Goal: Task Accomplishment & Management: Manage account settings

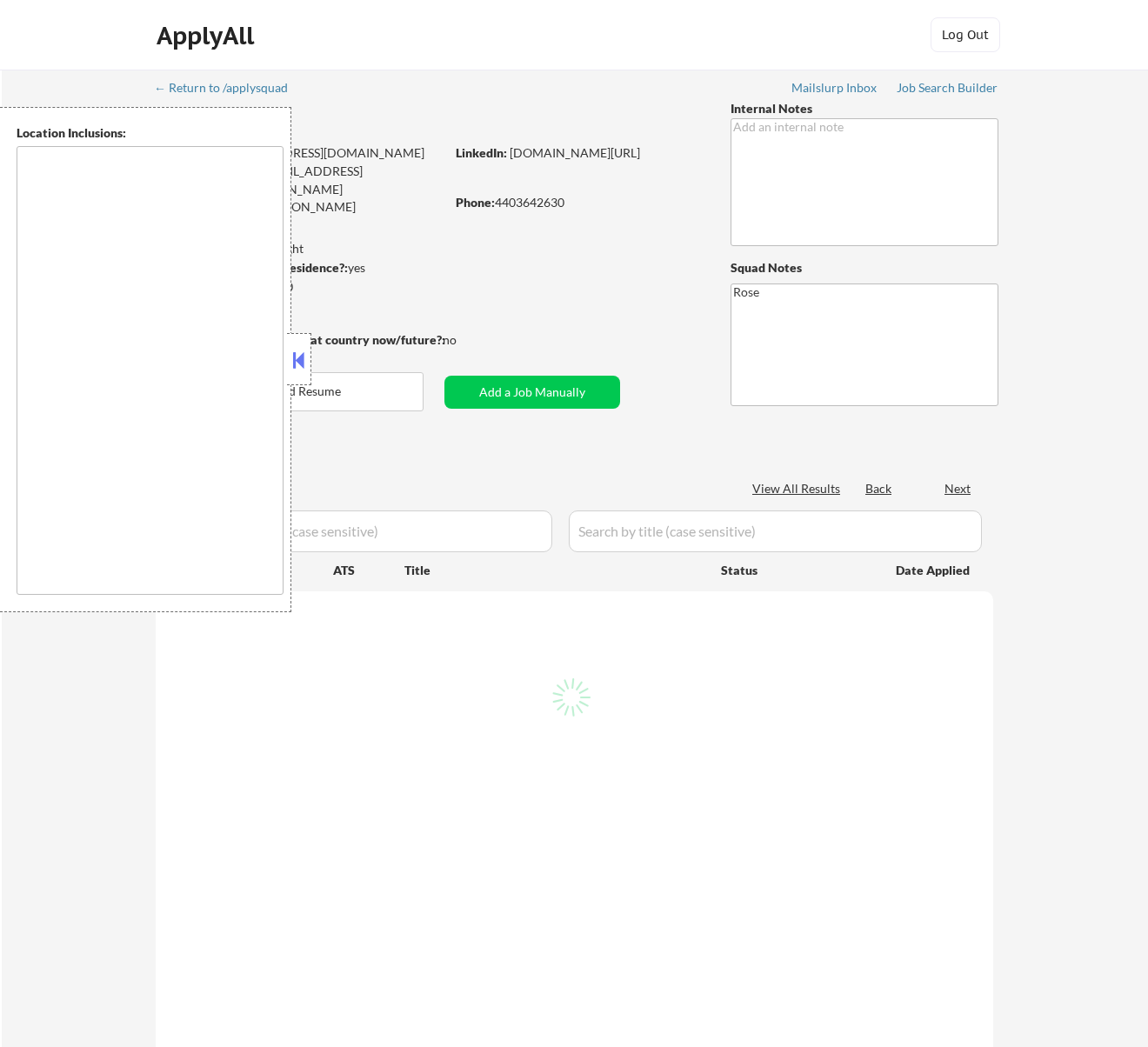
type textarea "Cleveland, OH Lakewood, OH Euclid, OH Parma, OH Shaker Heights, OH Garfield Hei…"
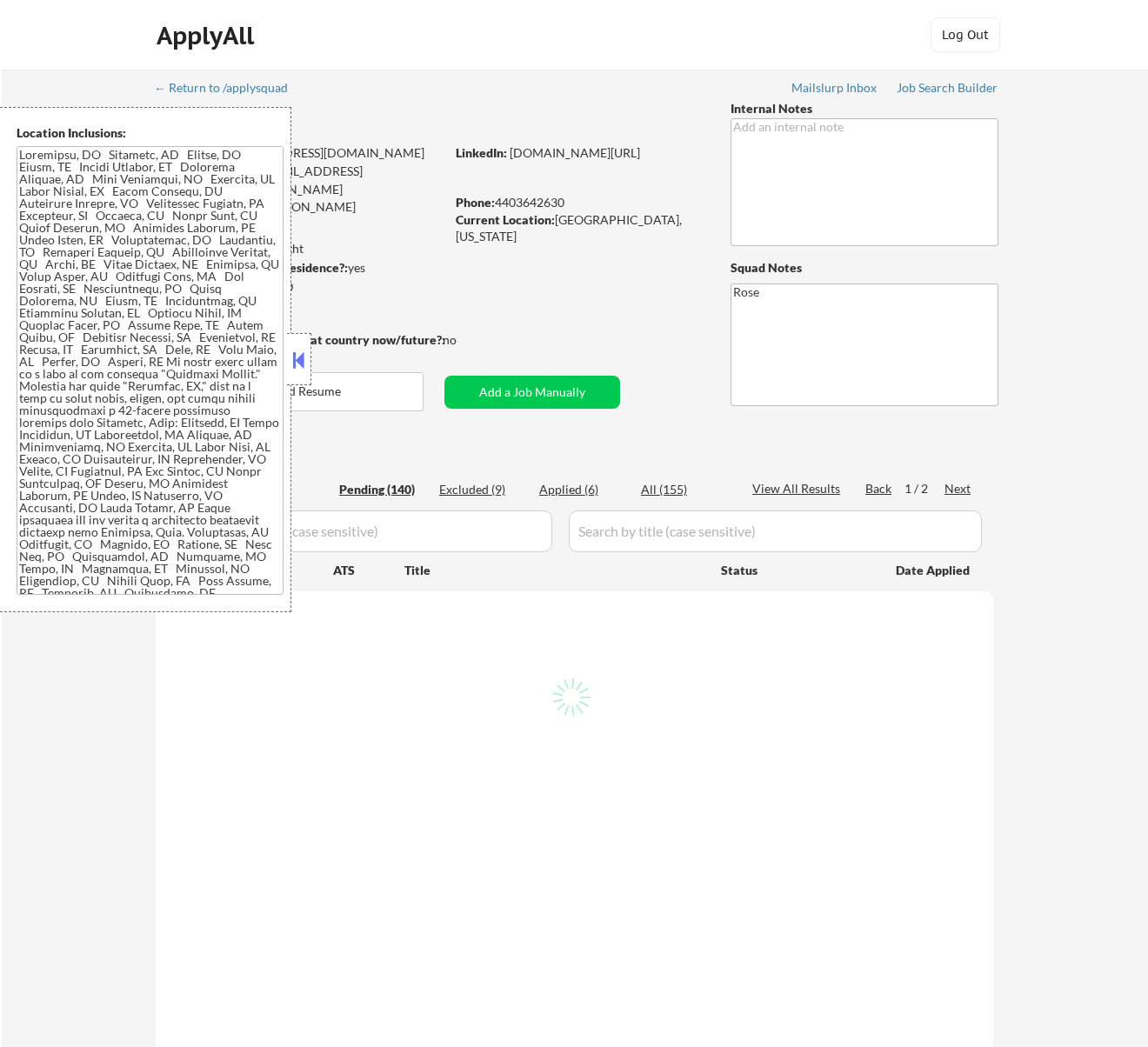
select select ""pending""
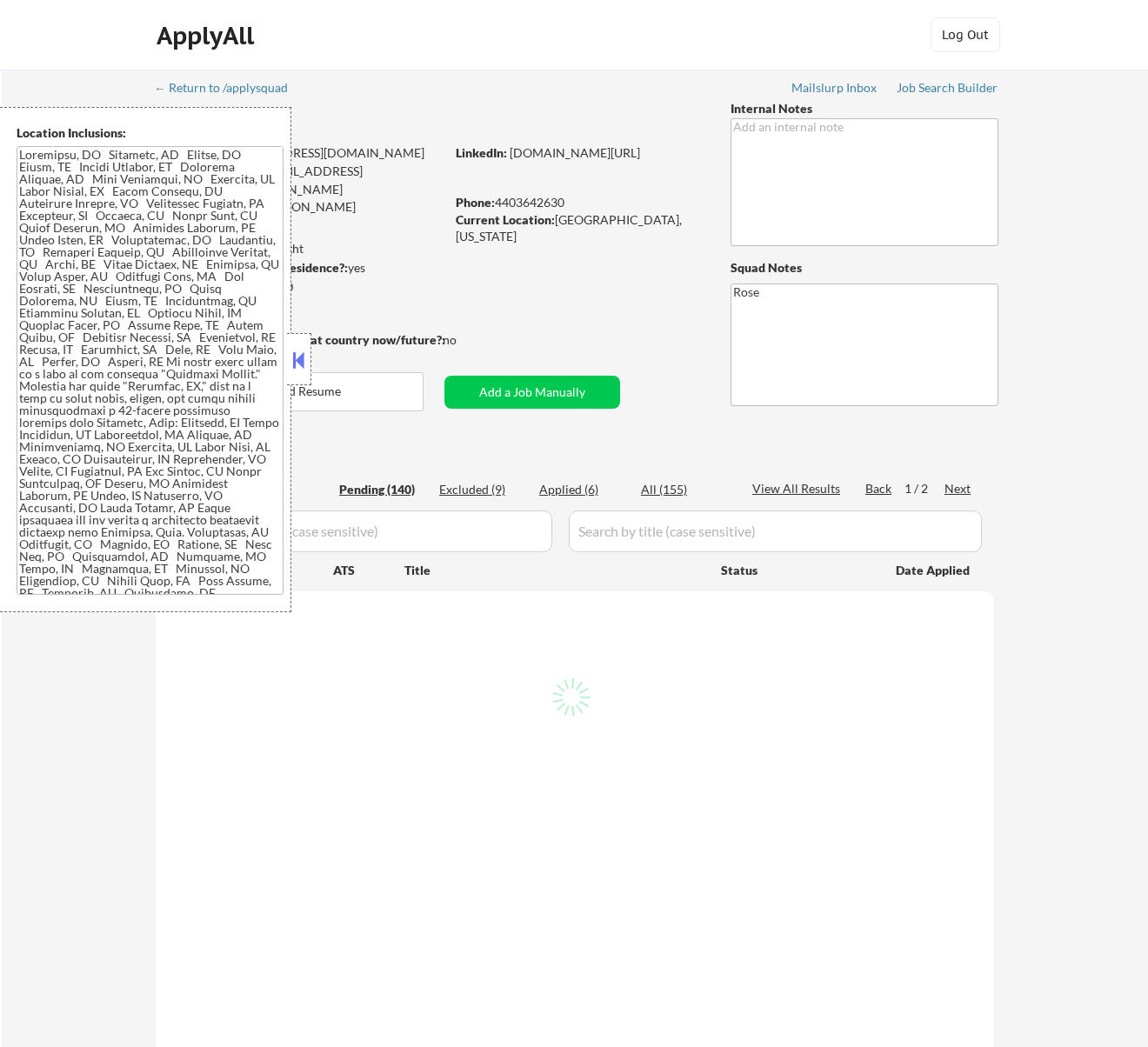
select select ""pending""
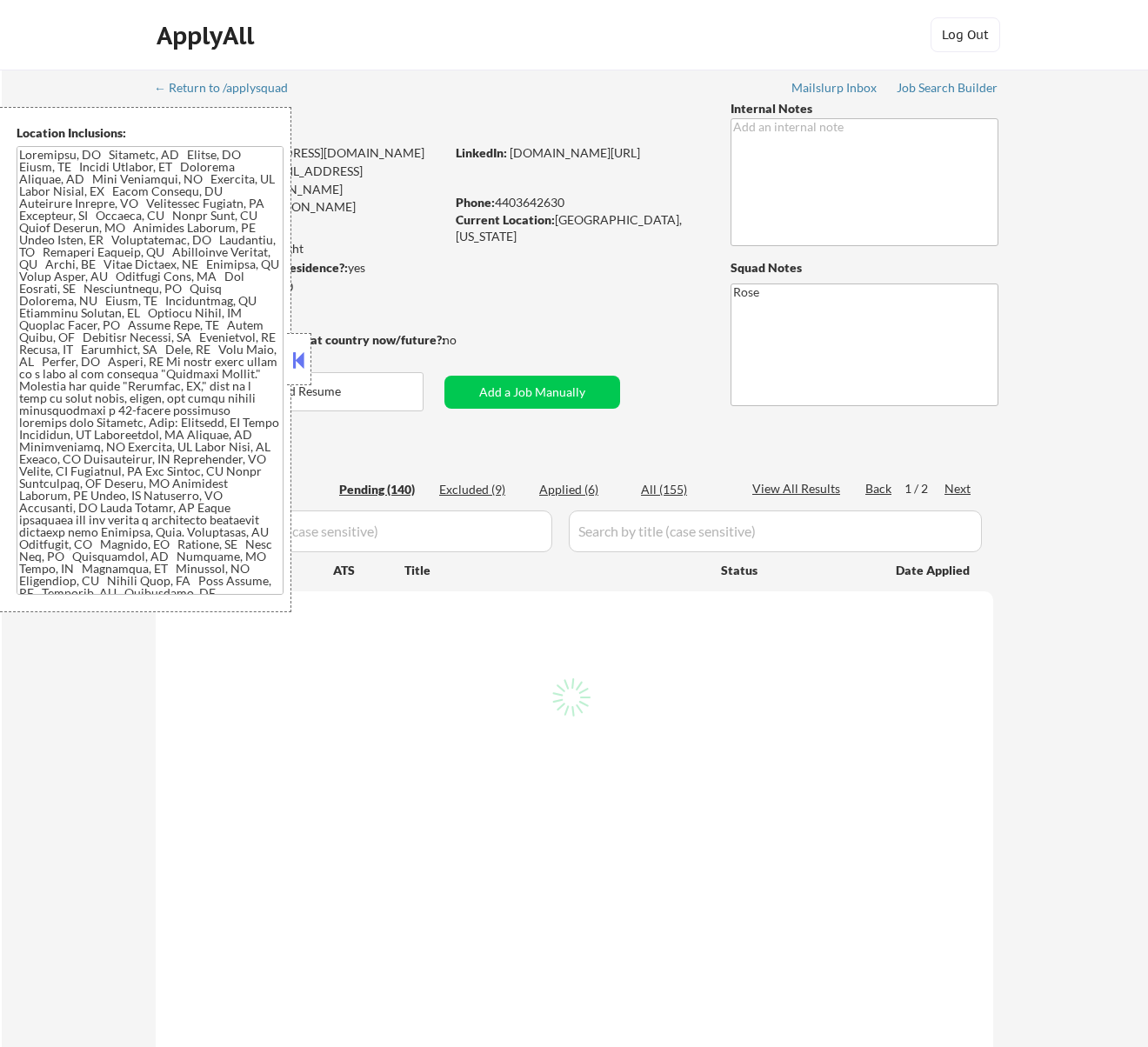
select select ""pending""
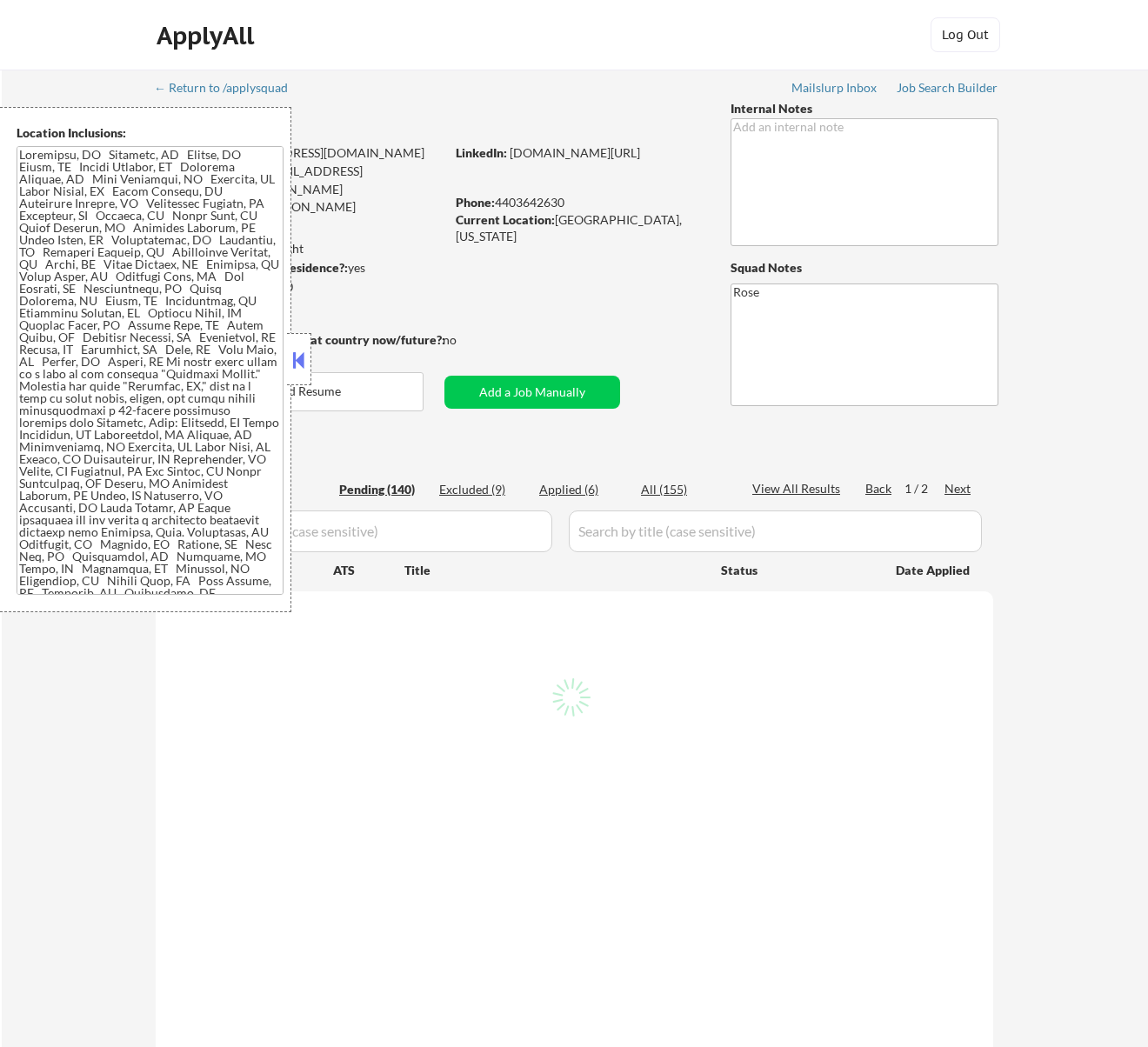
select select ""pending""
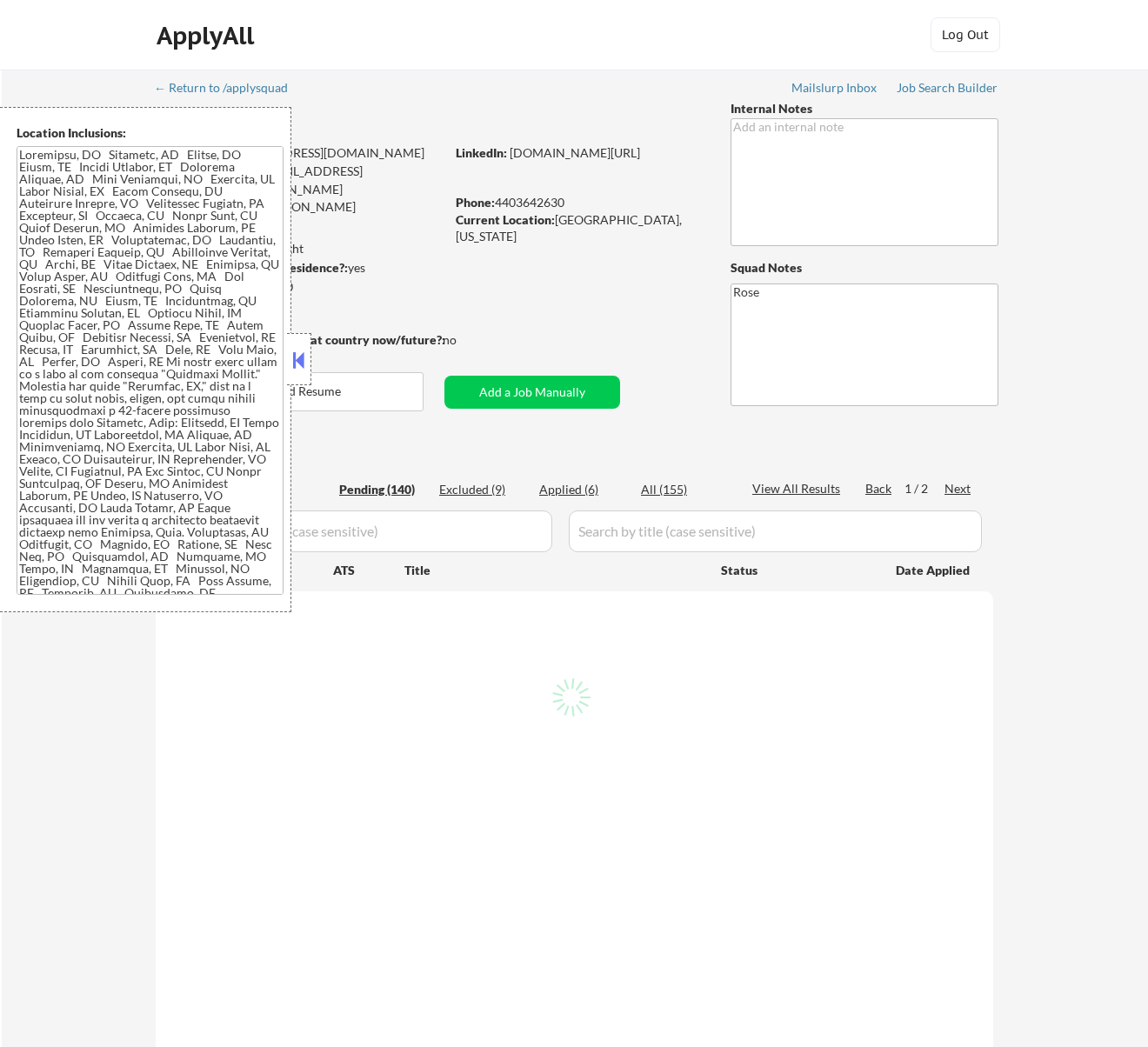
select select ""pending""
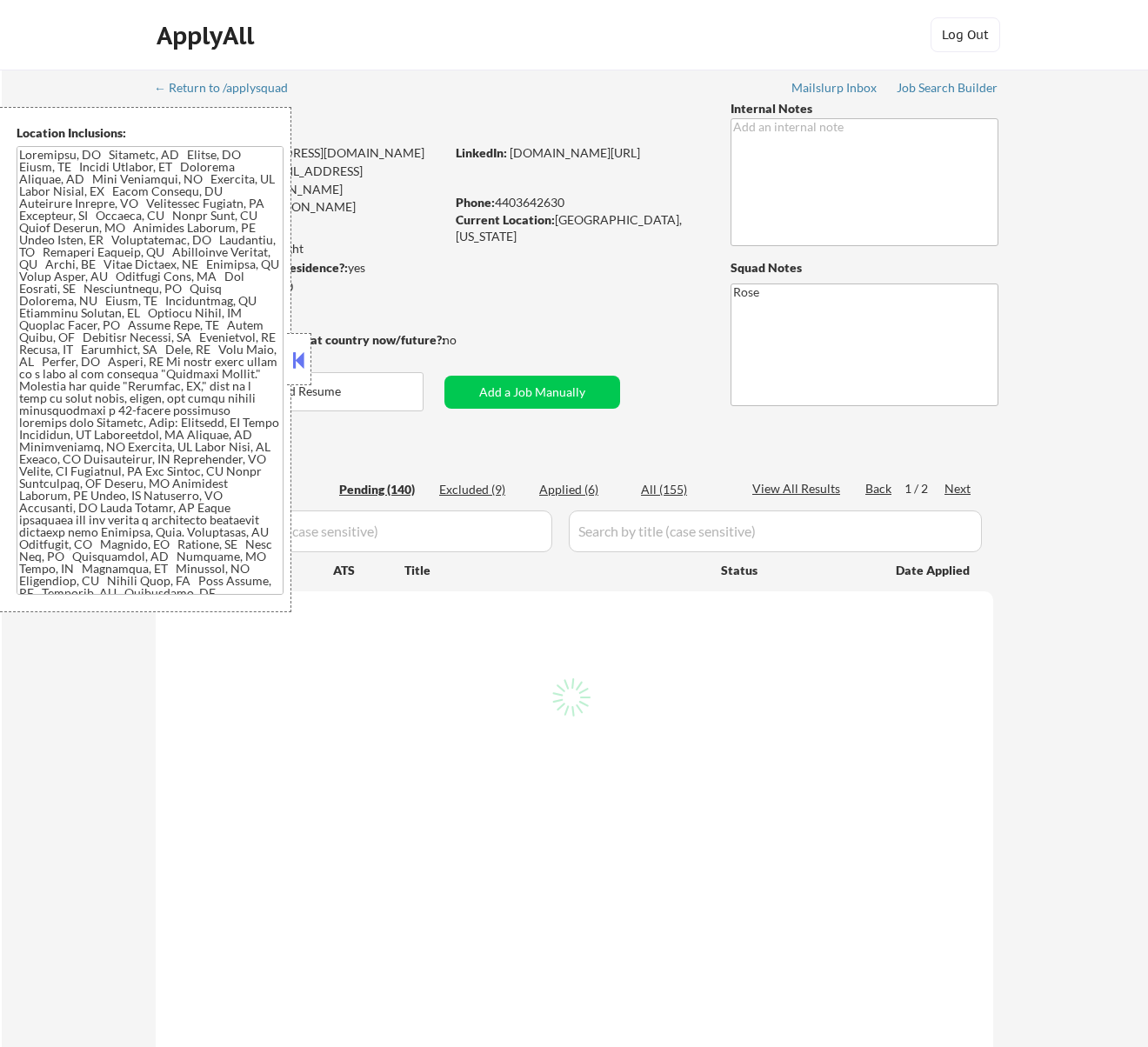
select select ""pending""
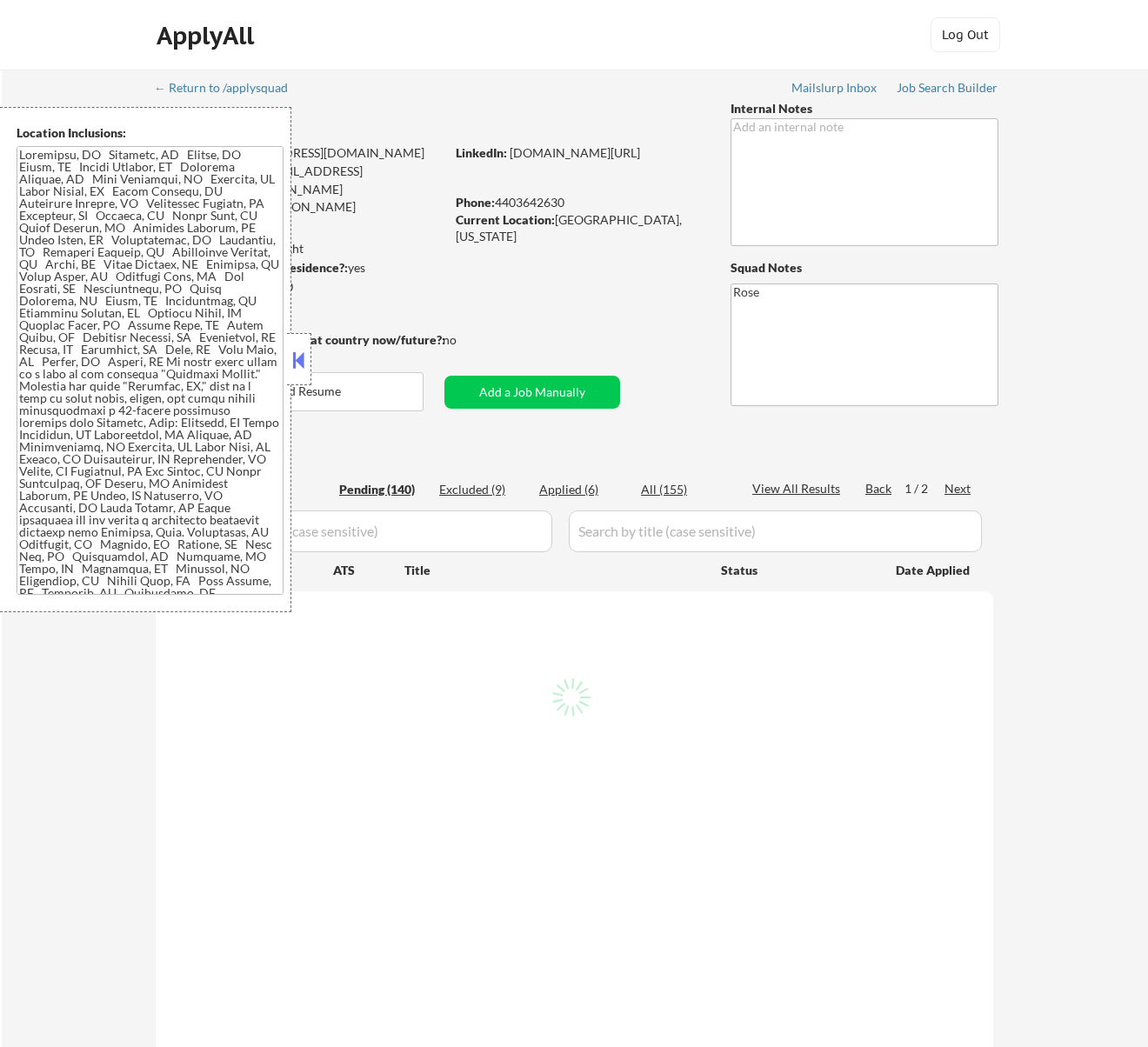
select select ""pending""
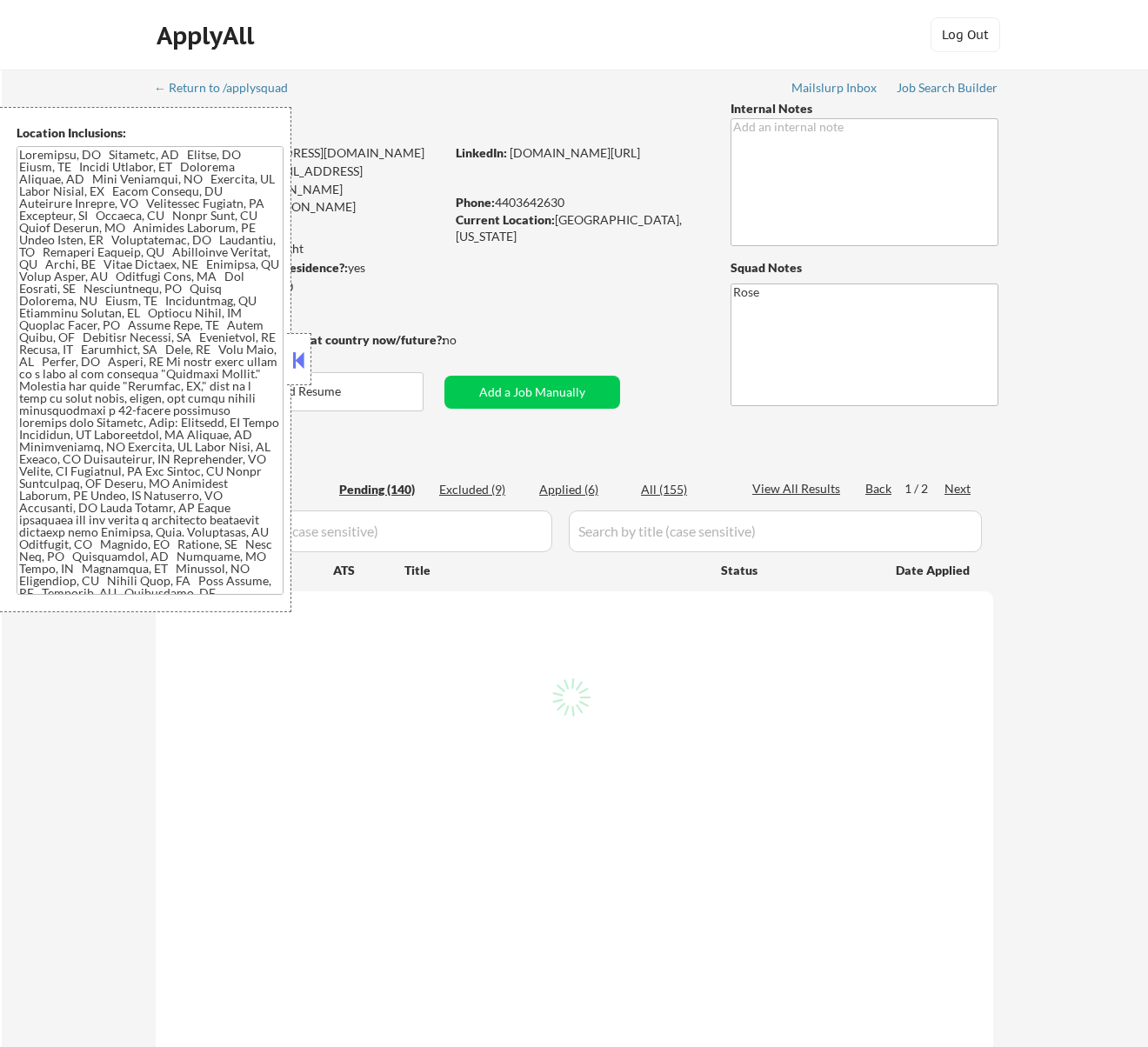
select select ""pending""
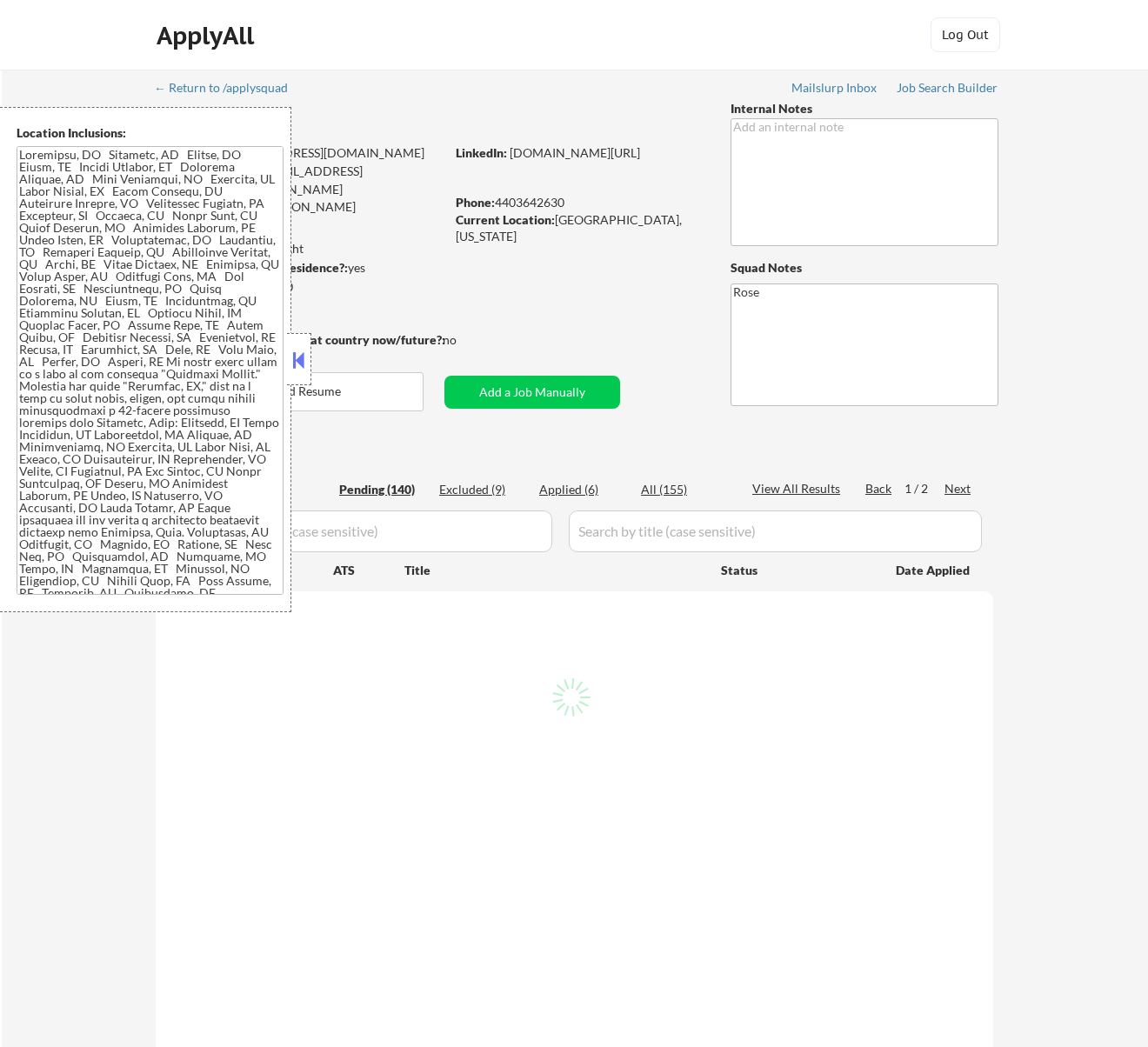
select select ""pending""
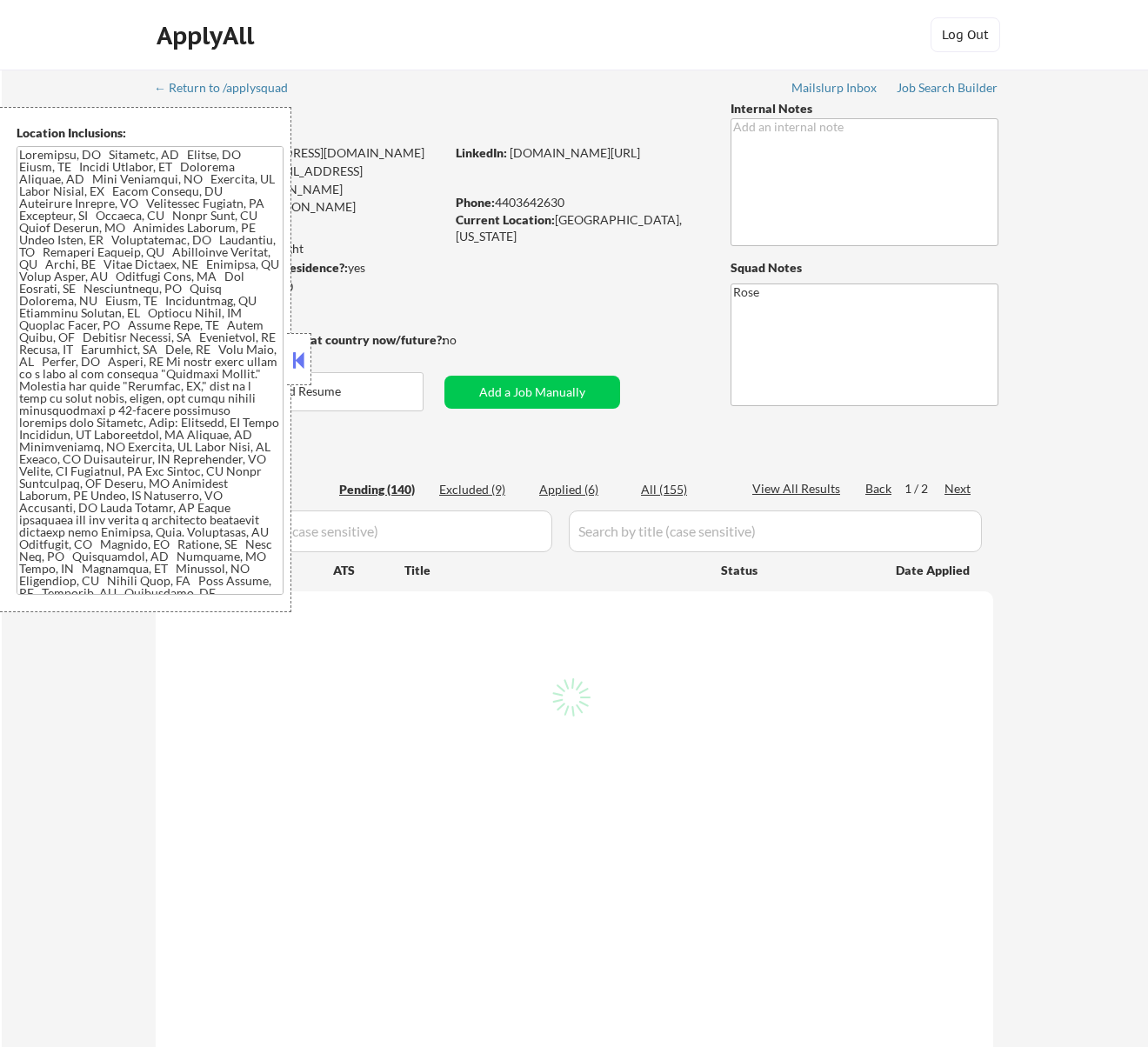
select select ""pending""
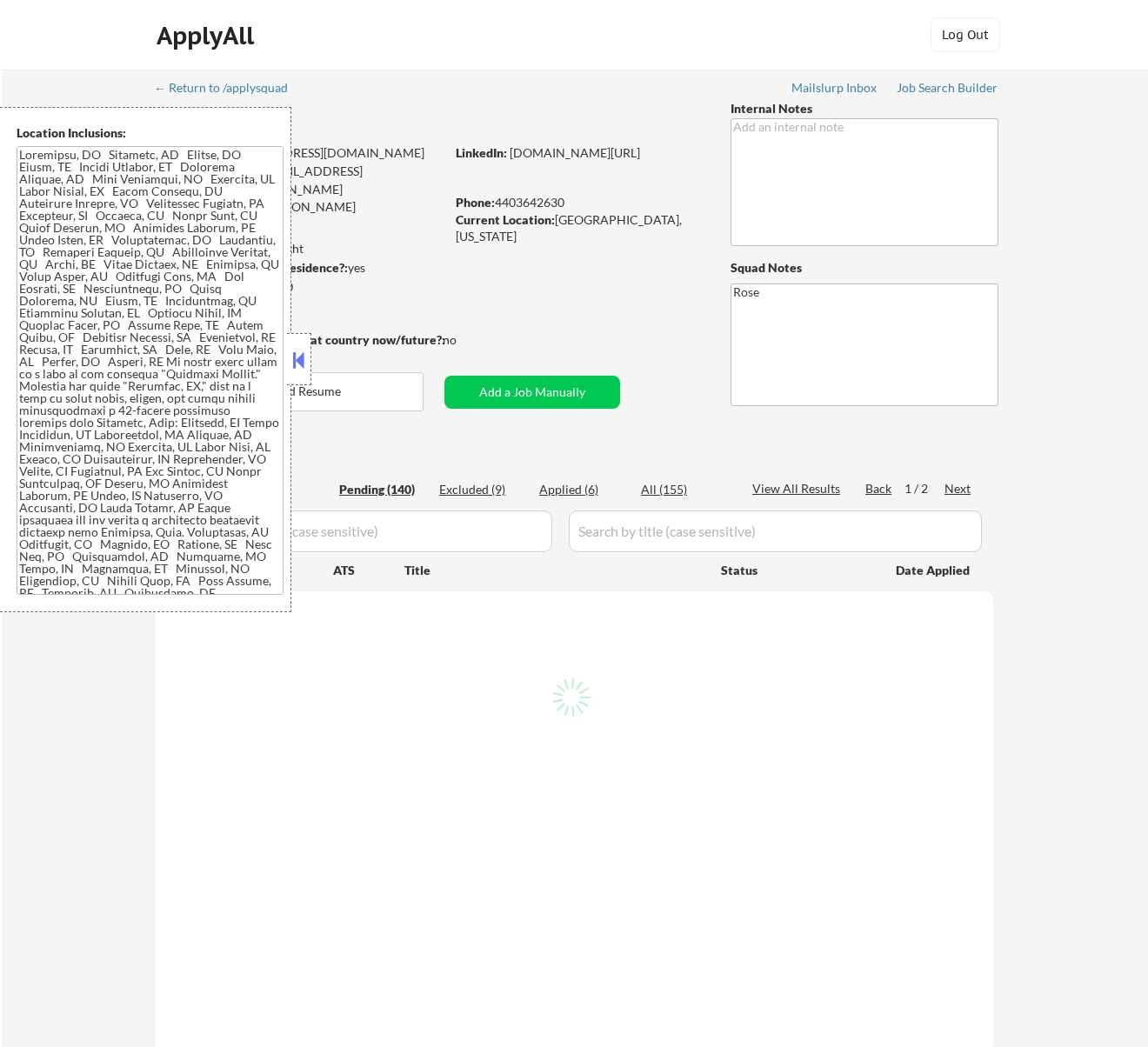
select select ""pending""
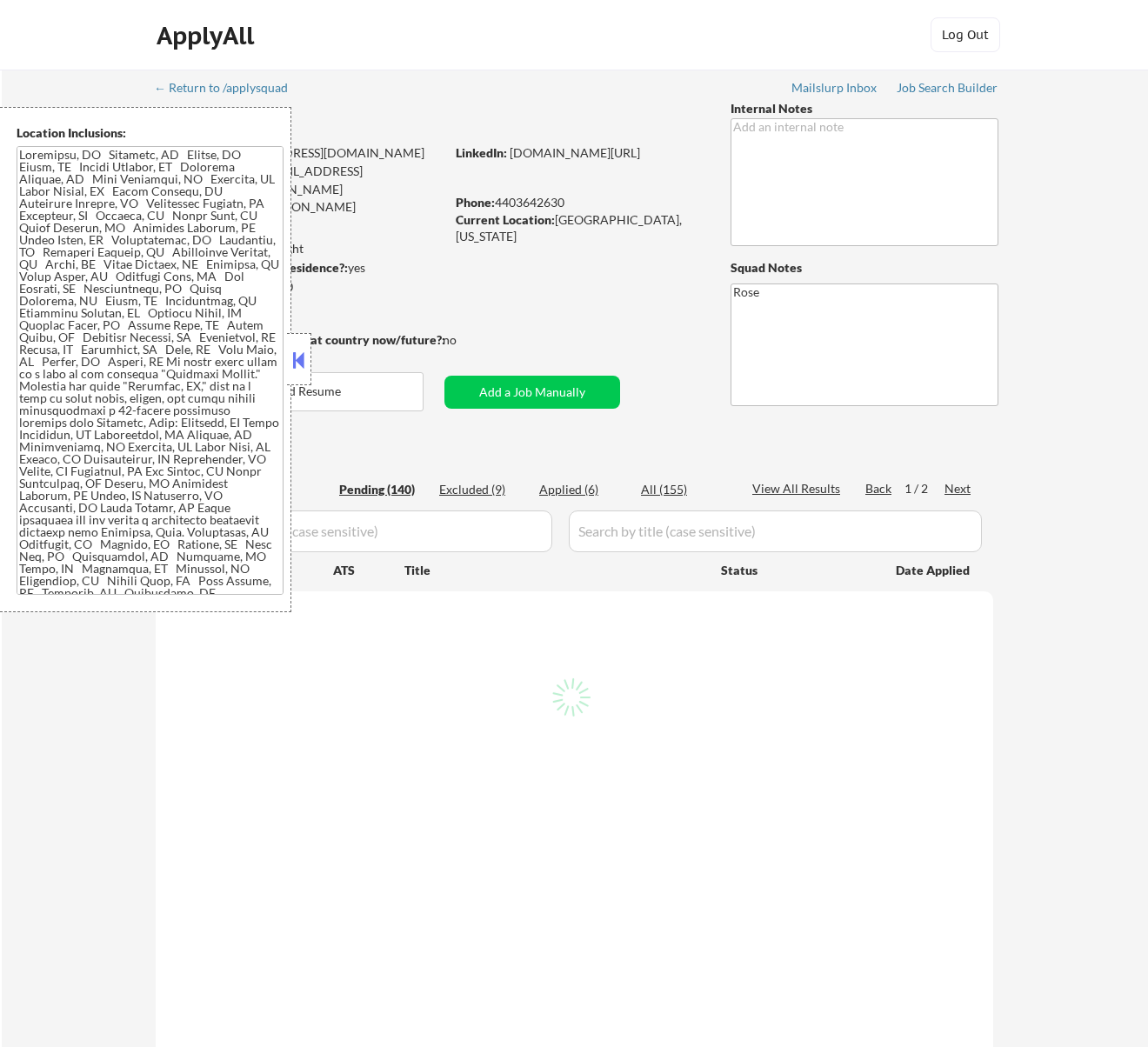
select select ""pending""
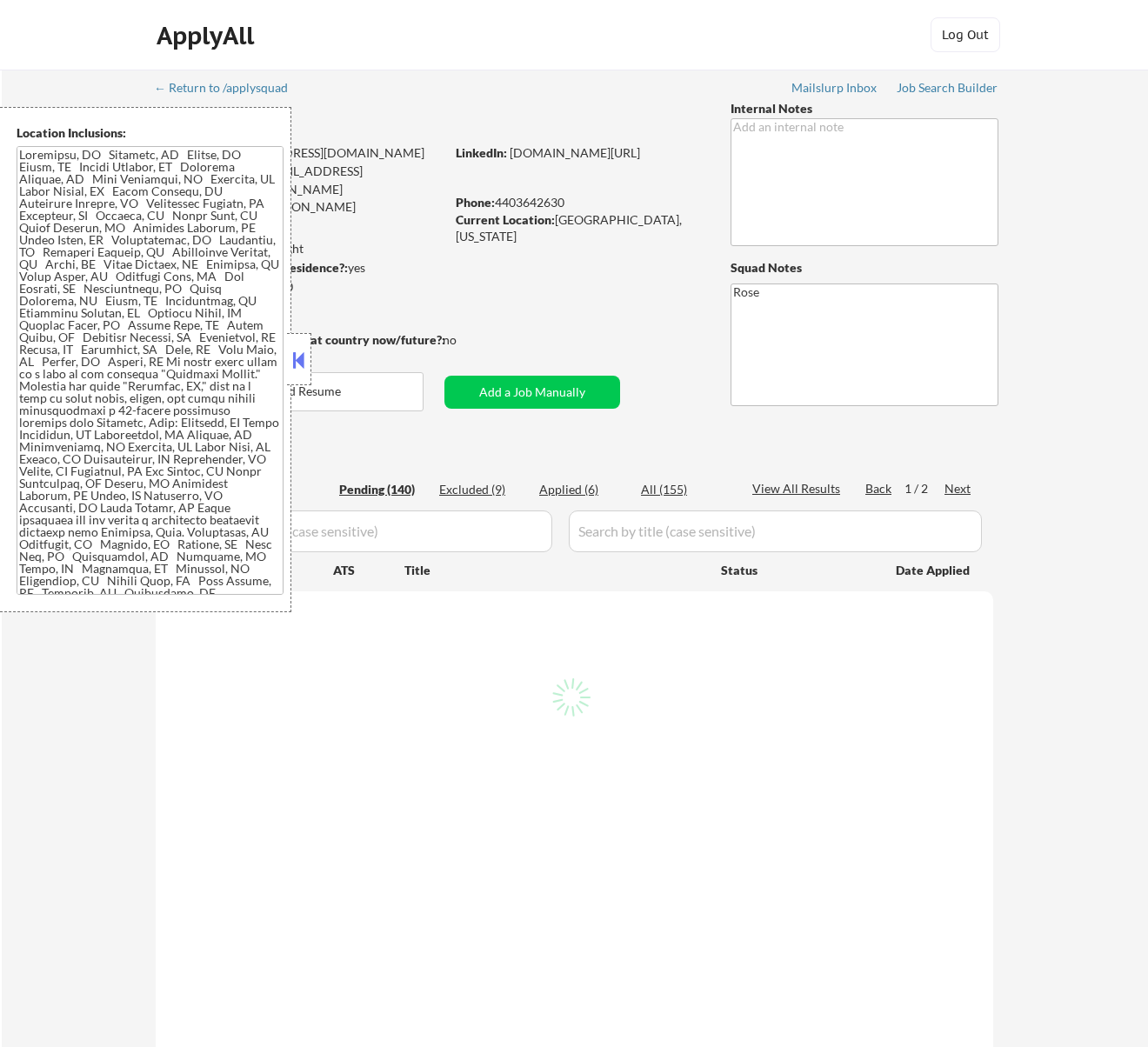
select select ""pending""
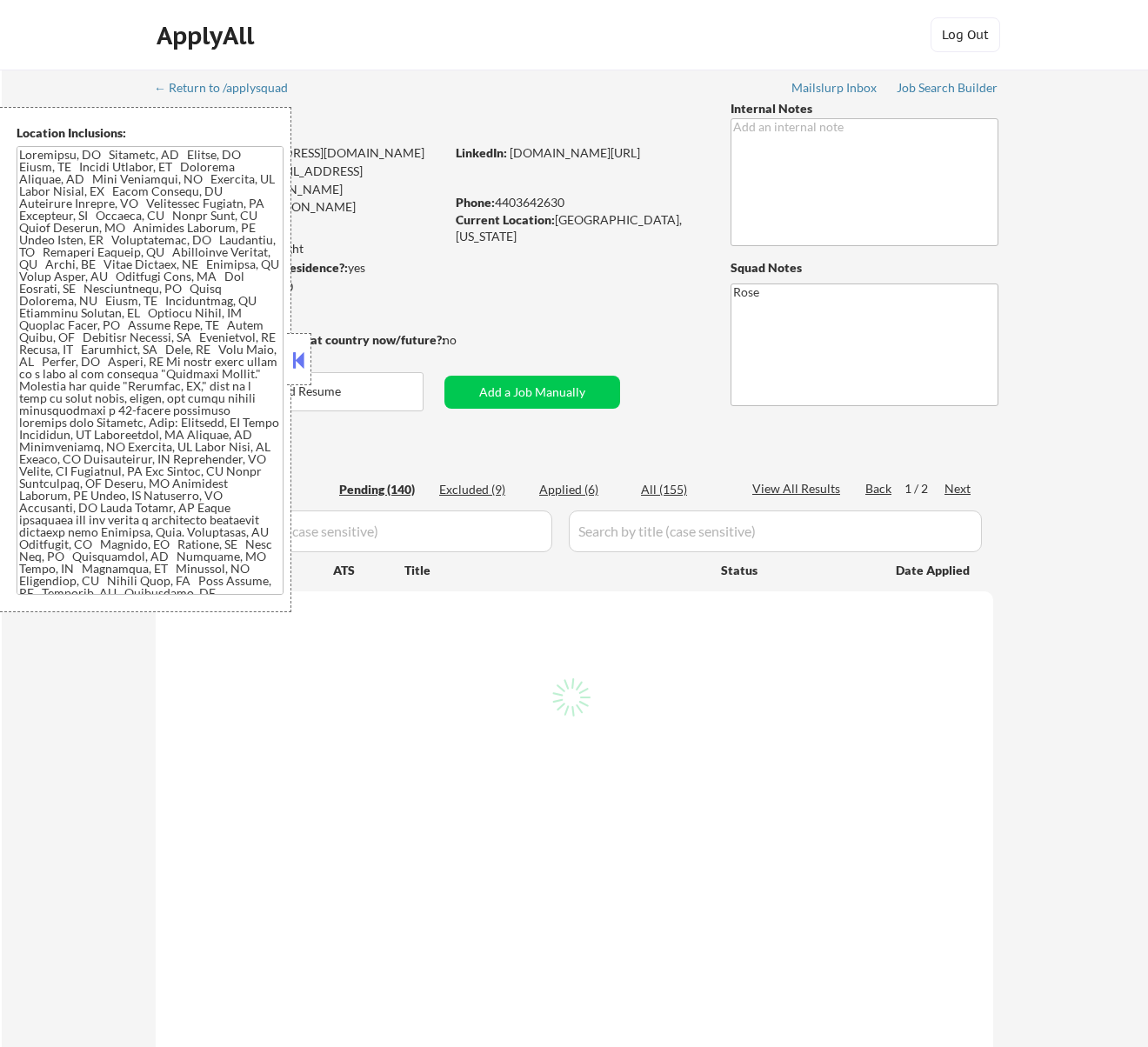
select select ""pending""
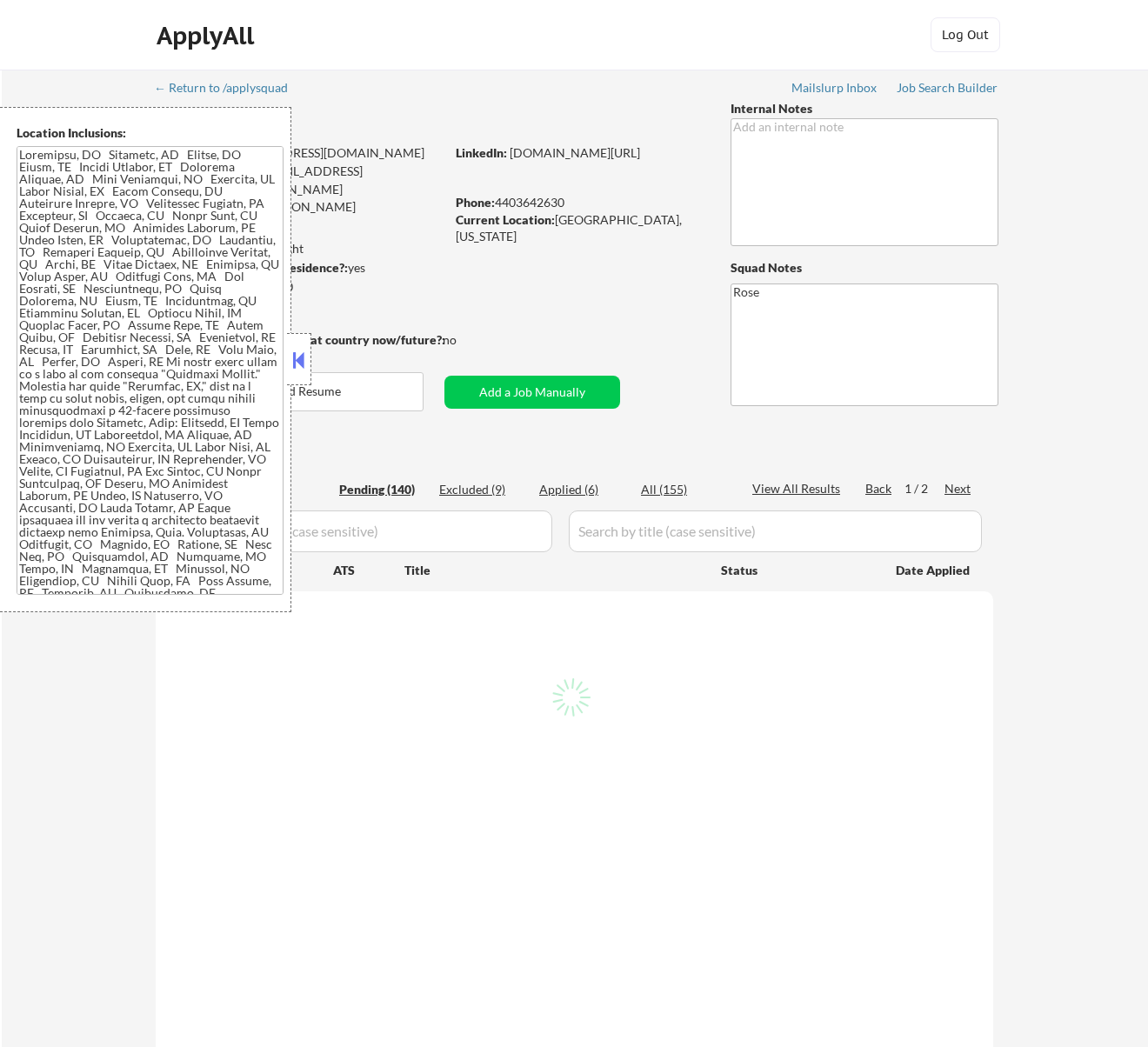
select select ""pending""
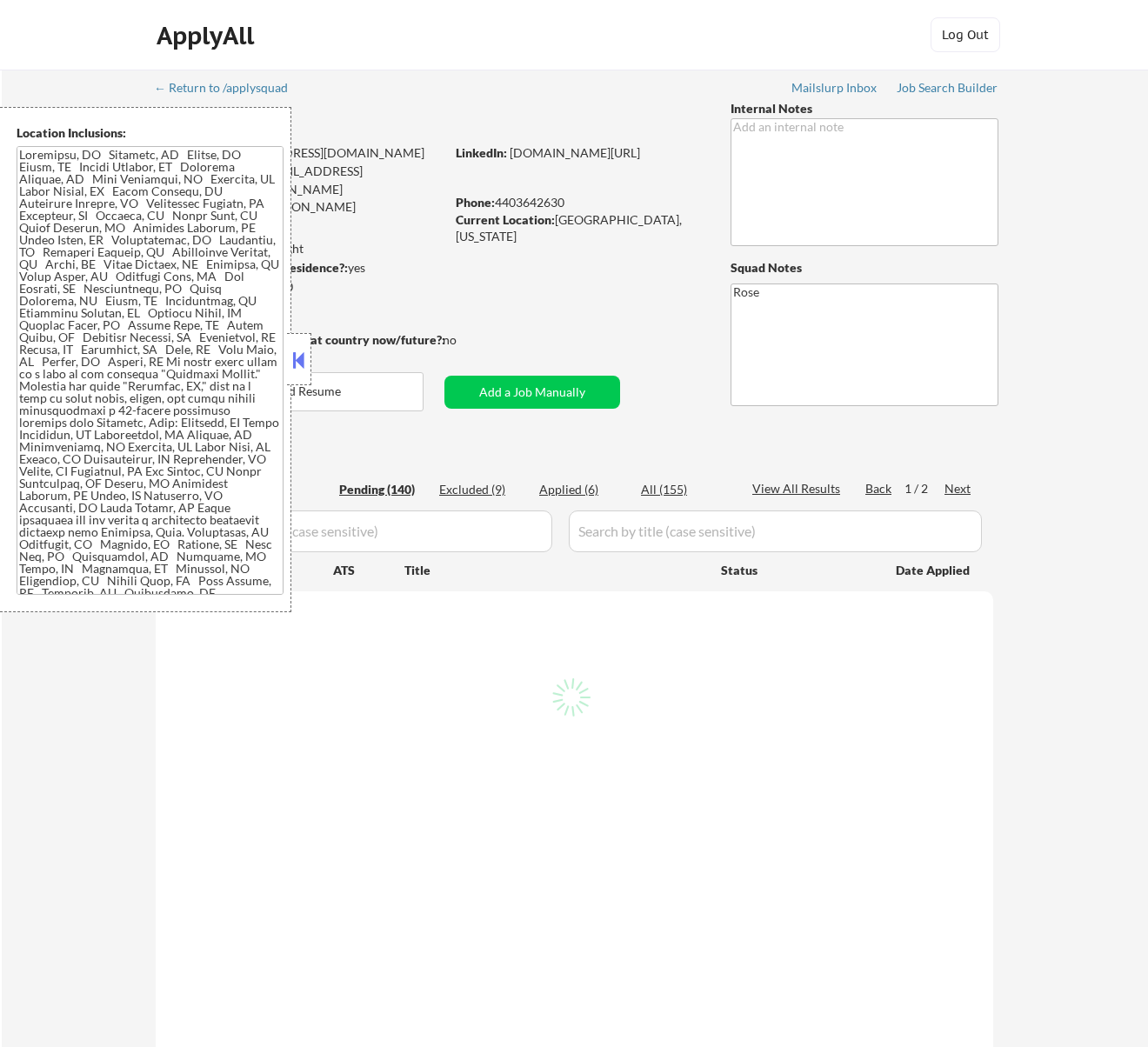
select select ""pending""
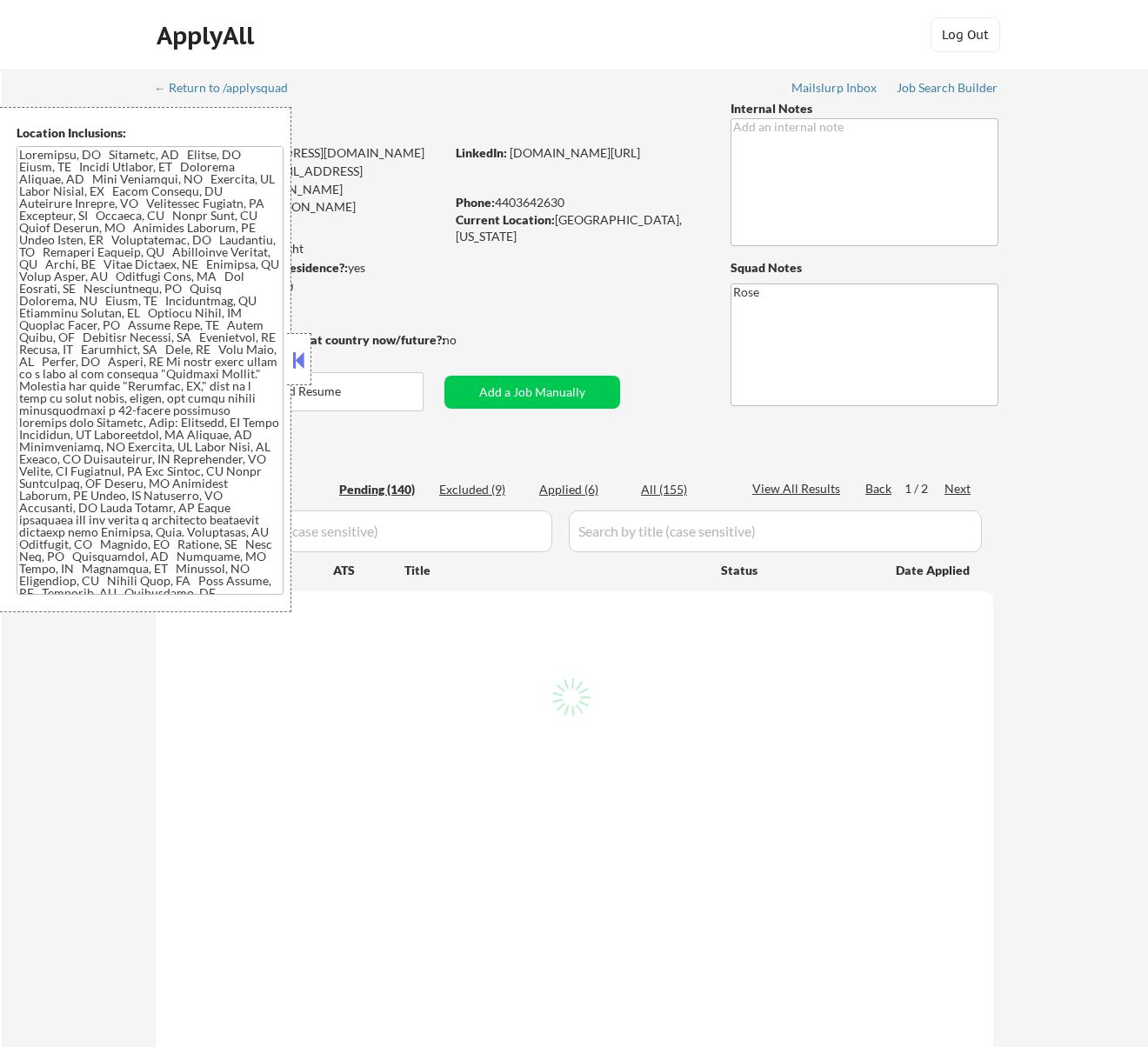
select select ""pending""
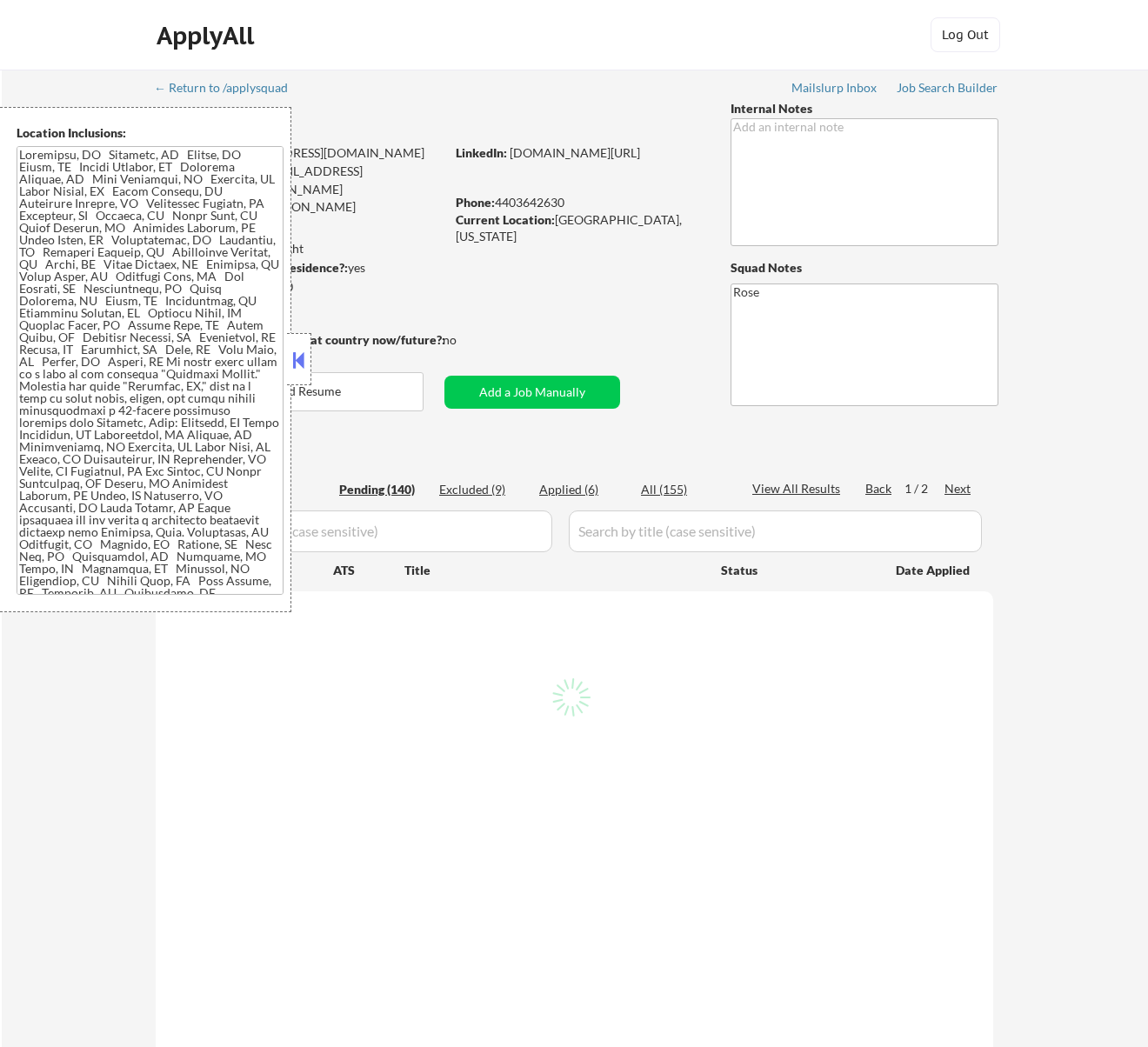
select select ""pending""
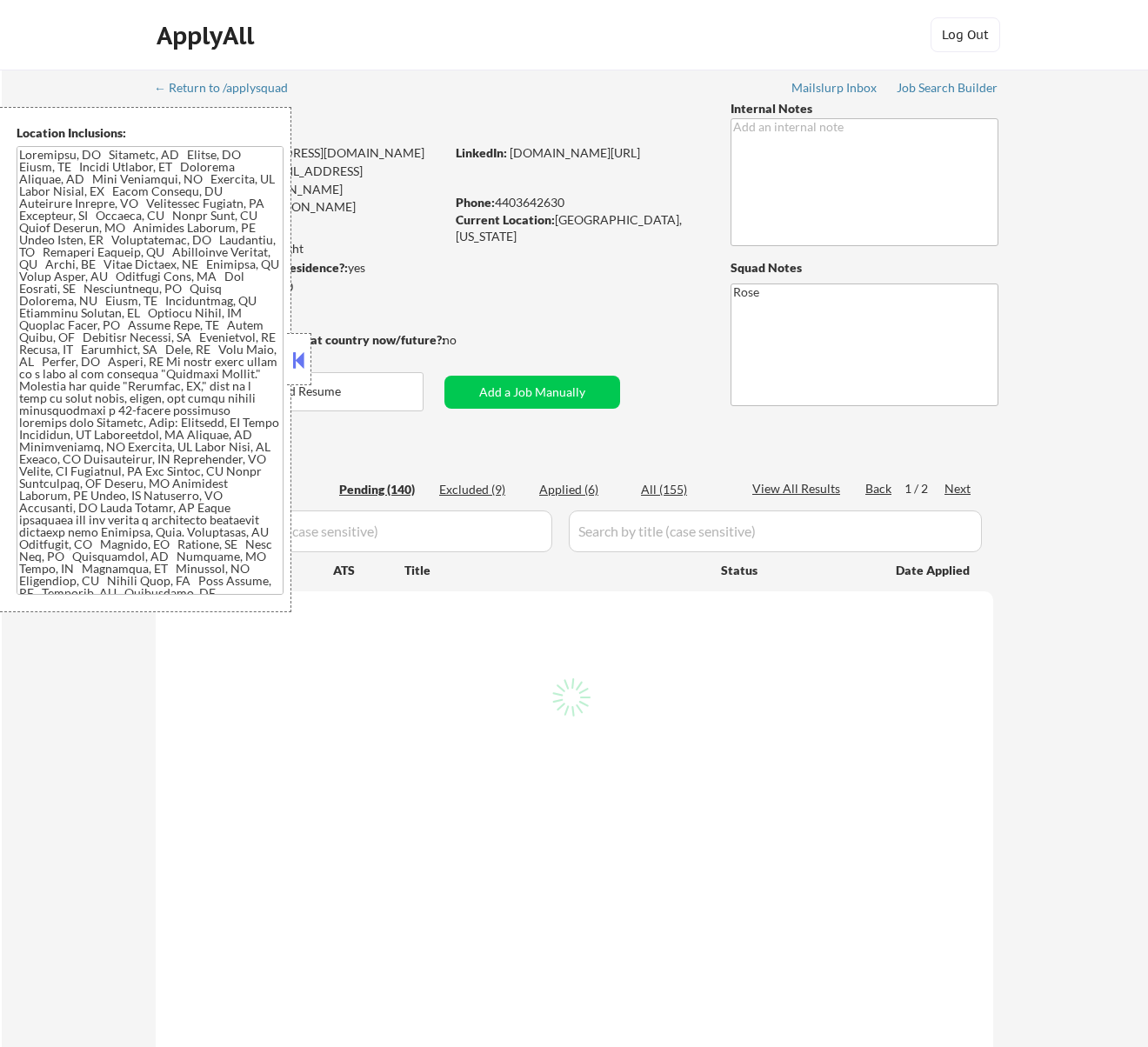
select select ""pending""
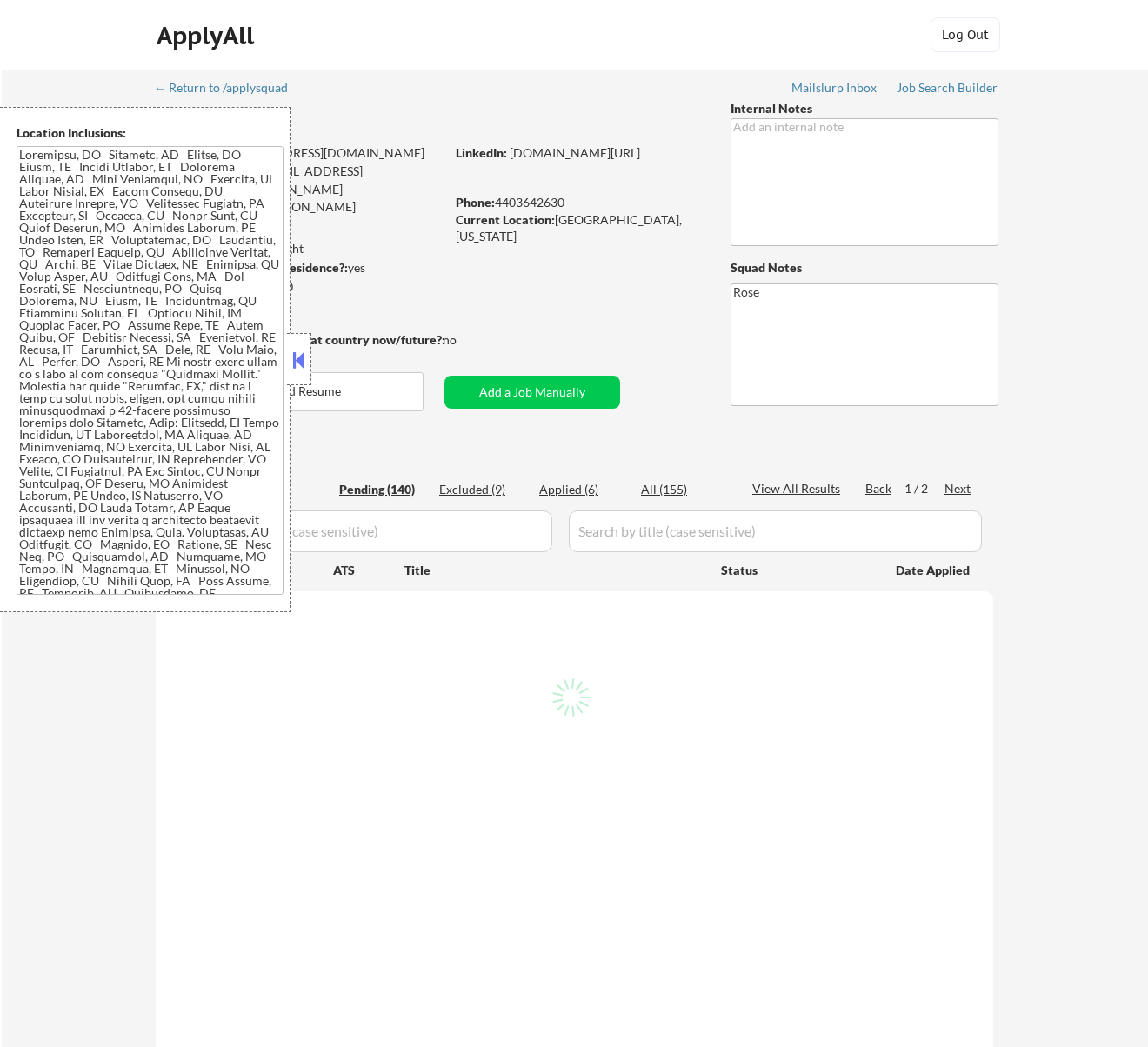
select select ""pending""
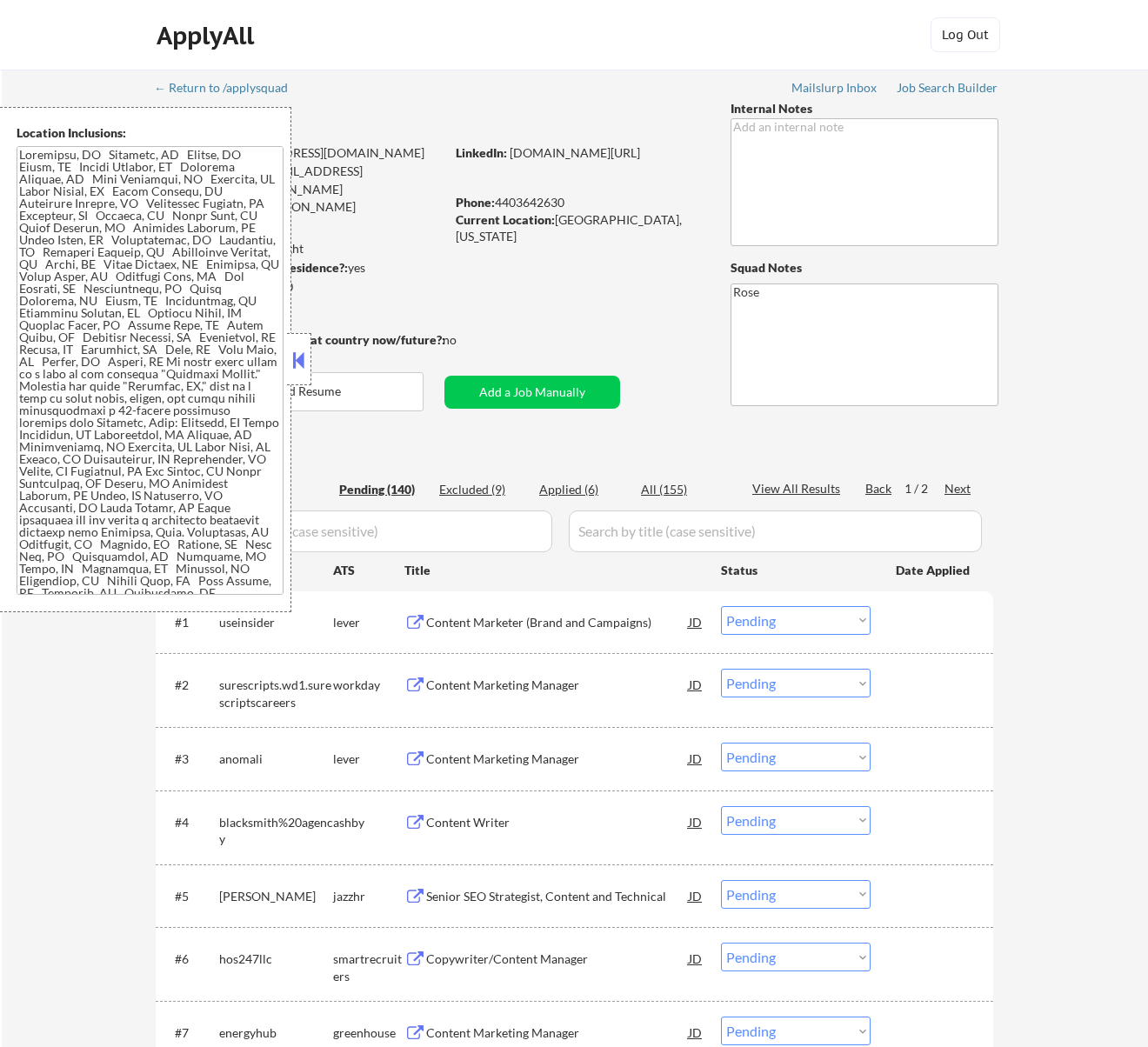
click at [294, 359] on button at bounding box center [299, 360] width 19 height 26
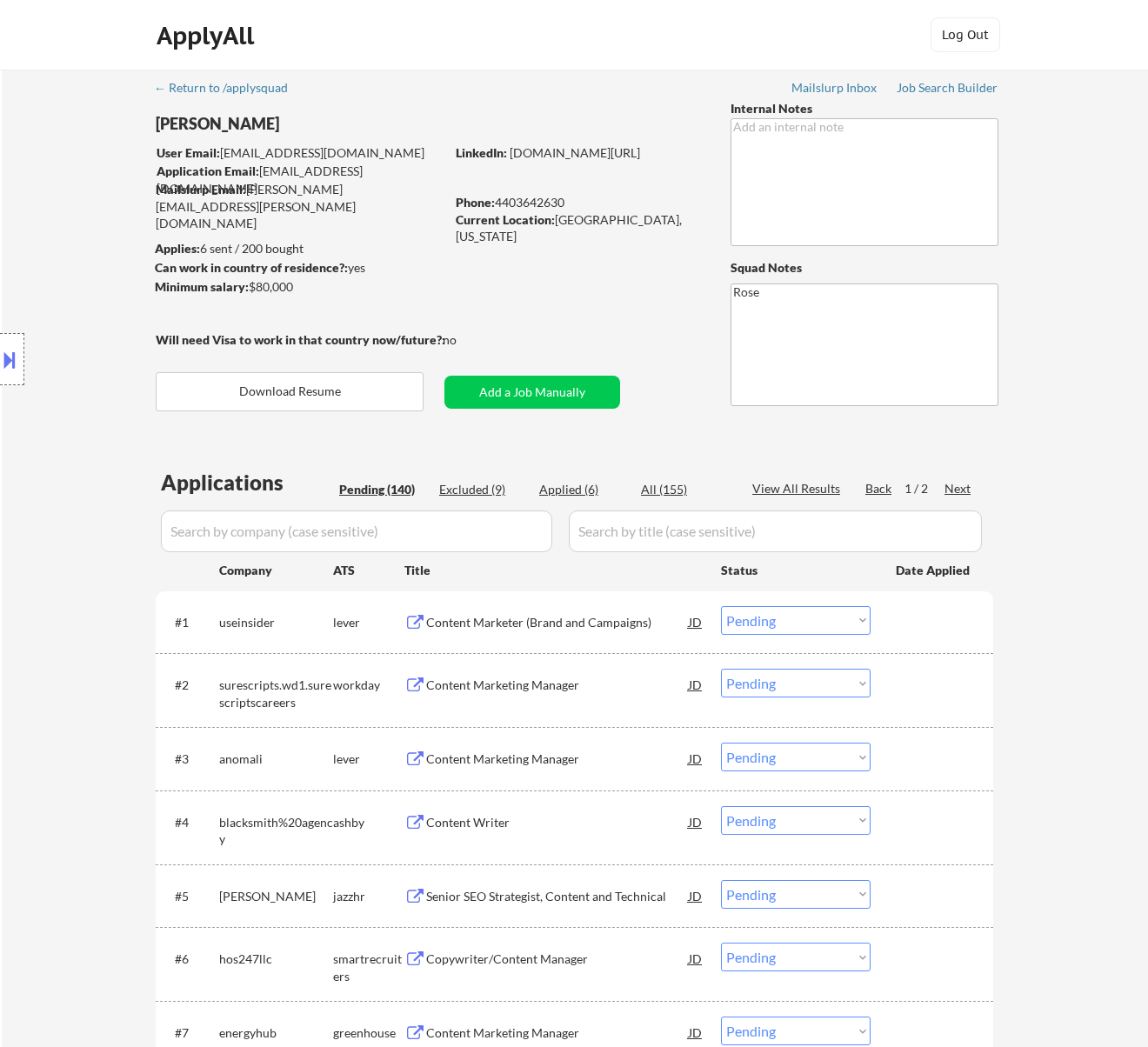
click at [605, 617] on div "Content Marketer (Brand and Campaigns)" at bounding box center [558, 622] width 263 height 17
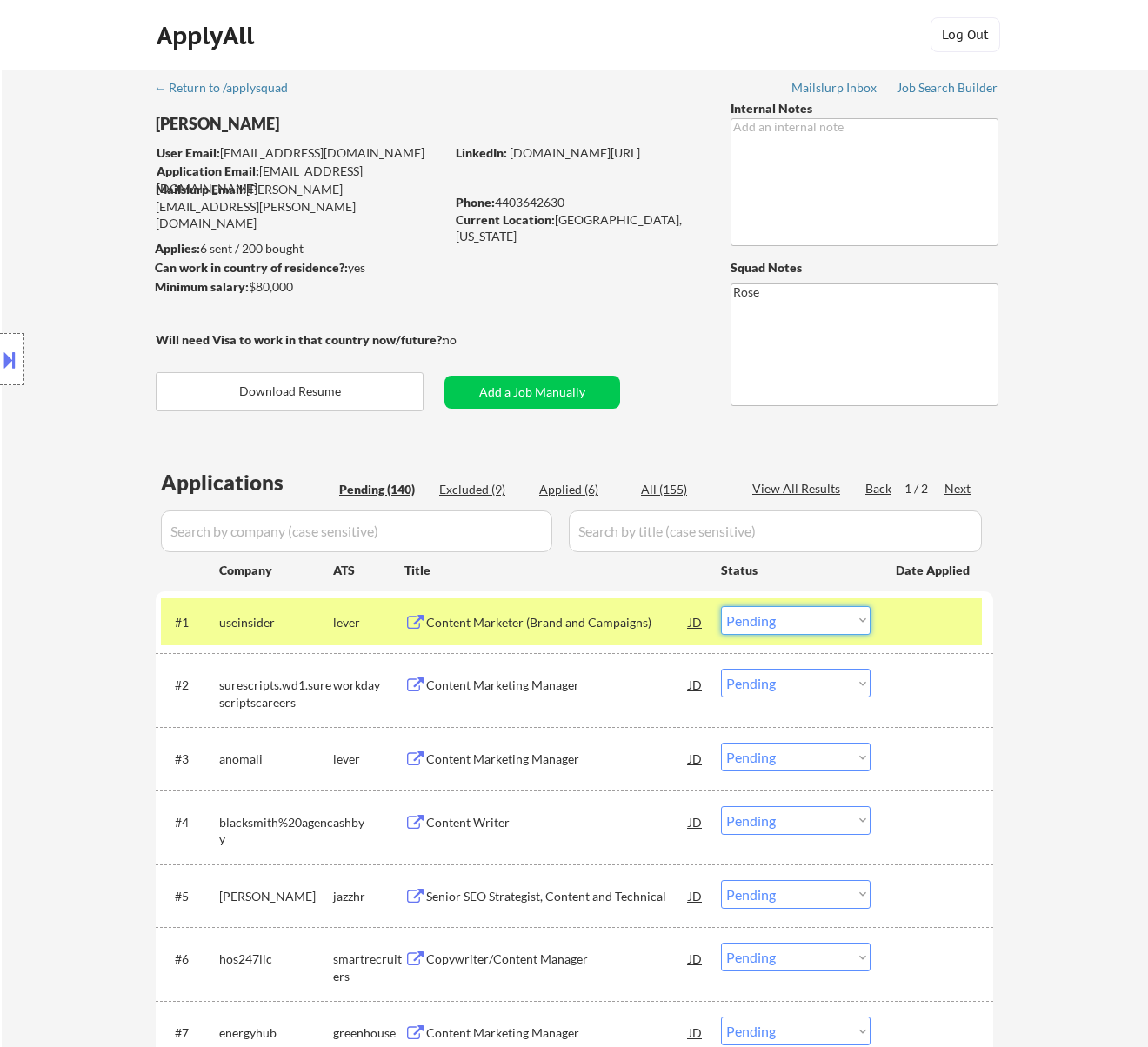
click at [793, 615] on select "Choose an option... Pending Applied Excluded (Questions) Excluded (Expired) Exc…" at bounding box center [796, 620] width 150 height 29
click at [721, 606] on select "Choose an option... Pending Applied Excluded (Questions) Excluded (Expired) Exc…" at bounding box center [796, 620] width 150 height 29
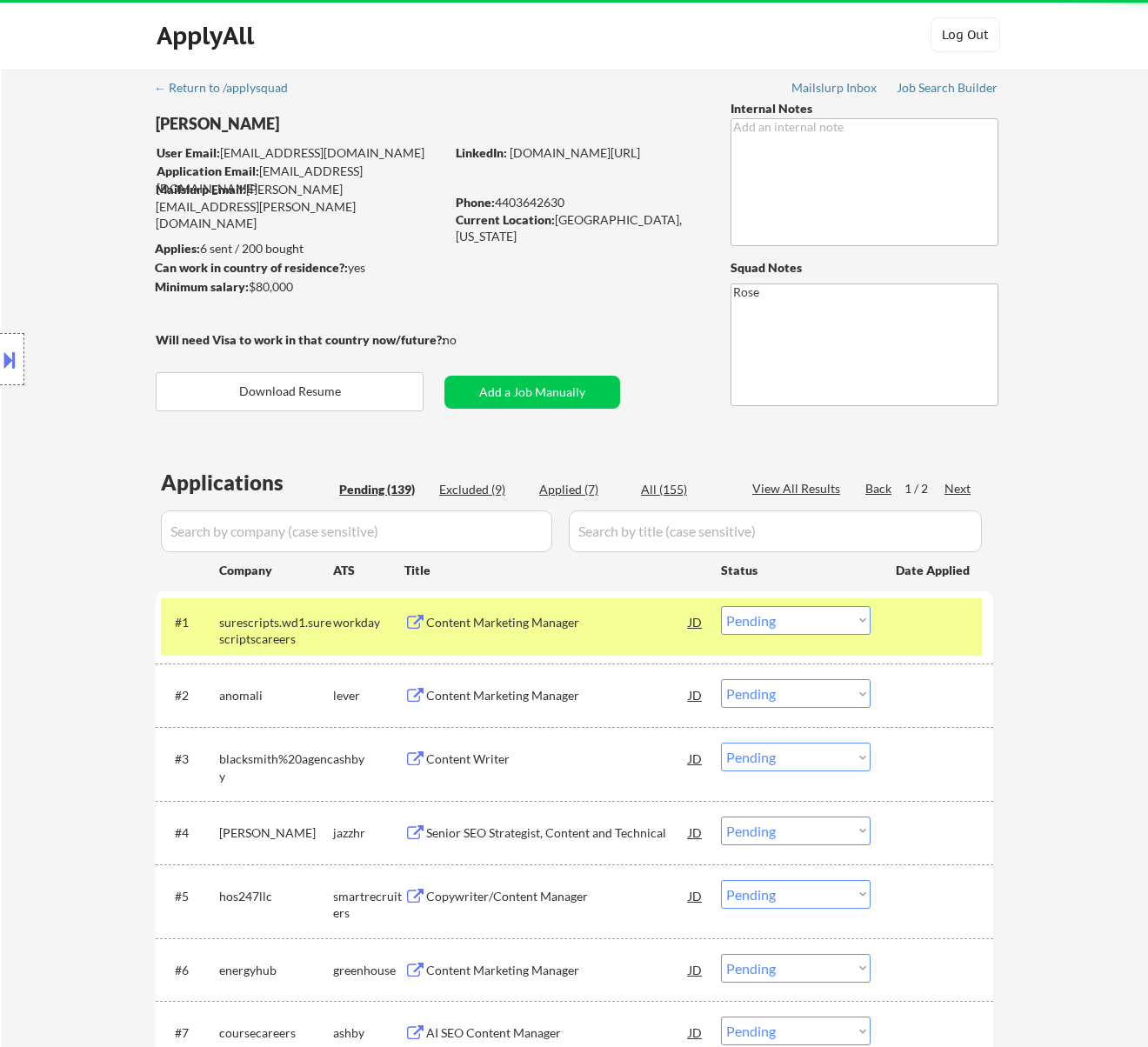
click at [620, 628] on div "Content Marketing Manager" at bounding box center [558, 622] width 263 height 17
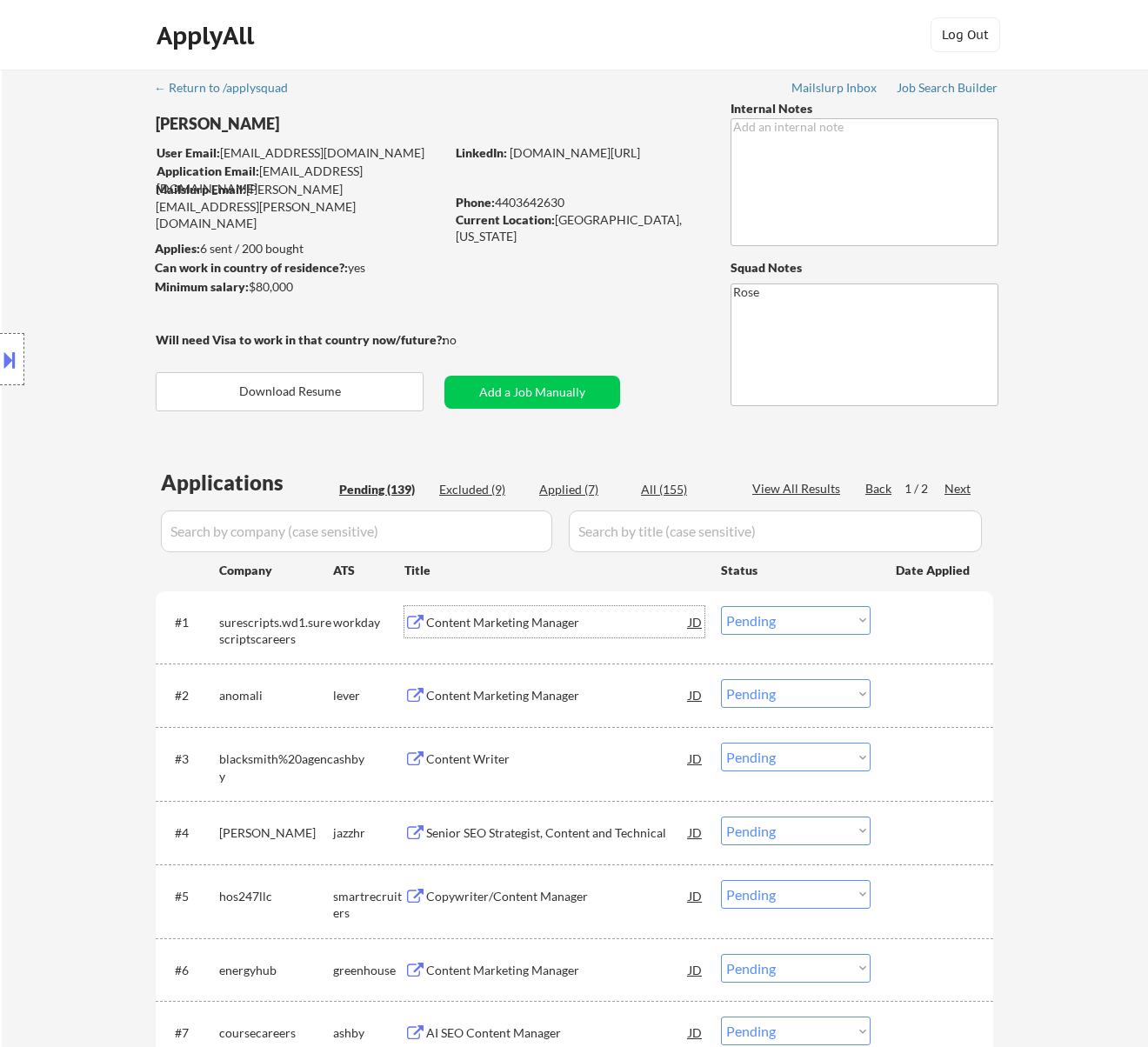
click at [809, 621] on select "Choose an option... Pending Applied Excluded (Questions) Excluded (Expired) Exc…" at bounding box center [796, 620] width 150 height 29
click at [721, 606] on select "Choose an option... Pending Applied Excluded (Questions) Excluded (Expired) Exc…" at bounding box center [796, 620] width 150 height 29
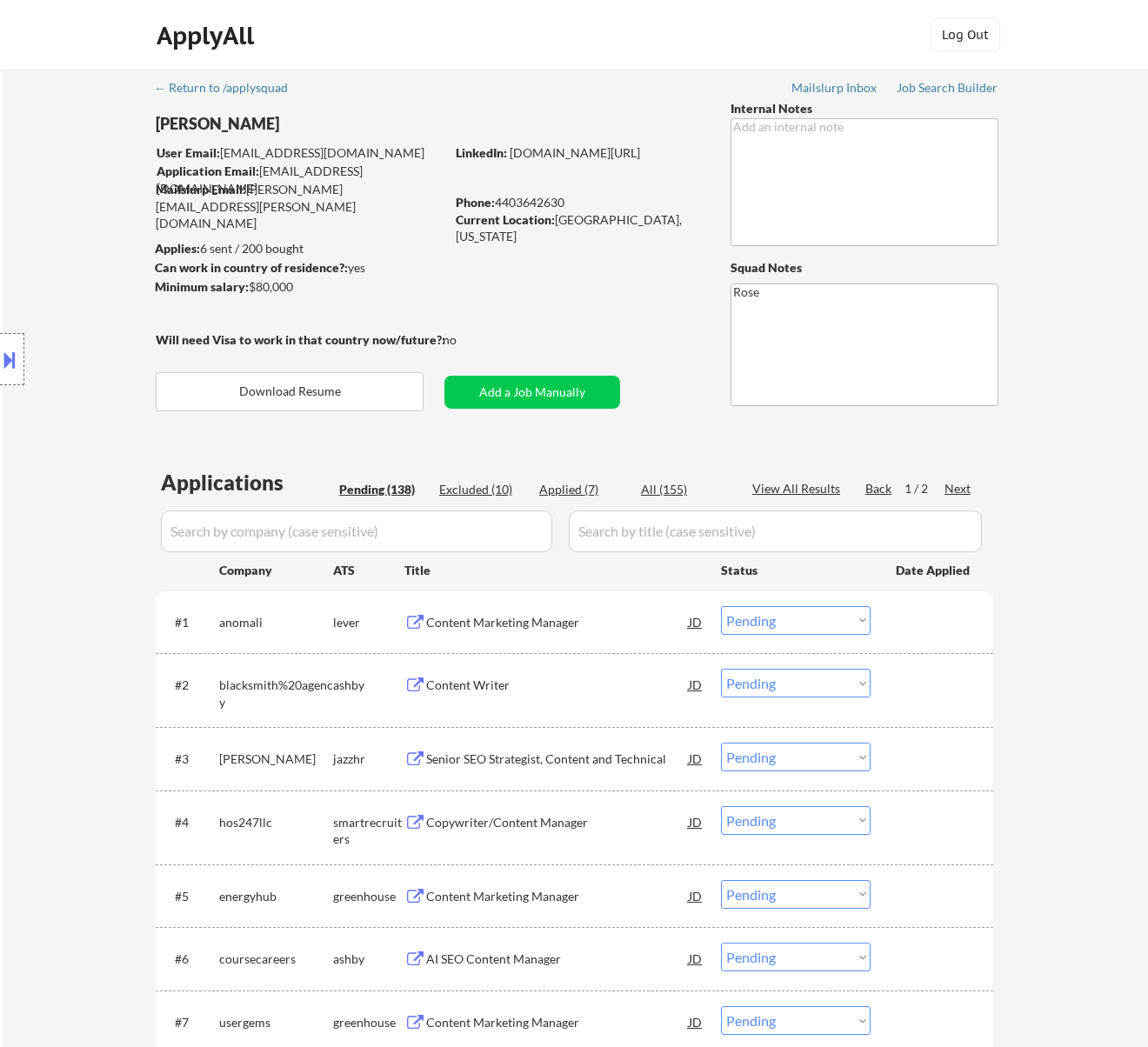
click at [488, 628] on div "Content Marketing Manager" at bounding box center [558, 622] width 263 height 17
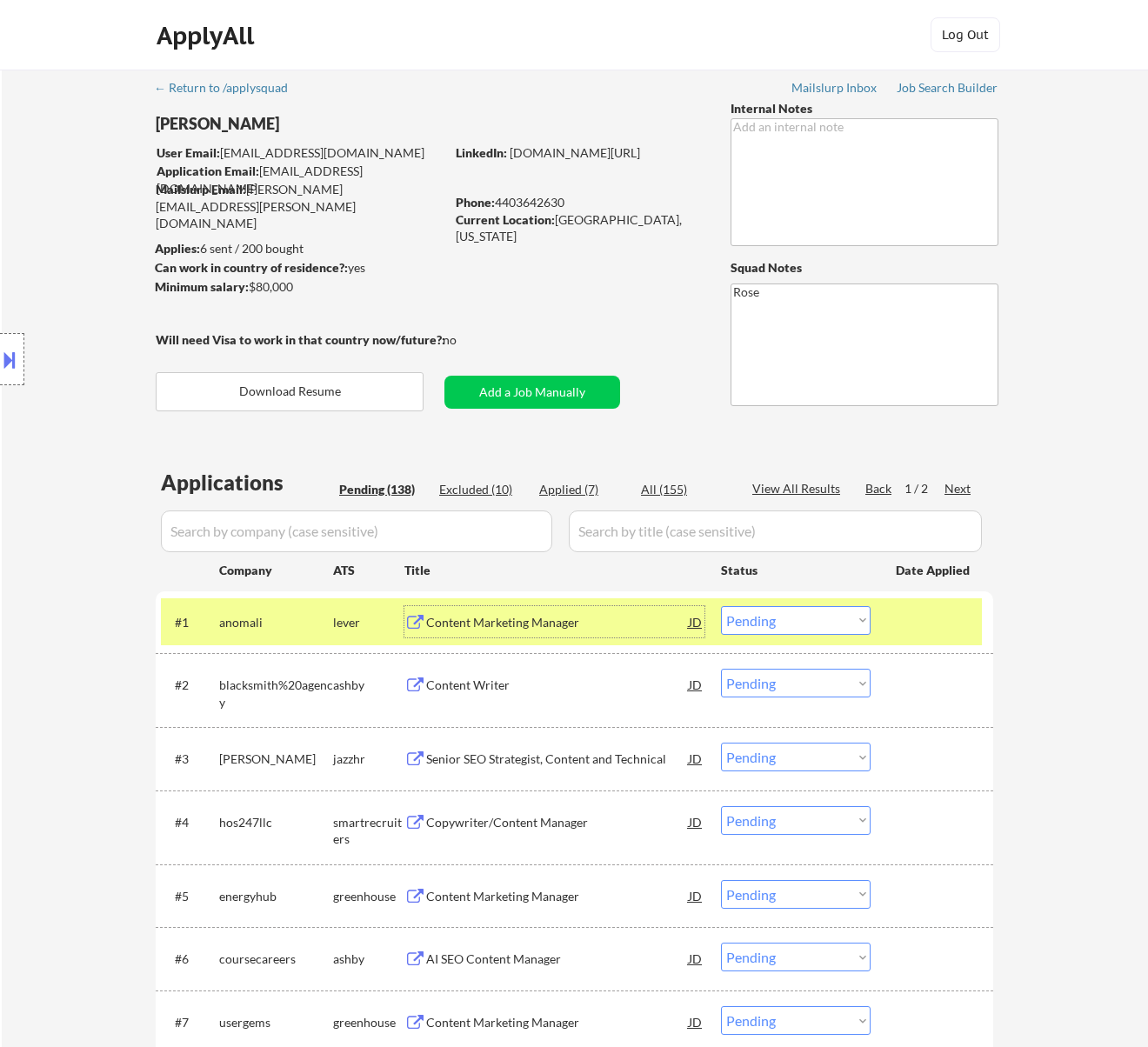
click at [794, 610] on select "Choose an option... Pending Applied Excluded (Questions) Excluded (Expired) Exc…" at bounding box center [796, 620] width 150 height 29
click at [721, 606] on select "Choose an option... Pending Applied Excluded (Questions) Excluded (Expired) Exc…" at bounding box center [796, 620] width 150 height 29
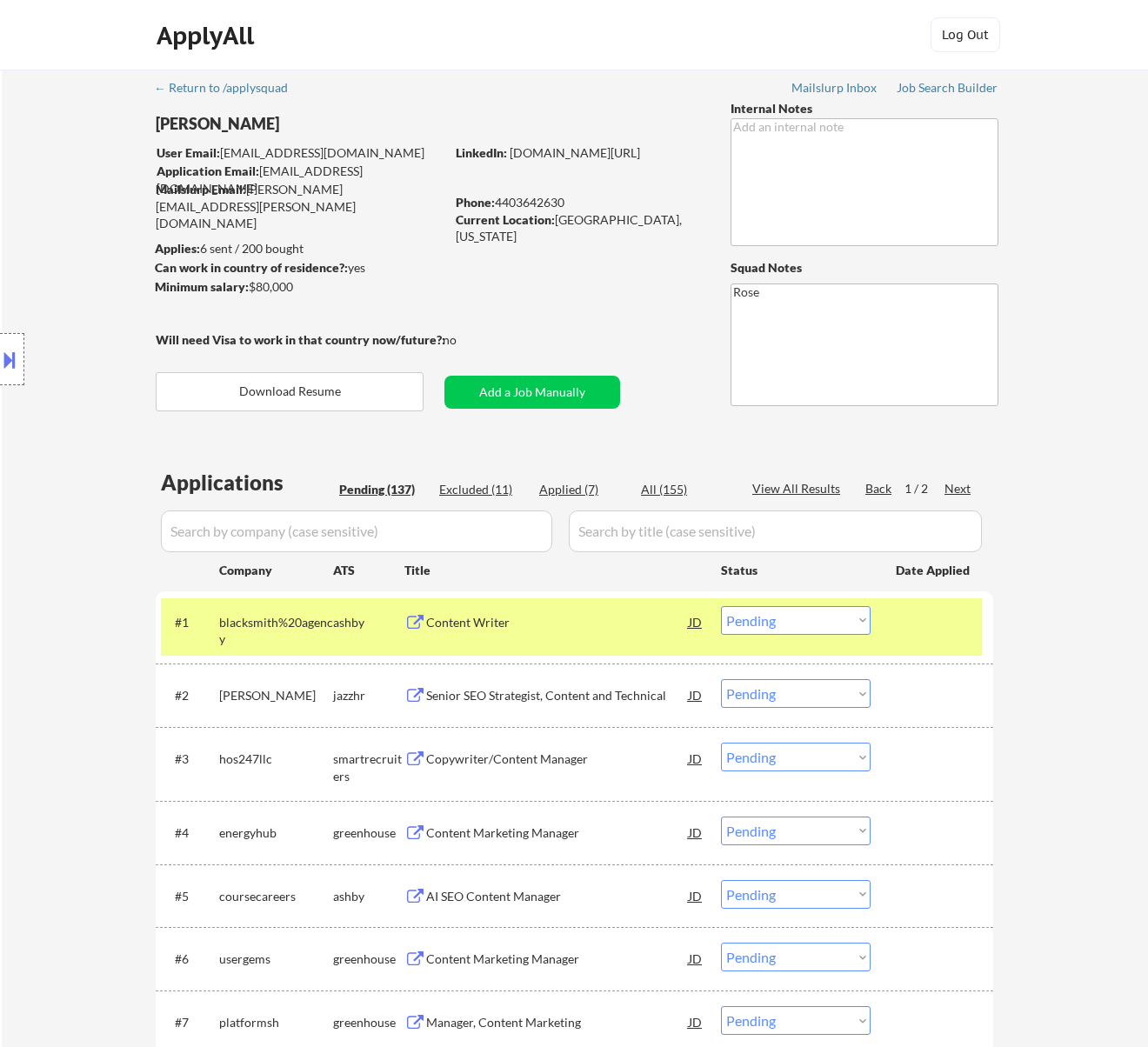
click at [602, 634] on div "Content Writer" at bounding box center [558, 621] width 263 height 31
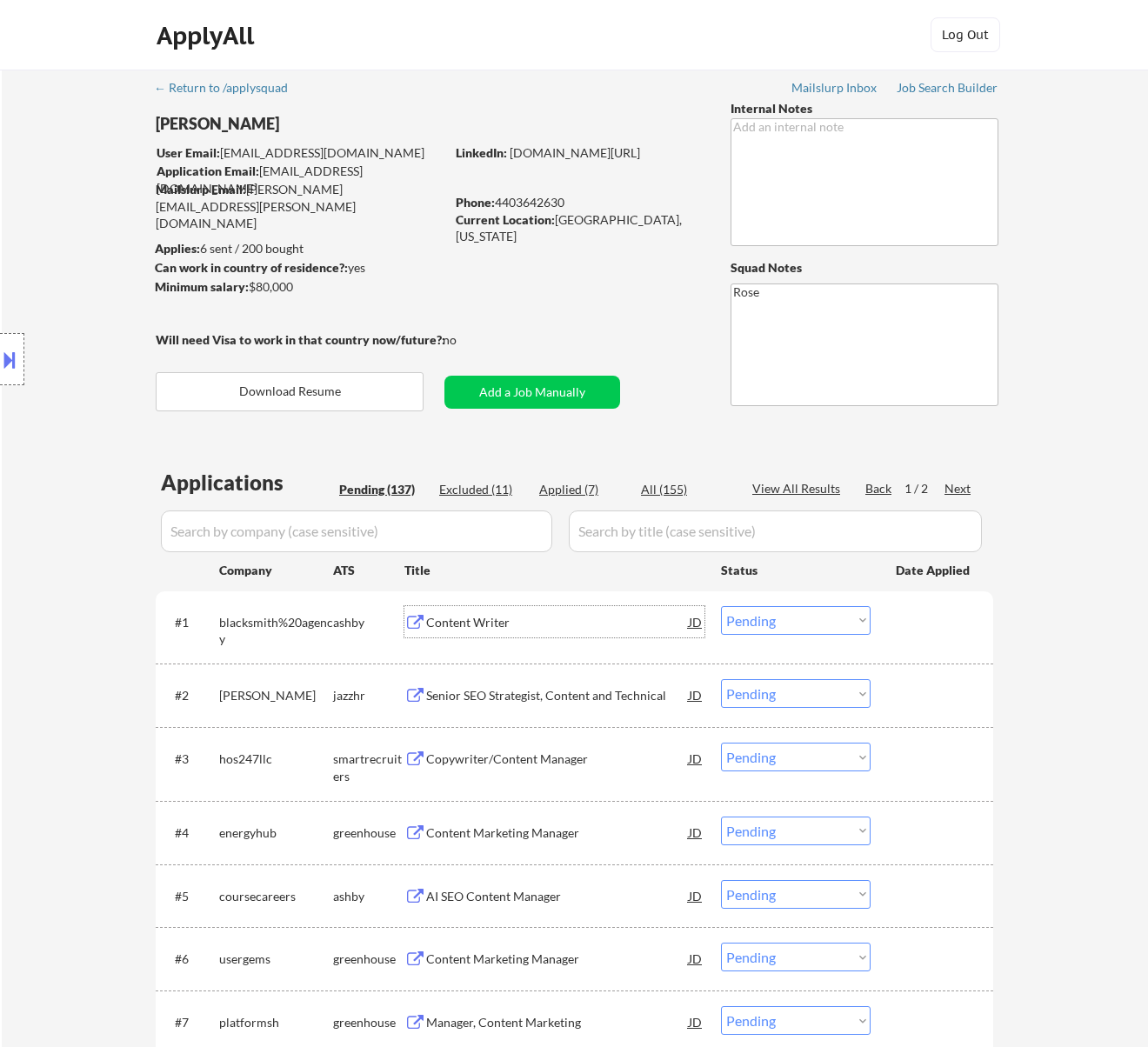
click at [796, 619] on select "Choose an option... Pending Applied Excluded (Questions) Excluded (Expired) Exc…" at bounding box center [796, 620] width 150 height 29
click at [721, 606] on select "Choose an option... Pending Applied Excluded (Questions) Excluded (Expired) Exc…" at bounding box center [796, 620] width 150 height 29
select select ""pending""
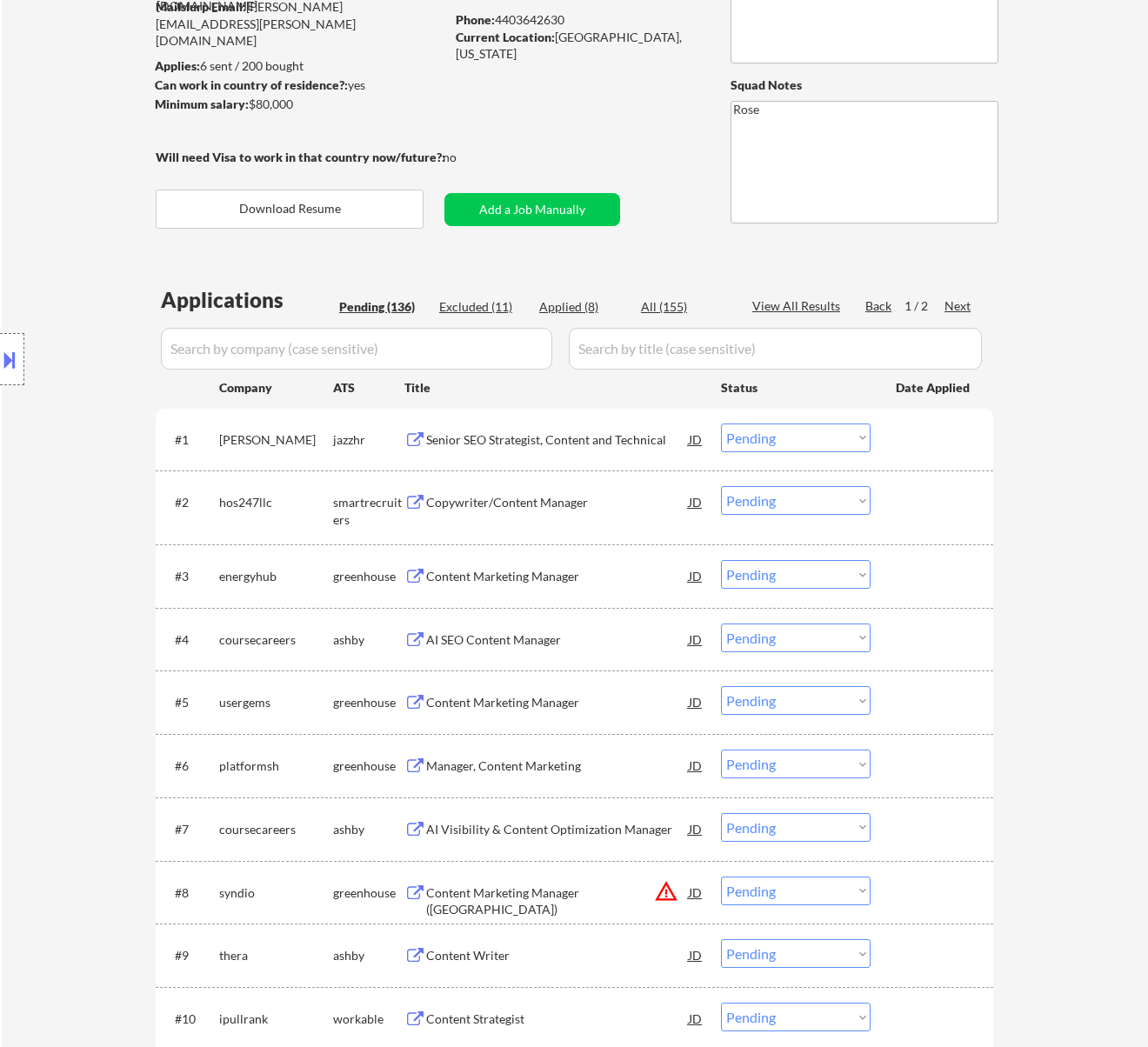
scroll to position [232, 0]
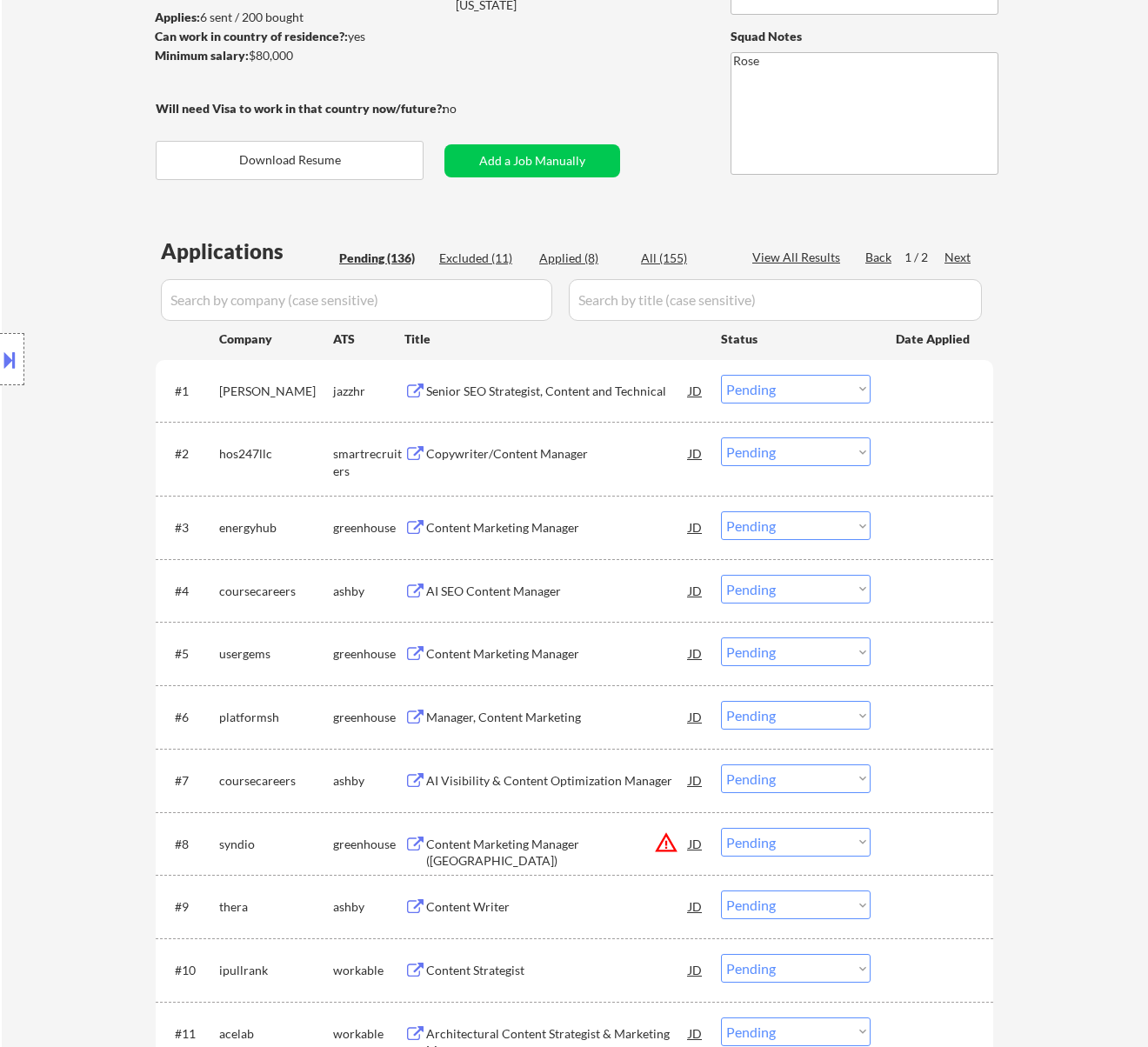
click at [565, 401] on div "Senior SEO Strategist, Content and Technical" at bounding box center [558, 391] width 263 height 31
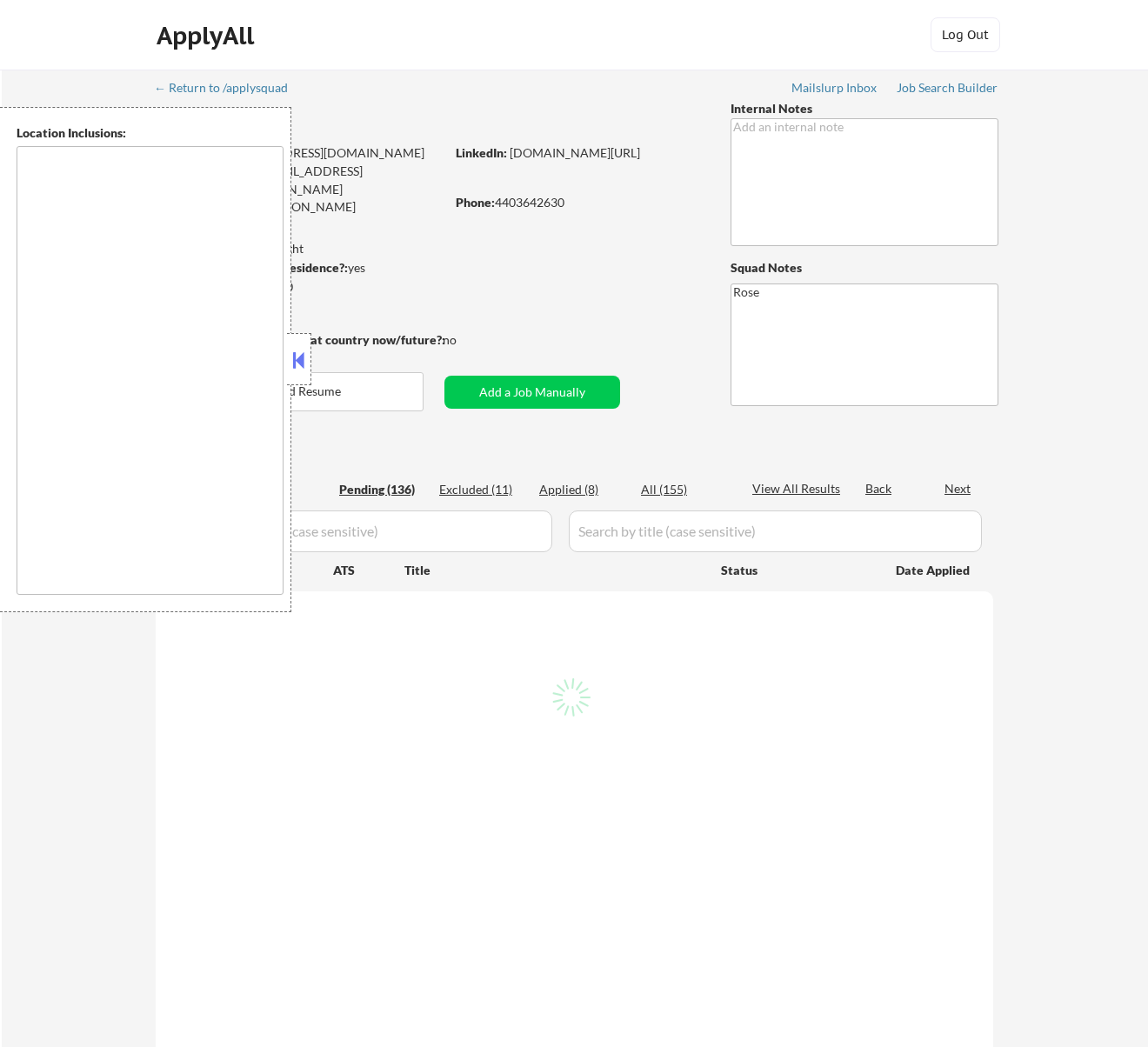
type textarea "[GEOGRAPHIC_DATA], [GEOGRAPHIC_DATA] [GEOGRAPHIC_DATA], [GEOGRAPHIC_DATA] [GEOG…"
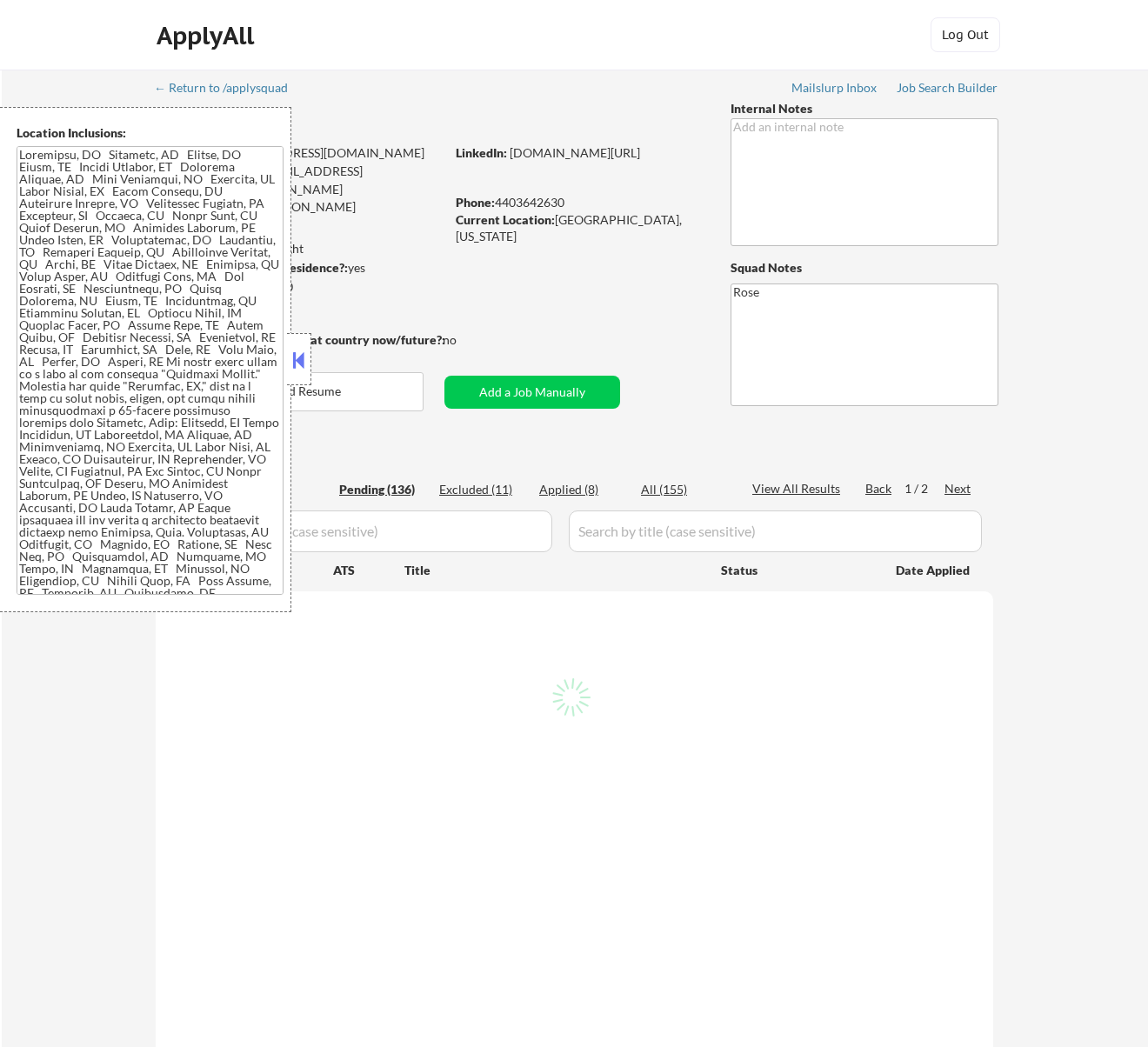
select select ""pending""
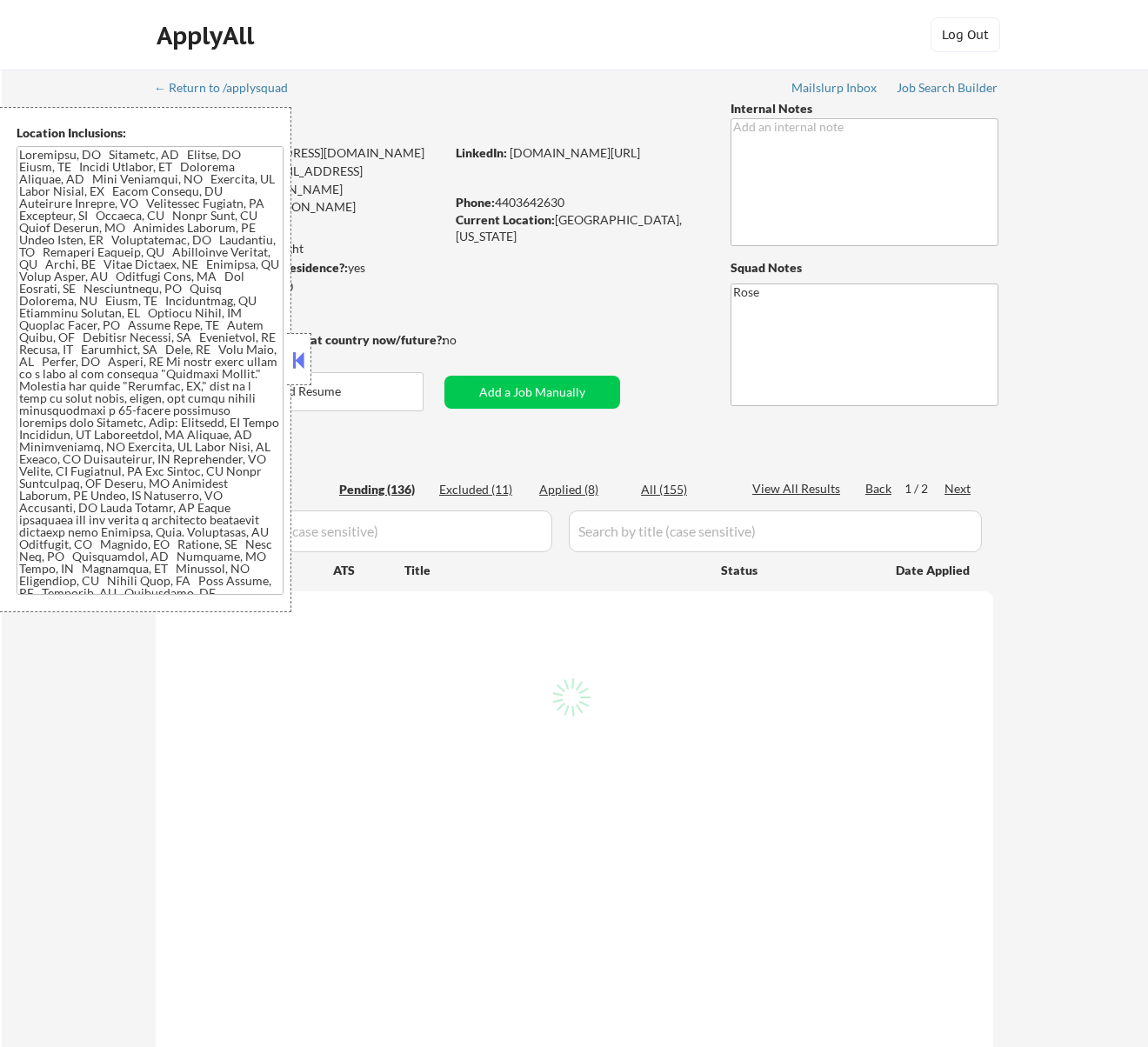
select select ""pending""
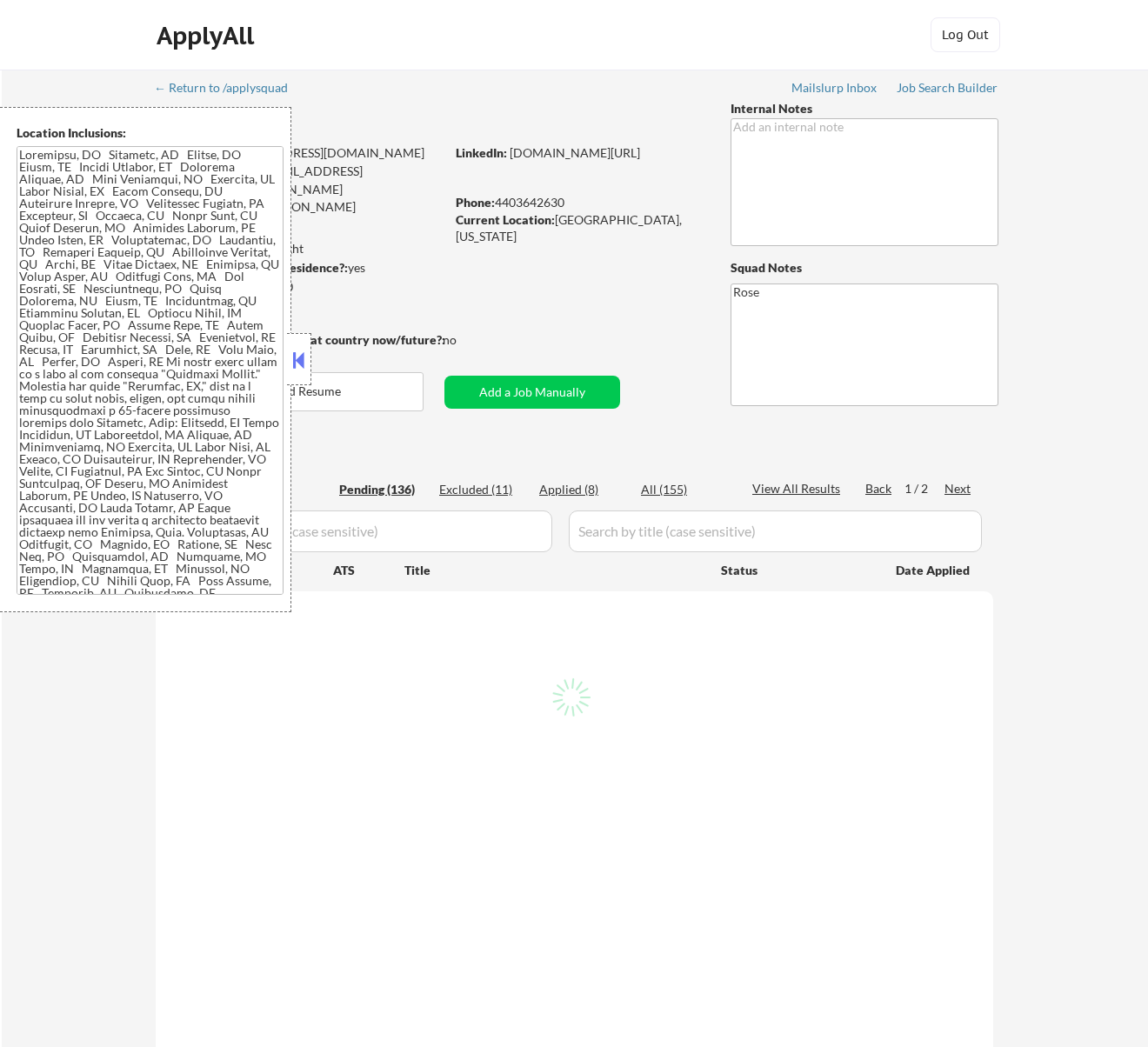
select select ""pending""
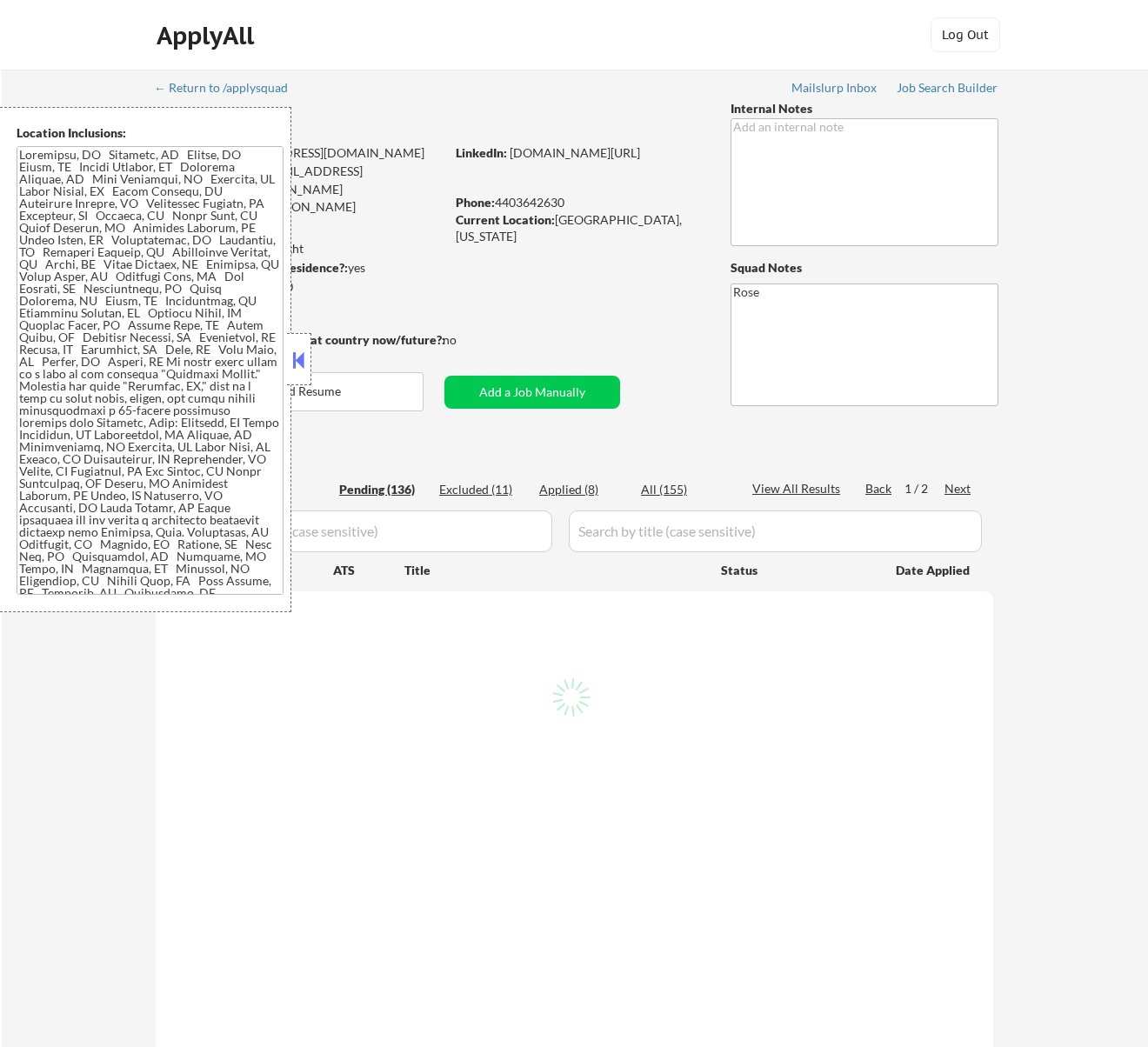
select select ""pending""
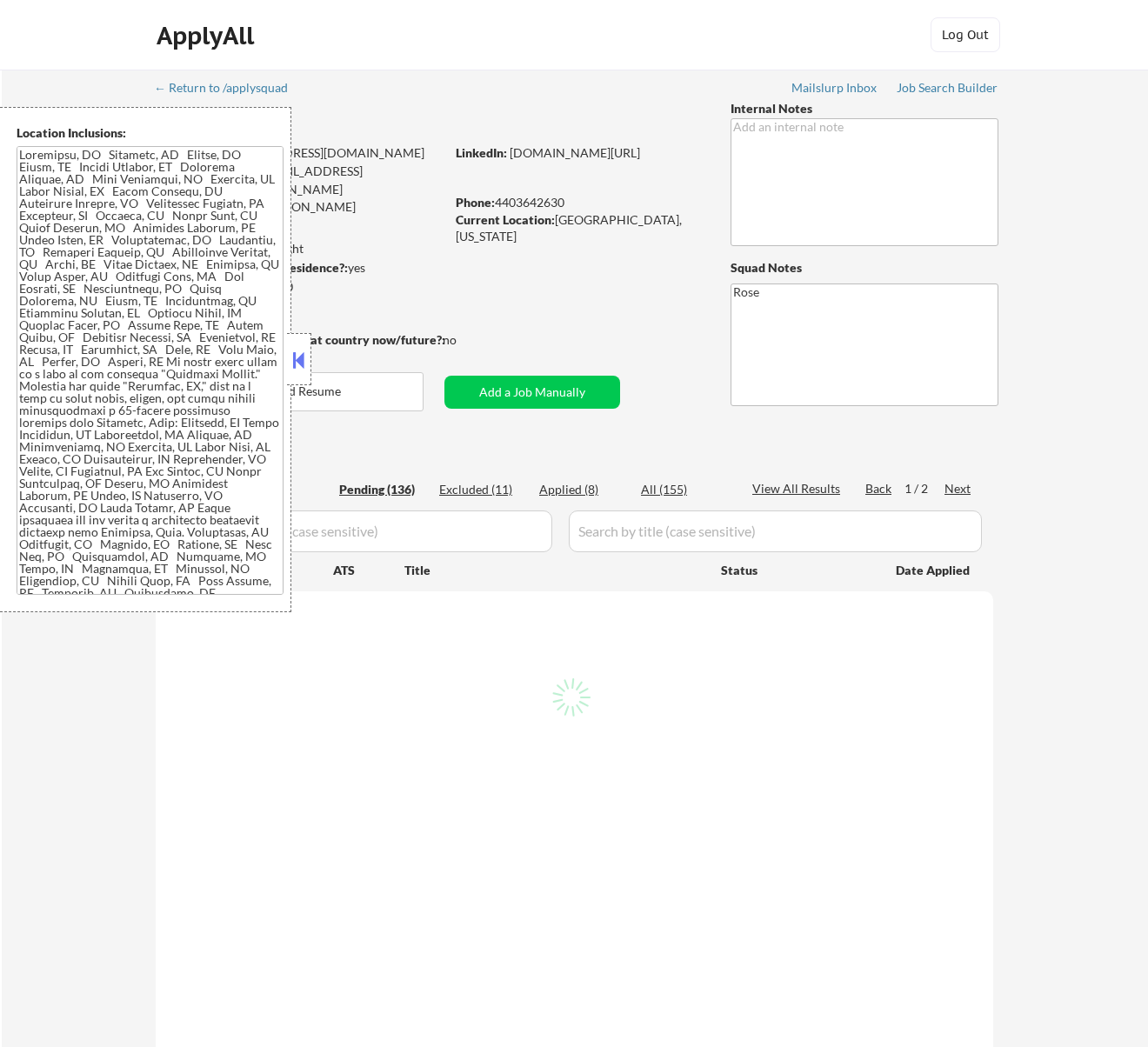
select select ""pending""
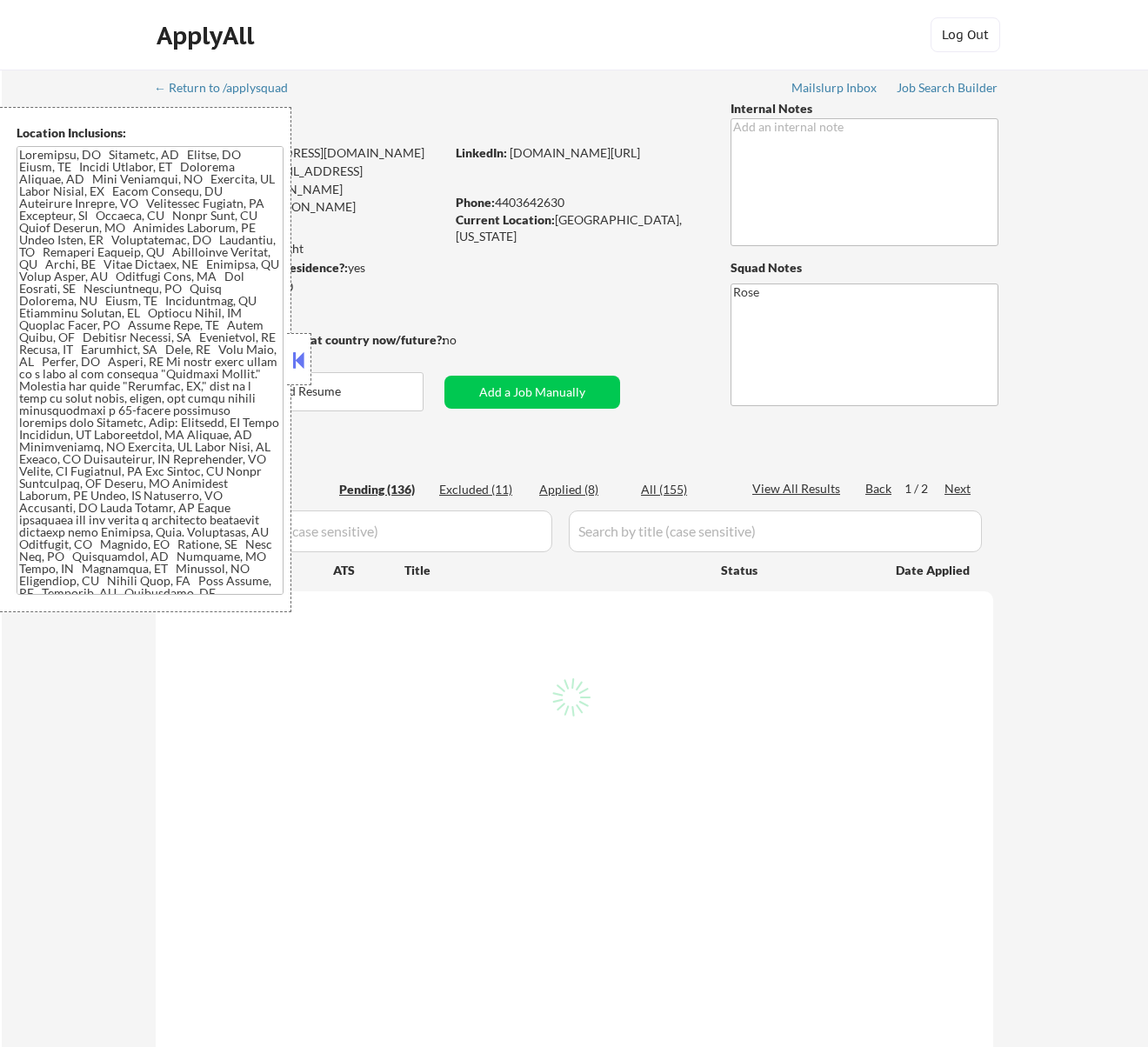
select select ""pending""
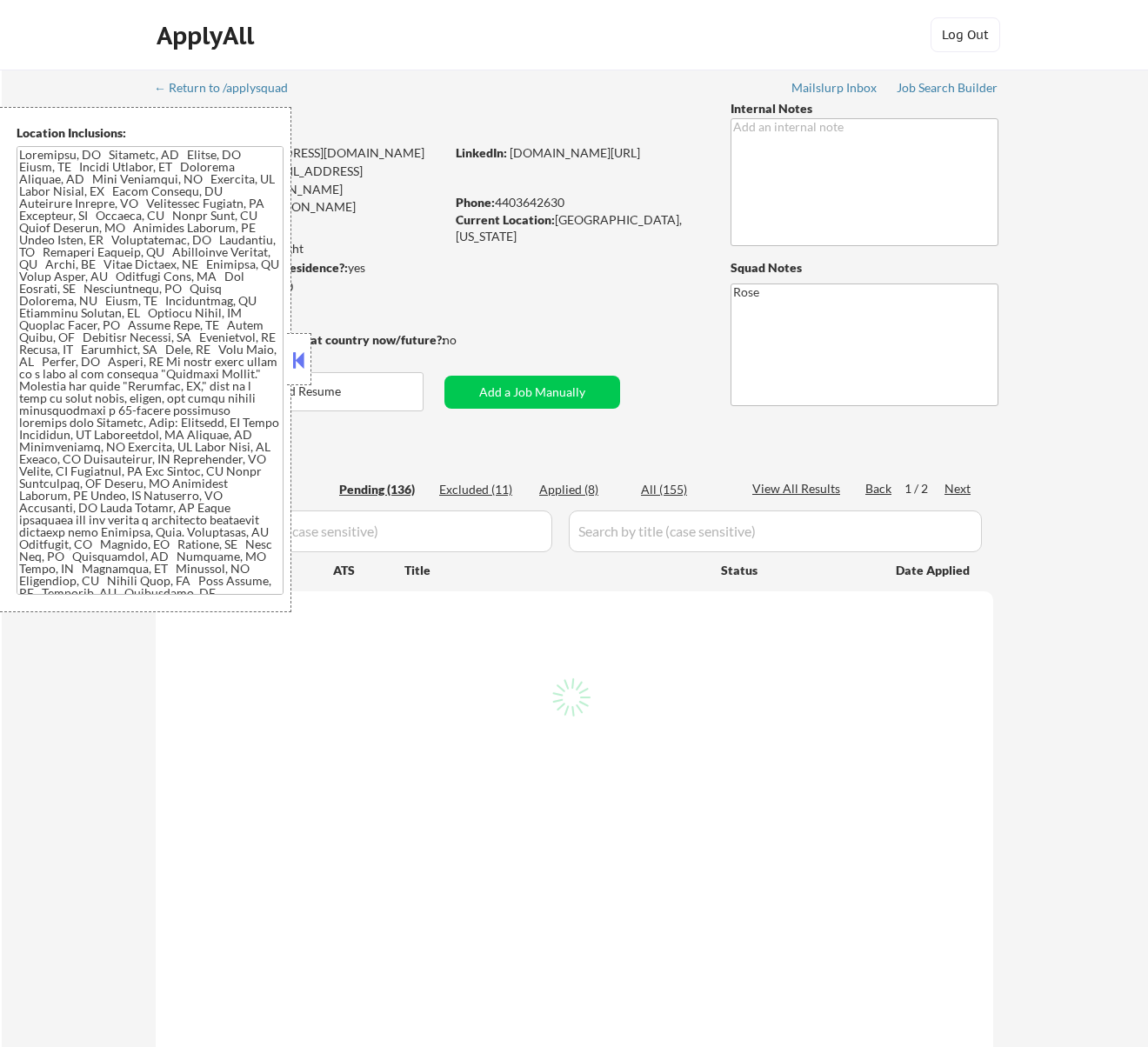
select select ""pending""
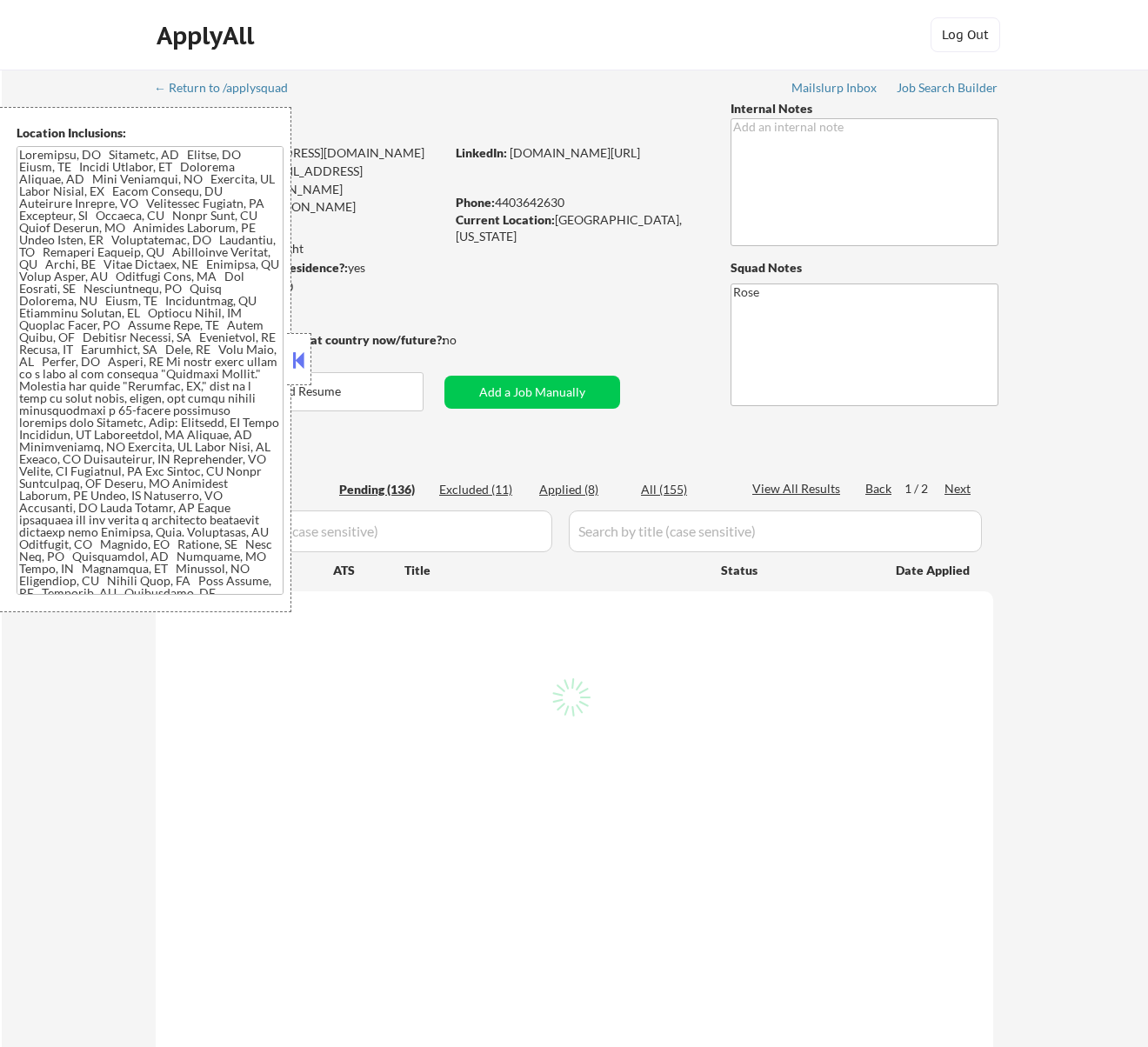
select select ""pending""
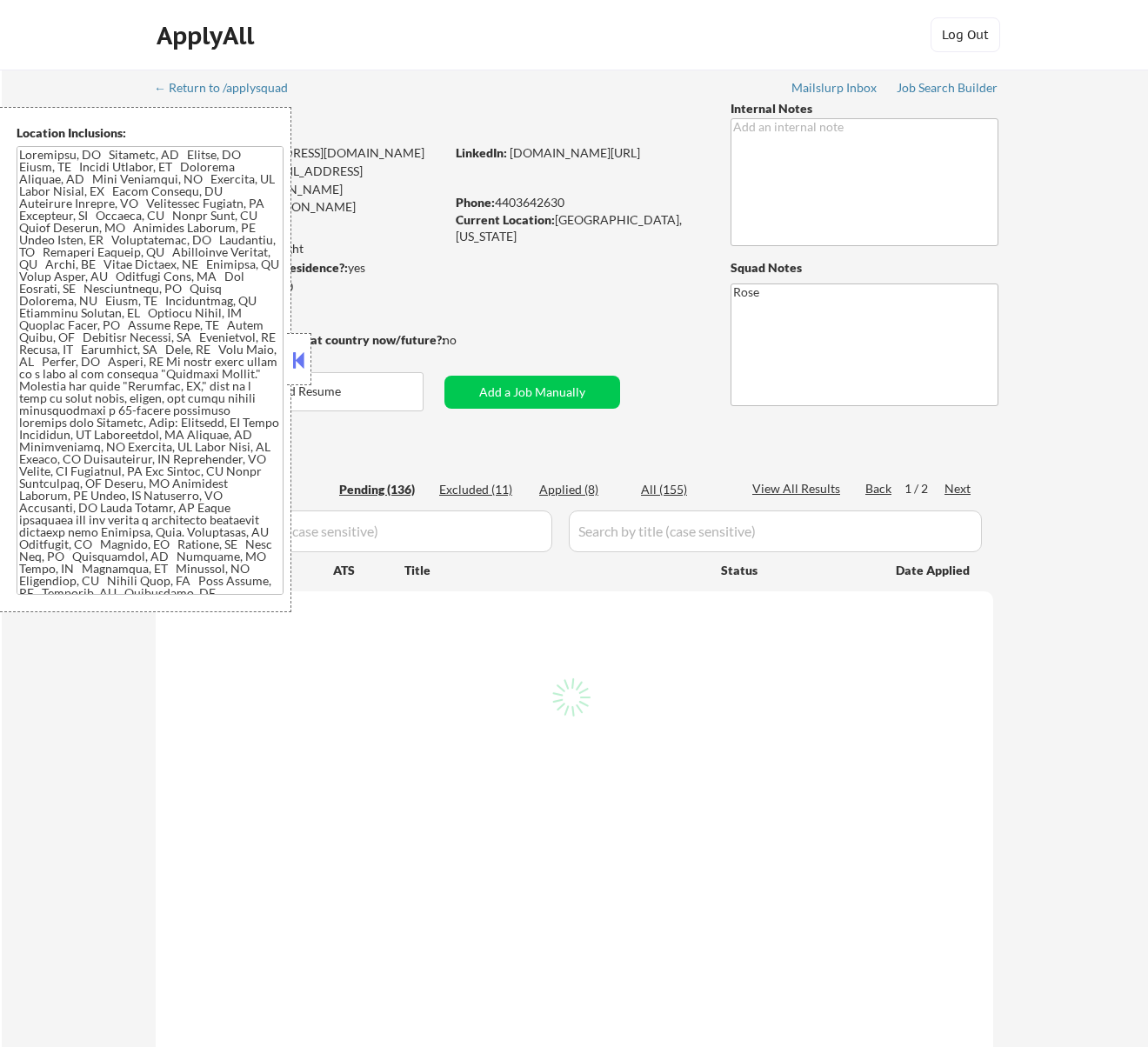
select select ""pending""
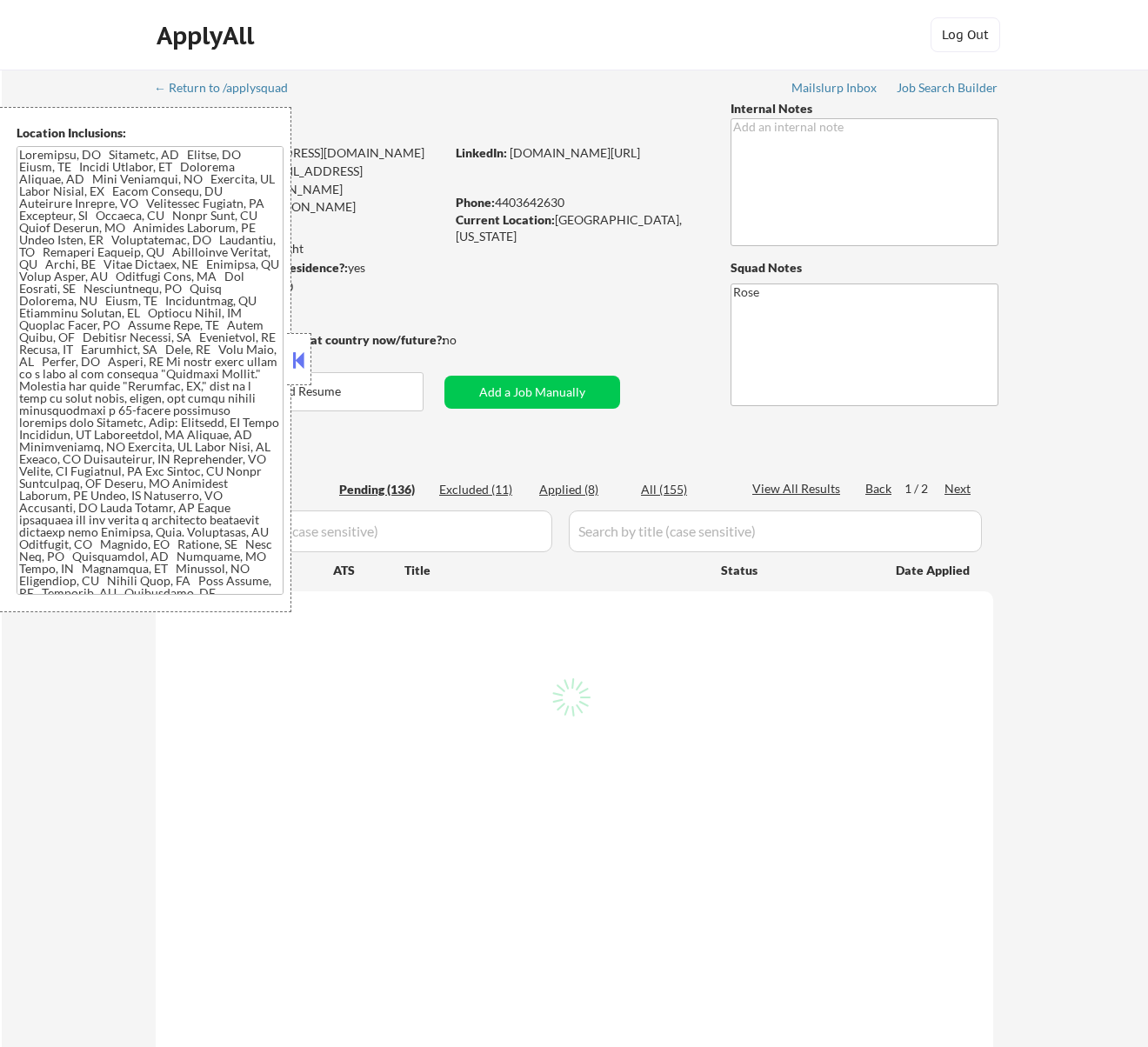
select select ""pending""
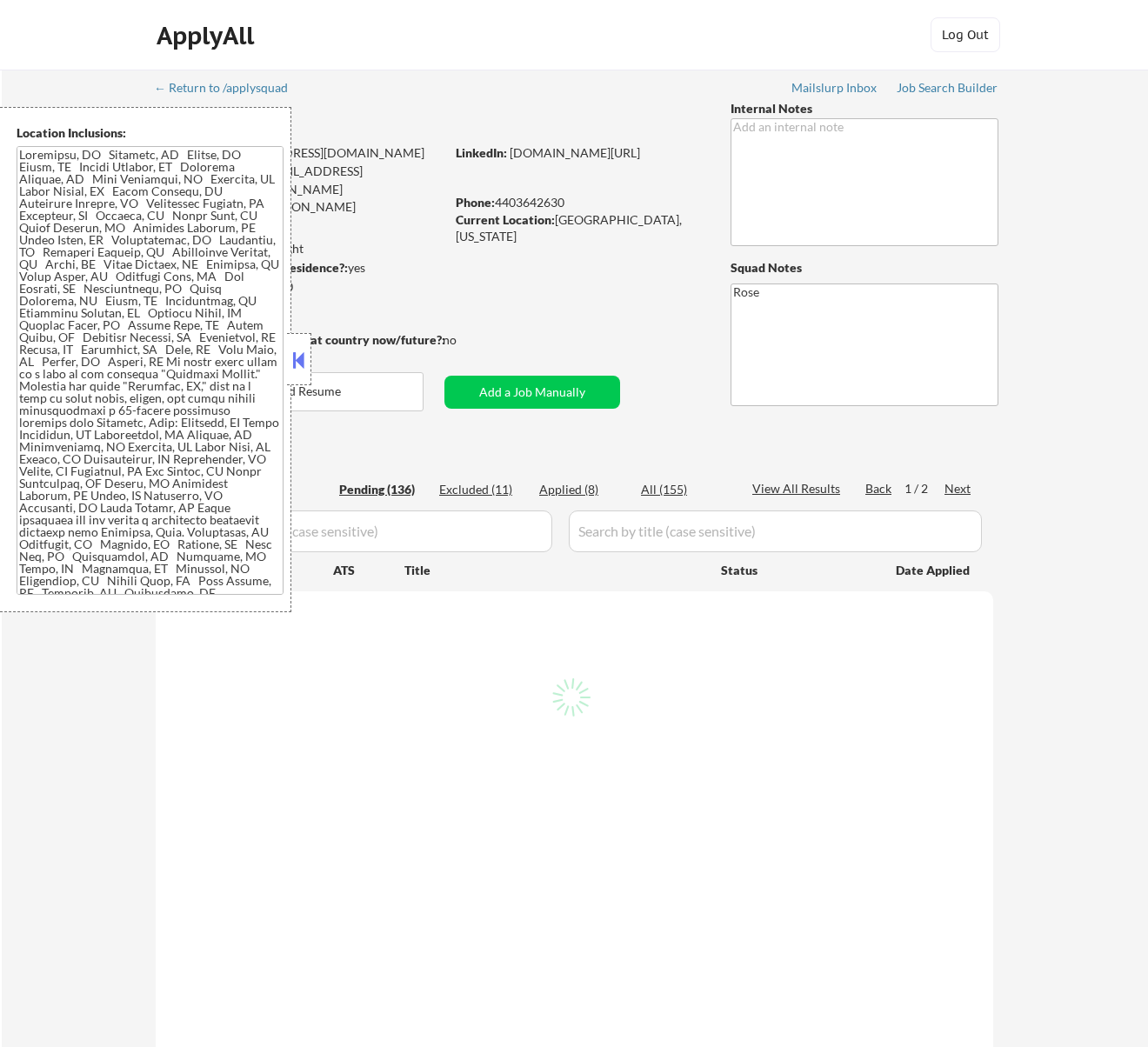
select select ""pending""
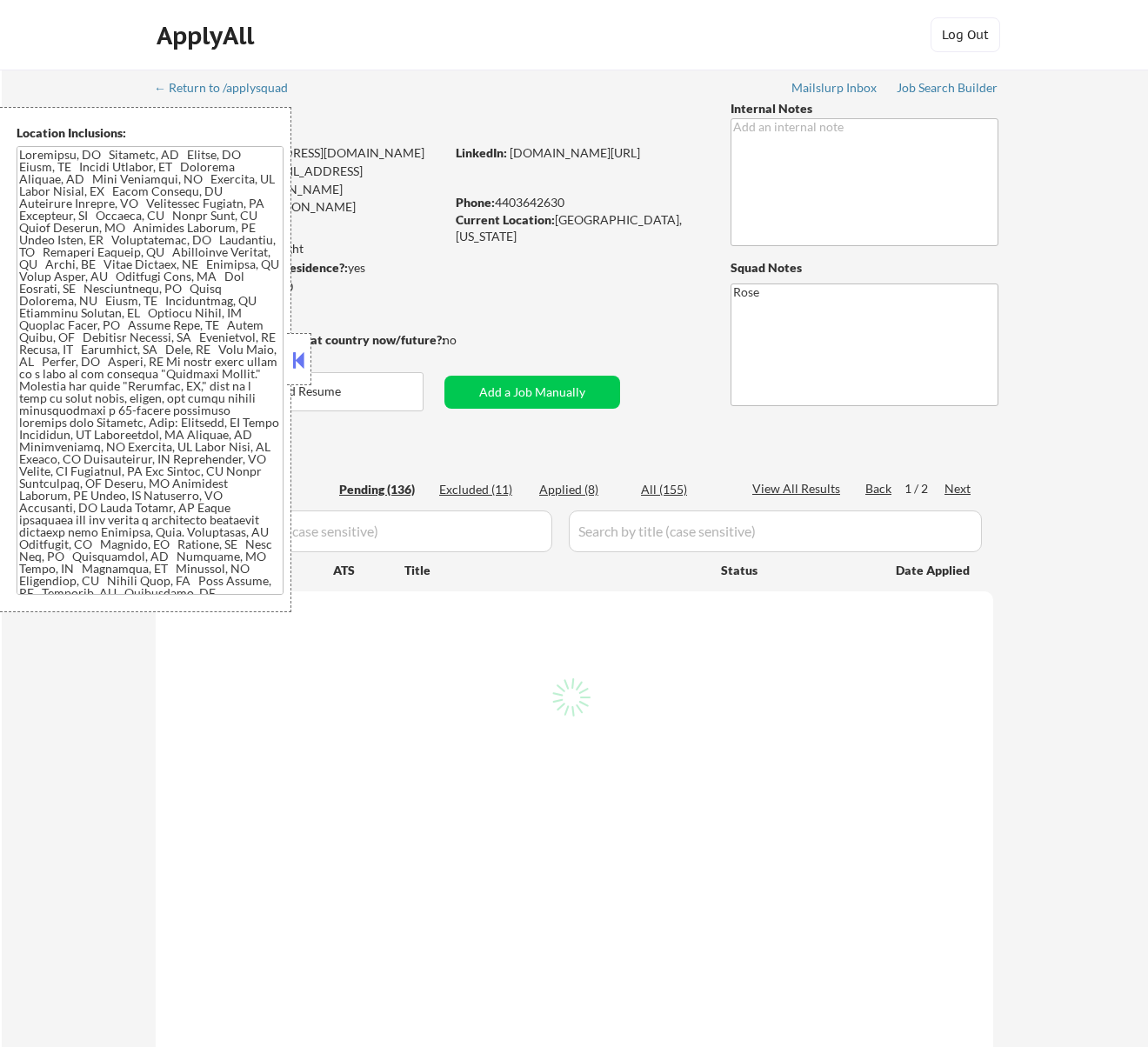
select select ""pending""
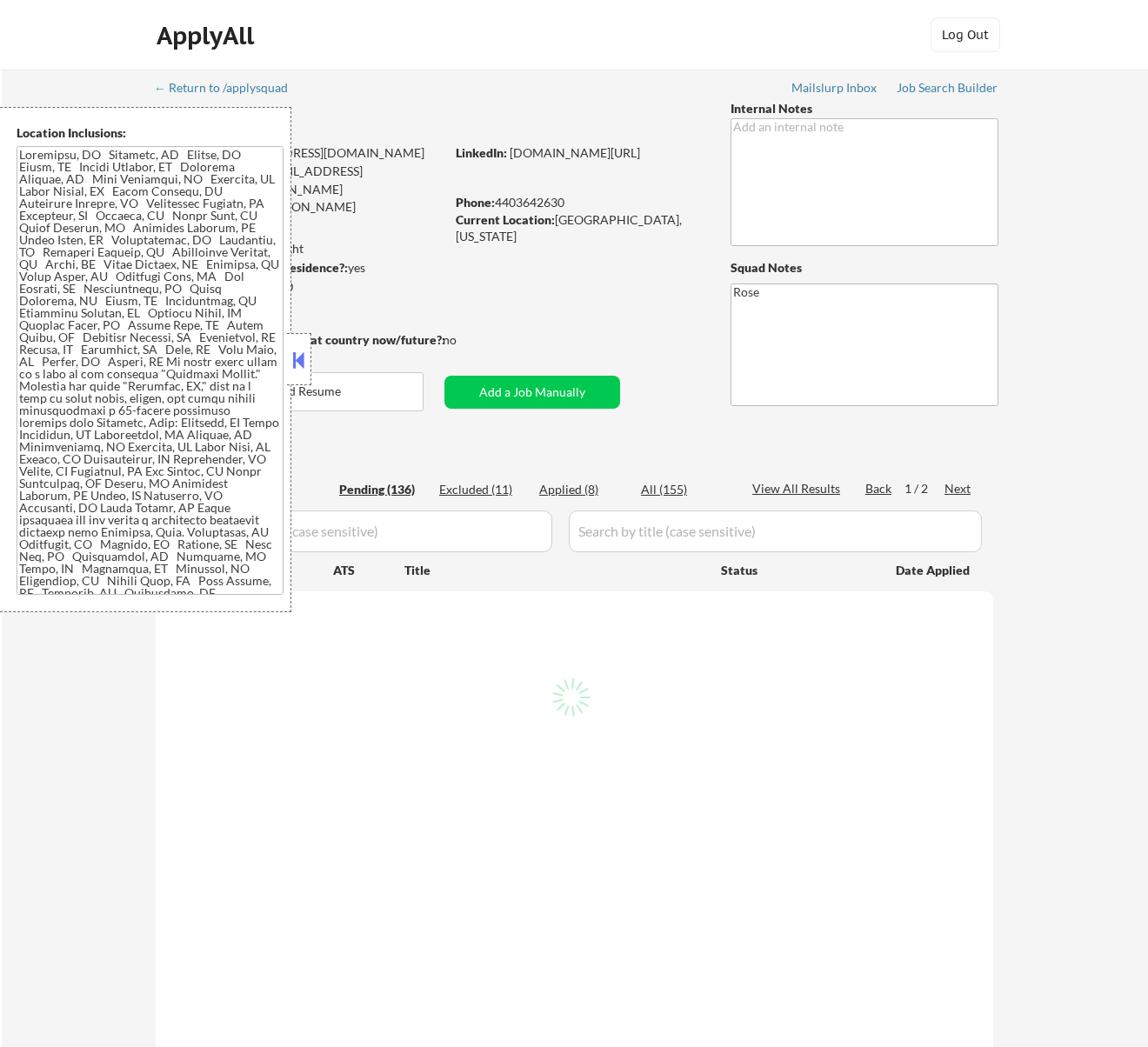
select select ""pending""
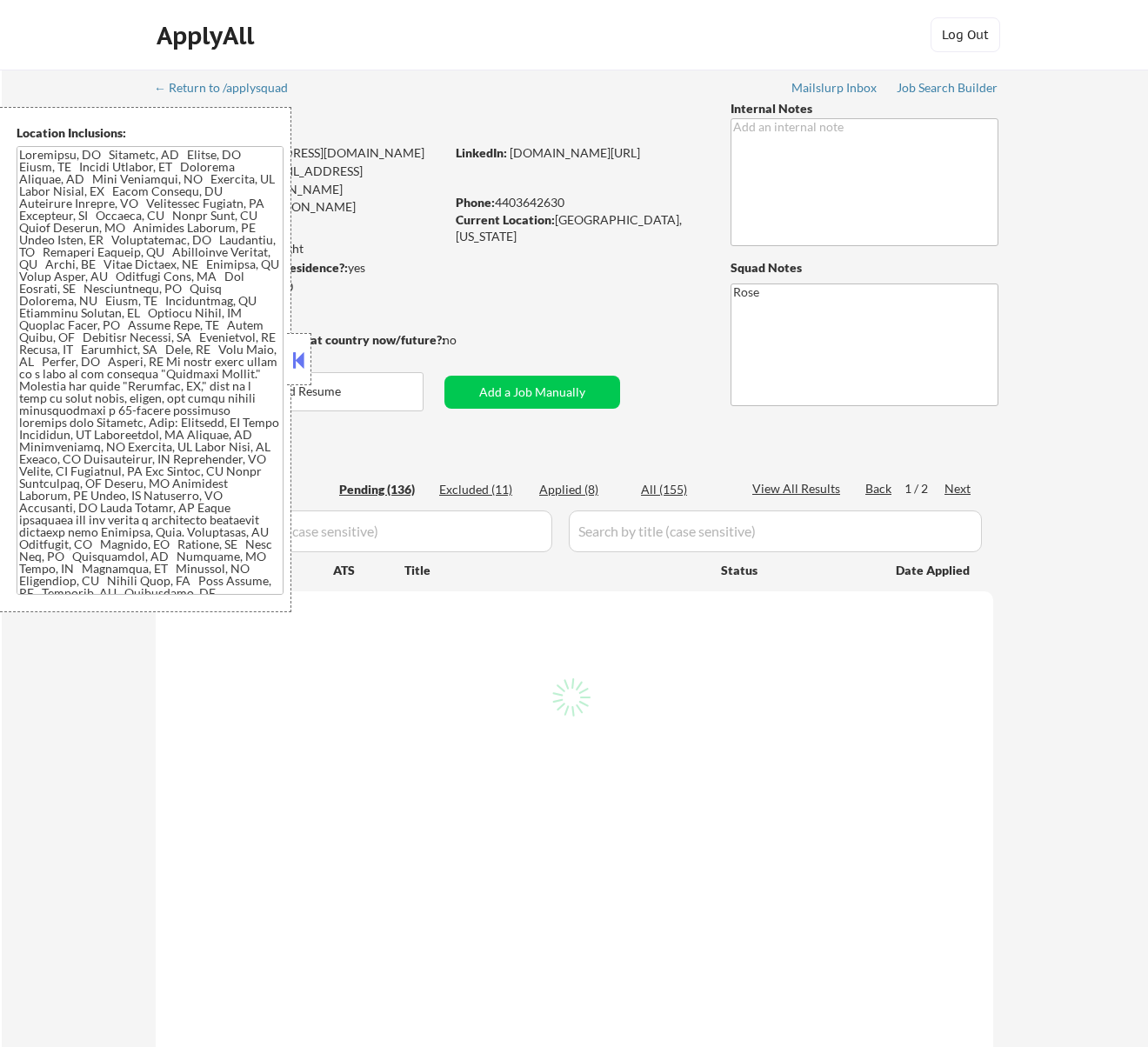
select select ""pending""
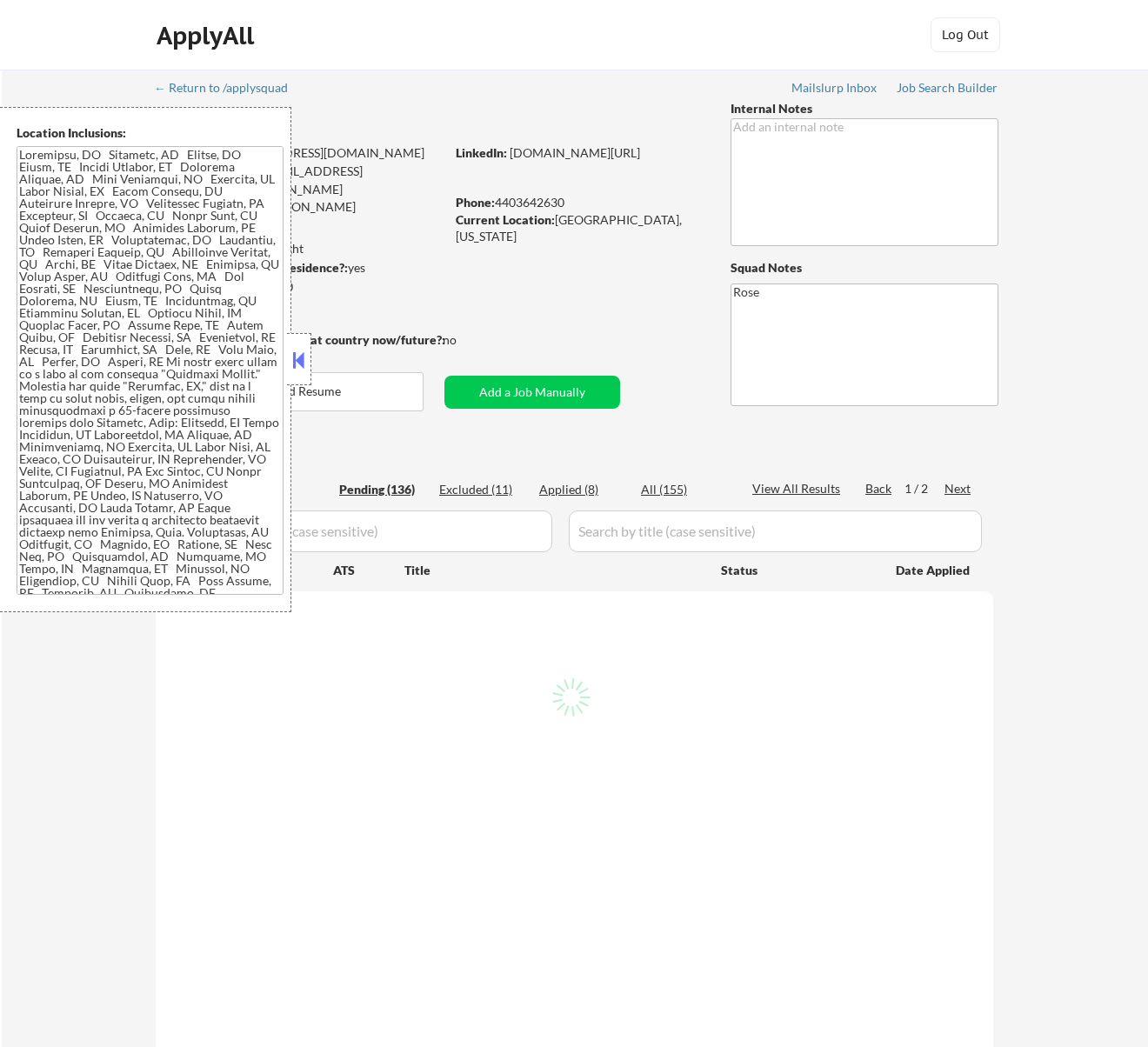
select select ""pending""
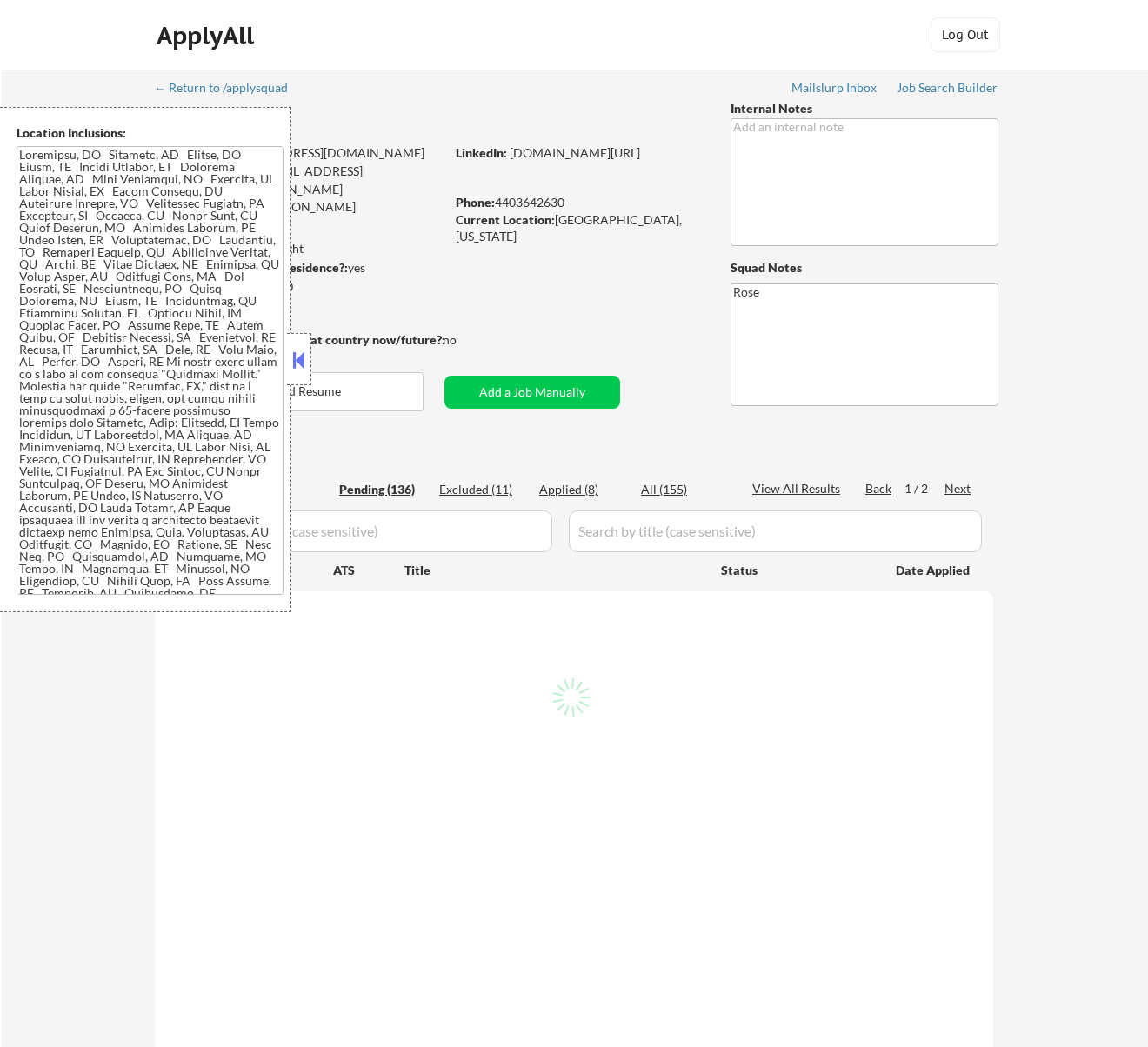
select select ""pending""
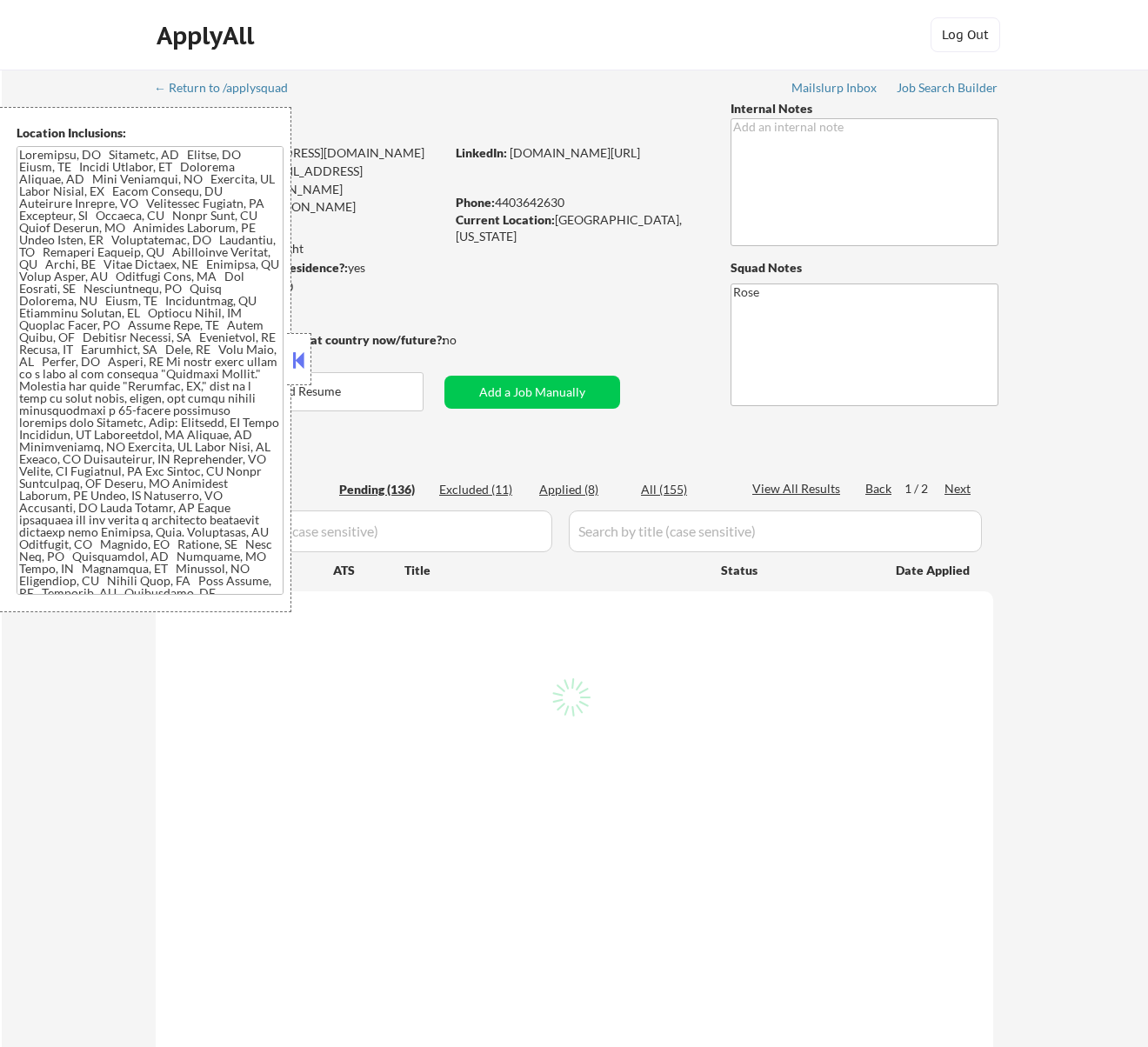
select select ""pending""
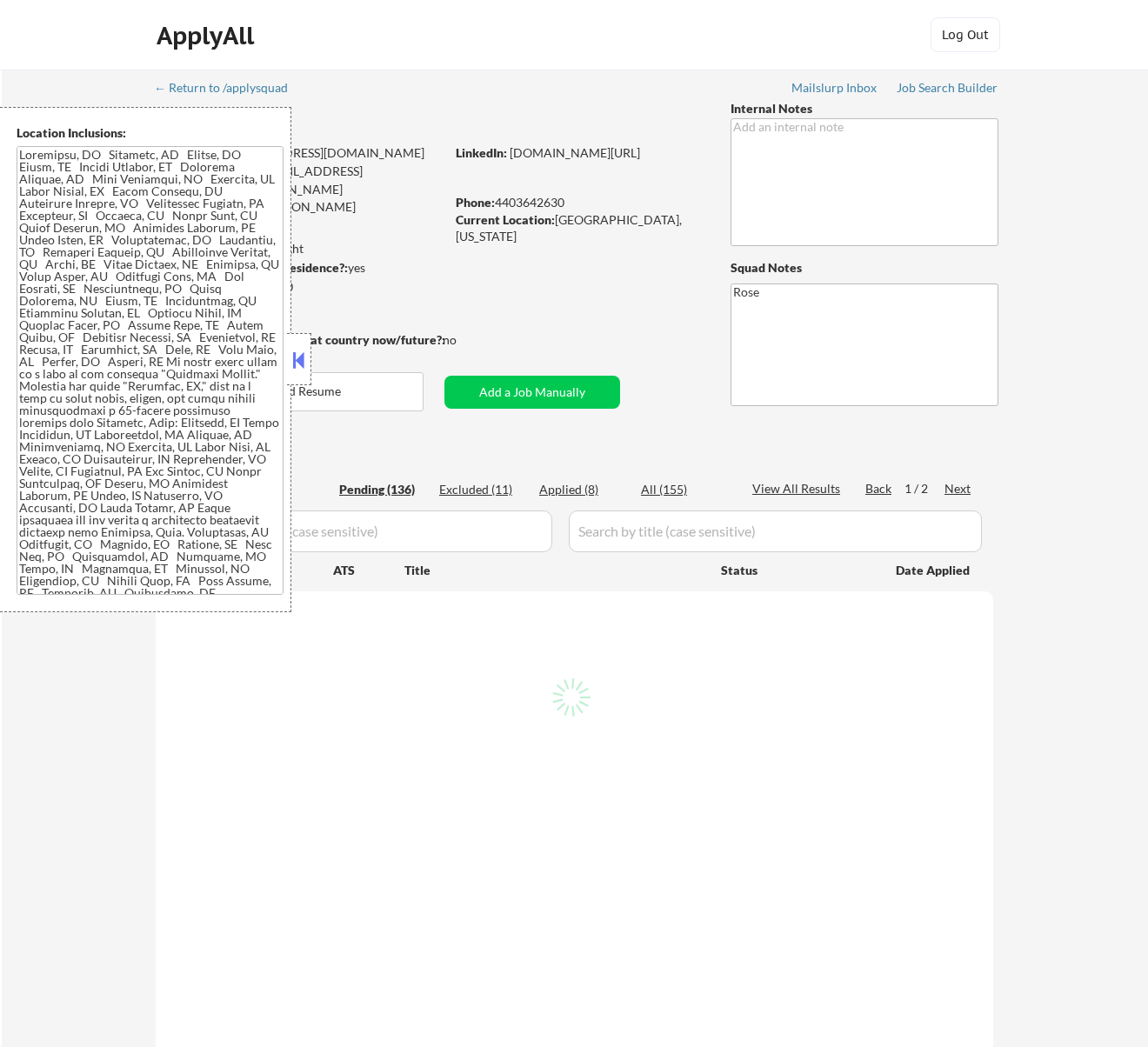
select select ""pending""
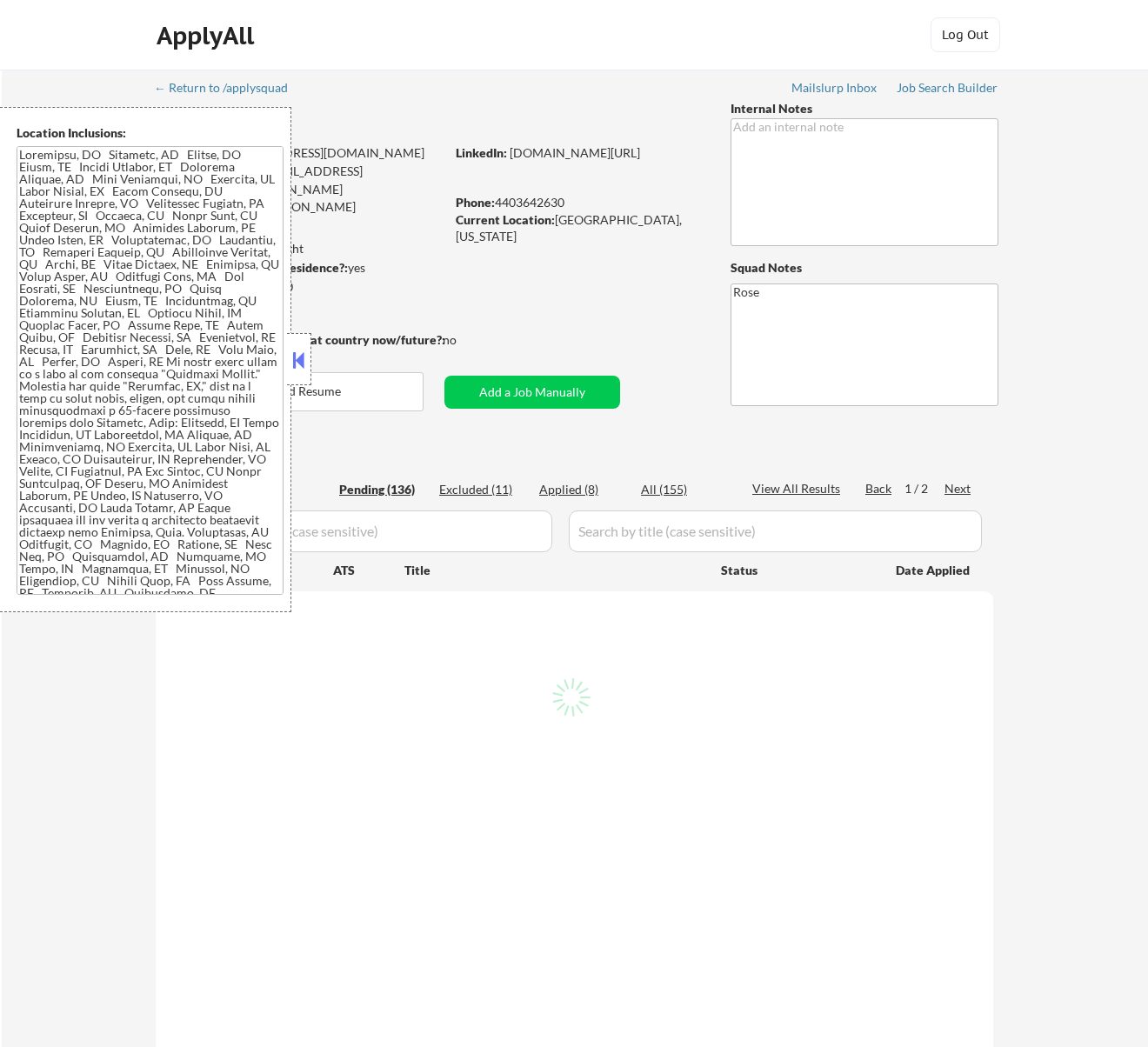
select select ""pending""
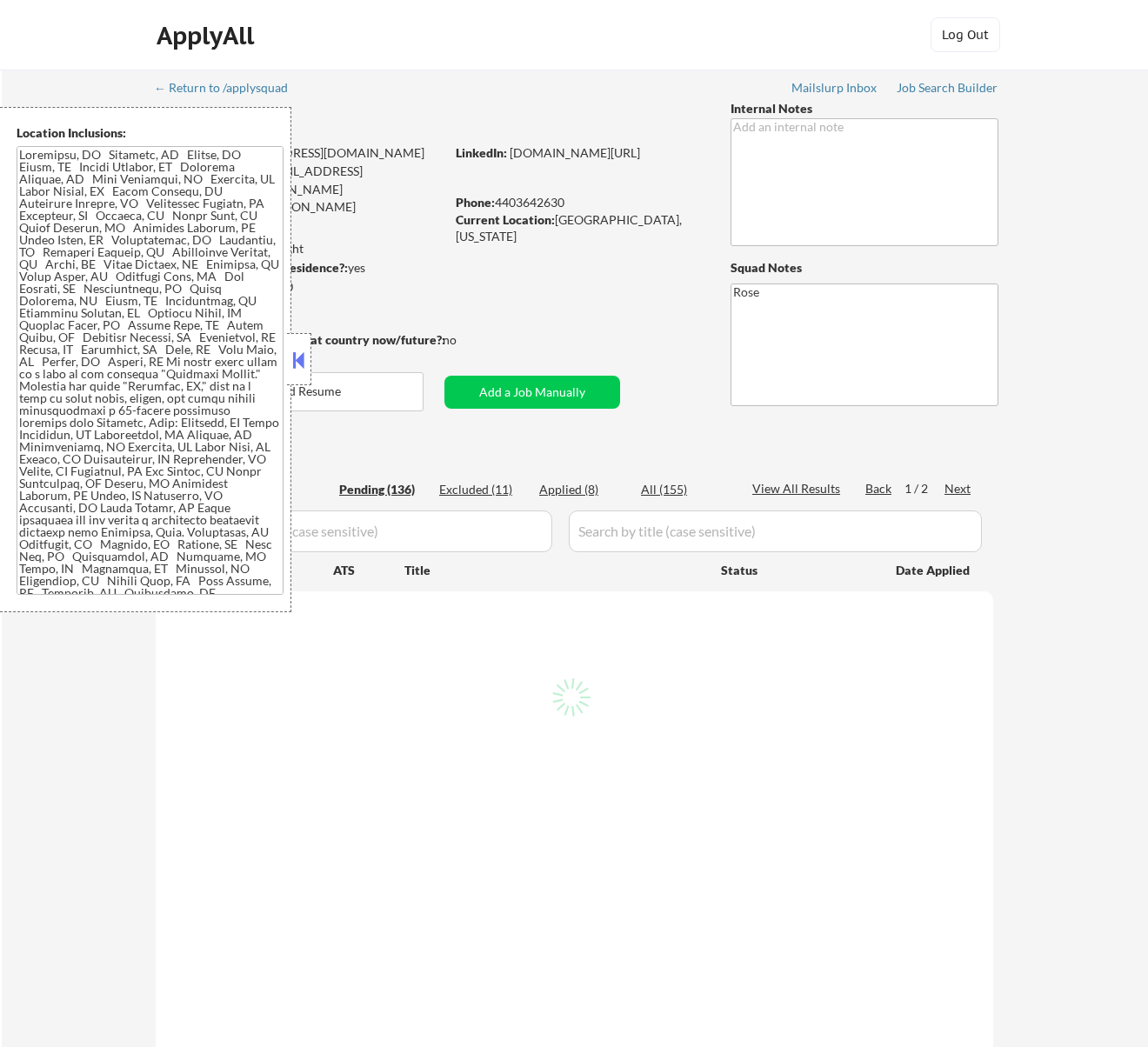
select select ""pending""
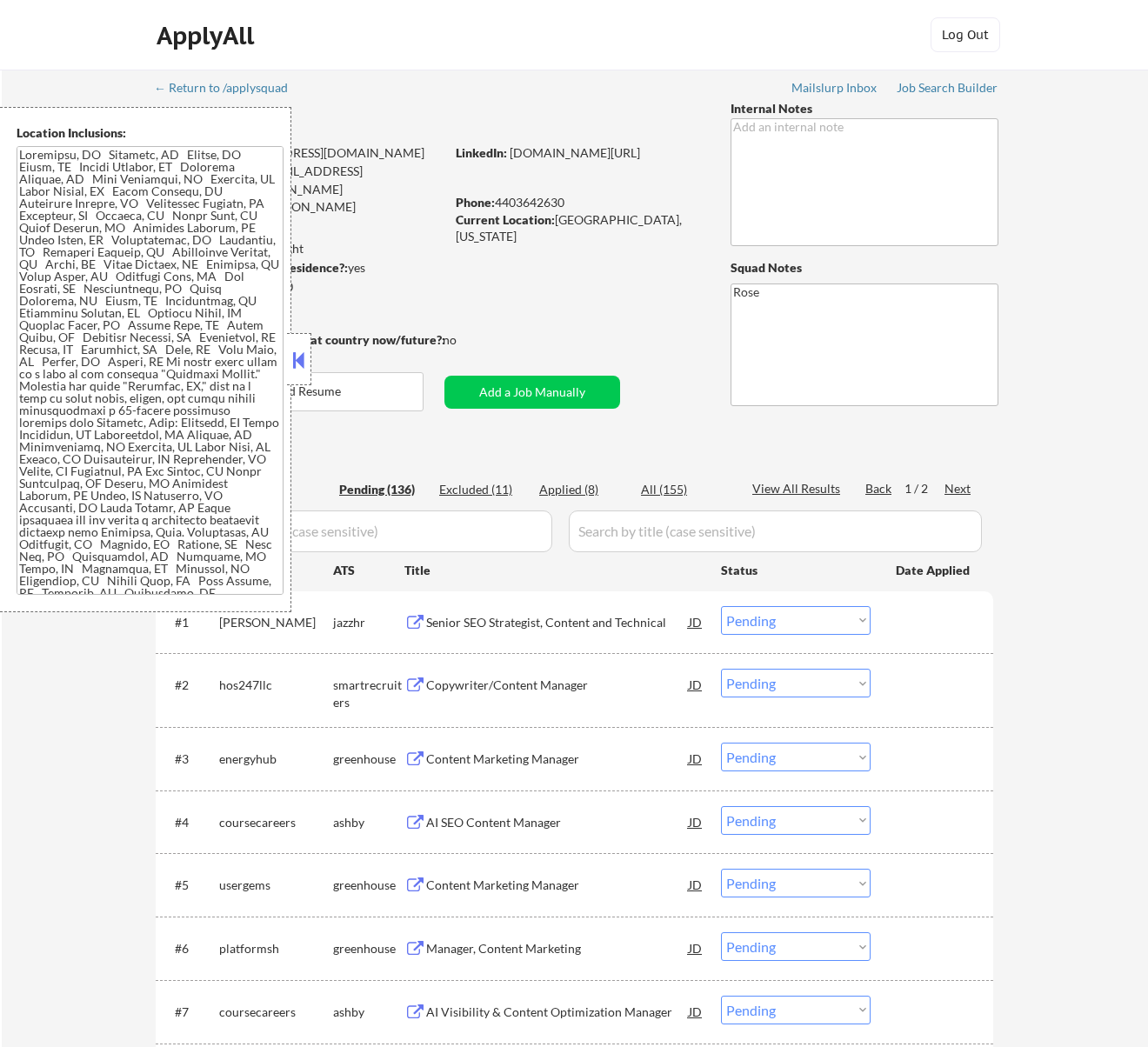
click at [655, 619] on div "Senior SEO Strategist, Content and Technical" at bounding box center [558, 622] width 263 height 17
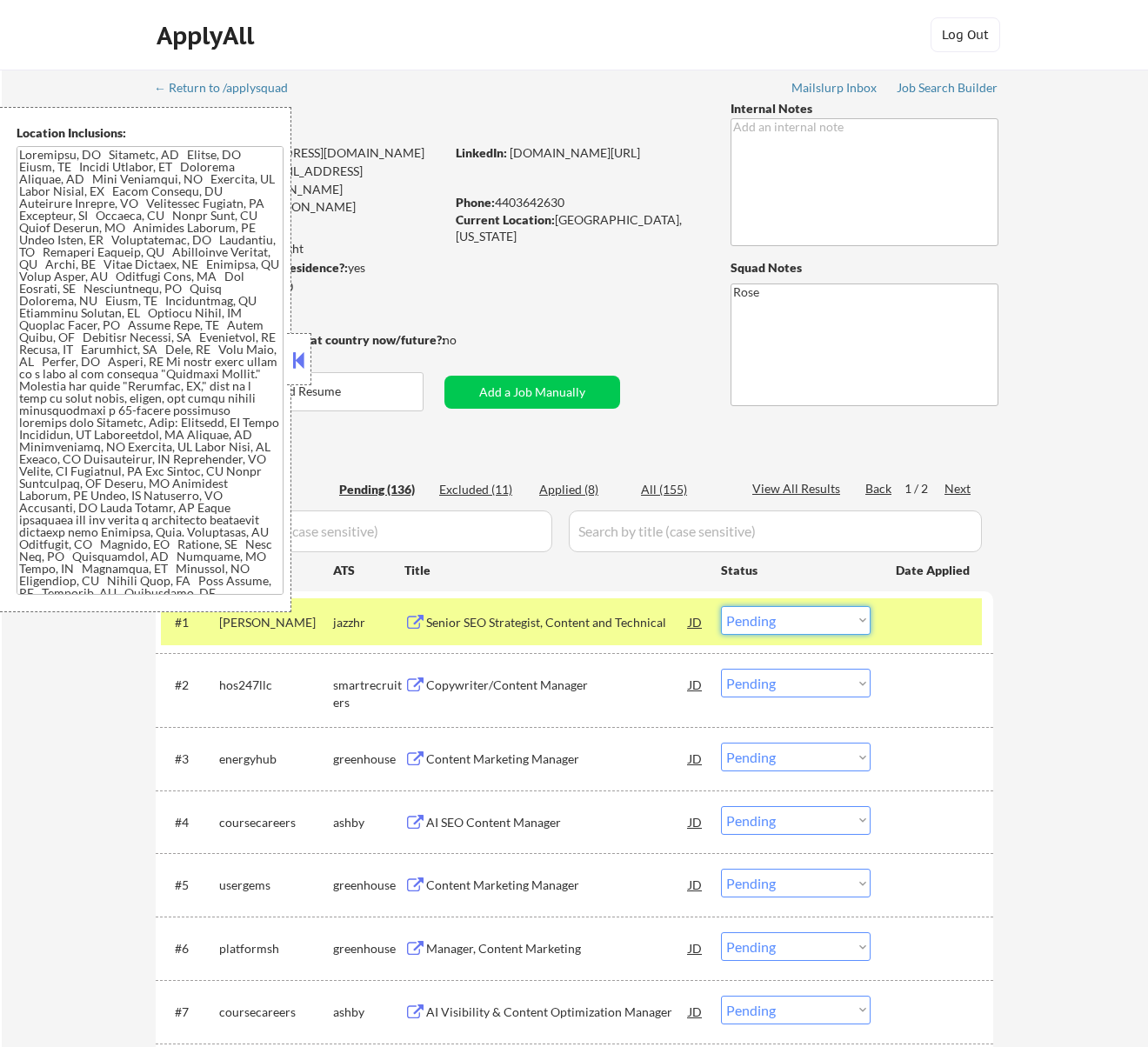
drag, startPoint x: 845, startPoint y: 615, endPoint x: 838, endPoint y: 623, distance: 10.6
click at [845, 615] on select "Choose an option... Pending Applied Excluded (Questions) Excluded (Expired) Exc…" at bounding box center [796, 620] width 150 height 29
click at [721, 606] on select "Choose an option... Pending Applied Excluded (Questions) Excluded (Expired) Exc…" at bounding box center [796, 620] width 150 height 29
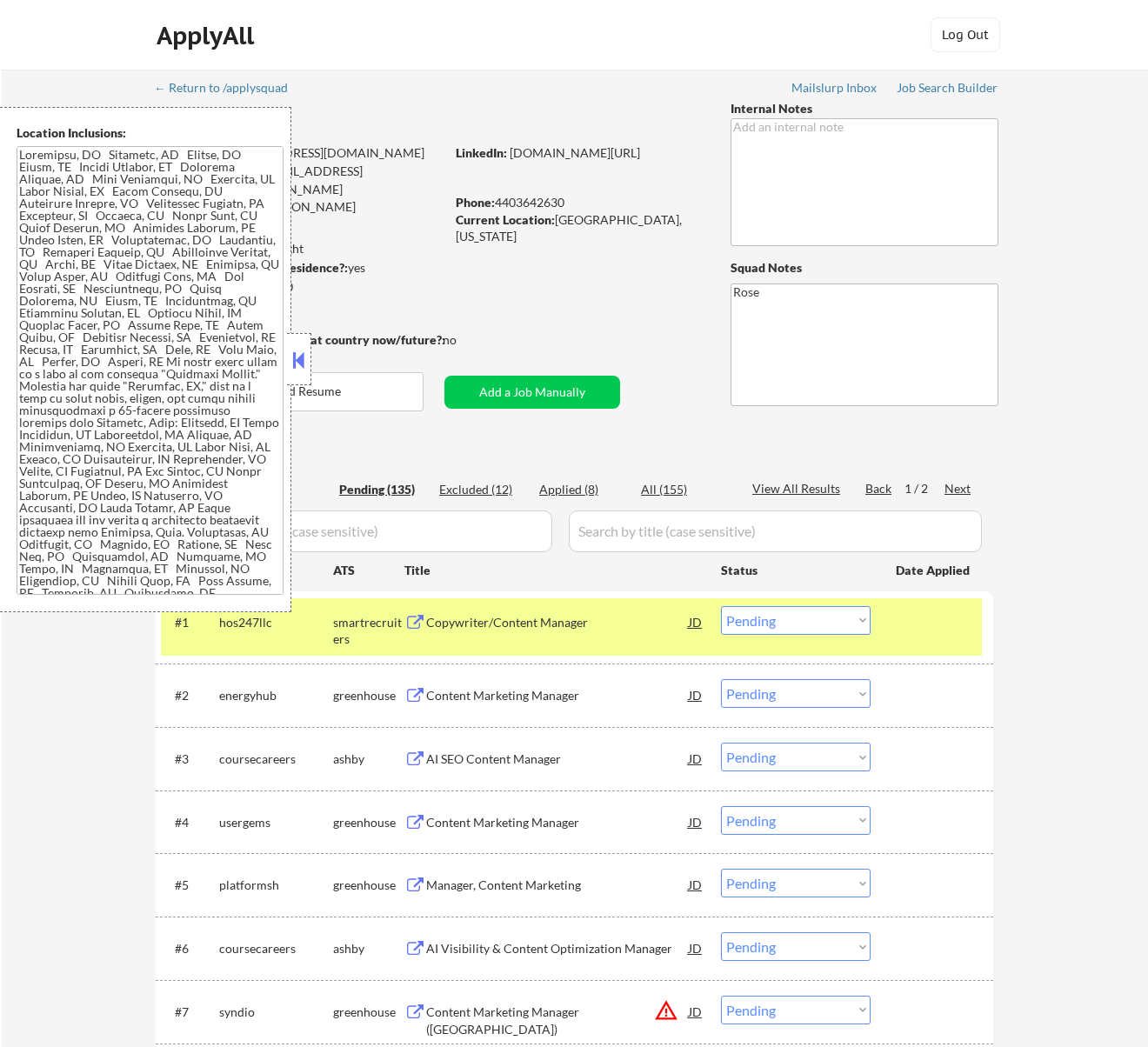
click at [648, 631] on div "Copywriter/Content Manager" at bounding box center [558, 621] width 263 height 31
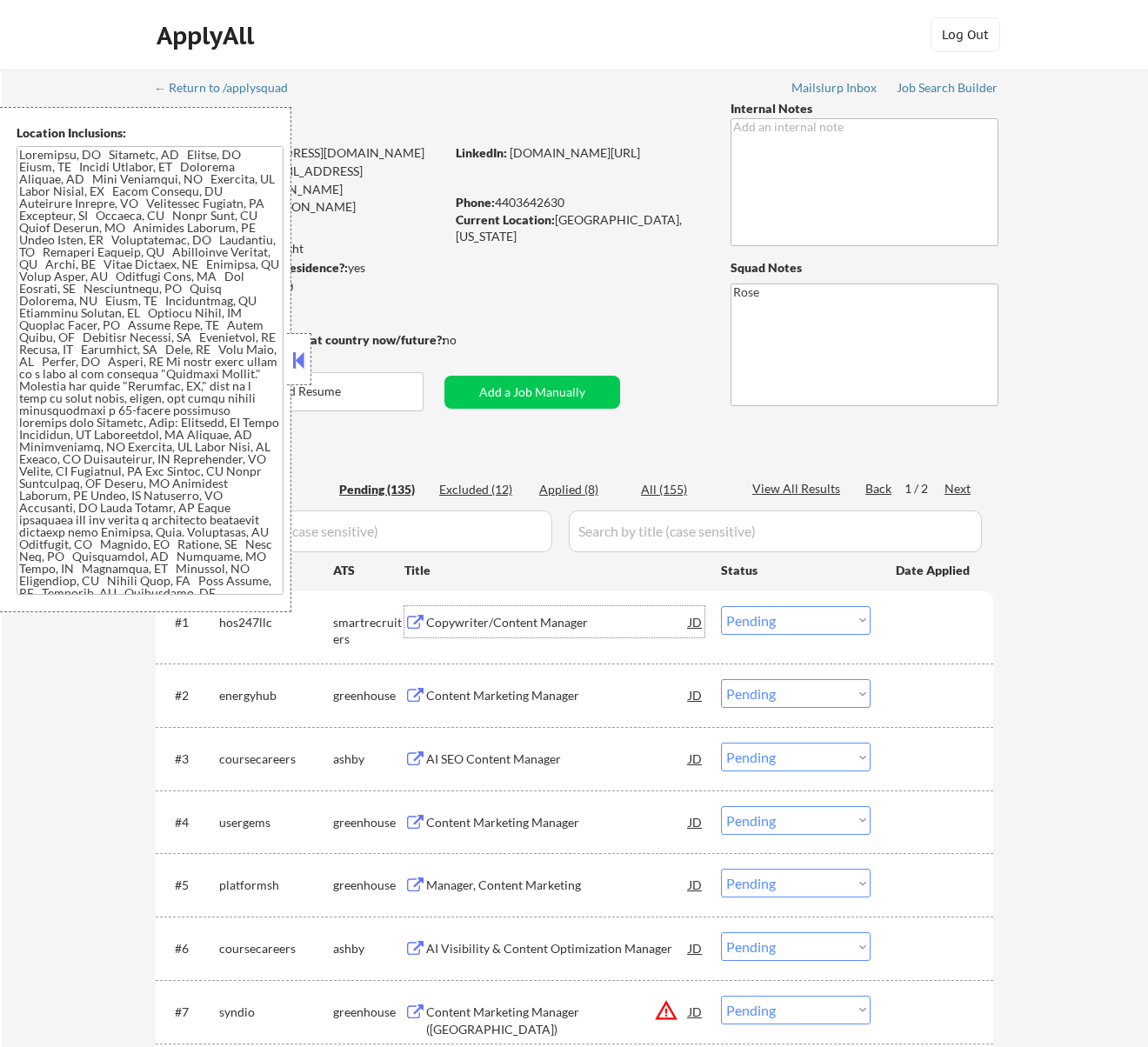
click at [815, 617] on select "Choose an option... Pending Applied Excluded (Questions) Excluded (Expired) Exc…" at bounding box center [796, 620] width 150 height 29
click at [721, 606] on select "Choose an option... Pending Applied Excluded (Questions) Excluded (Expired) Exc…" at bounding box center [796, 620] width 150 height 29
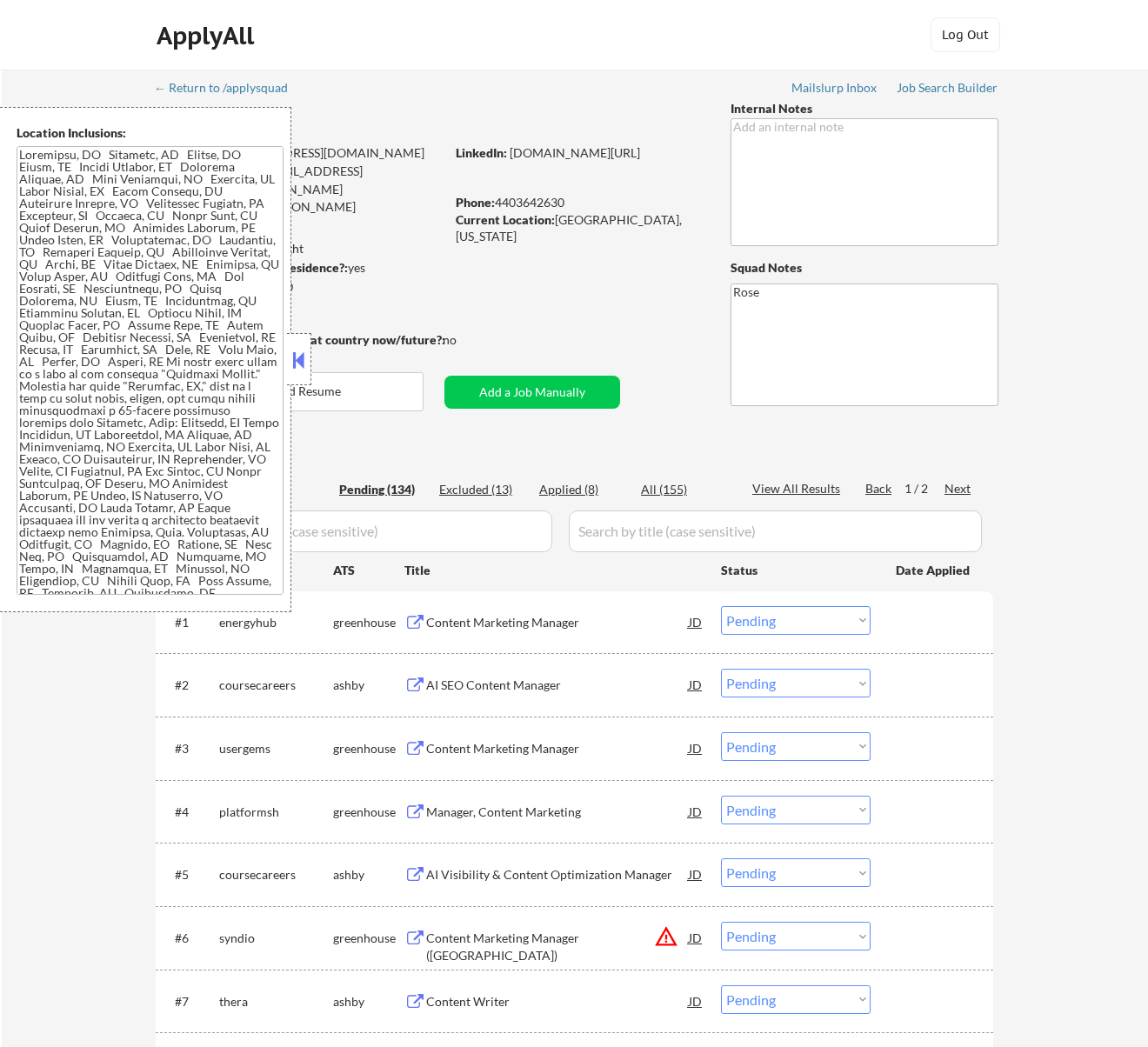
click at [561, 612] on div "Content Marketing Manager" at bounding box center [558, 621] width 263 height 31
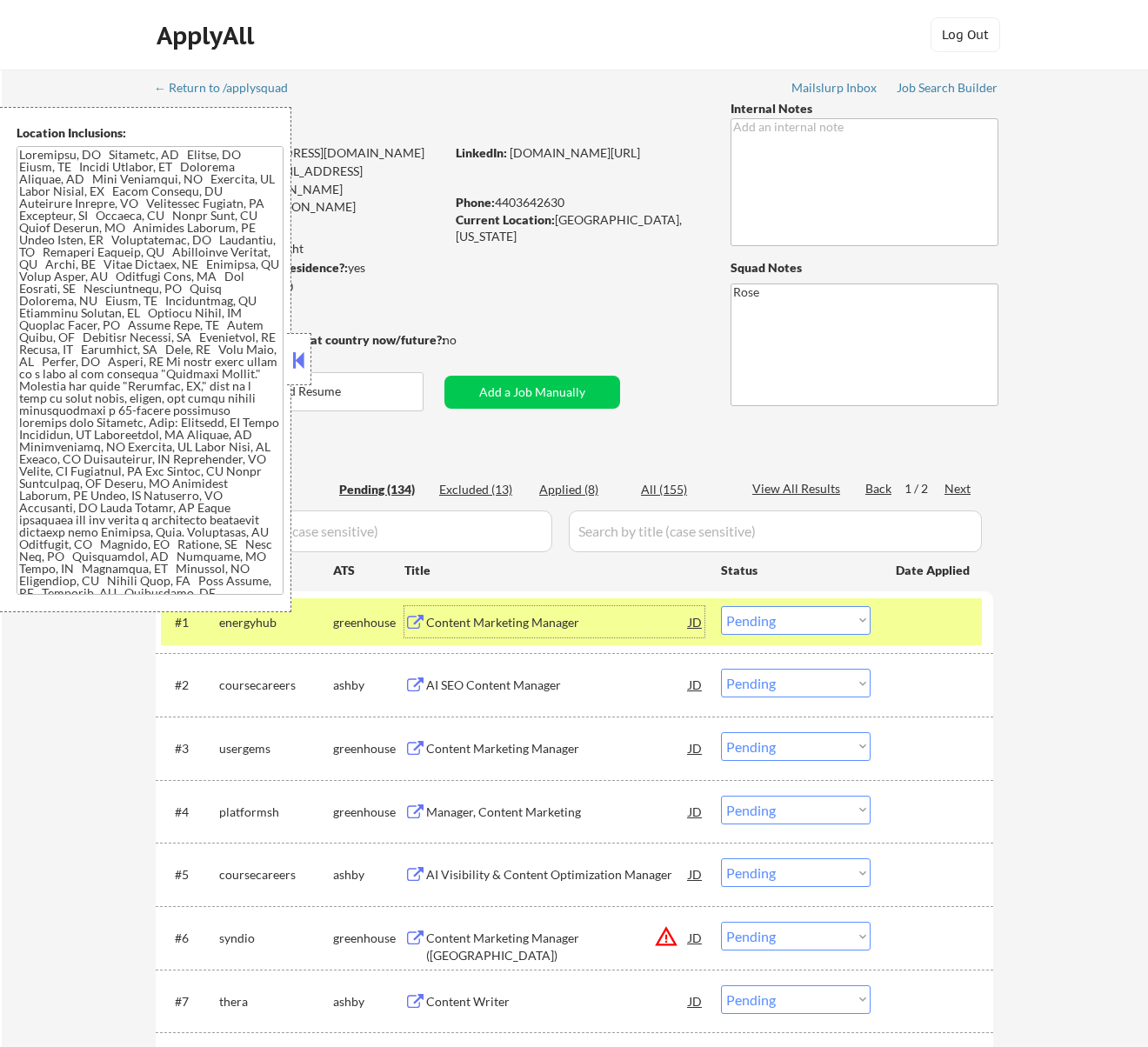
click at [773, 621] on select "Choose an option... Pending Applied Excluded (Questions) Excluded (Expired) Exc…" at bounding box center [796, 620] width 150 height 29
click at [721, 606] on select "Choose an option... Pending Applied Excluded (Questions) Excluded (Expired) Exc…" at bounding box center [796, 620] width 150 height 29
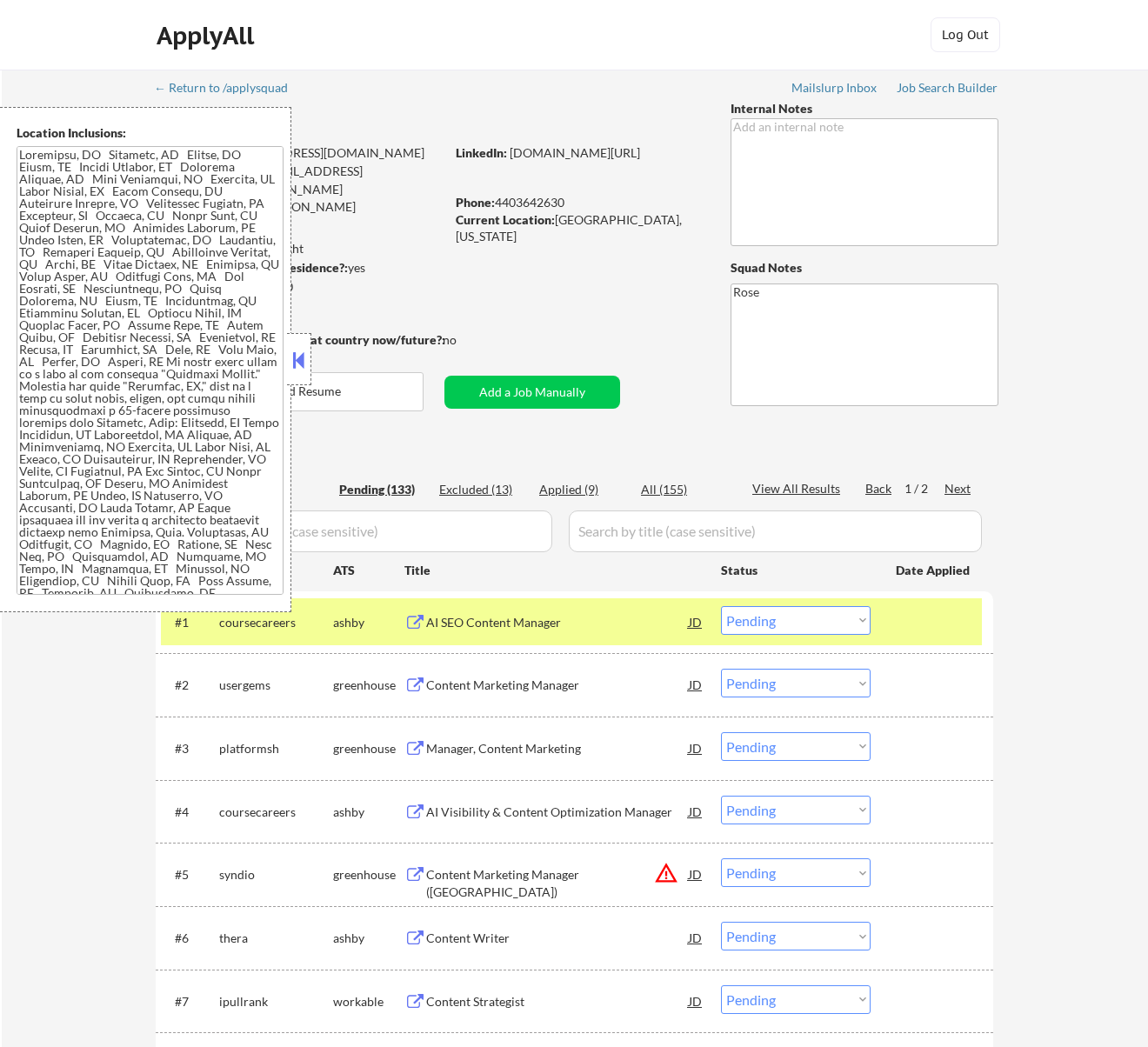
click at [297, 355] on button at bounding box center [299, 360] width 19 height 26
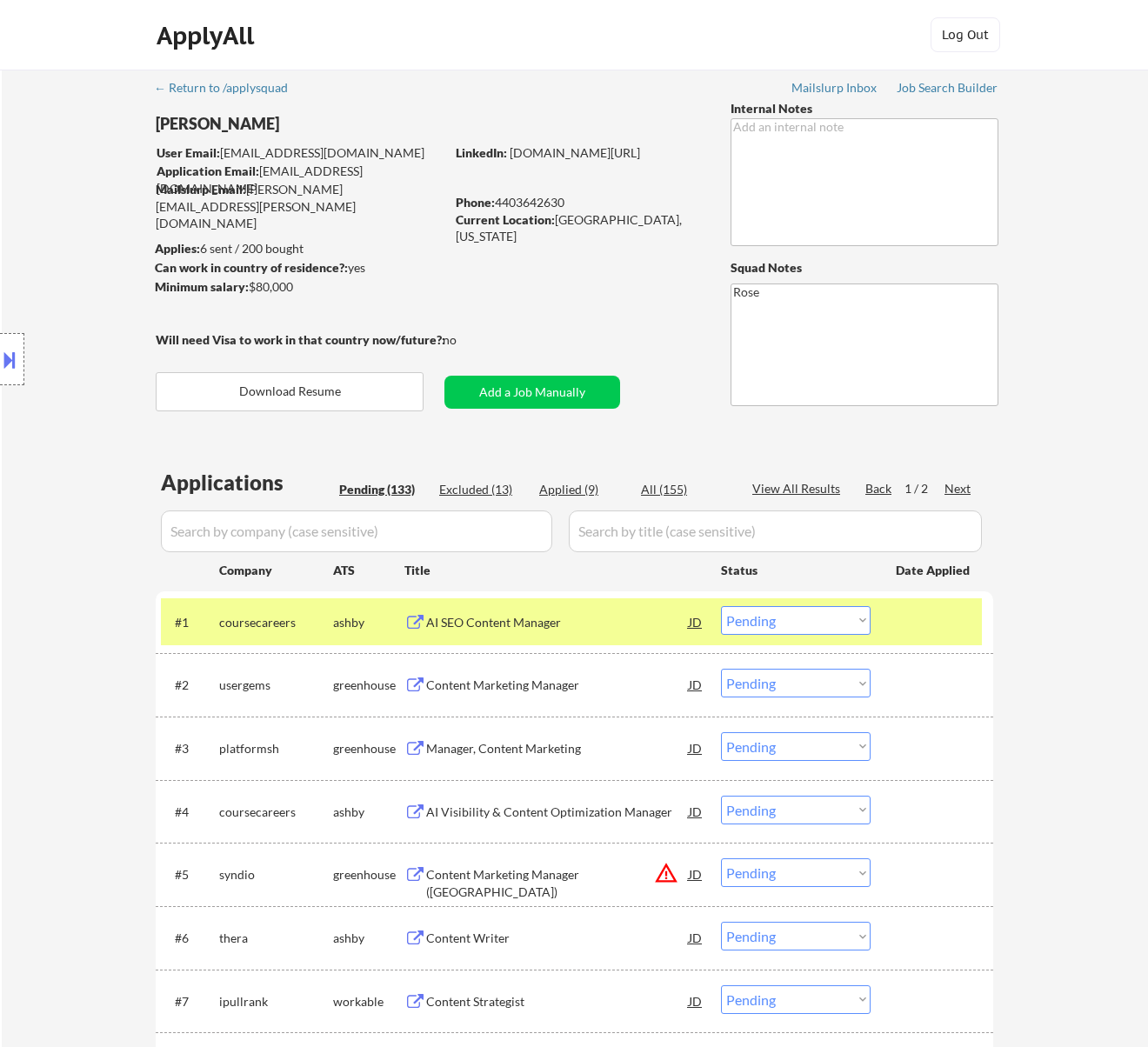
scroll to position [232, 0]
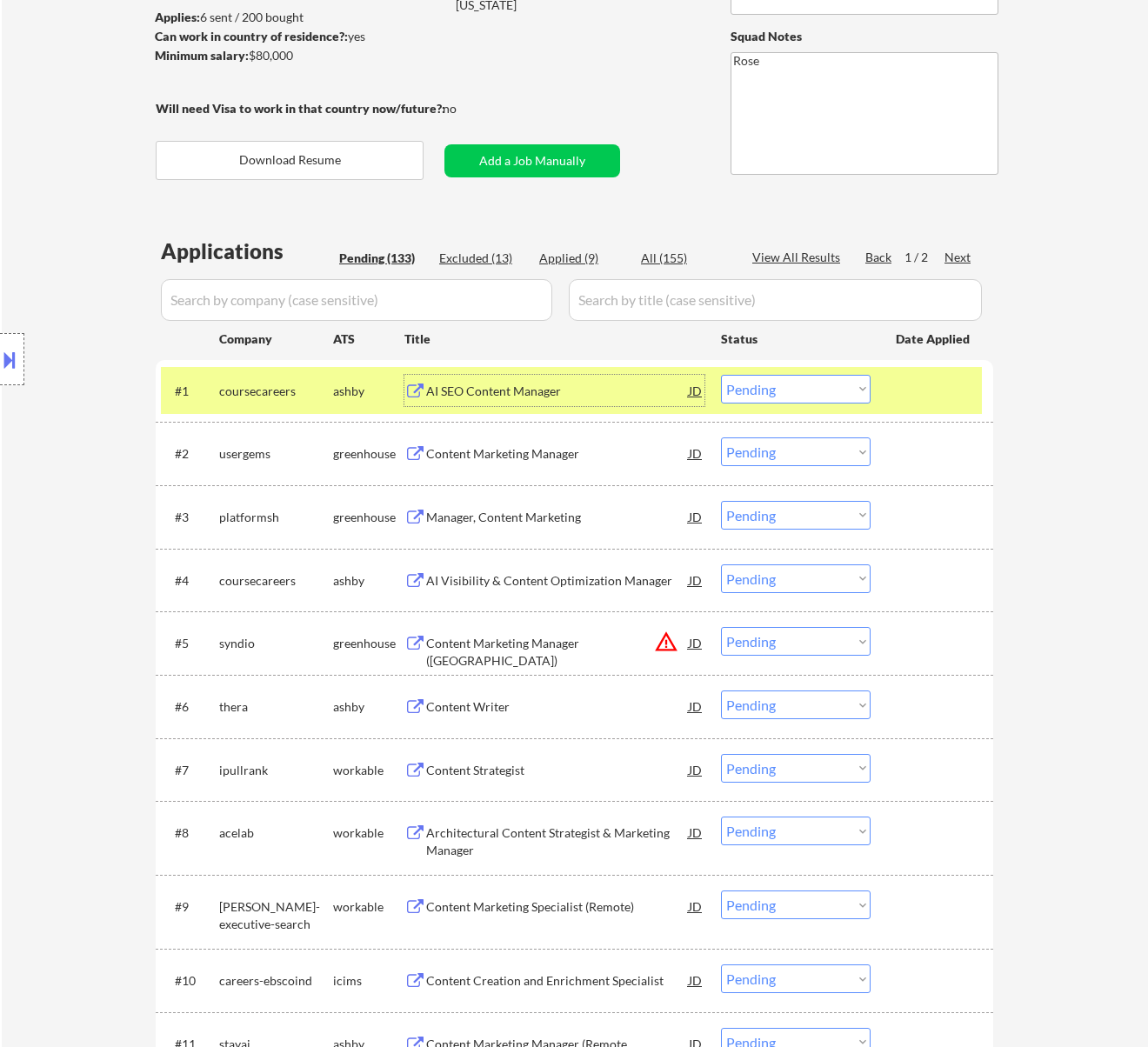
click at [533, 400] on div "AI SEO Content Manager" at bounding box center [558, 391] width 263 height 31
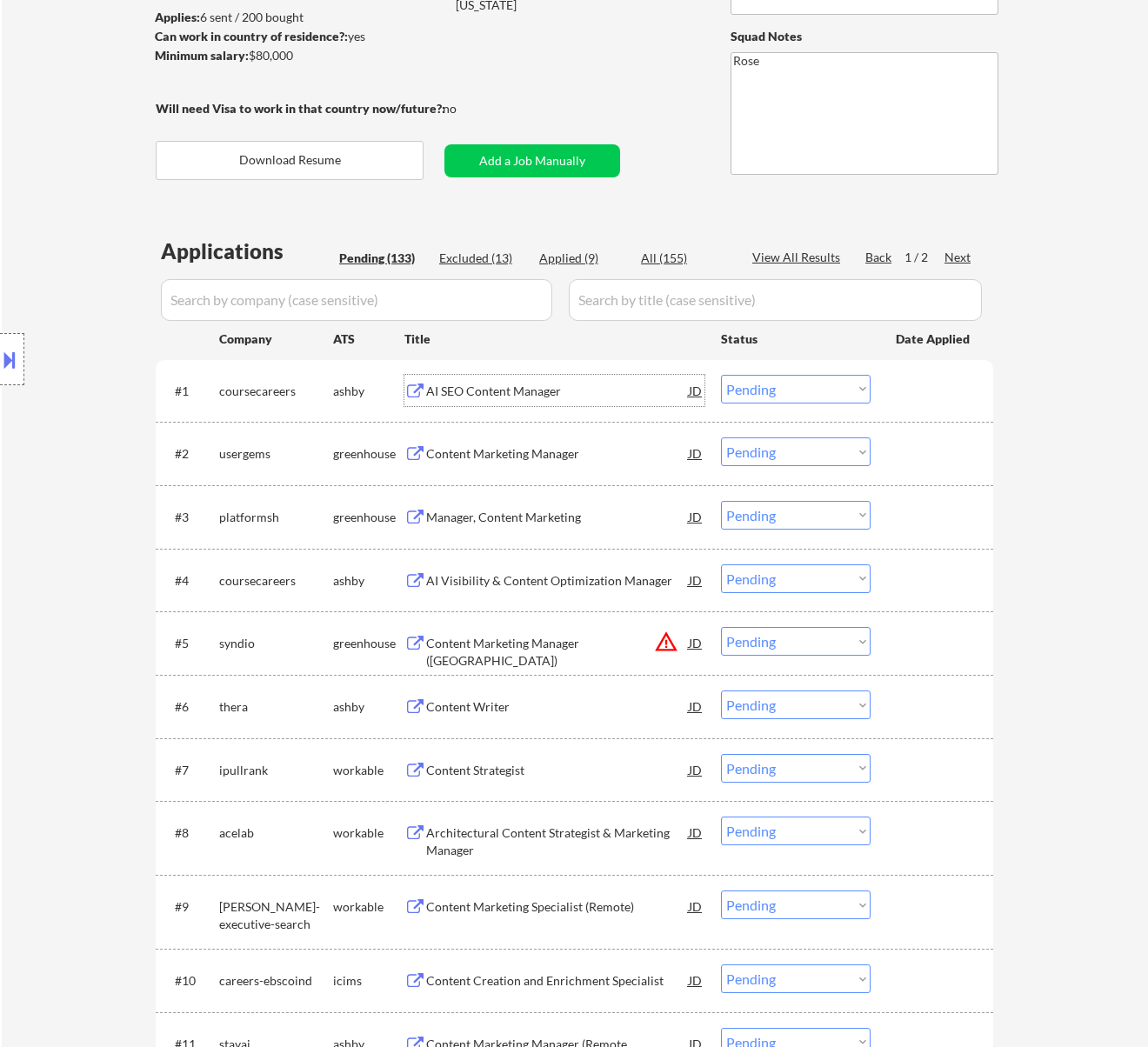
click at [782, 388] on select "Choose an option... Pending Applied Excluded (Questions) Excluded (Expired) Exc…" at bounding box center [796, 389] width 150 height 29
click at [721, 375] on select "Choose an option... Pending Applied Excluded (Questions) Excluded (Expired) Exc…" at bounding box center [796, 389] width 150 height 29
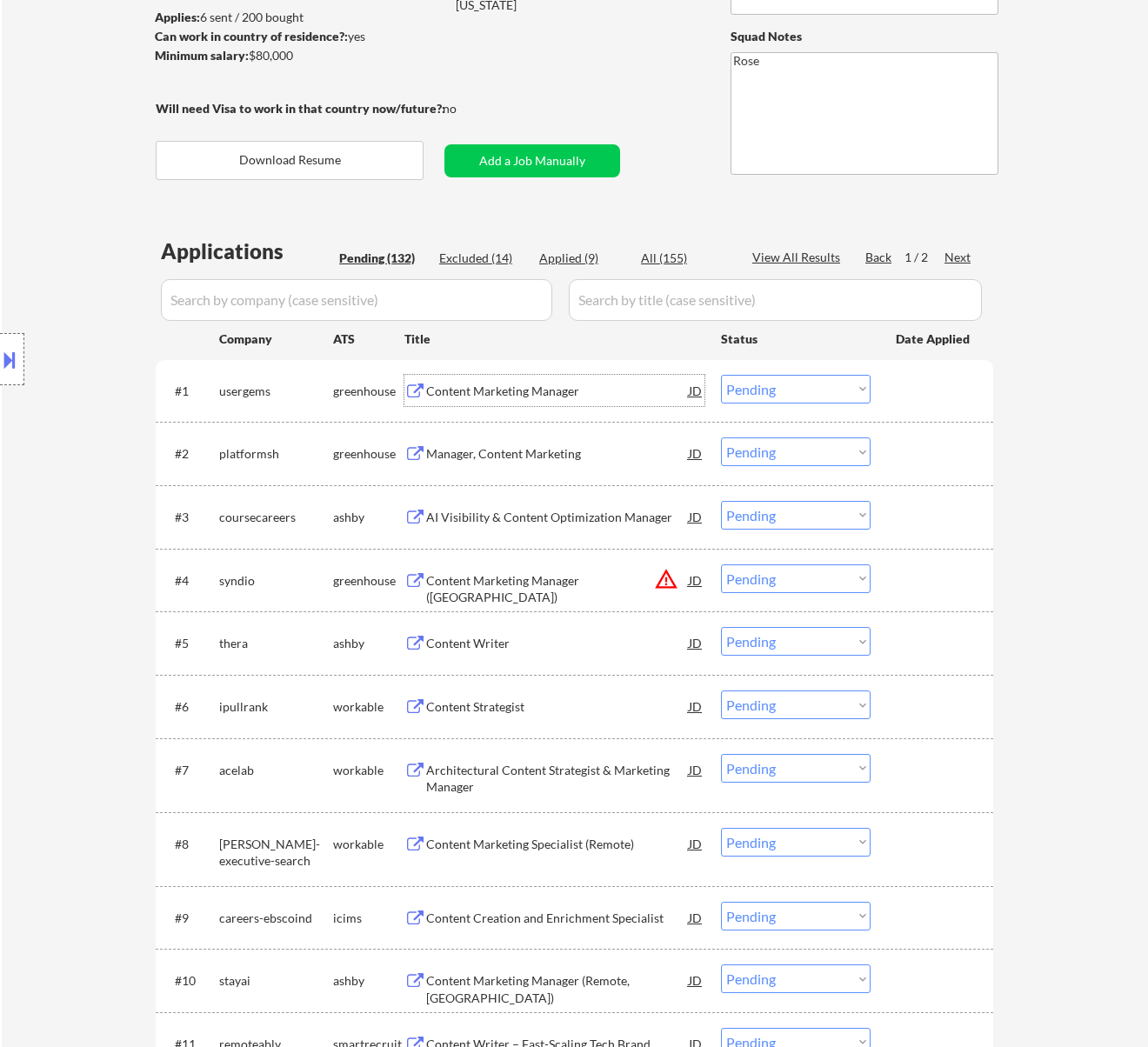
click at [571, 392] on div "Content Marketing Manager" at bounding box center [558, 392] width 263 height 17
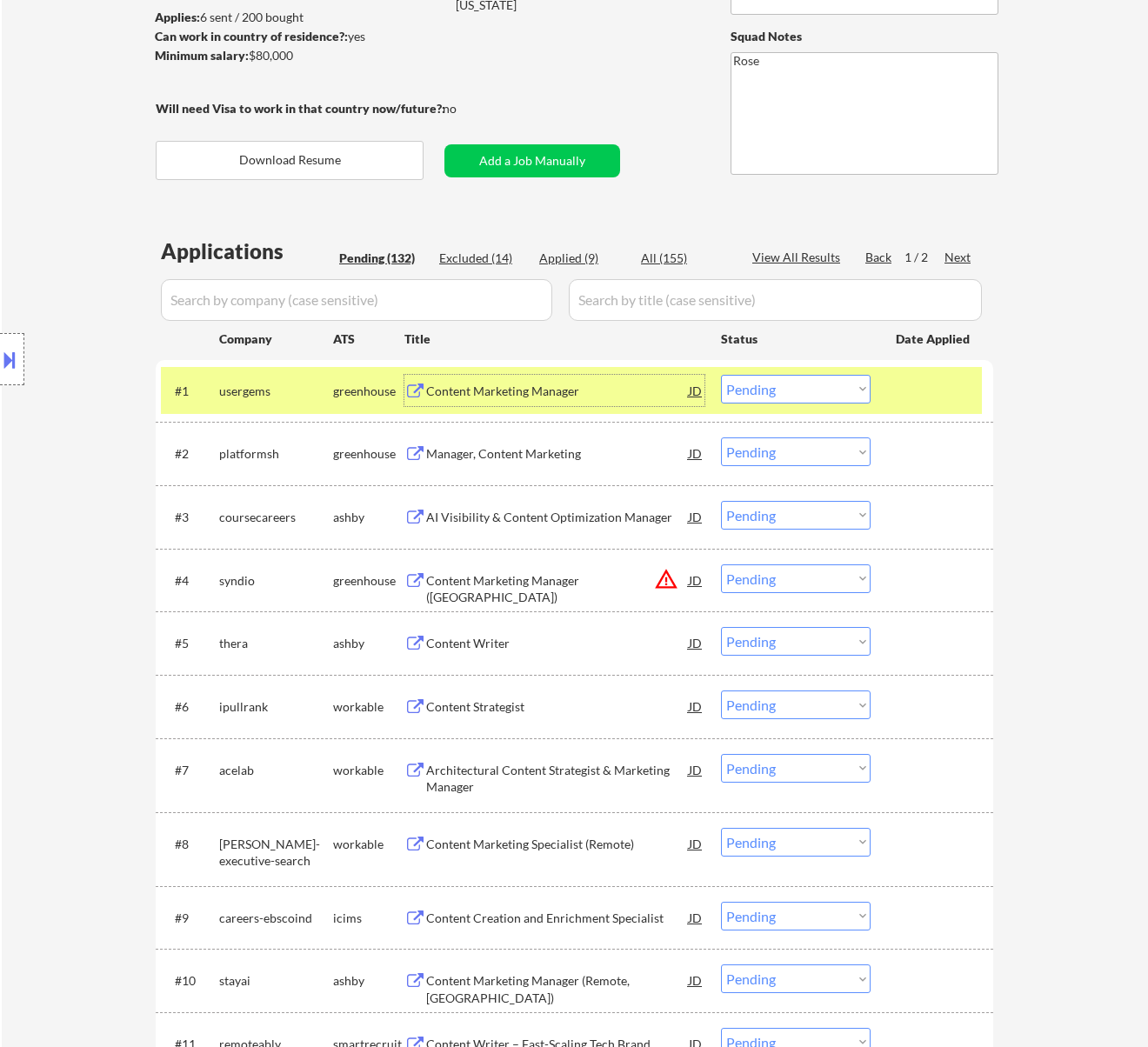
click at [692, 392] on div "JD" at bounding box center [695, 391] width 17 height 31
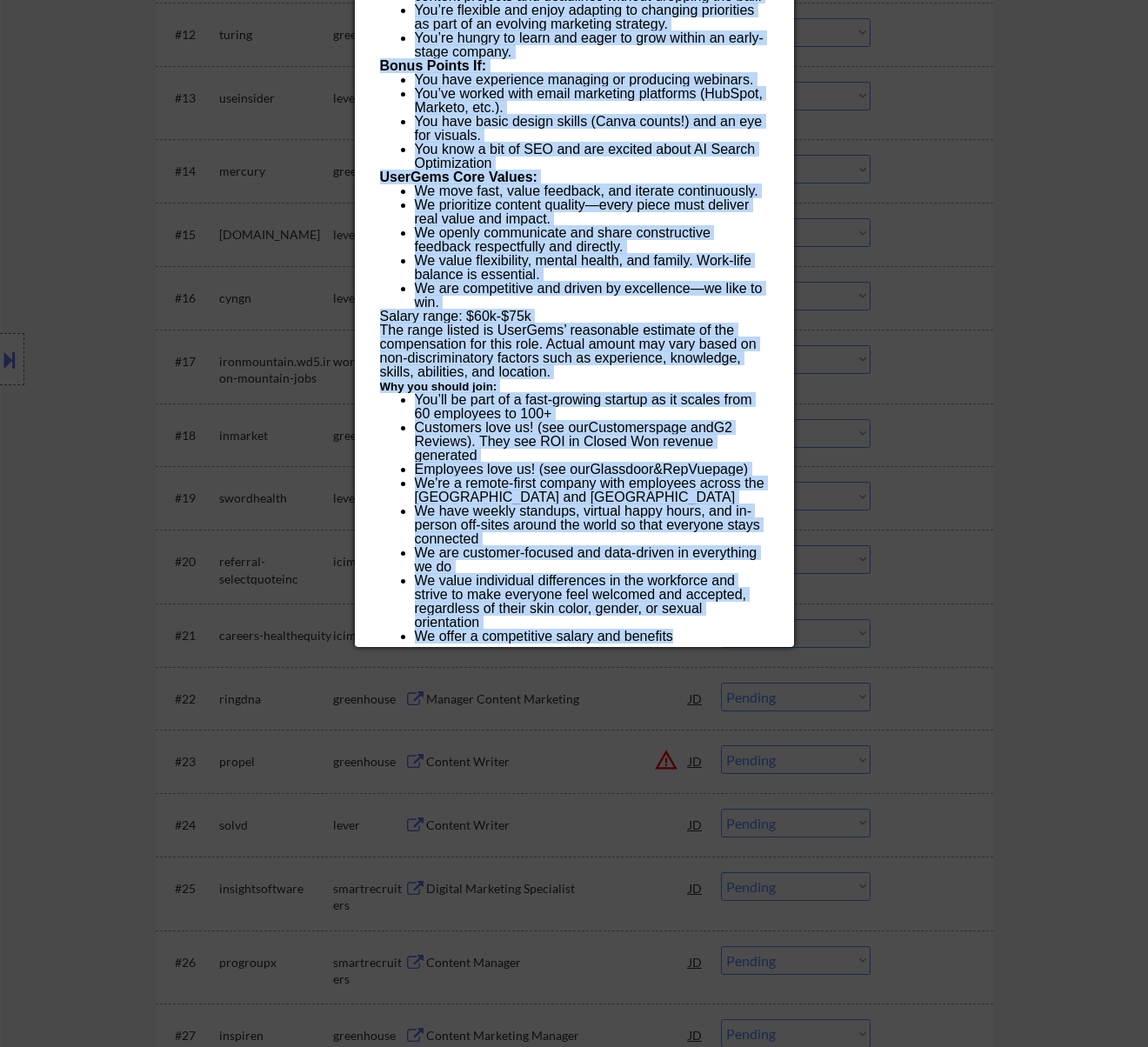
scroll to position [1574, 0]
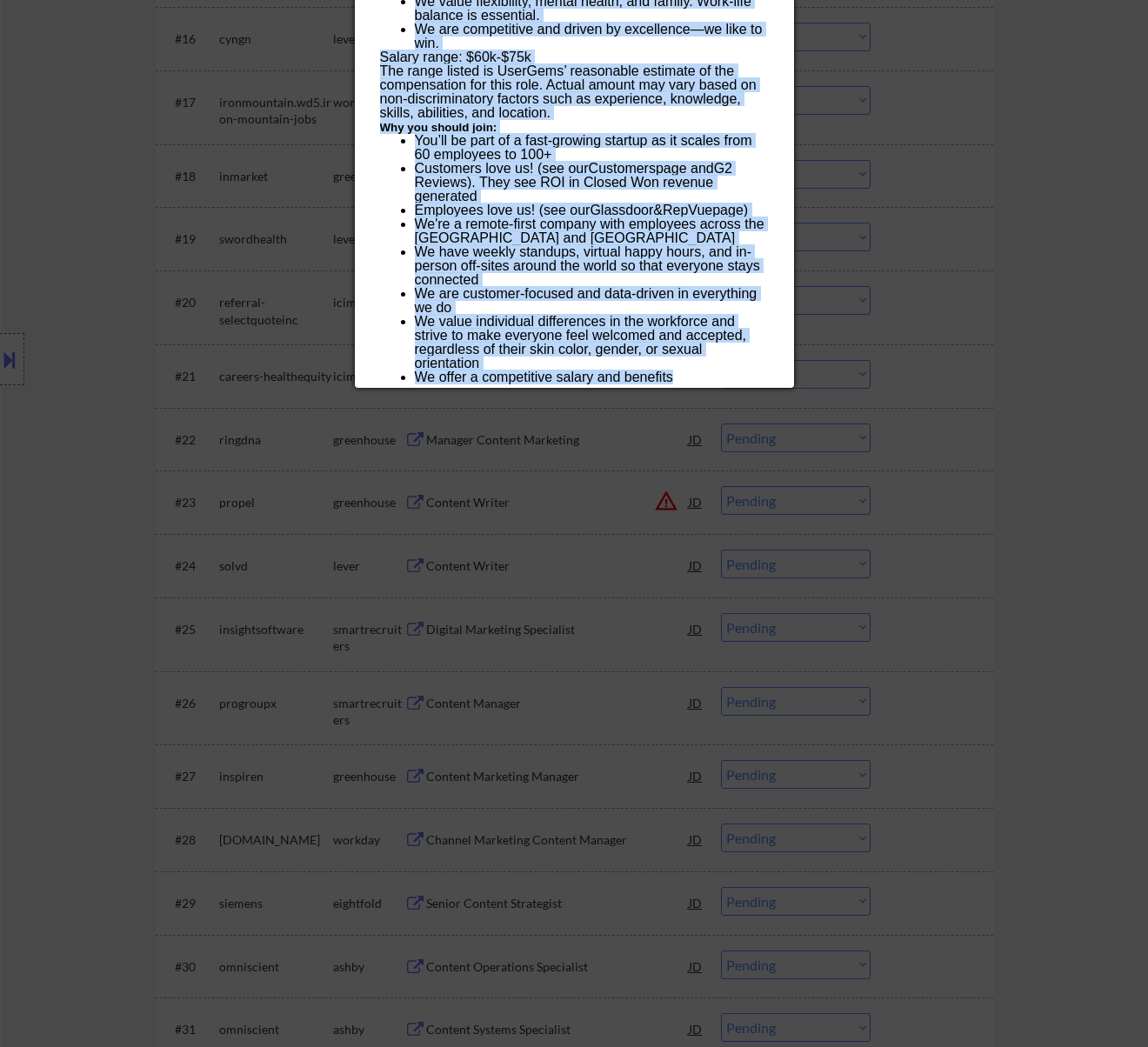
drag, startPoint x: 379, startPoint y: 71, endPoint x: 711, endPoint y: 366, distance: 444.1
copy div "Content Marketing Manager usergems Remote U.S. AI Location Check ✅: Job is remo…"
click at [943, 141] on div at bounding box center [574, 523] width 1148 height 1047
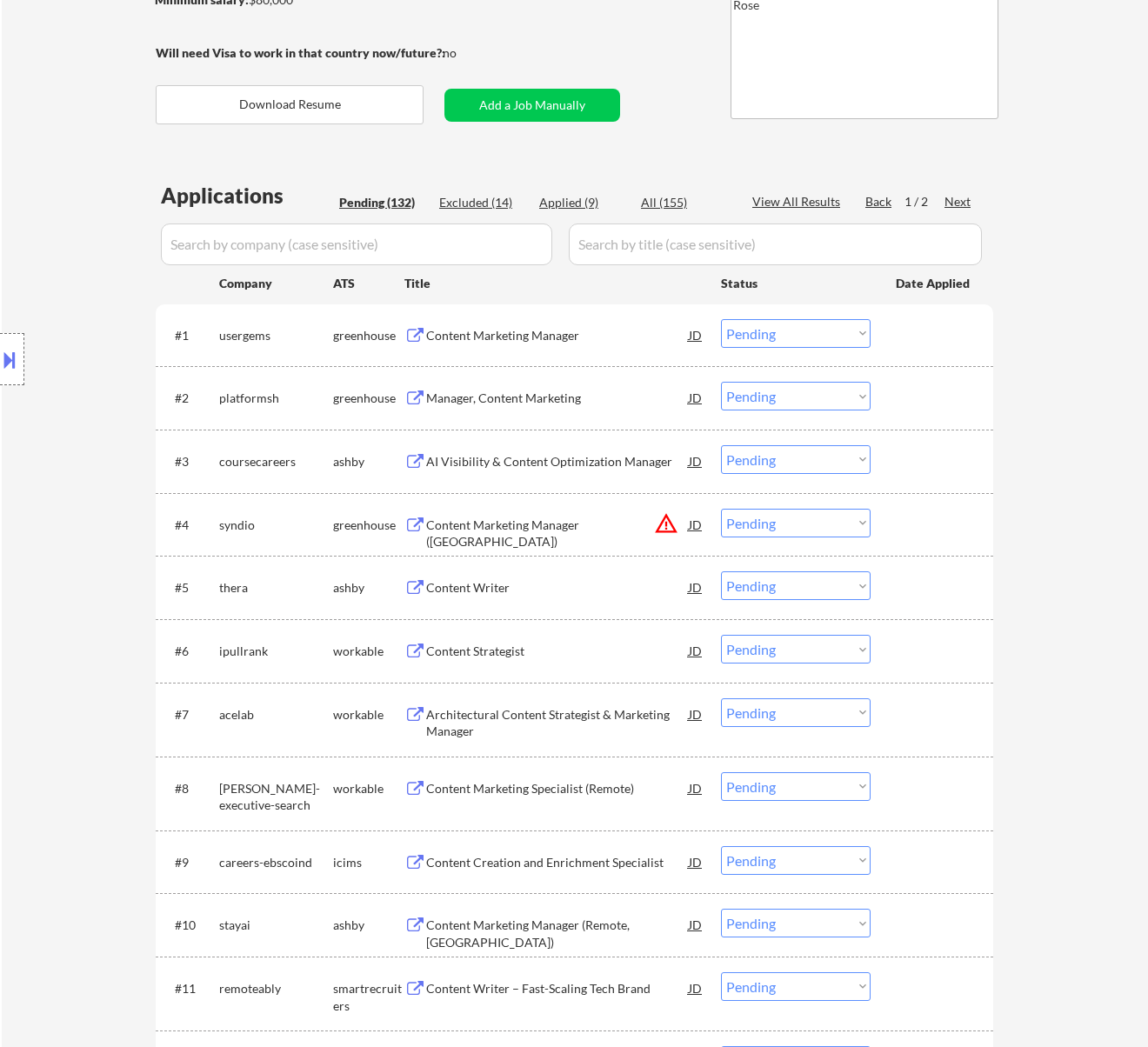
scroll to position [0, 0]
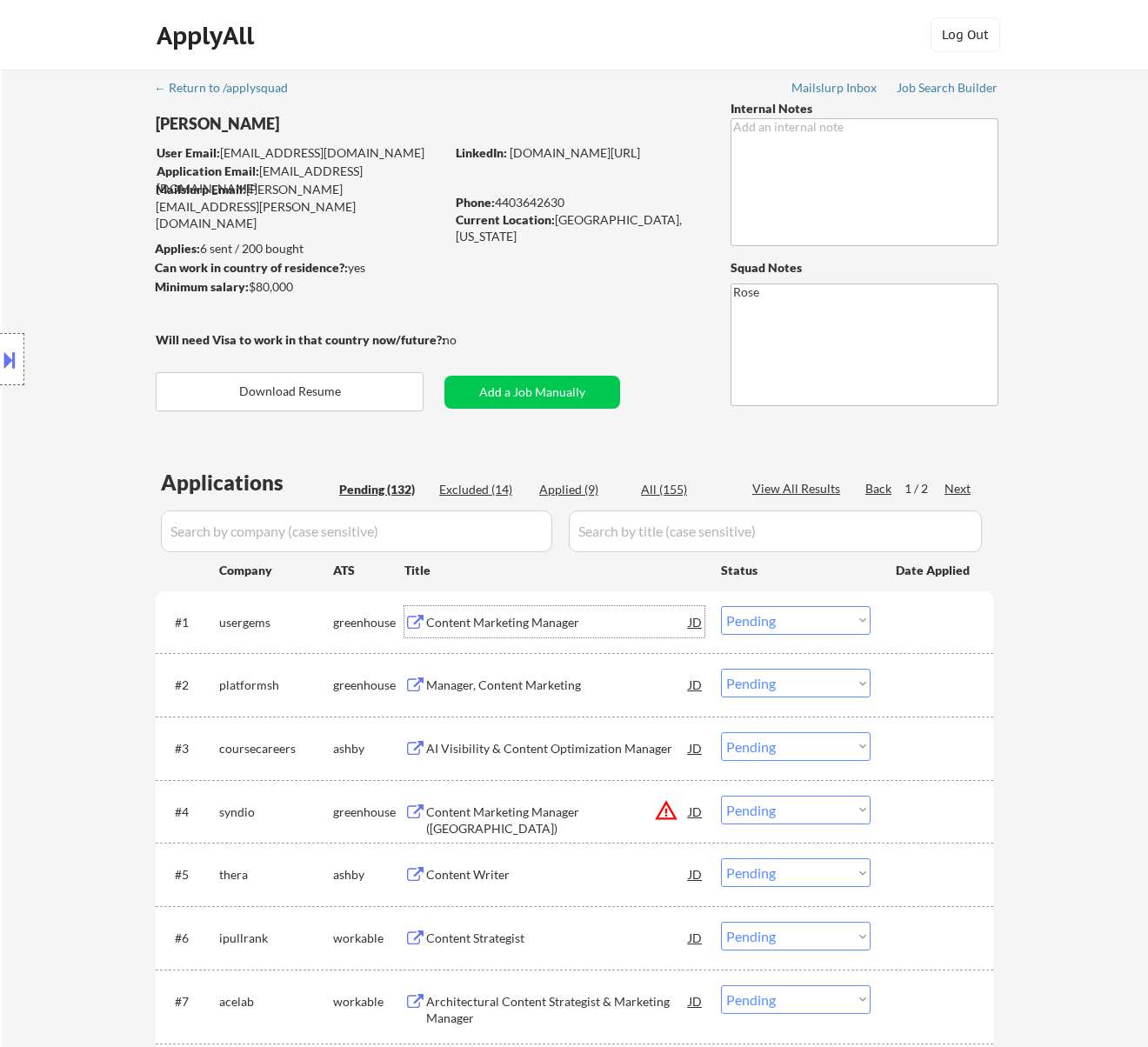
click at [530, 612] on div "Content Marketing Manager" at bounding box center [558, 621] width 263 height 31
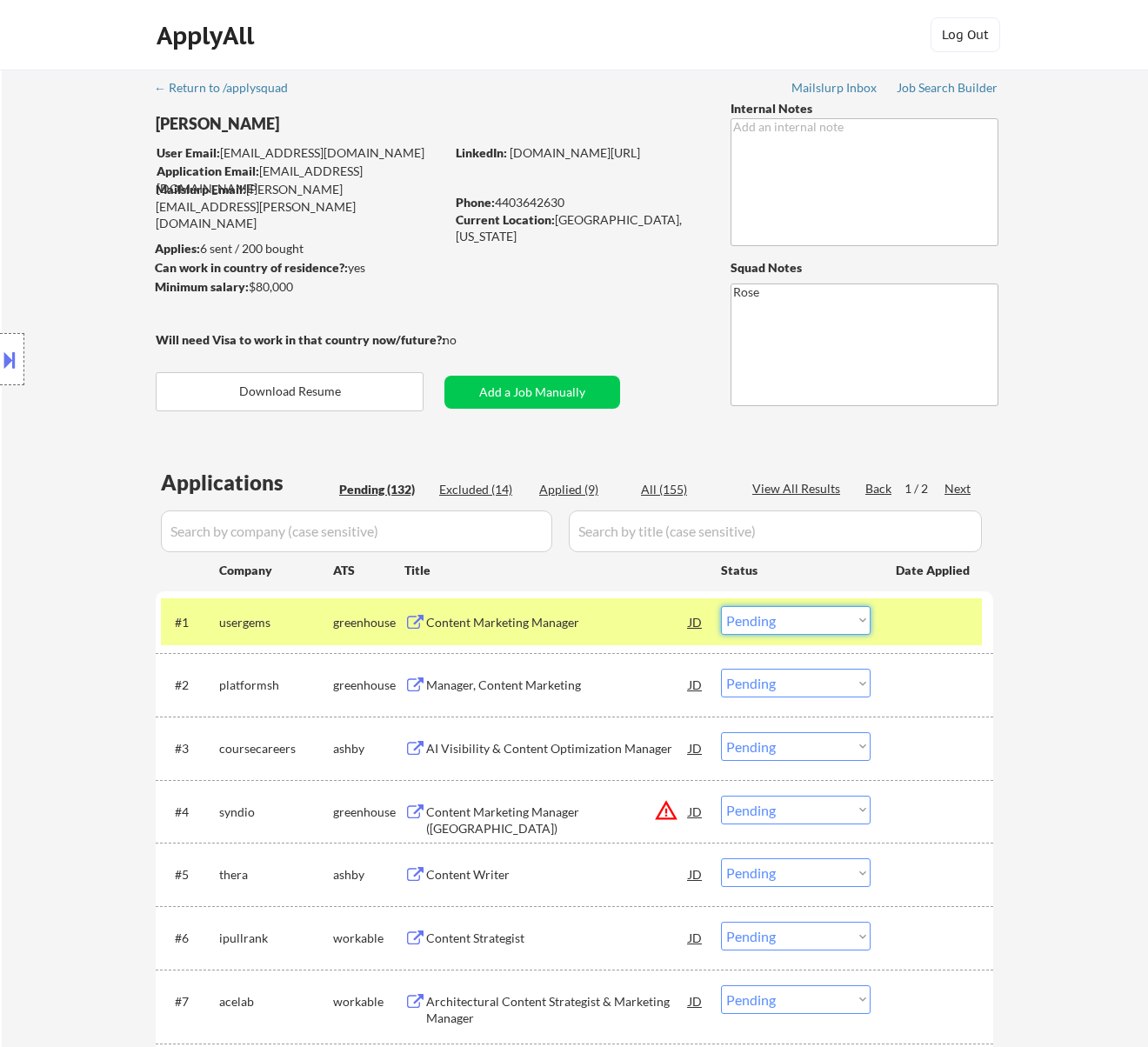
click at [777, 622] on select "Choose an option... Pending Applied Excluded (Questions) Excluded (Expired) Exc…" at bounding box center [796, 620] width 150 height 29
click at [721, 606] on select "Choose an option... Pending Applied Excluded (Questions) Excluded (Expired) Exc…" at bounding box center [796, 620] width 150 height 29
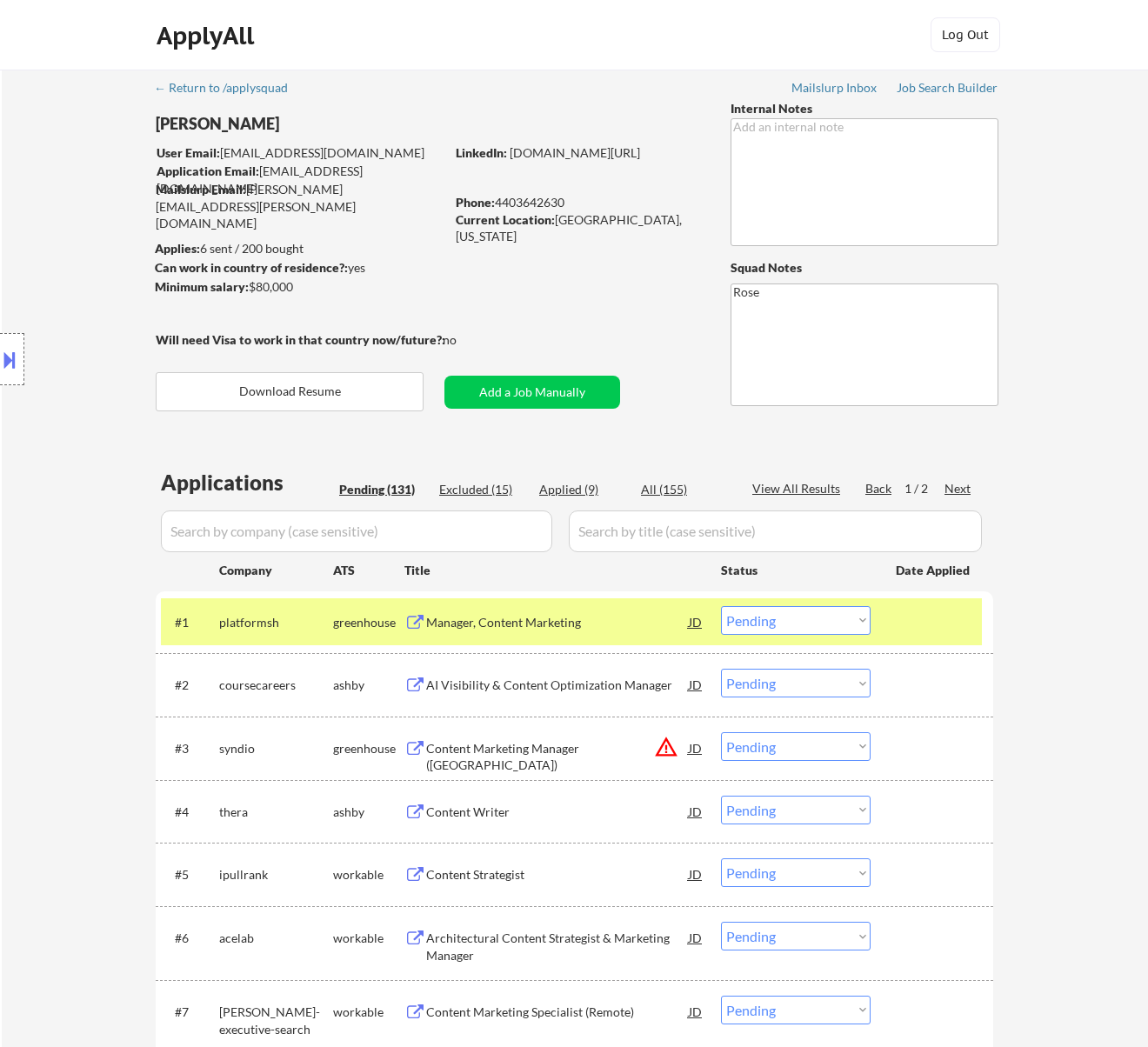
click at [605, 633] on div "Manager, Content Marketing" at bounding box center [558, 621] width 263 height 31
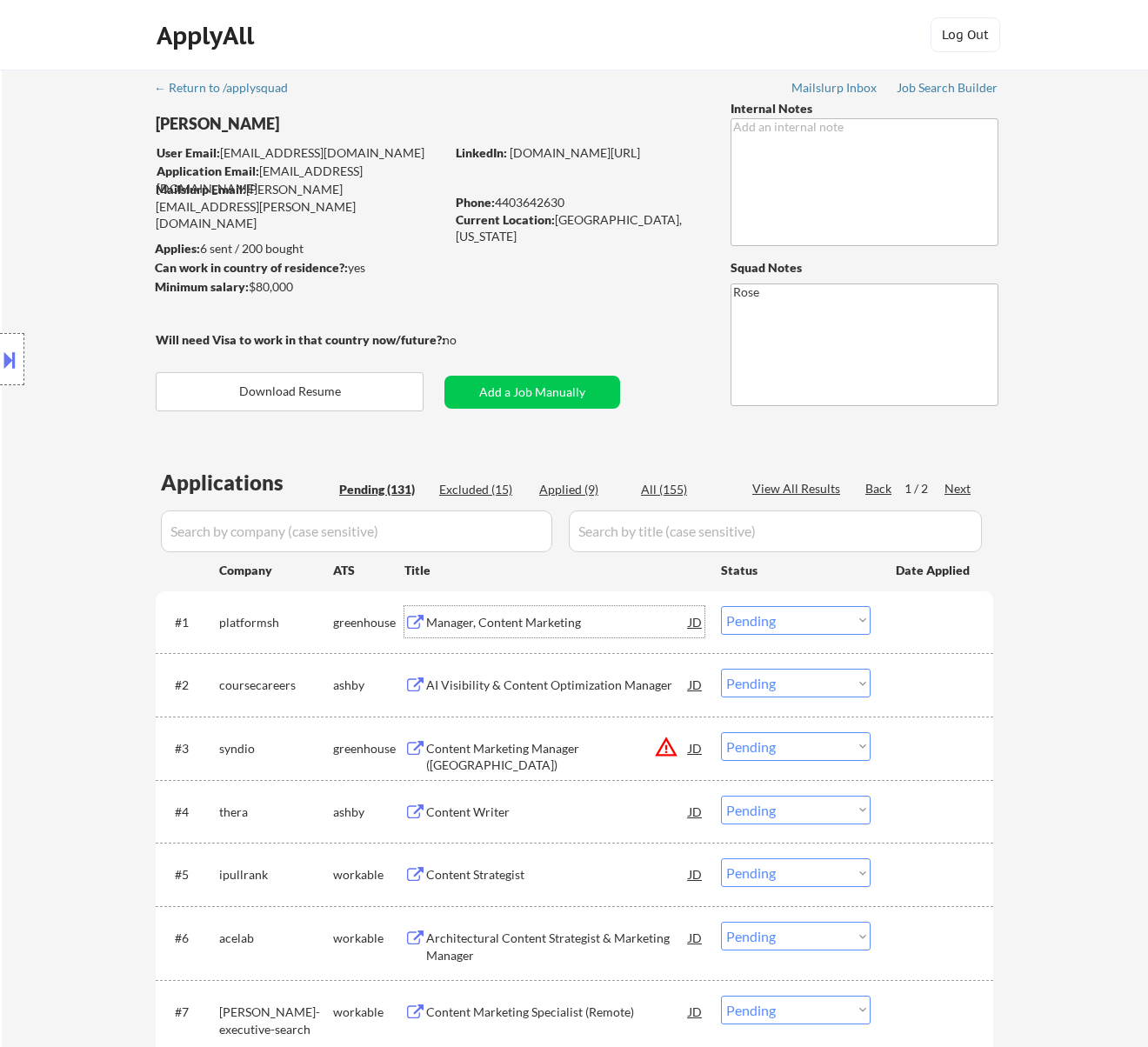
click at [760, 615] on select "Choose an option... Pending Applied Excluded (Questions) Excluded (Expired) Exc…" at bounding box center [796, 620] width 150 height 29
click at [721, 606] on select "Choose an option... Pending Applied Excluded (Questions) Excluded (Expired) Exc…" at bounding box center [796, 620] width 150 height 29
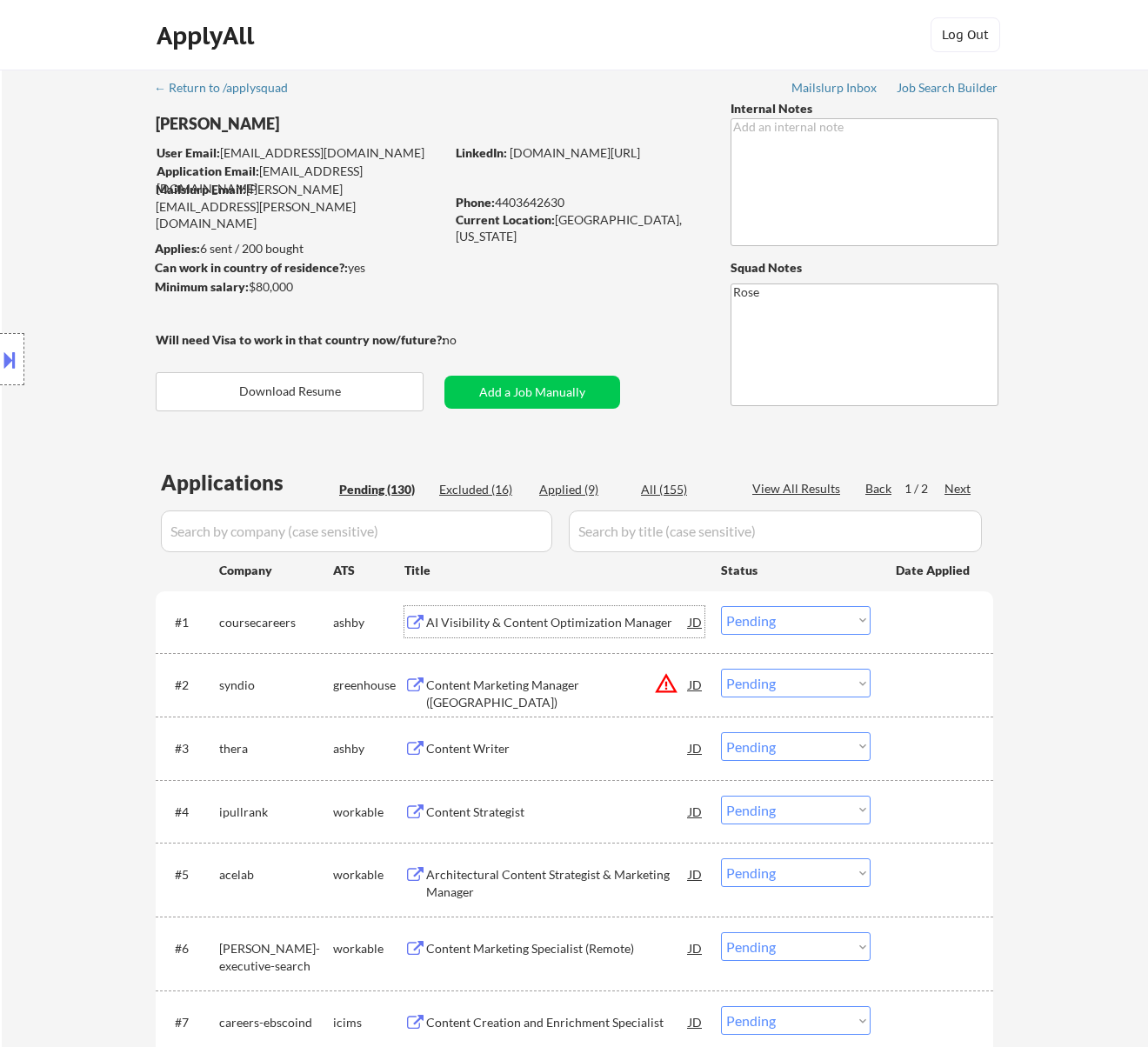
click at [557, 623] on div "AI Visibility & Content Optimization Manager" at bounding box center [558, 622] width 263 height 17
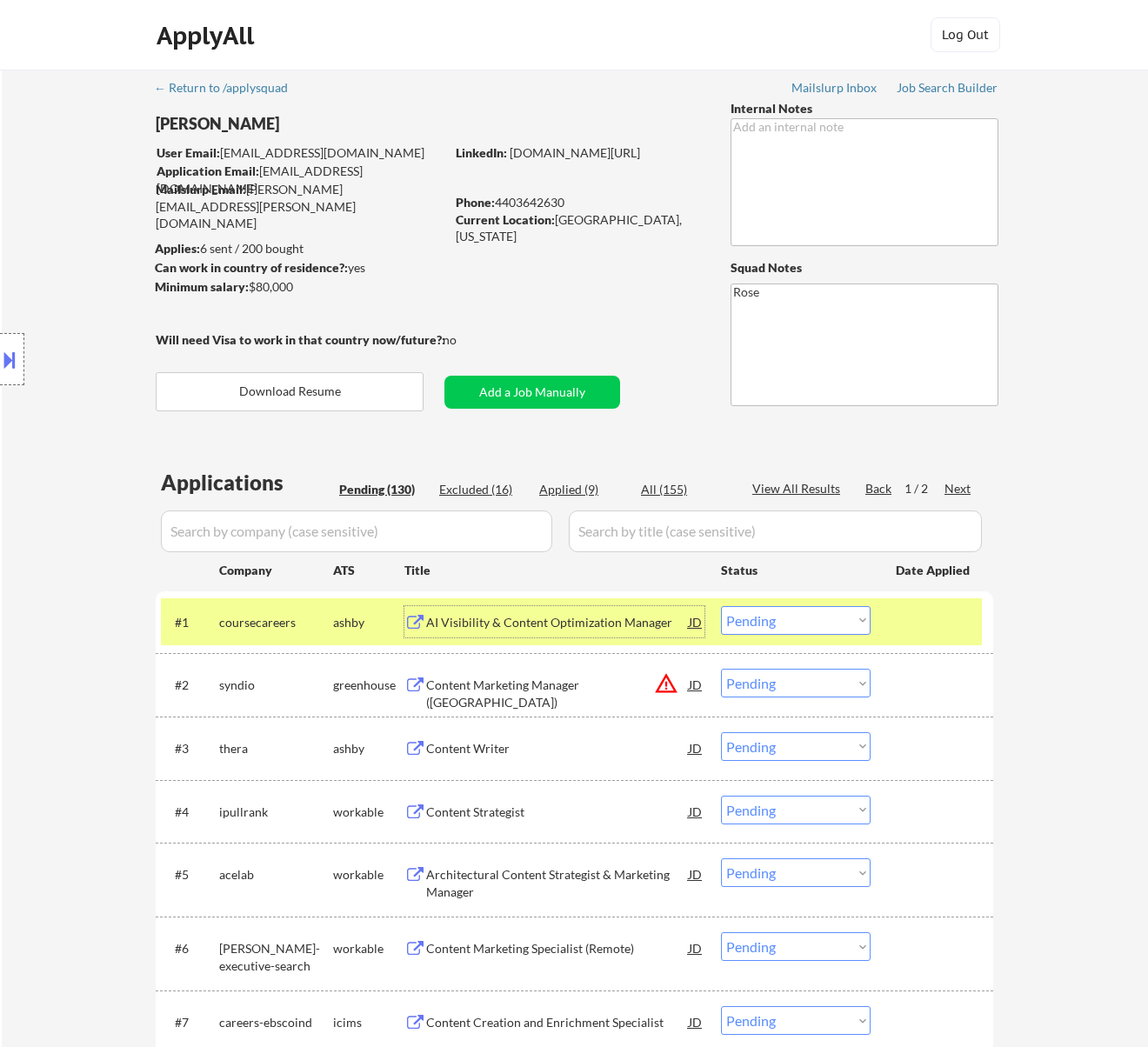
click at [751, 617] on select "Choose an option... Pending Applied Excluded (Questions) Excluded (Expired) Exc…" at bounding box center [796, 620] width 150 height 29
click at [721, 606] on select "Choose an option... Pending Applied Excluded (Questions) Excluded (Expired) Exc…" at bounding box center [796, 620] width 150 height 29
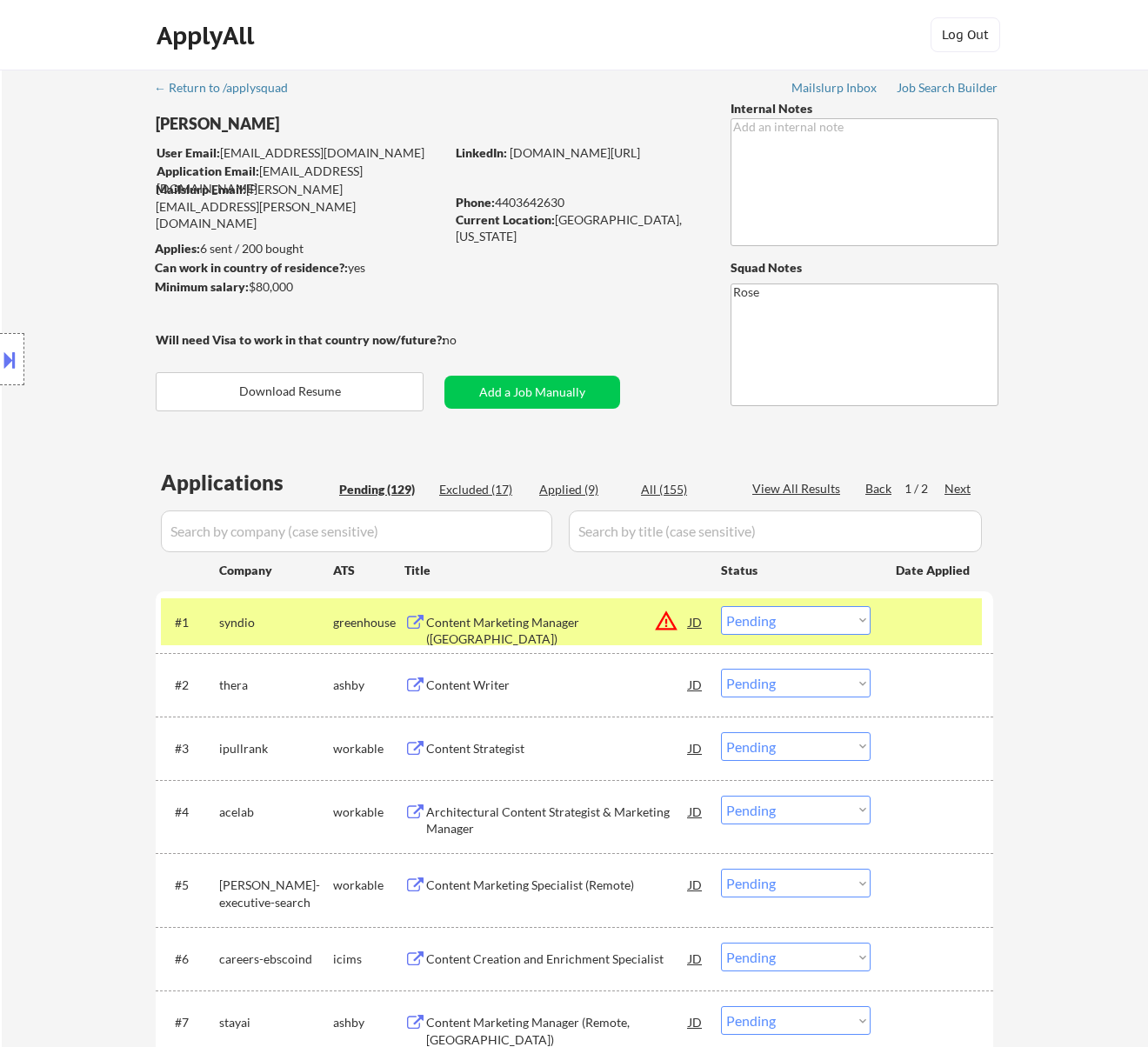
click at [596, 621] on div "Content Marketing Manager ([GEOGRAPHIC_DATA])" at bounding box center [558, 630] width 263 height 34
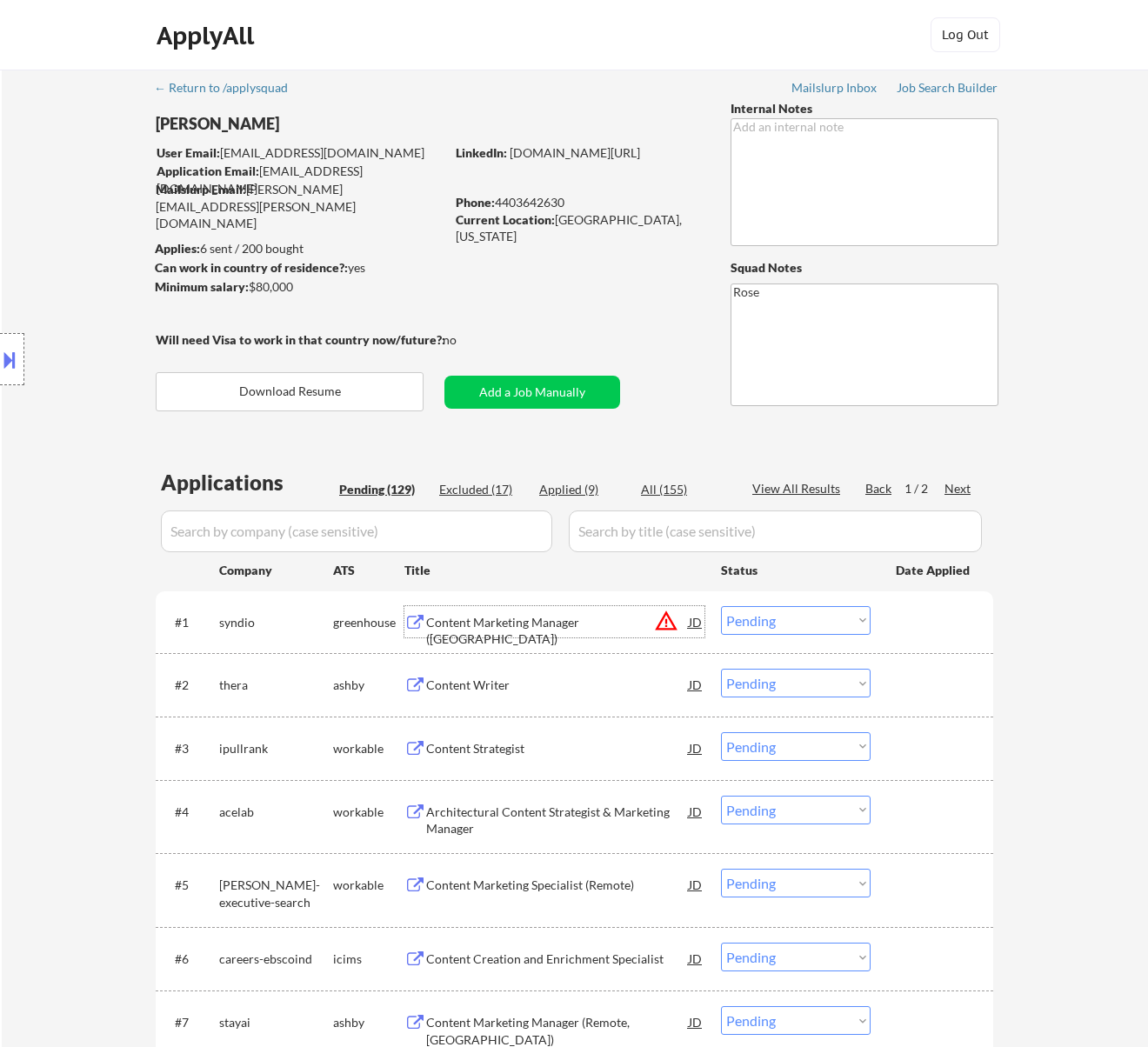
click at [784, 621] on select "Choose an option... Pending Applied Excluded (Questions) Excluded (Expired) Exc…" at bounding box center [796, 620] width 150 height 29
click at [721, 606] on select "Choose an option... Pending Applied Excluded (Questions) Excluded (Expired) Exc…" at bounding box center [796, 620] width 150 height 29
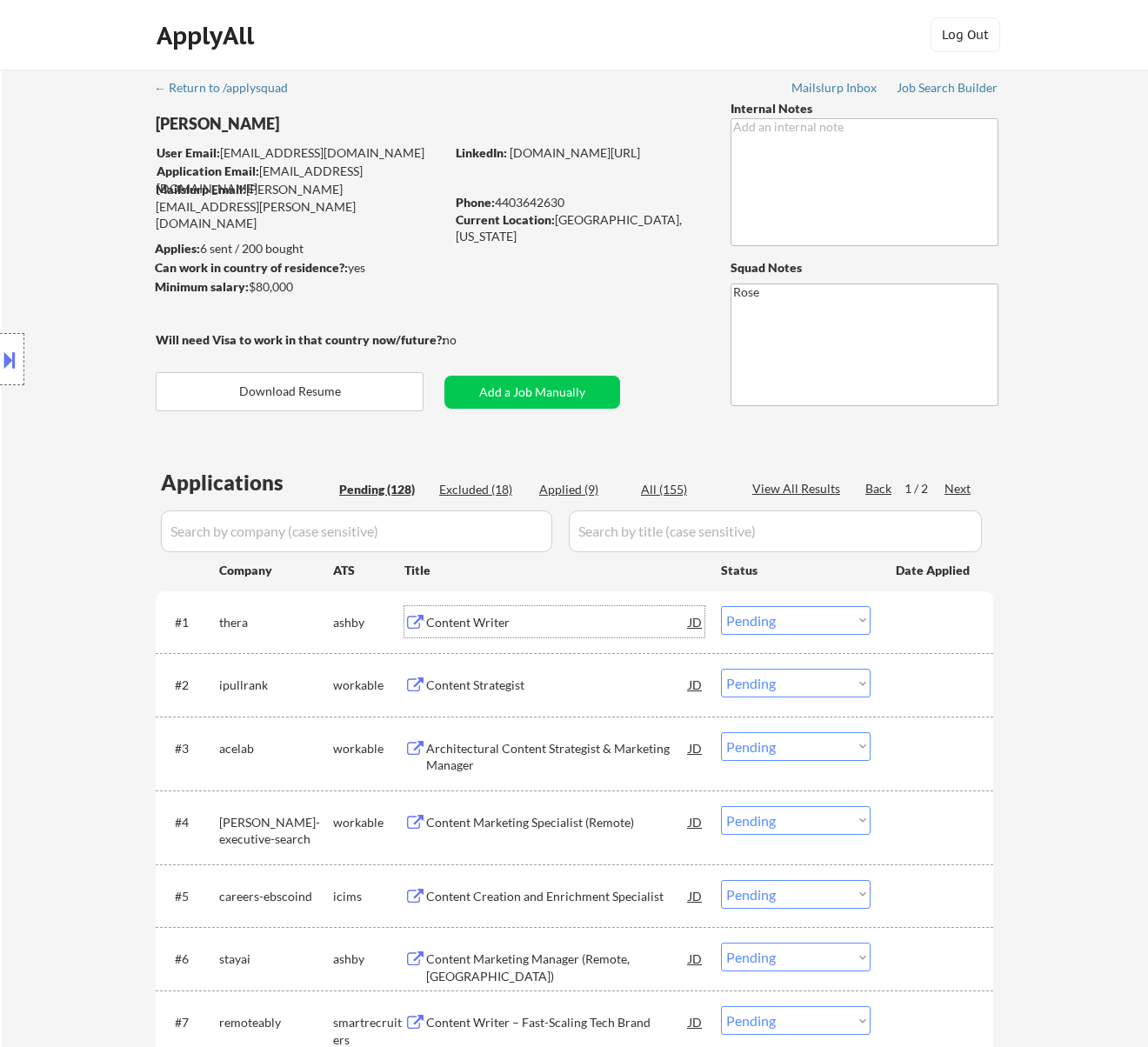
click at [613, 617] on div "Content Writer" at bounding box center [558, 622] width 263 height 17
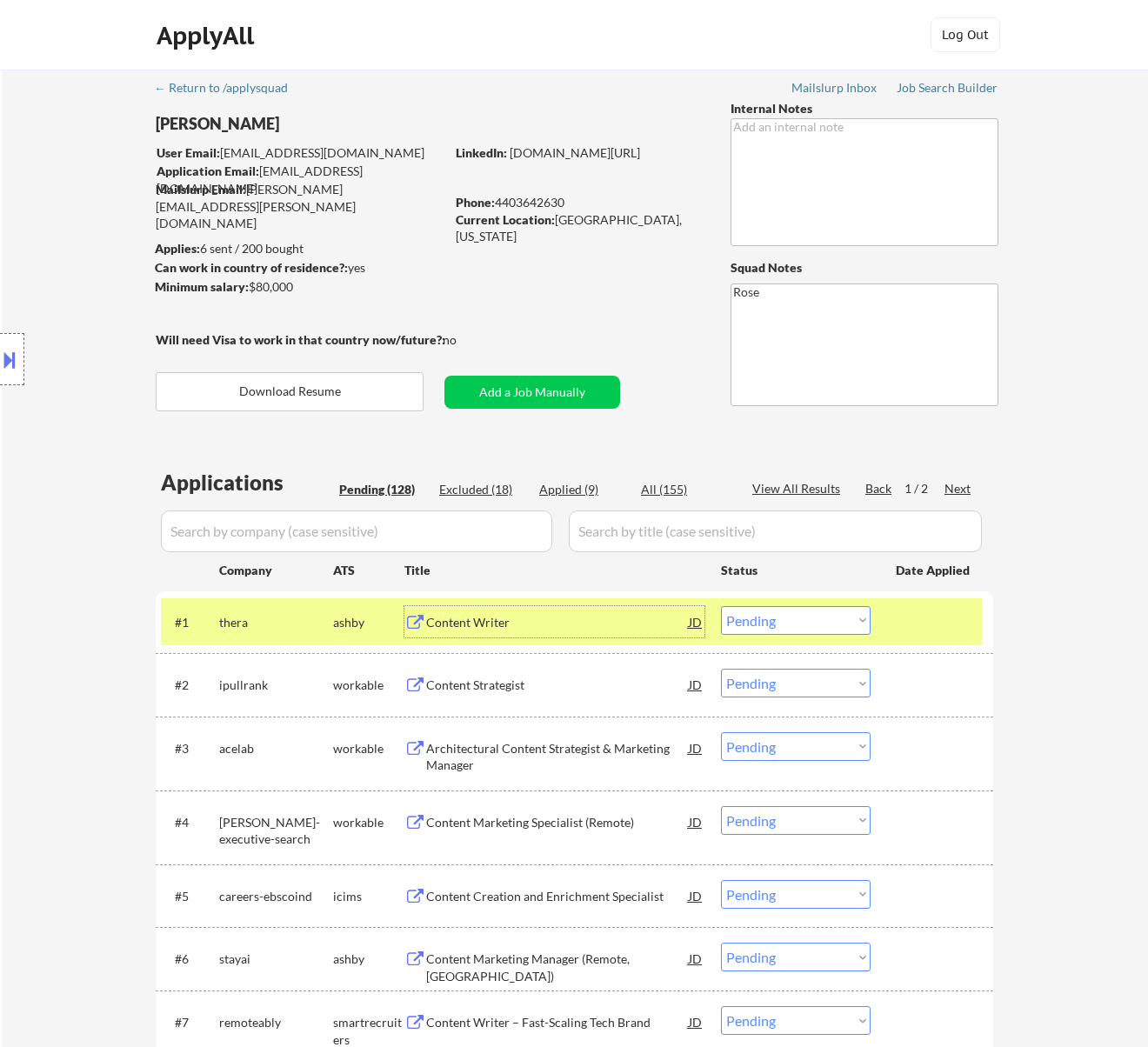
click at [856, 612] on select "Choose an option... Pending Applied Excluded (Questions) Excluded (Expired) Exc…" at bounding box center [796, 620] width 150 height 29
click at [721, 606] on select "Choose an option... Pending Applied Excluded (Questions) Excluded (Expired) Exc…" at bounding box center [796, 620] width 150 height 29
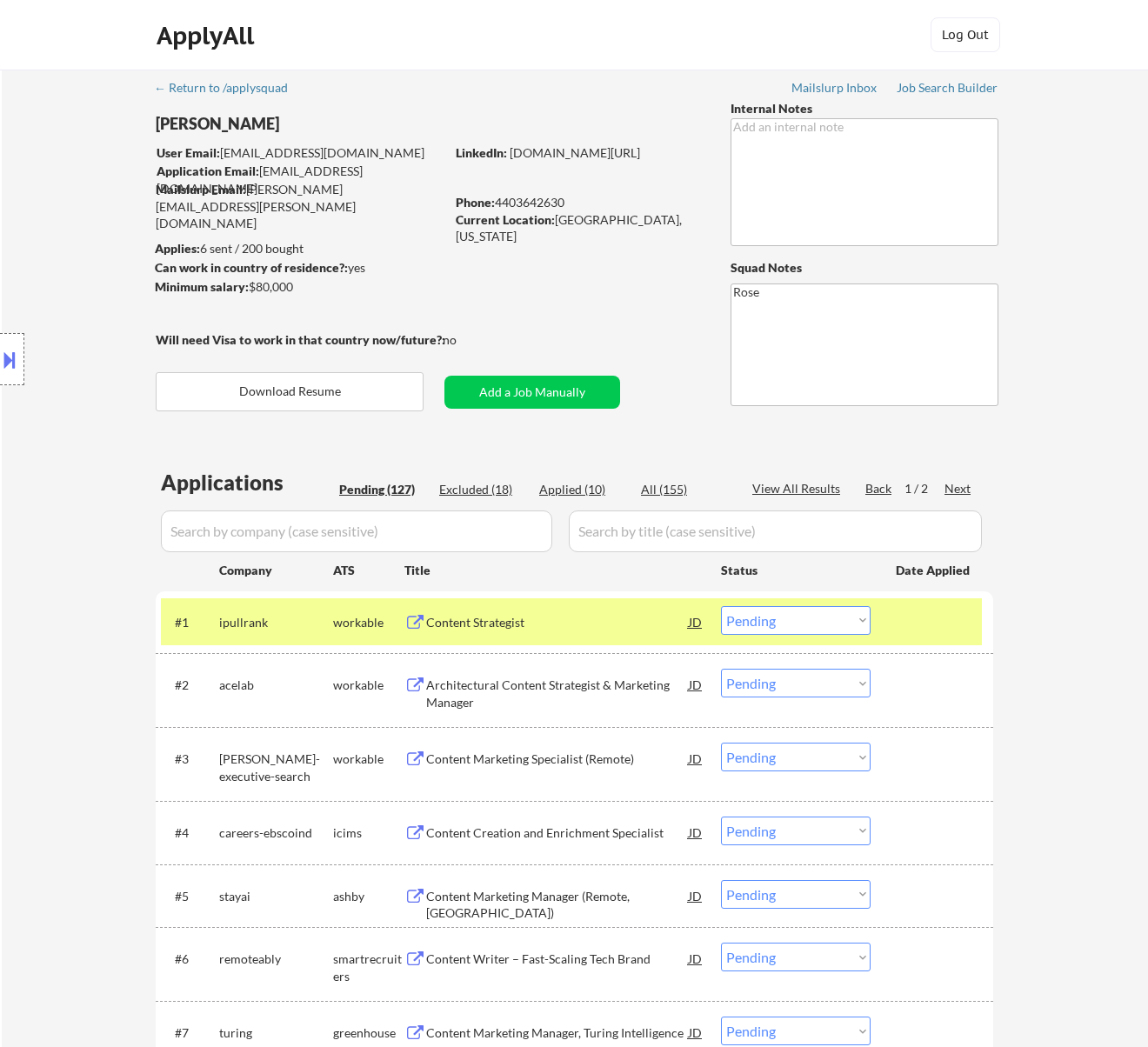
click at [560, 627] on div "Content Strategist" at bounding box center [558, 622] width 263 height 17
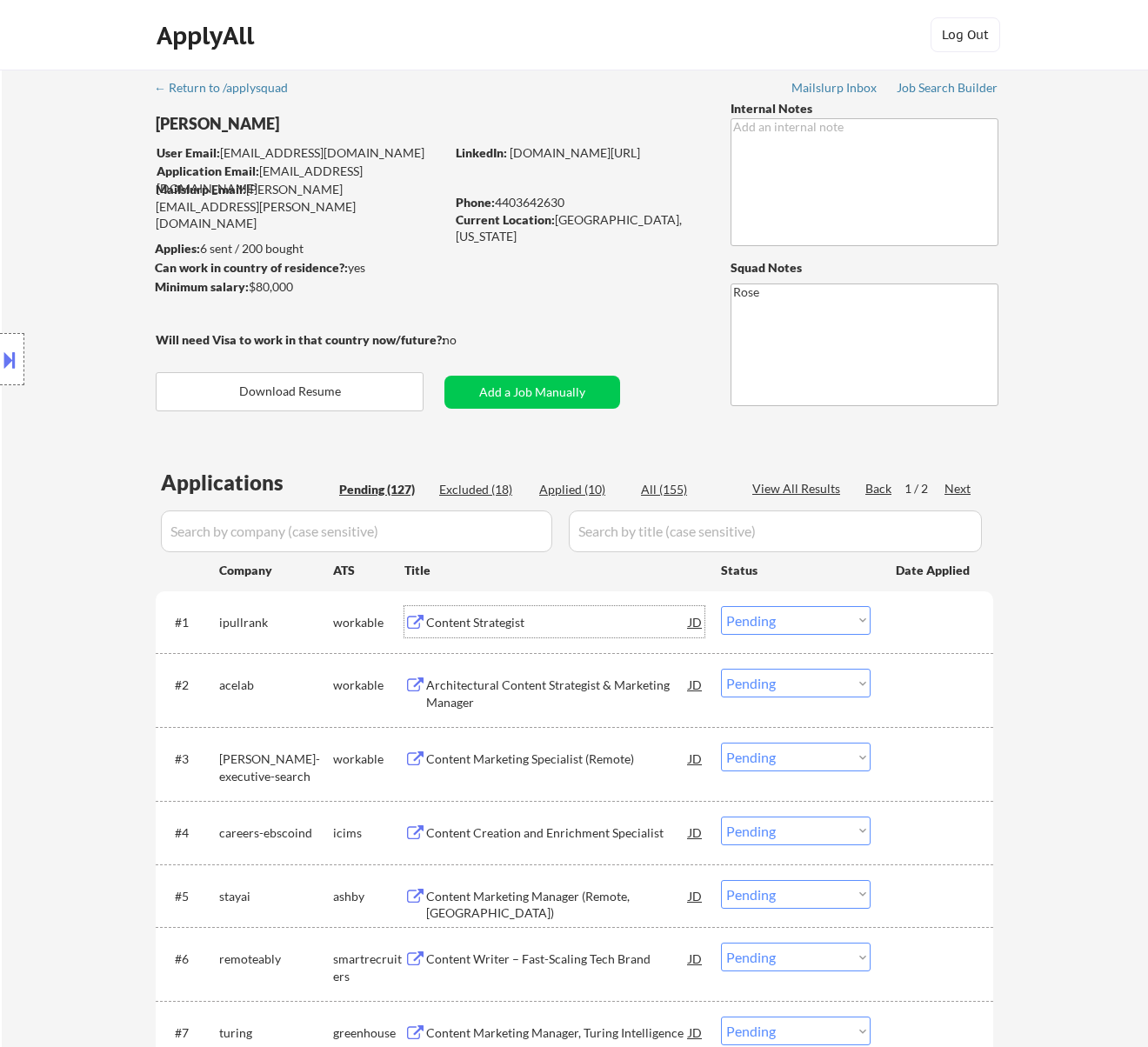
click at [809, 622] on select "Choose an option... Pending Applied Excluded (Questions) Excluded (Expired) Exc…" at bounding box center [796, 620] width 150 height 29
click at [721, 606] on select "Choose an option... Pending Applied Excluded (Questions) Excluded (Expired) Exc…" at bounding box center [796, 620] width 150 height 29
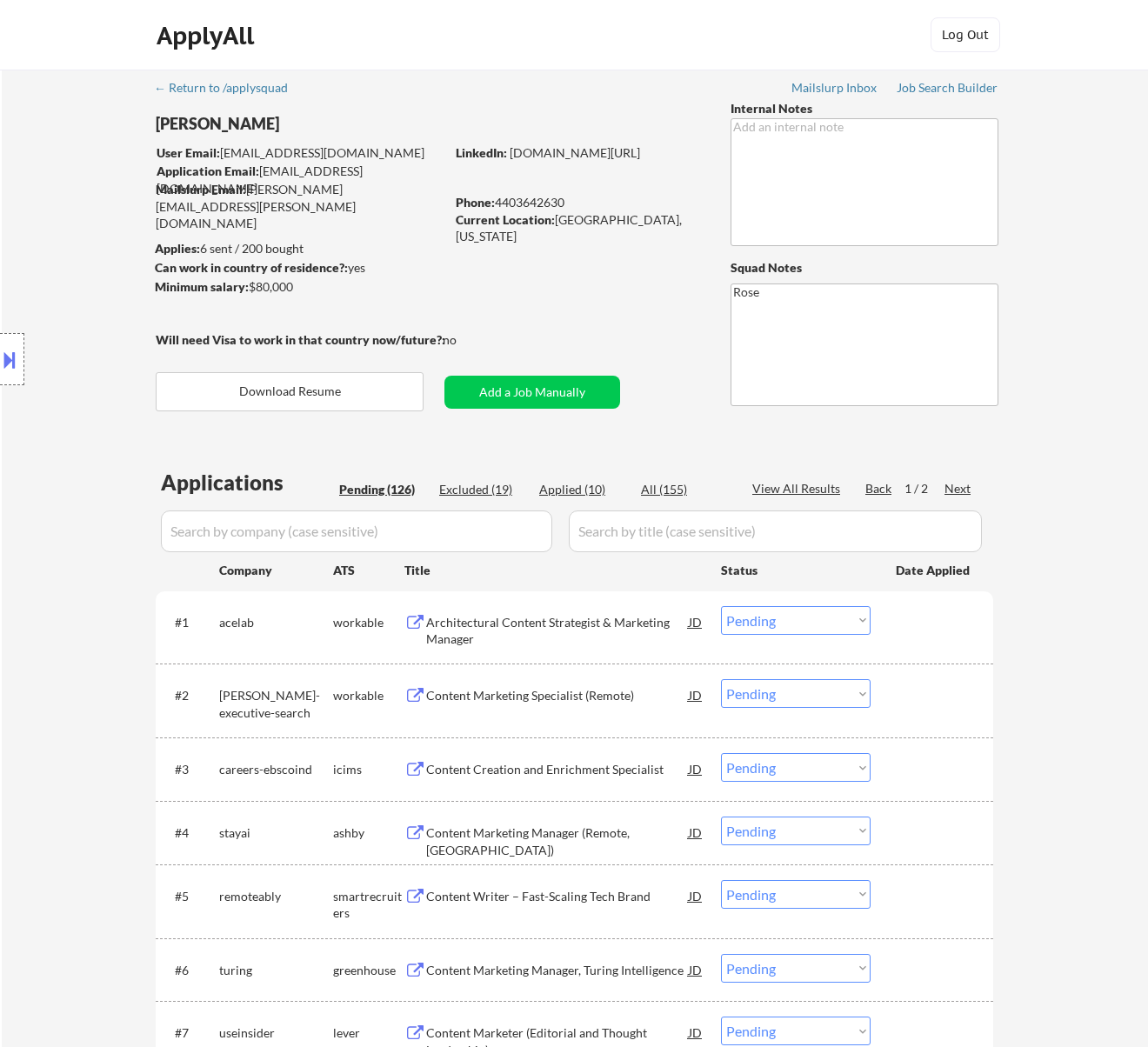
click at [574, 622] on div "Architectural Content Strategist & Marketing Manager" at bounding box center [558, 630] width 263 height 34
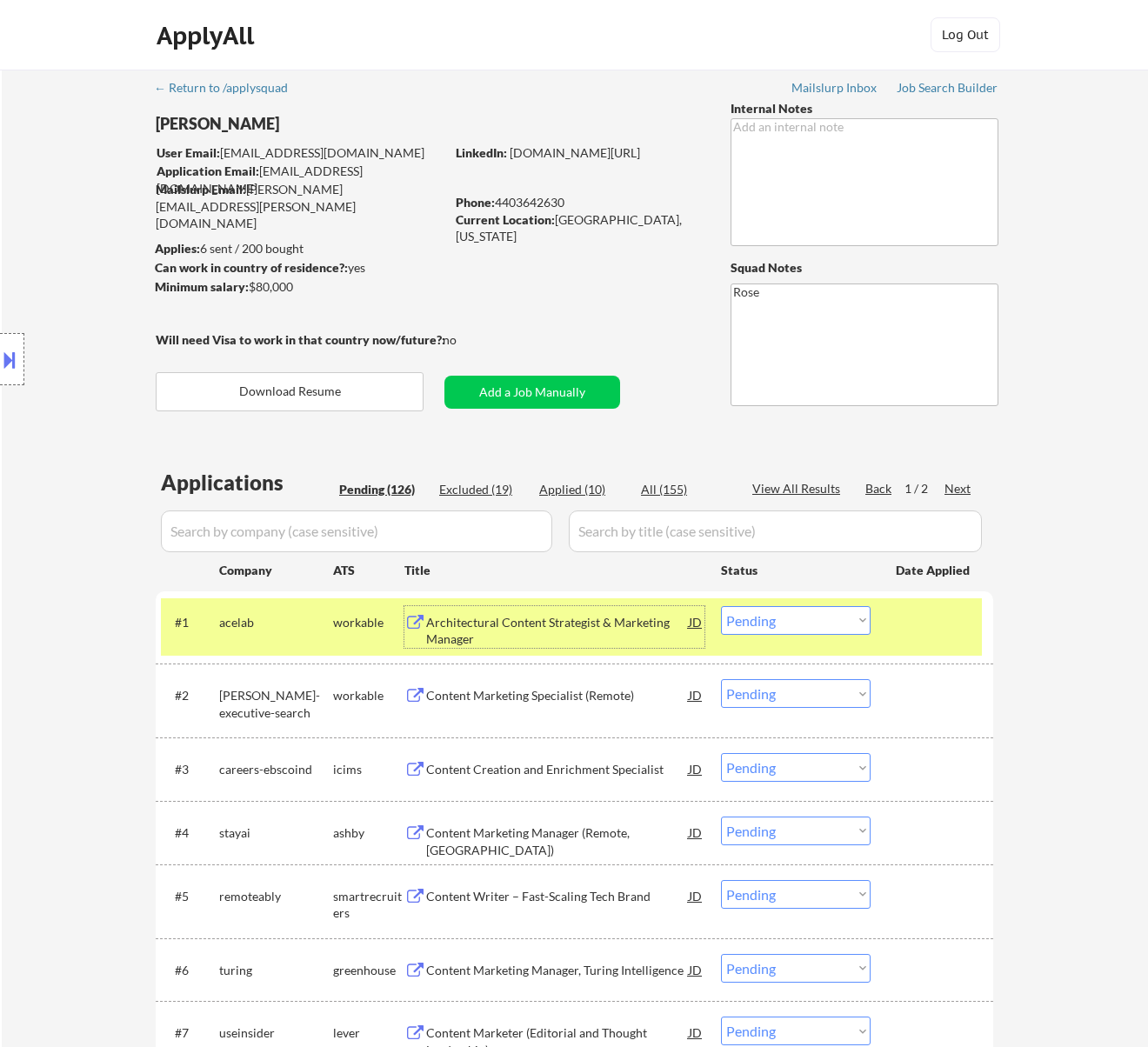
click at [822, 614] on select "Choose an option... Pending Applied Excluded (Questions) Excluded (Expired) Exc…" at bounding box center [796, 620] width 150 height 29
click at [721, 606] on select "Choose an option... Pending Applied Excluded (Questions) Excluded (Expired) Exc…" at bounding box center [796, 620] width 150 height 29
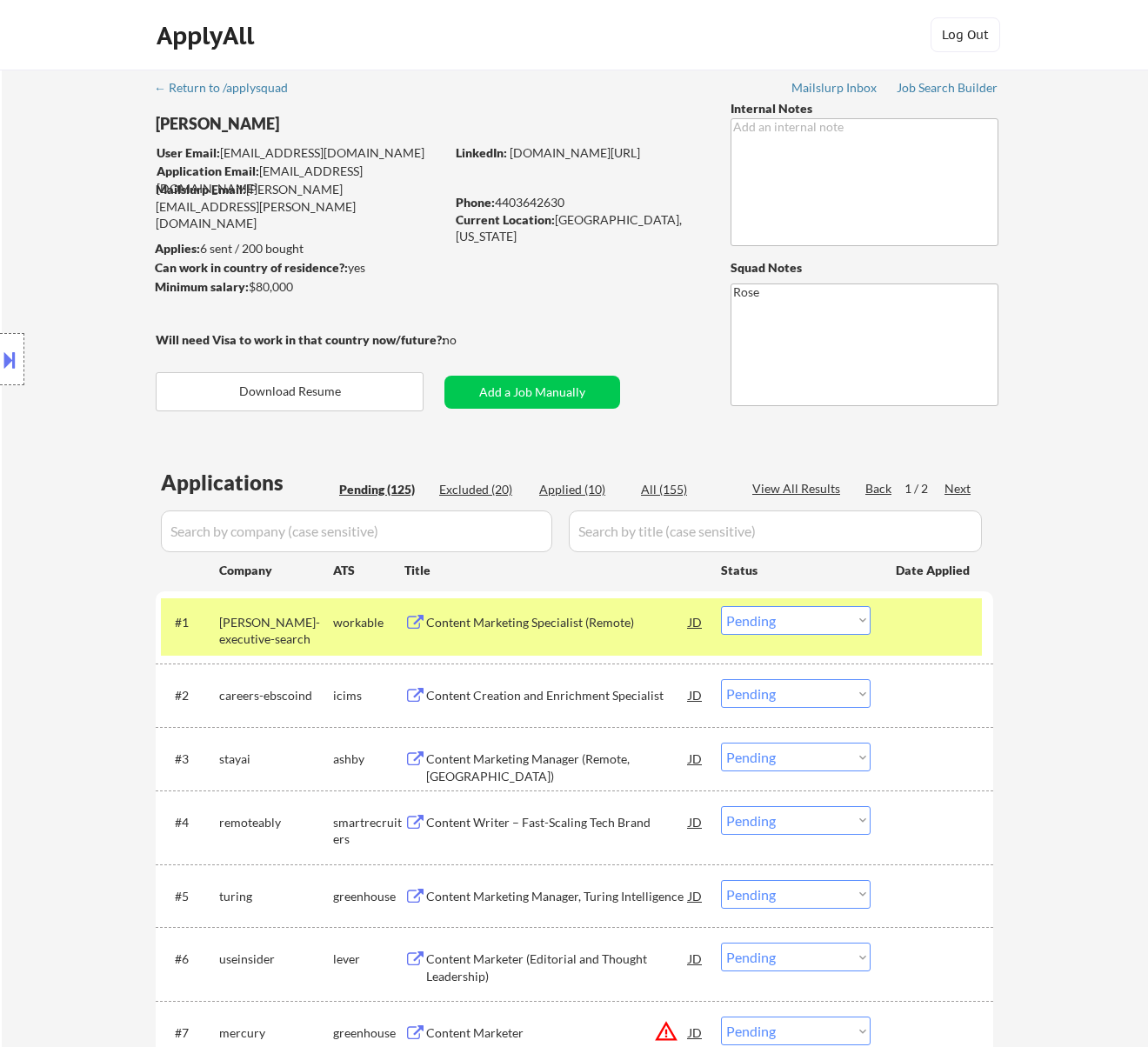
click at [622, 629] on div "Content Marketing Specialist (Remote)" at bounding box center [558, 622] width 263 height 17
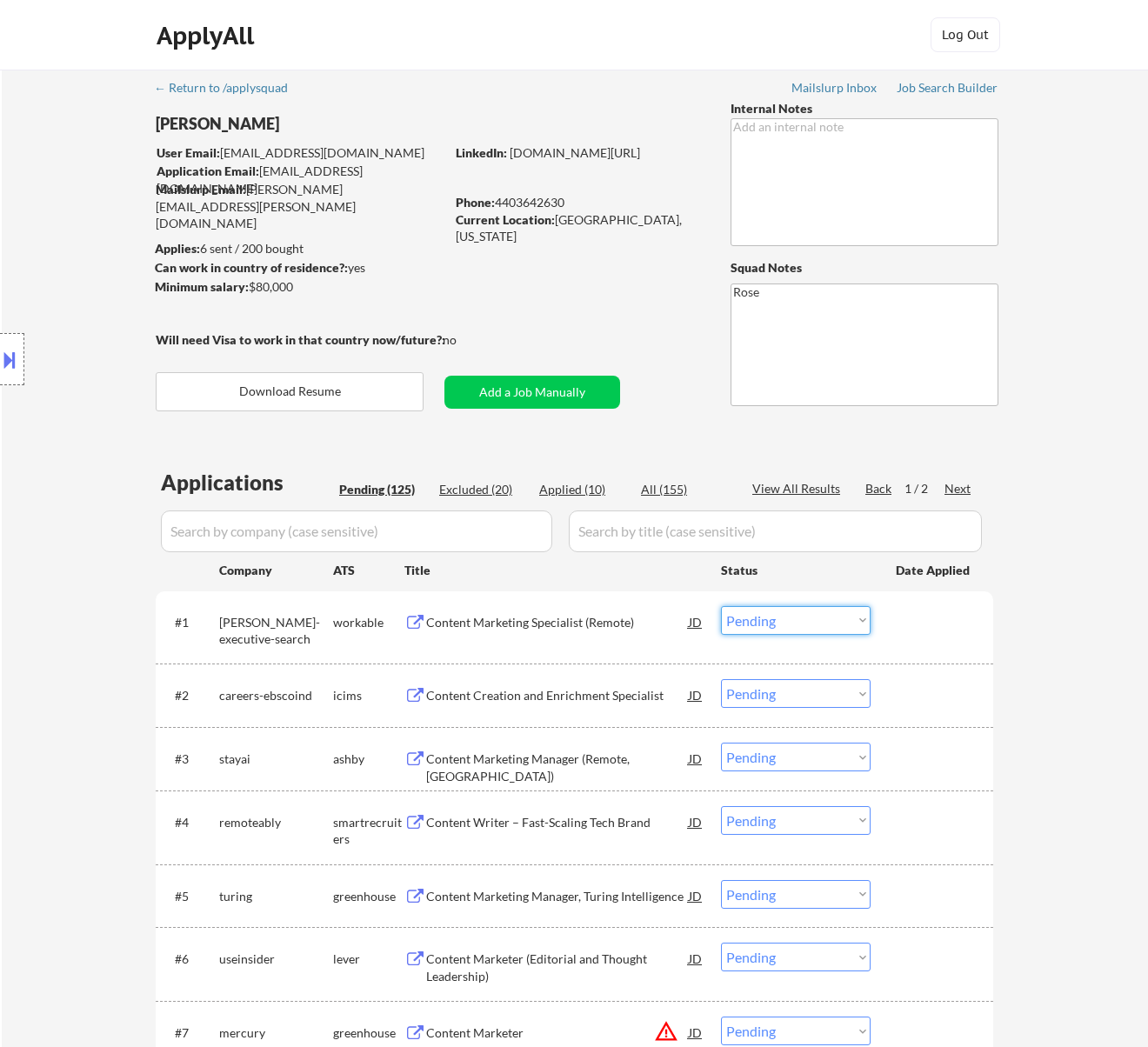
click at [776, 610] on select "Choose an option... Pending Applied Excluded (Questions) Excluded (Expired) Exc…" at bounding box center [796, 620] width 150 height 29
click at [721, 606] on select "Choose an option... Pending Applied Excluded (Questions) Excluded (Expired) Exc…" at bounding box center [796, 620] width 150 height 29
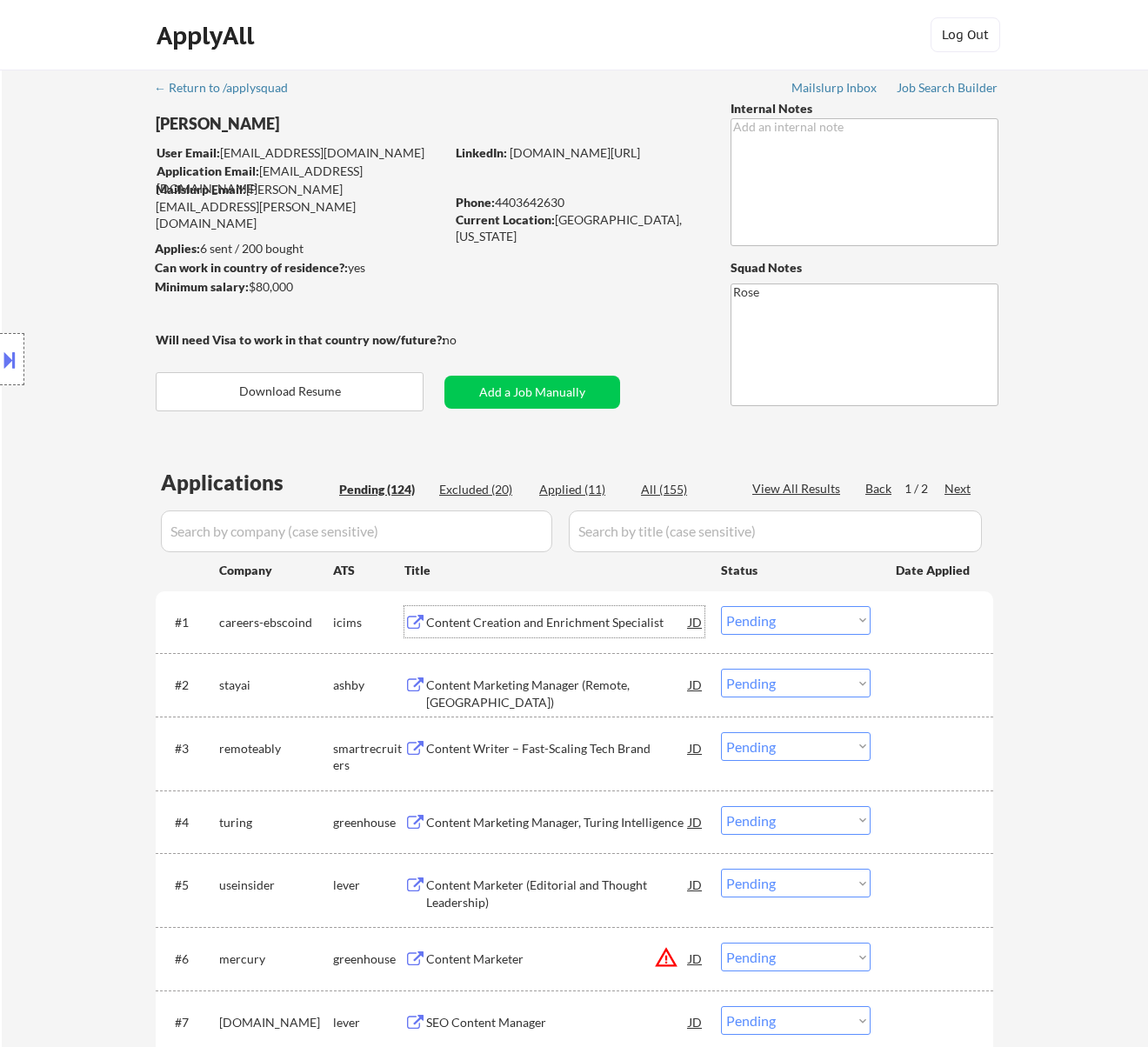
click at [584, 620] on div "Content Creation and Enrichment Specialist" at bounding box center [558, 622] width 263 height 17
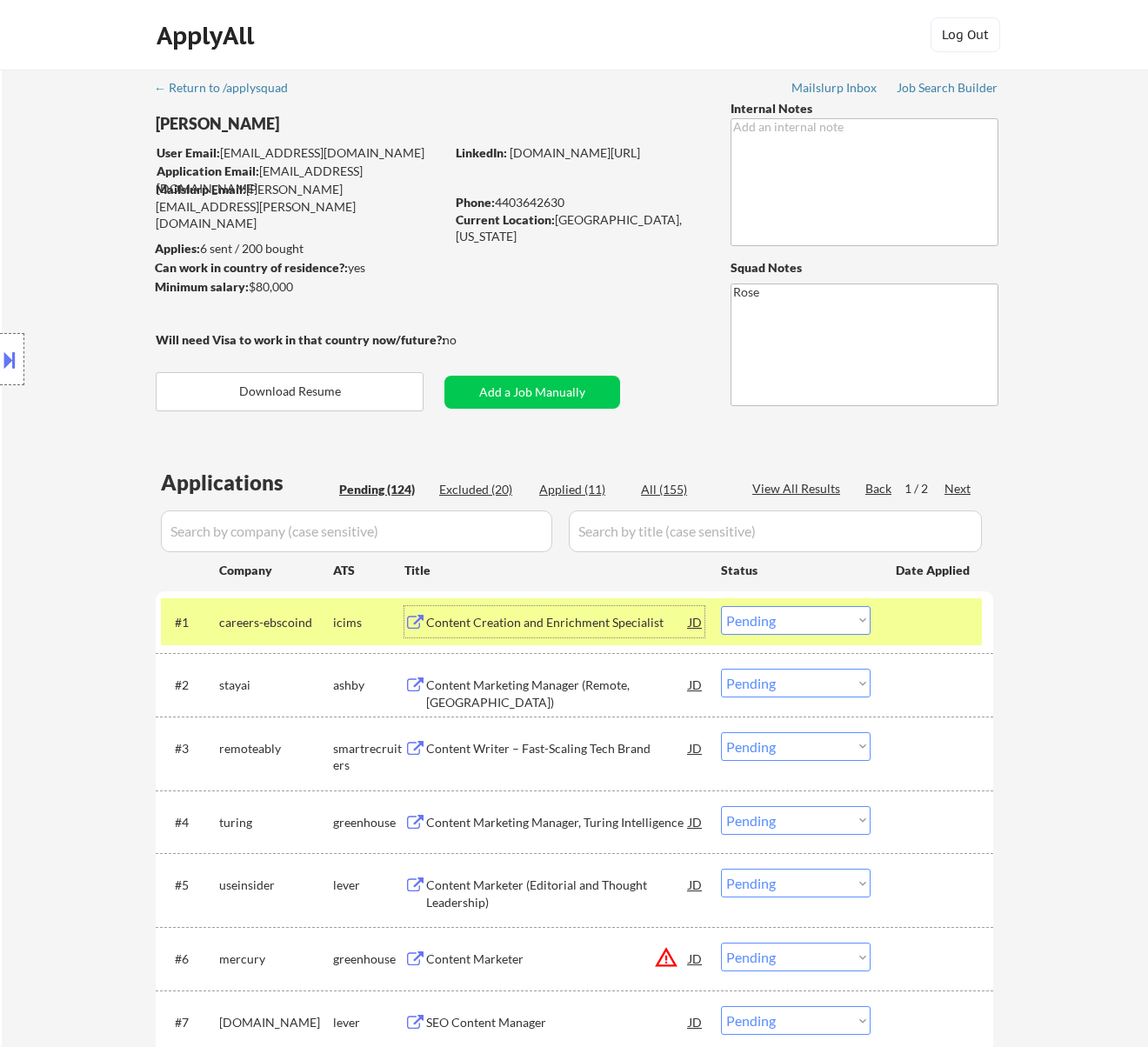
click at [790, 613] on select "Choose an option... Pending Applied Excluded (Questions) Excluded (Expired) Exc…" at bounding box center [796, 620] width 150 height 29
click at [721, 606] on select "Choose an option... Pending Applied Excluded (Questions) Excluded (Expired) Exc…" at bounding box center [796, 620] width 150 height 29
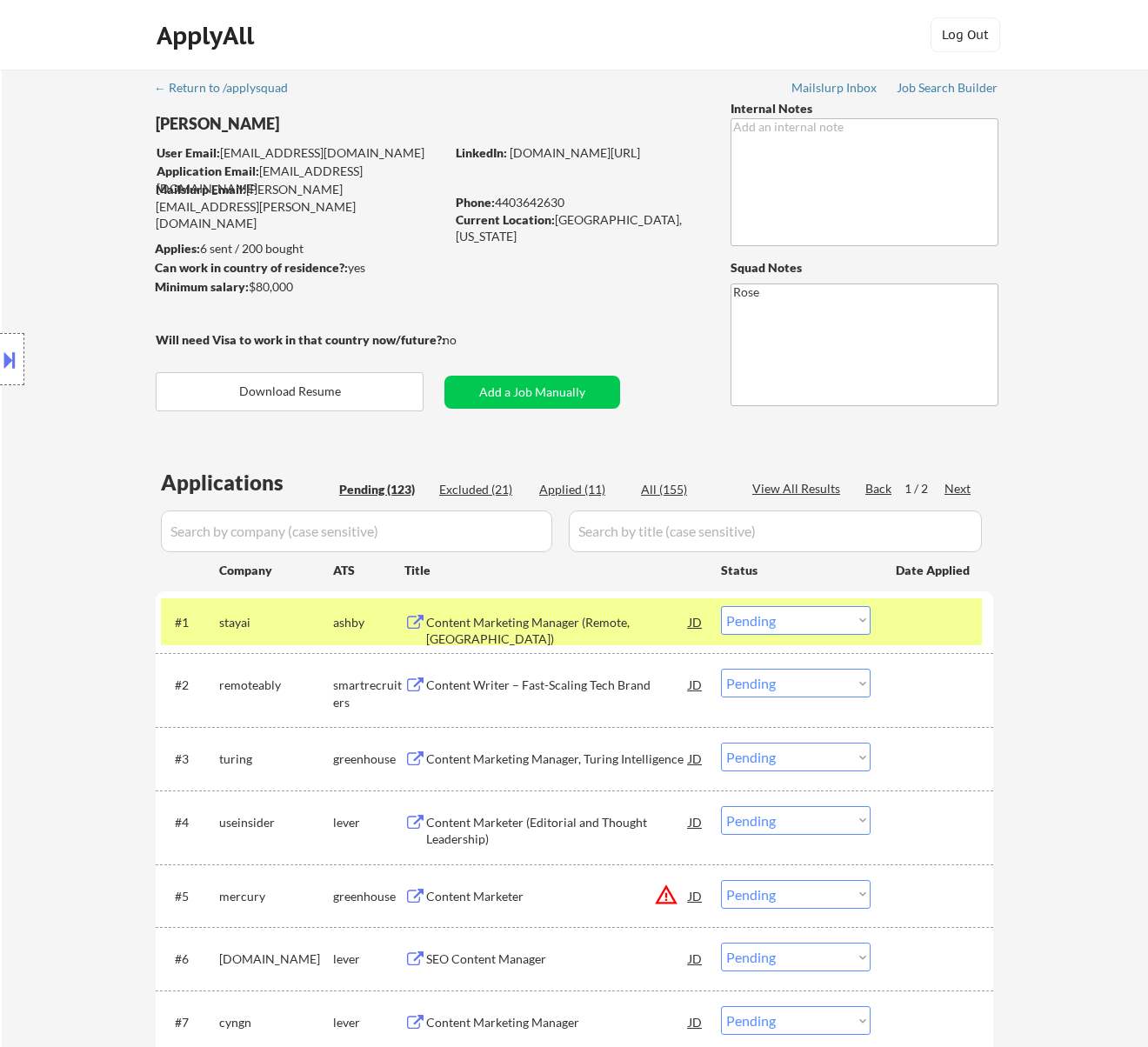
click at [600, 612] on div "Content Marketing Manager (Remote, [GEOGRAPHIC_DATA])" at bounding box center [558, 621] width 263 height 31
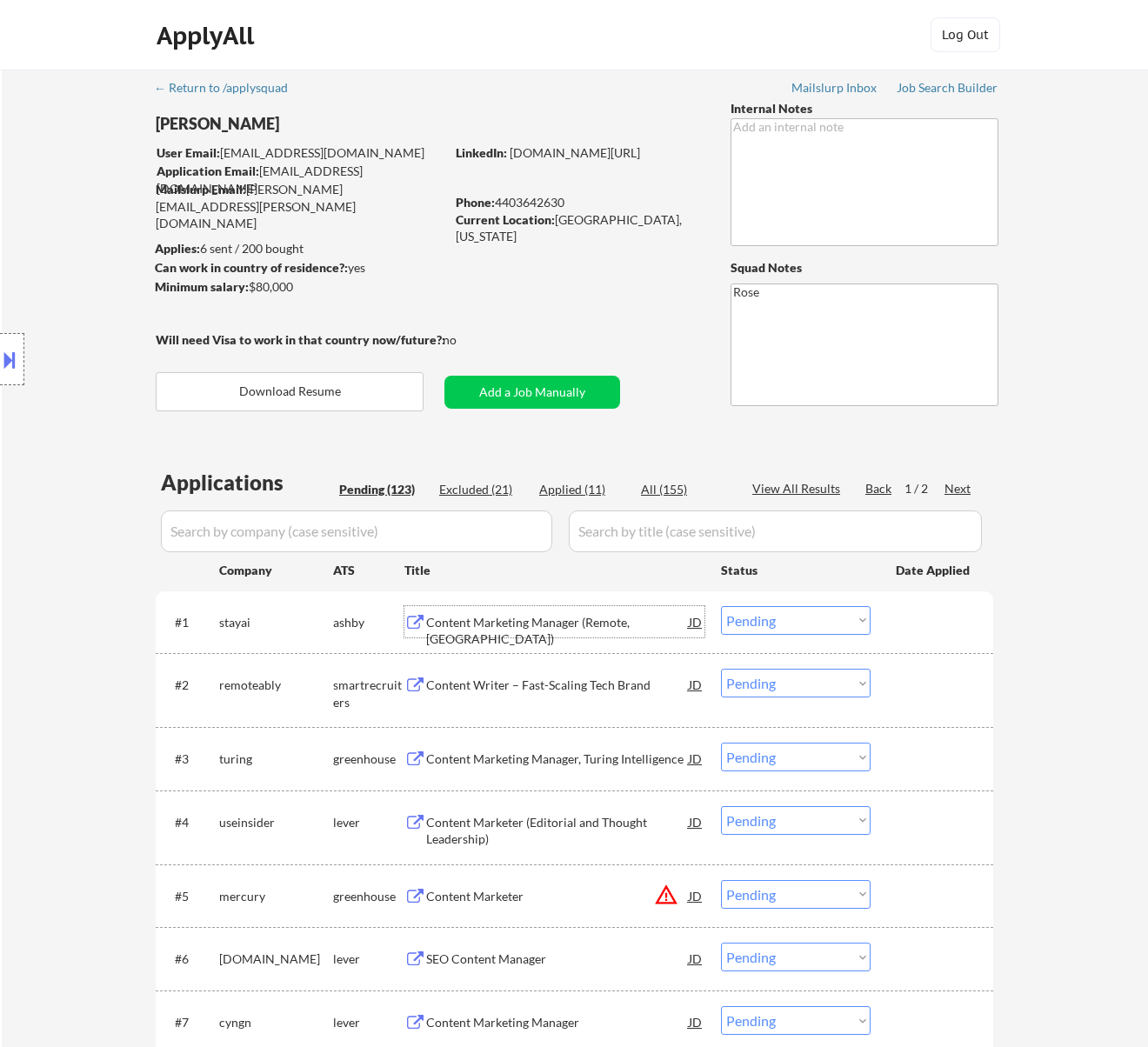
click at [818, 614] on select "Choose an option... Pending Applied Excluded (Questions) Excluded (Expired) Exc…" at bounding box center [796, 620] width 150 height 29
click at [721, 606] on select "Choose an option... Pending Applied Excluded (Questions) Excluded (Expired) Exc…" at bounding box center [796, 620] width 150 height 29
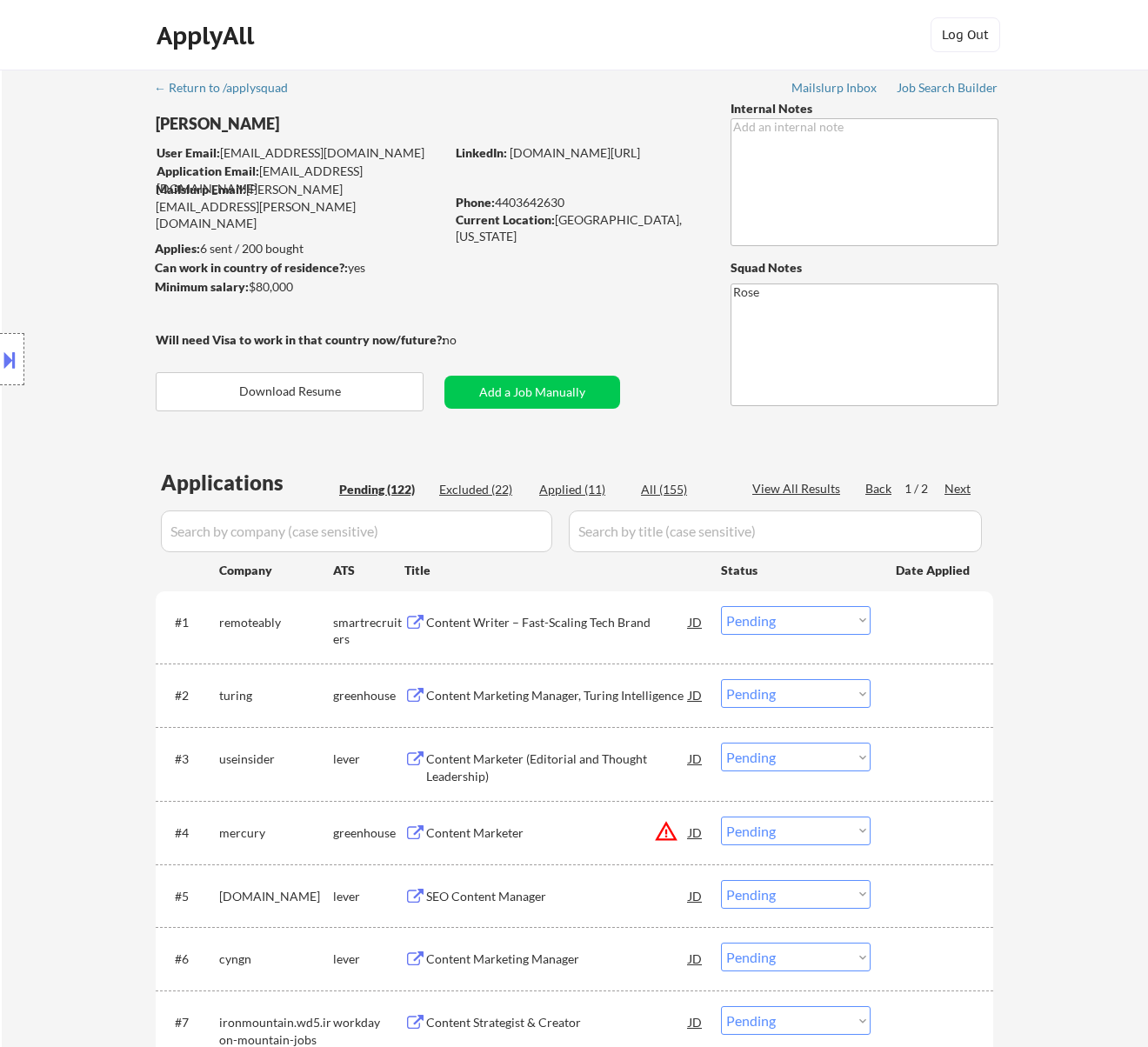
click at [546, 615] on div "Content Writer – Fast-Scaling Tech Brand" at bounding box center [558, 622] width 263 height 17
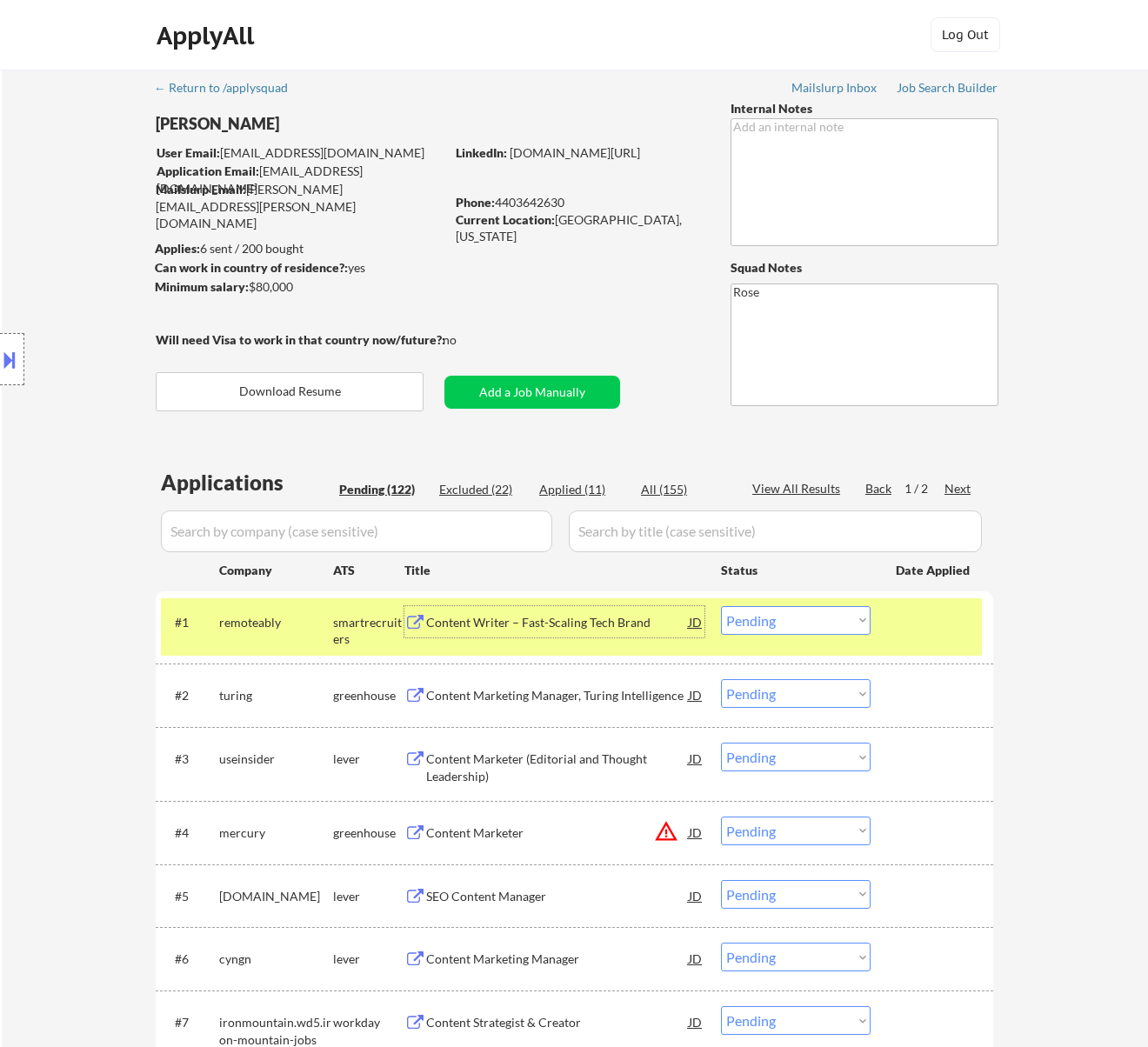
click at [749, 619] on select "Choose an option... Pending Applied Excluded (Questions) Excluded (Expired) Exc…" at bounding box center [796, 620] width 150 height 29
select select ""excluded__salary_""
click at [721, 606] on select "Choose an option... Pending Applied Excluded (Questions) Excluded (Expired) Exc…" at bounding box center [796, 620] width 150 height 29
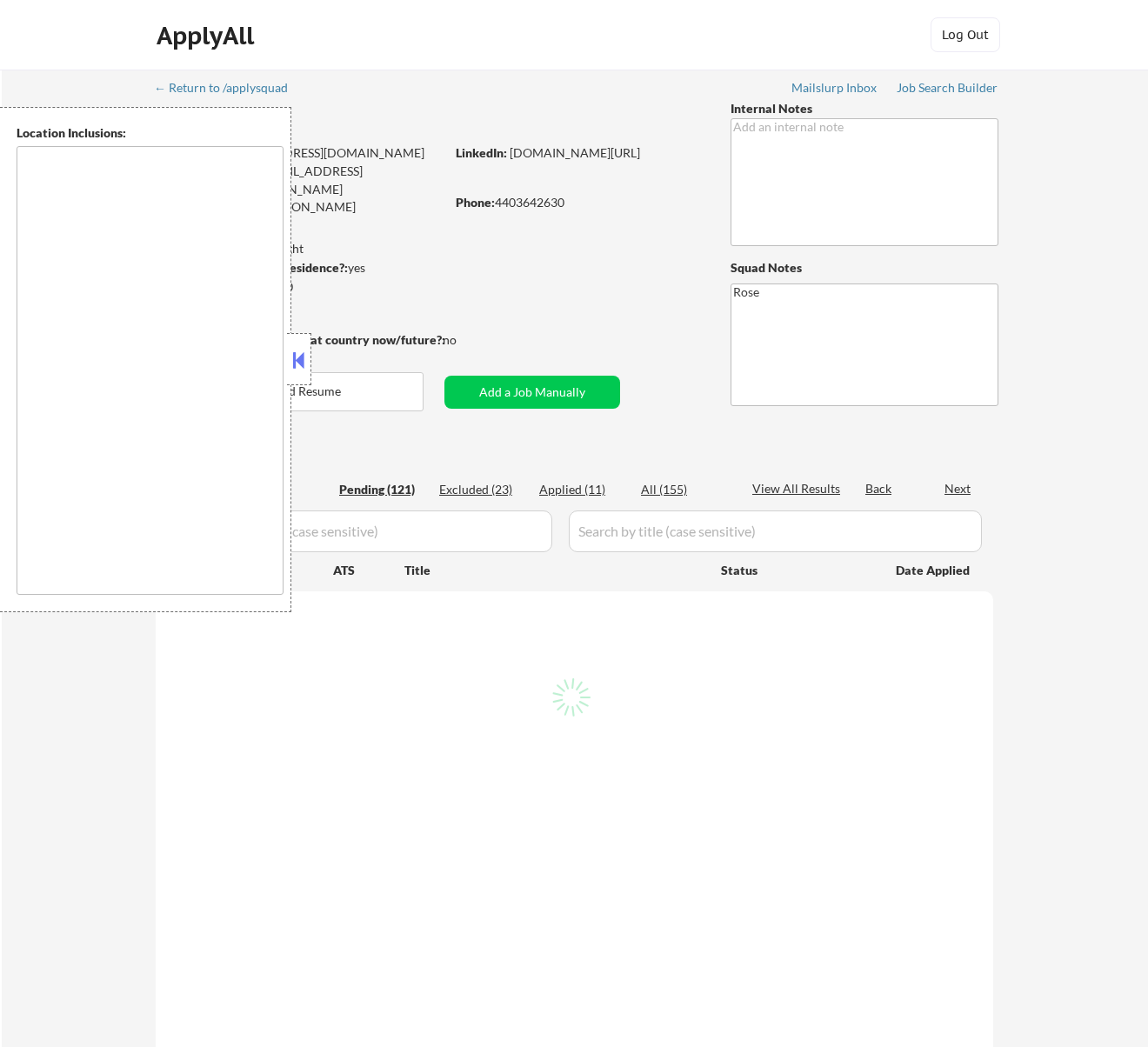
type textarea "[GEOGRAPHIC_DATA], [GEOGRAPHIC_DATA] [GEOGRAPHIC_DATA], [GEOGRAPHIC_DATA] [GEOG…"
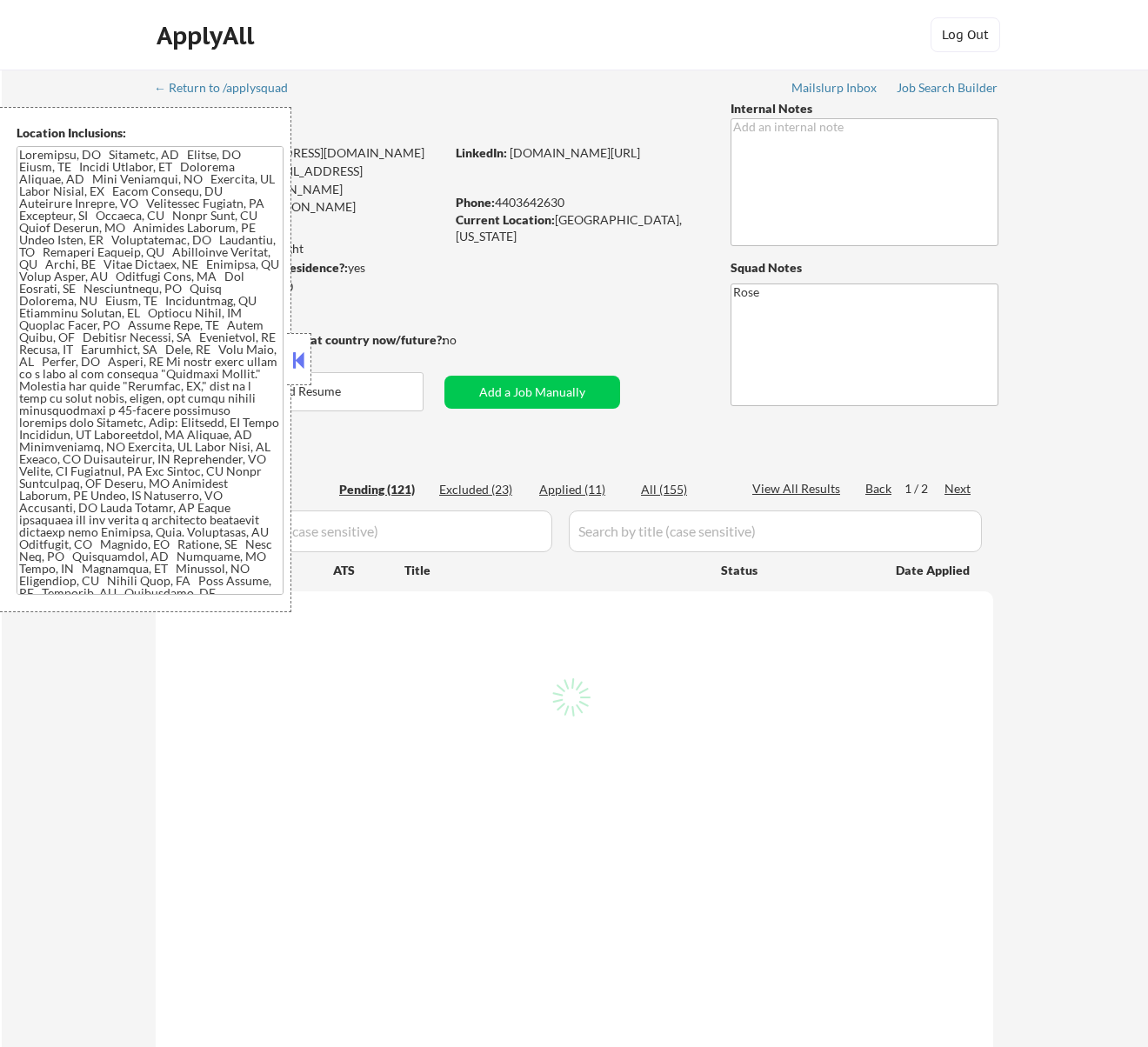
select select ""pending""
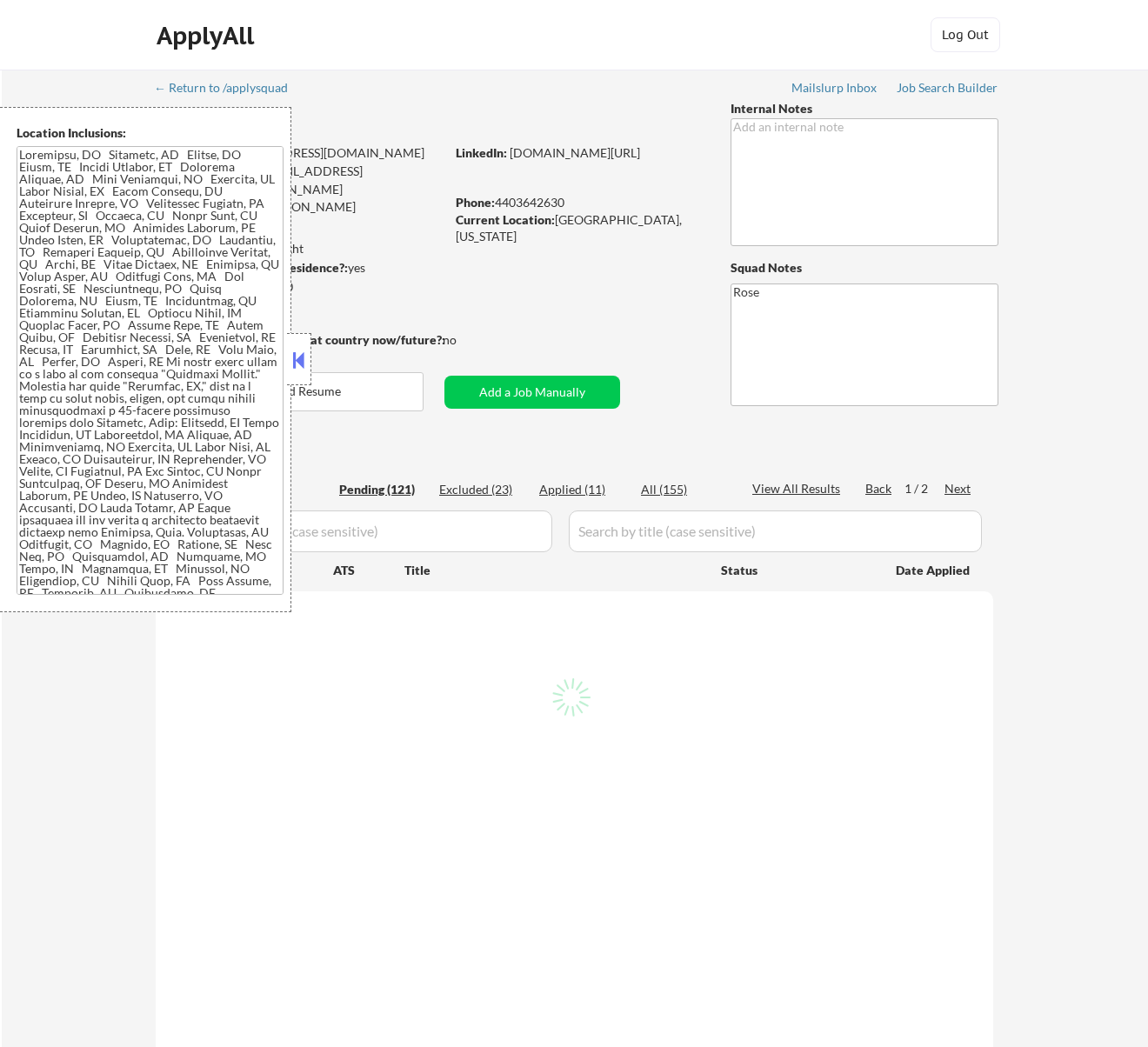
select select ""pending""
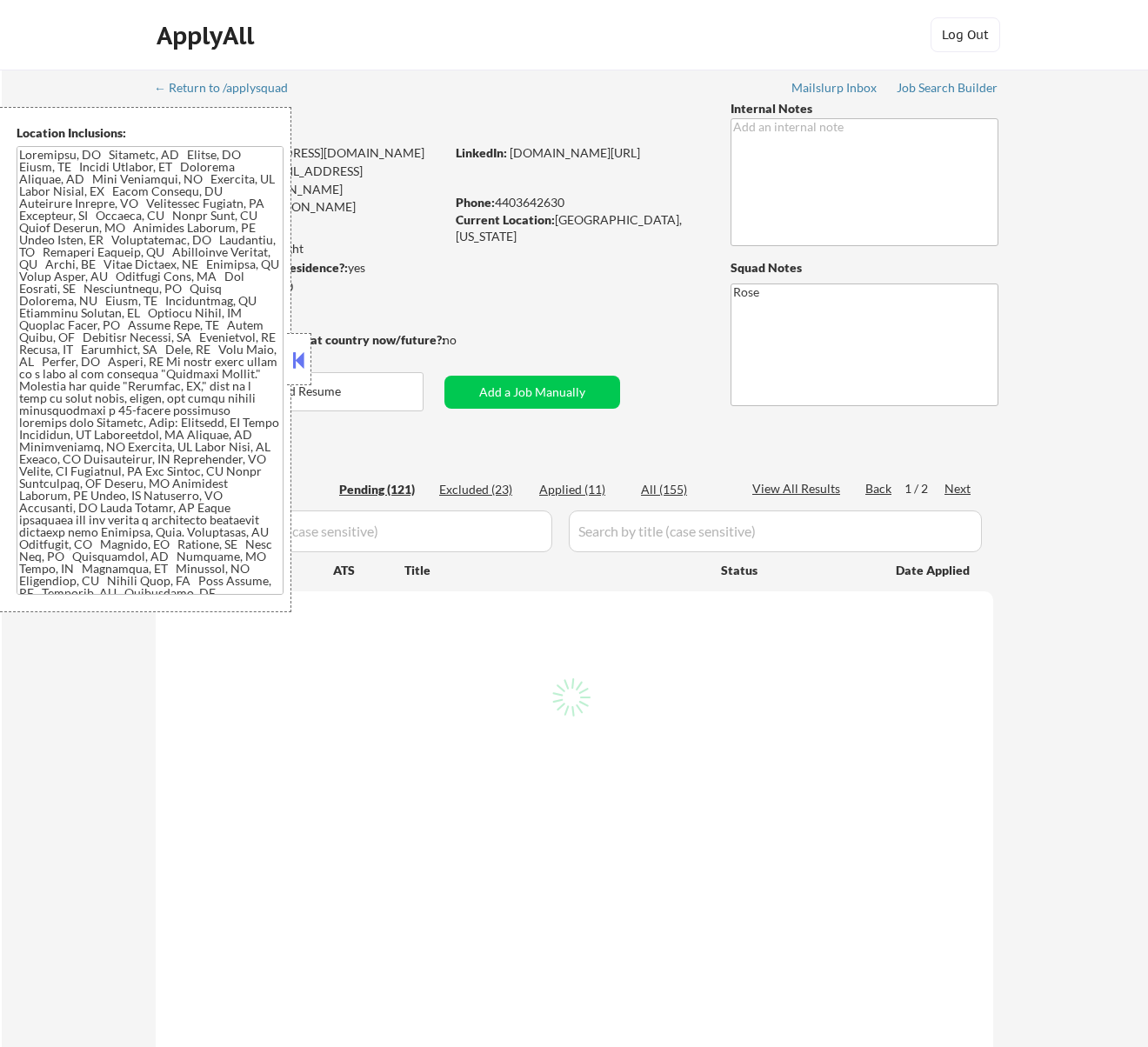
select select ""pending""
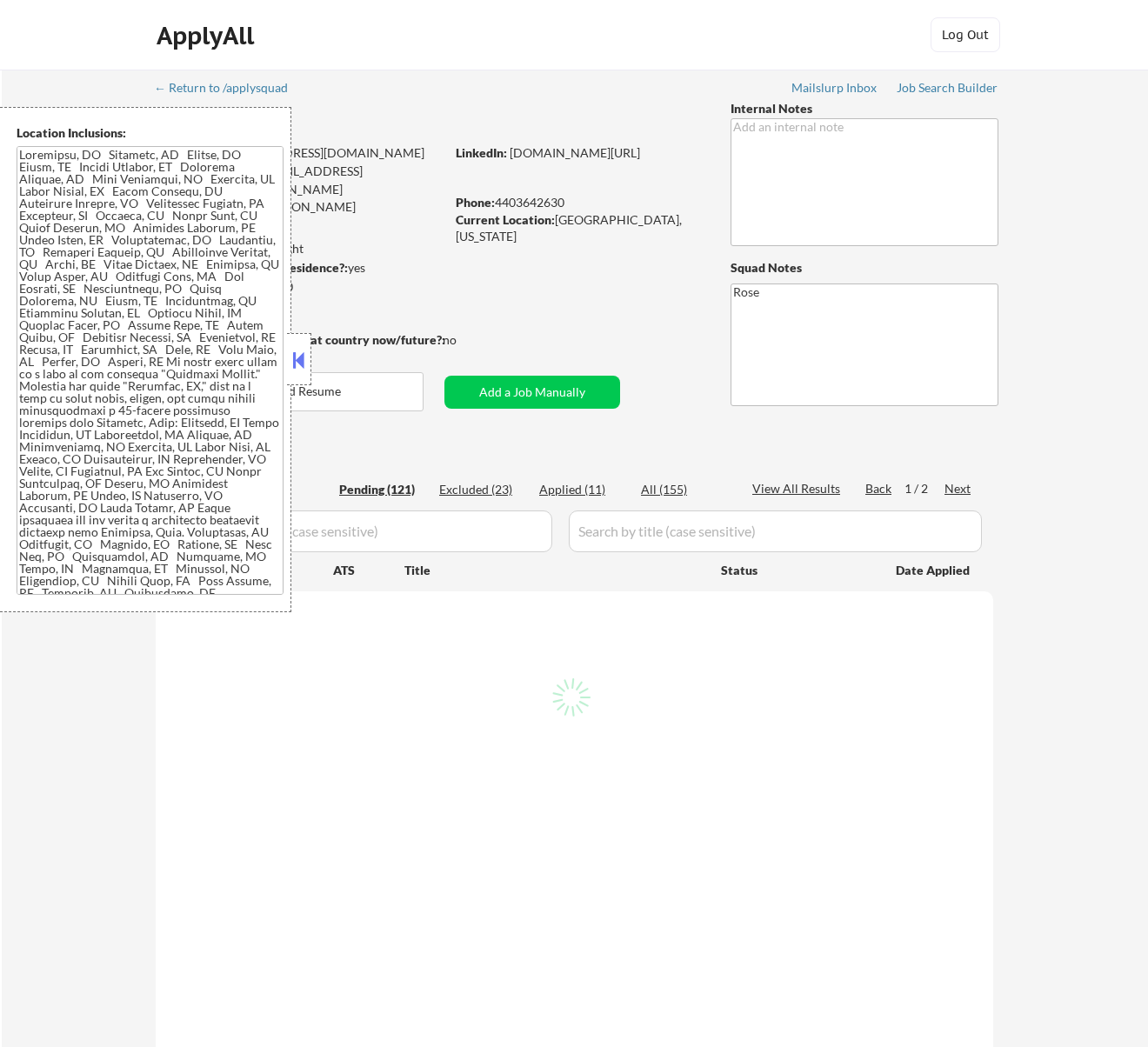
select select ""pending""
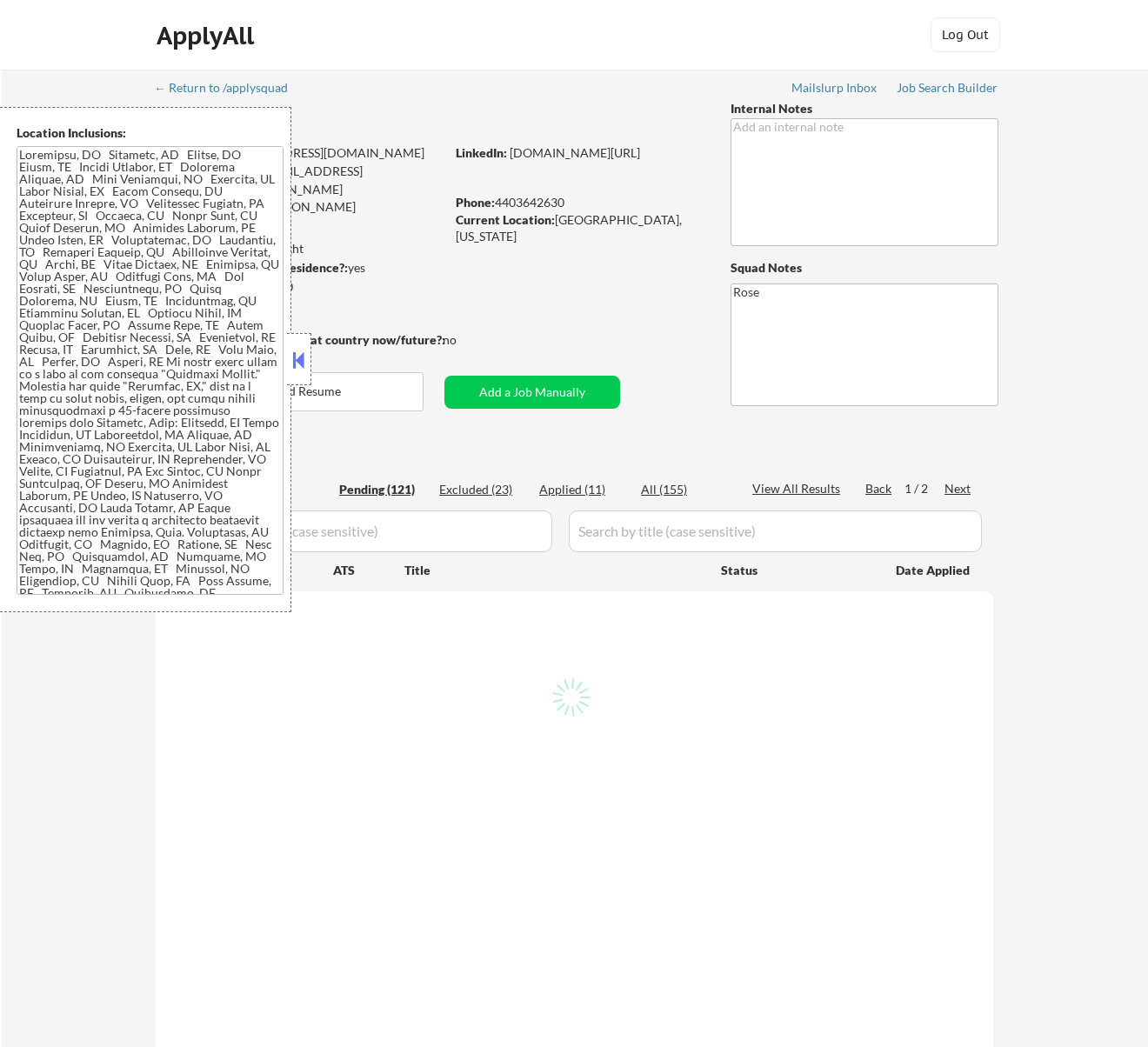
select select ""pending""
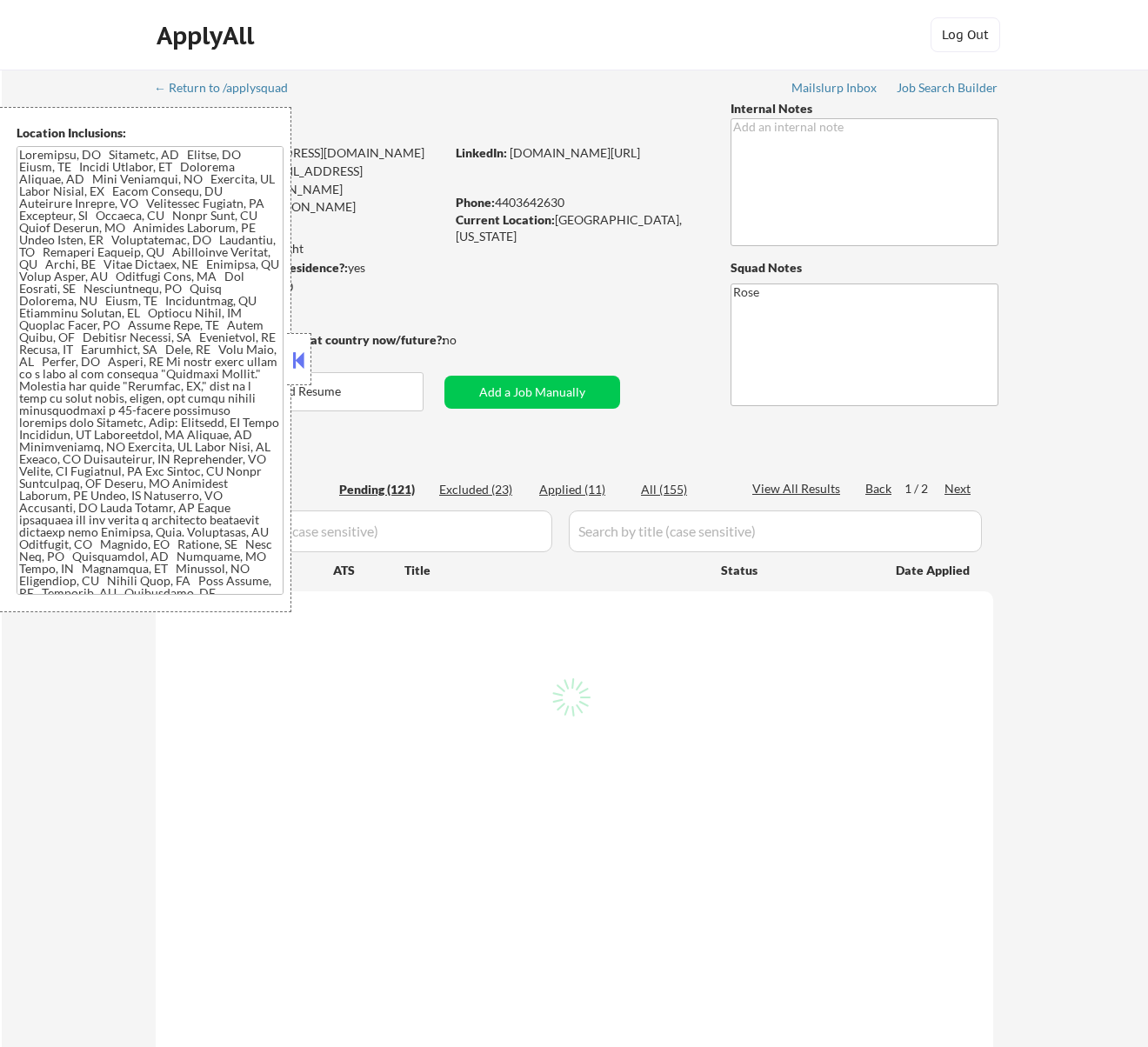
select select ""pending""
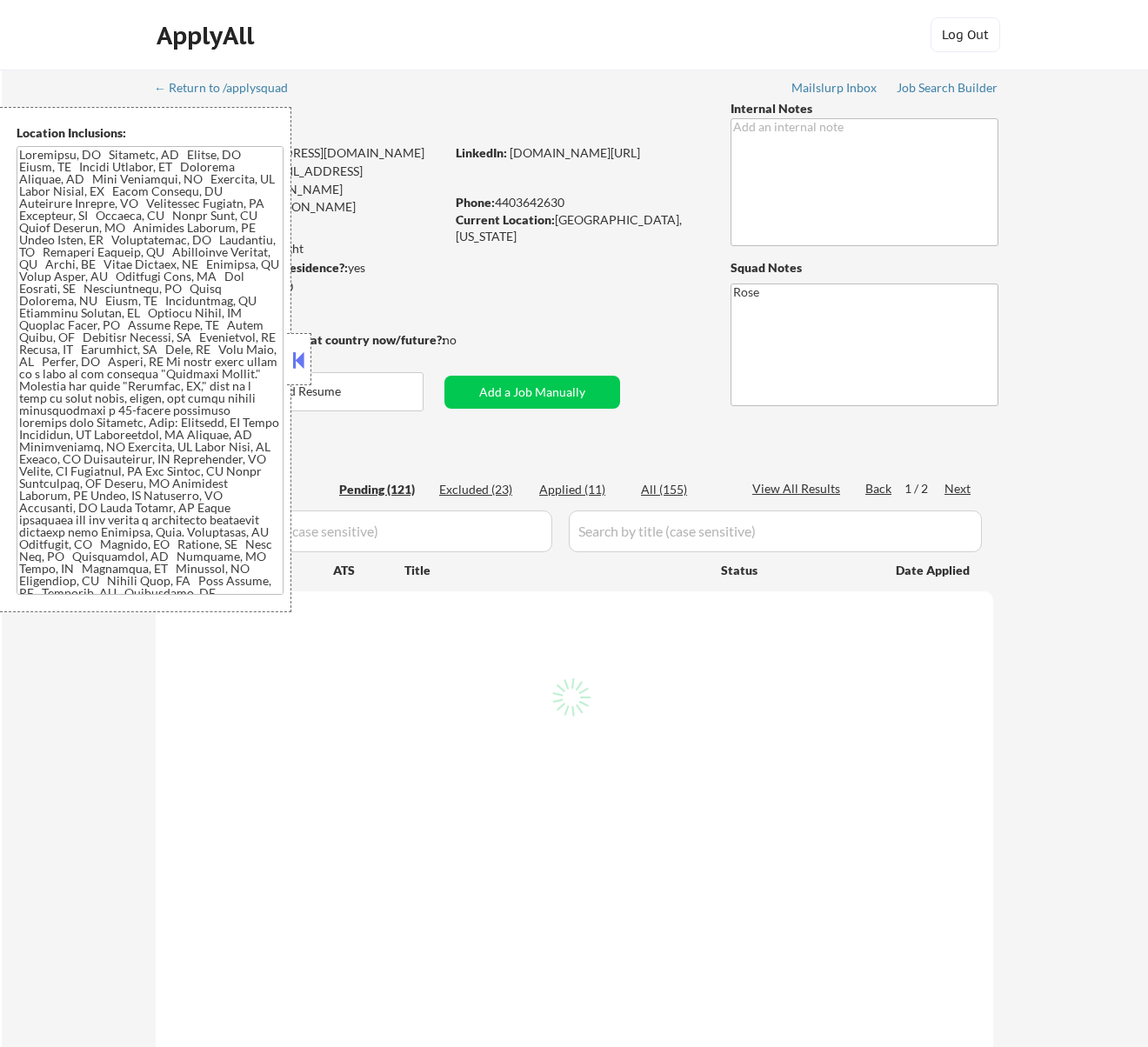
select select ""pending""
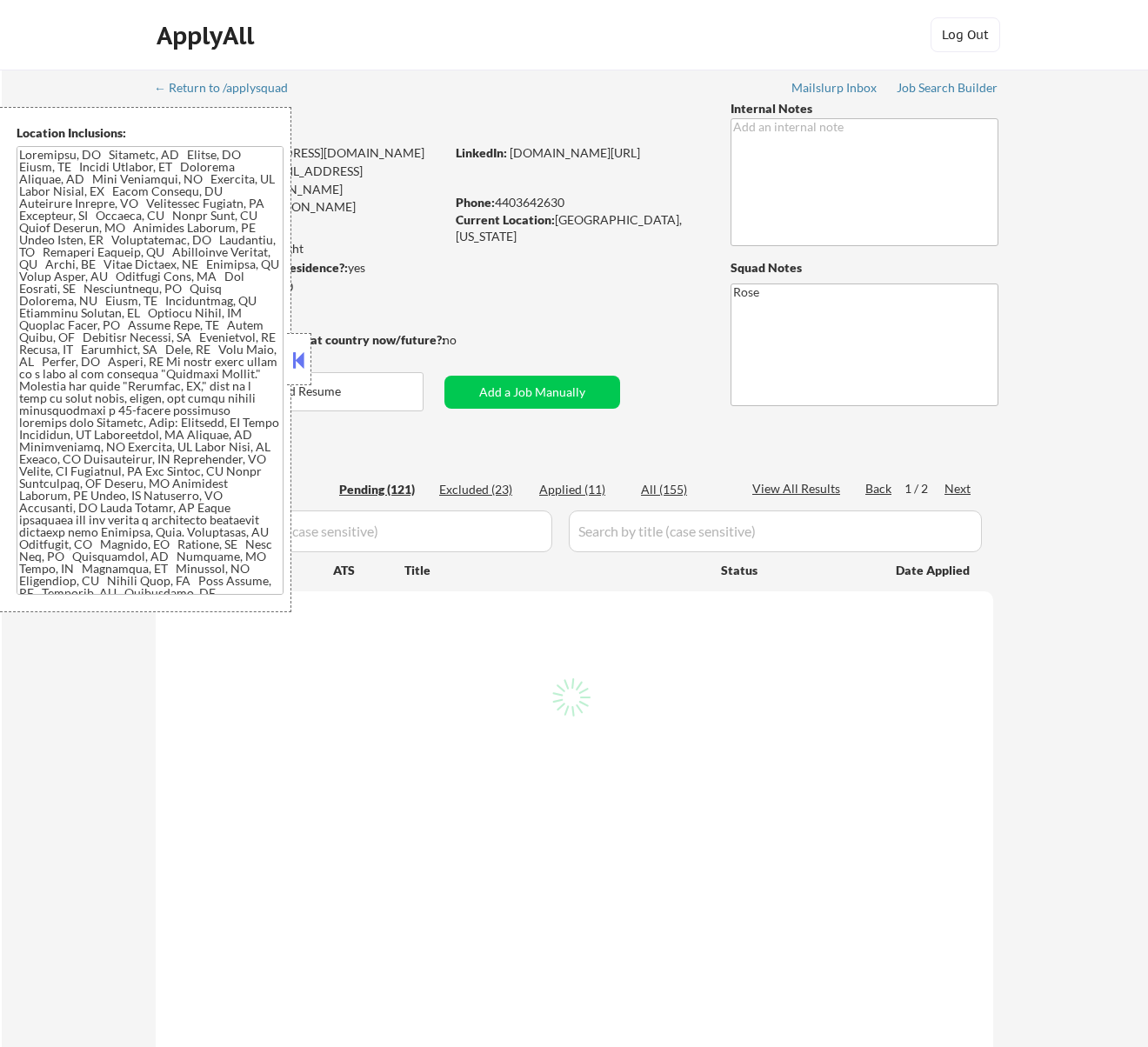
select select ""pending""
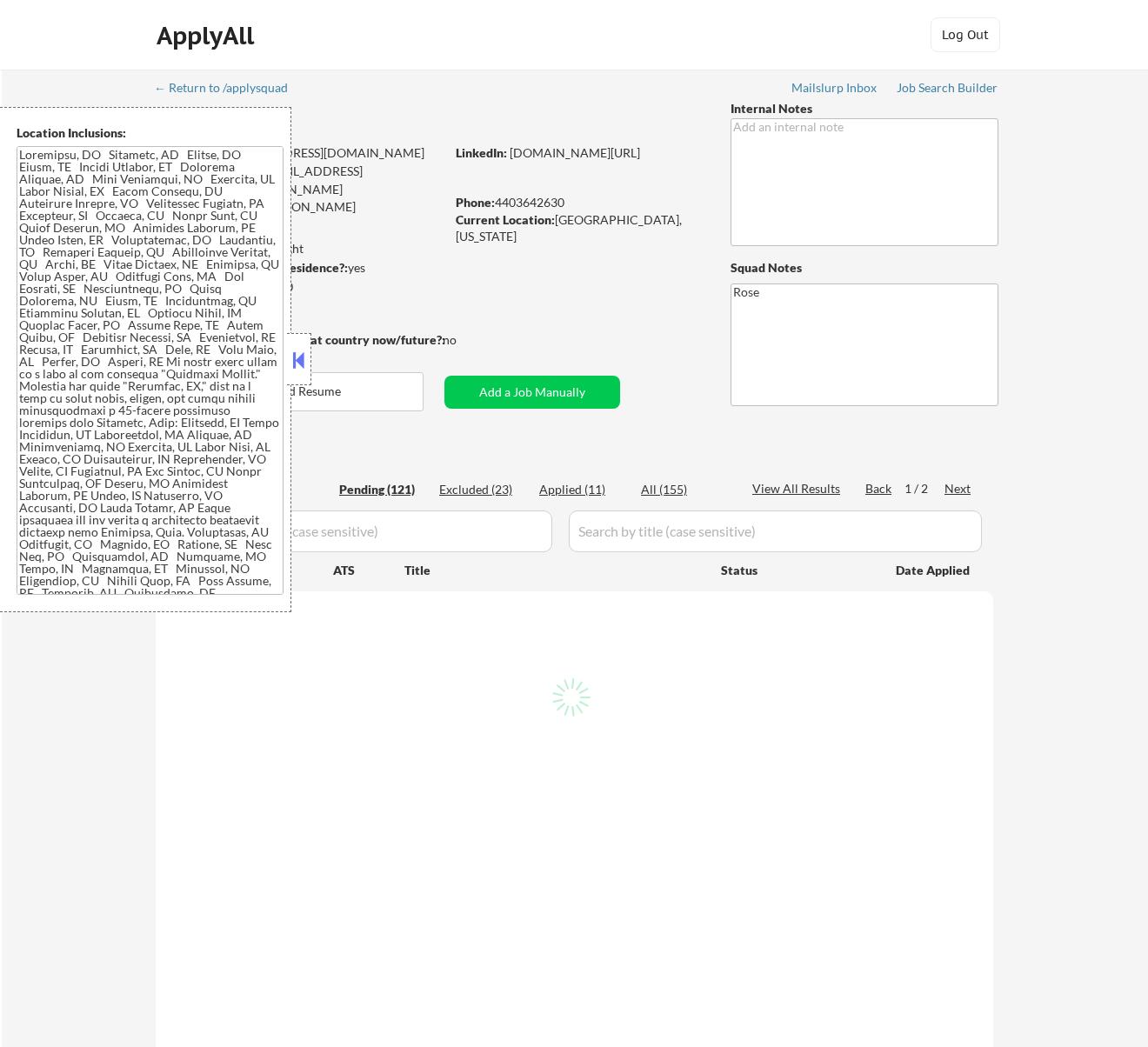
select select ""pending""
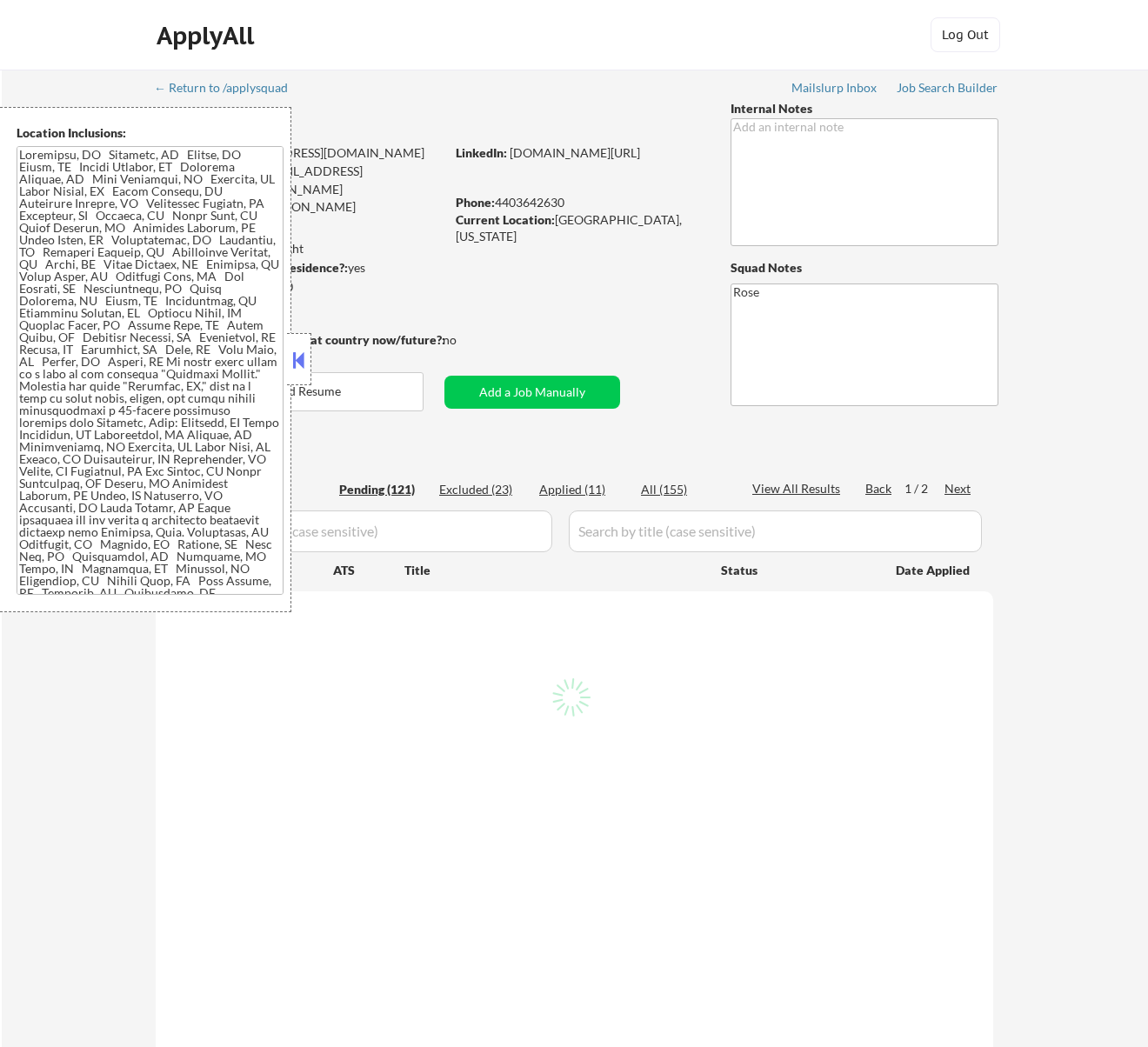
select select ""pending""
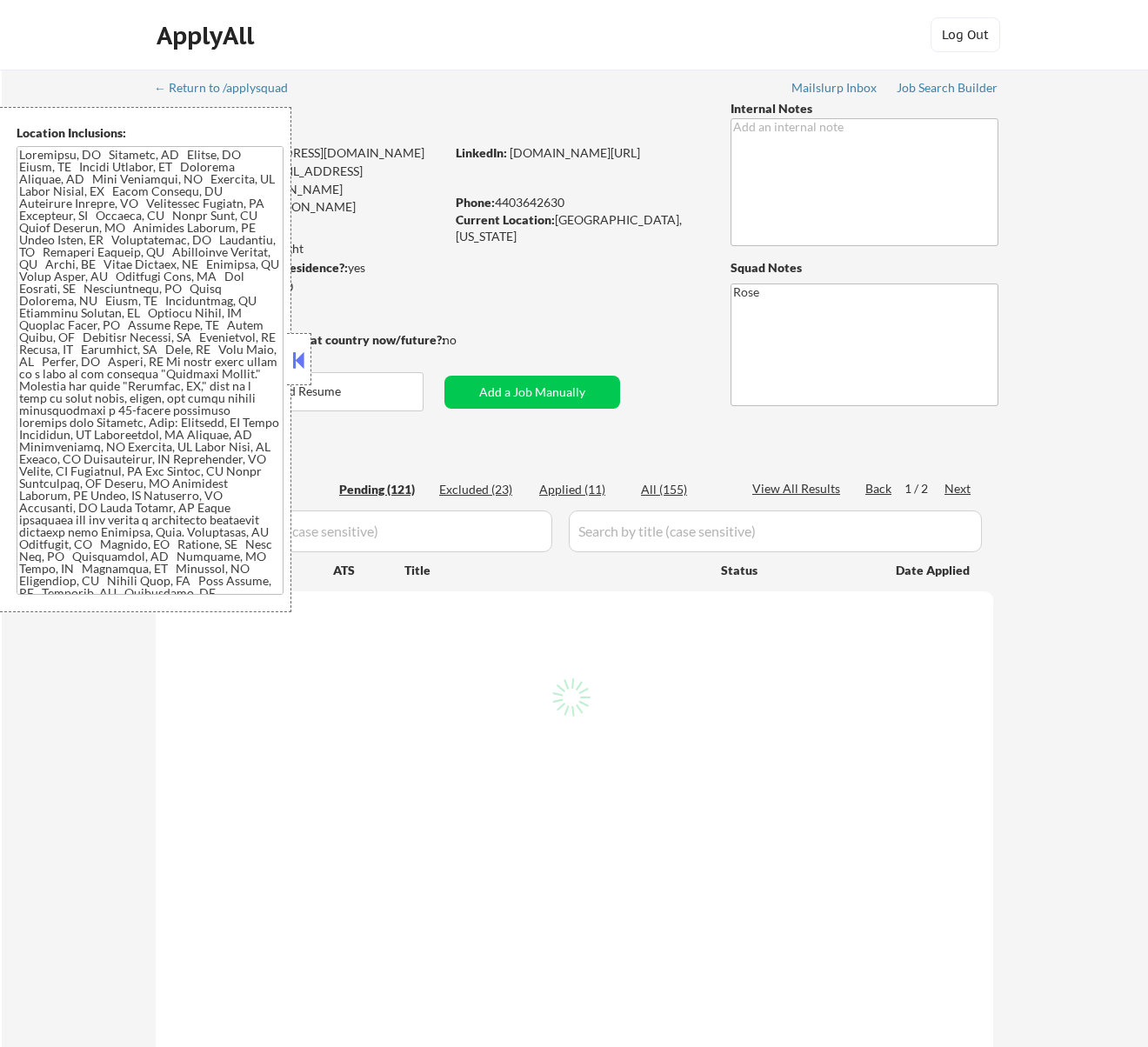
select select ""pending""
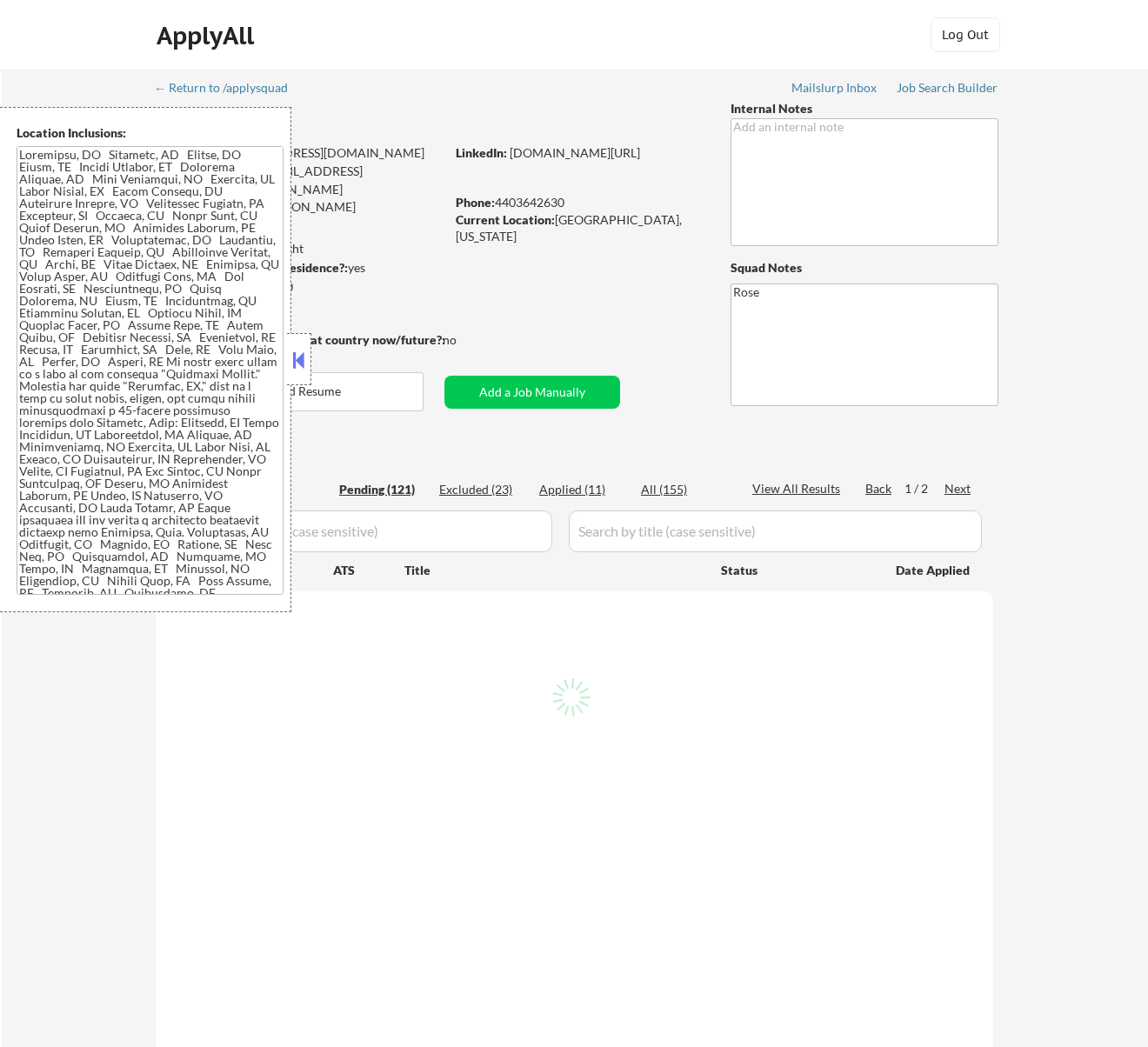
select select ""pending""
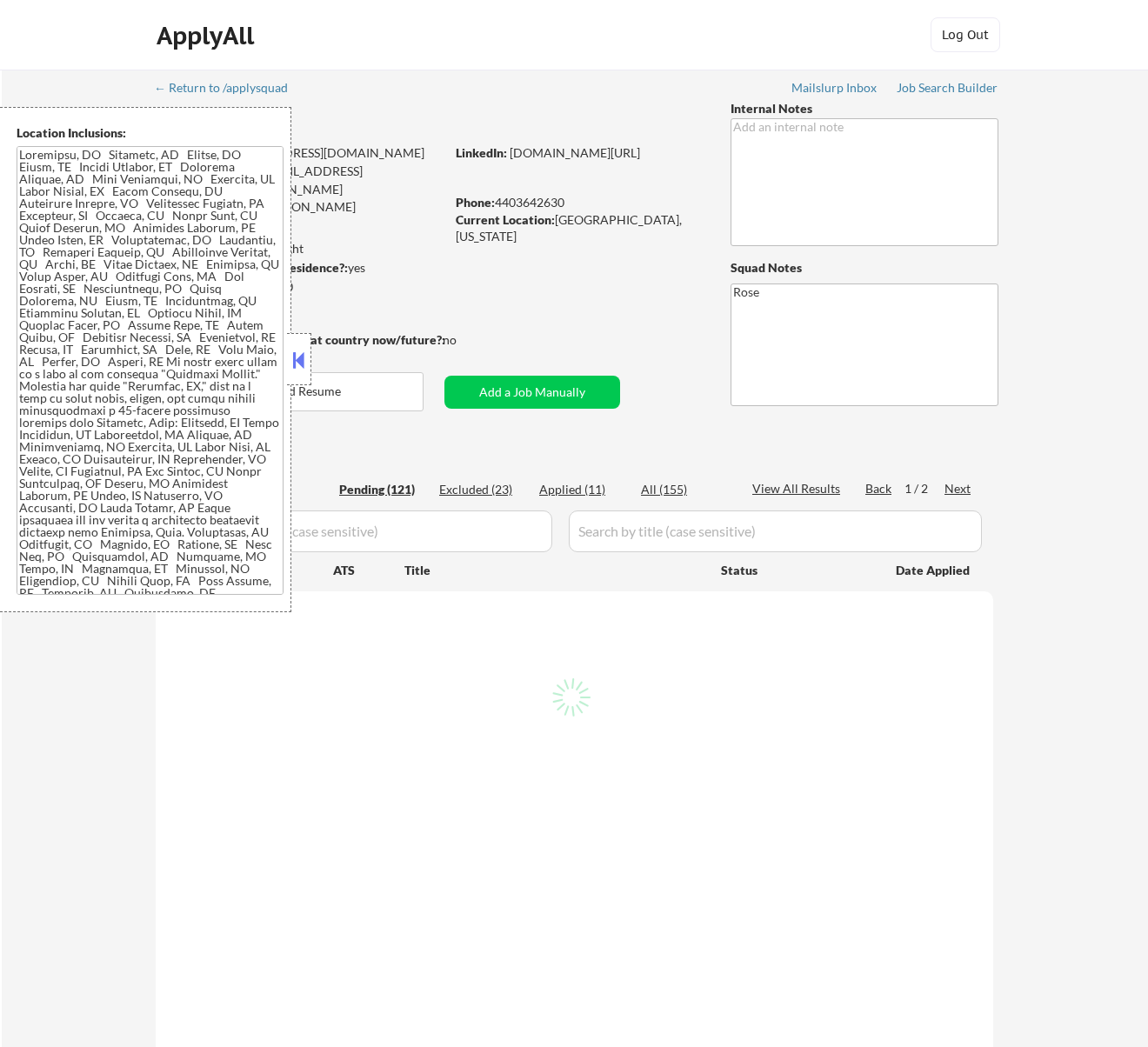
select select ""pending""
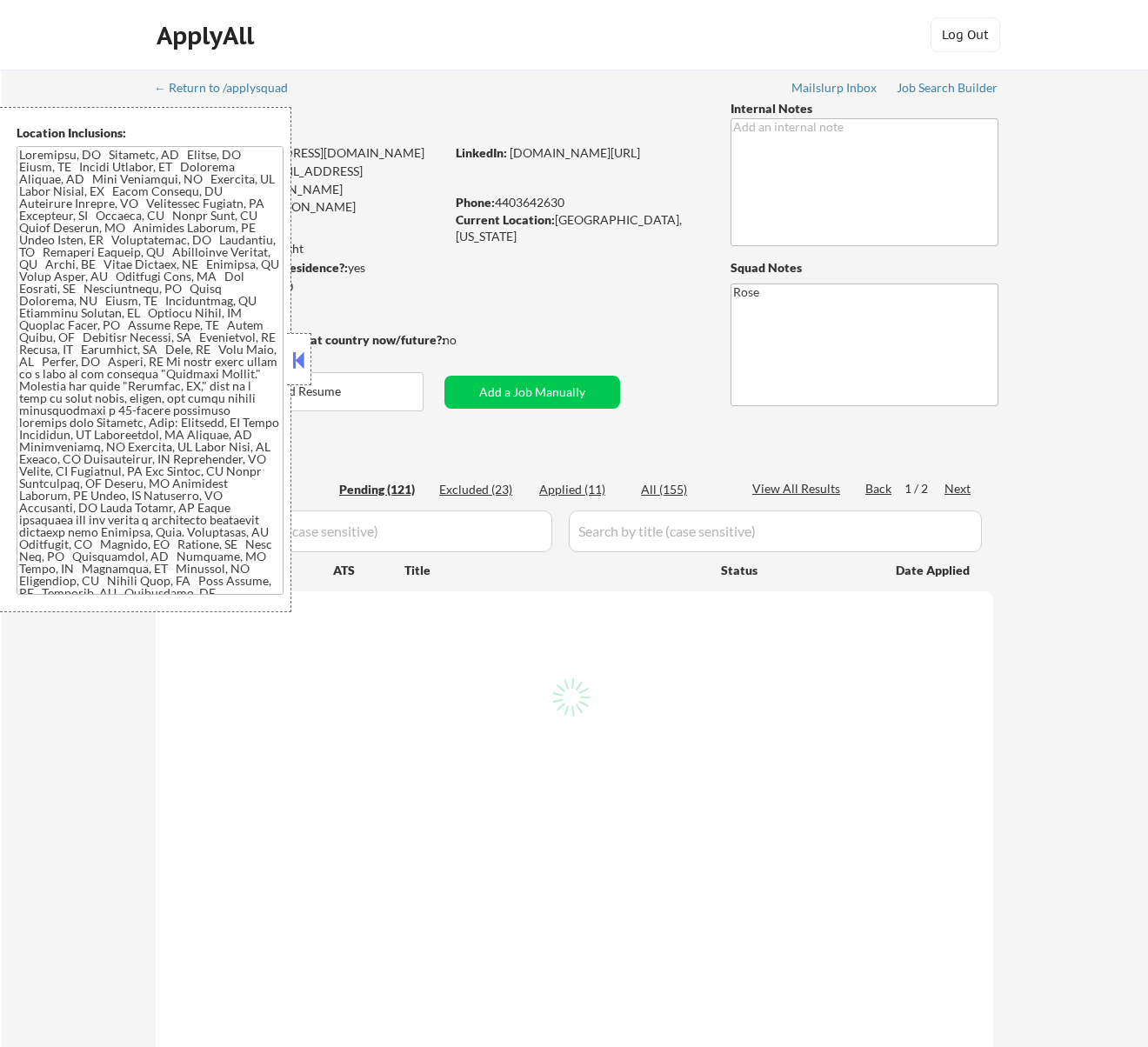
select select ""pending""
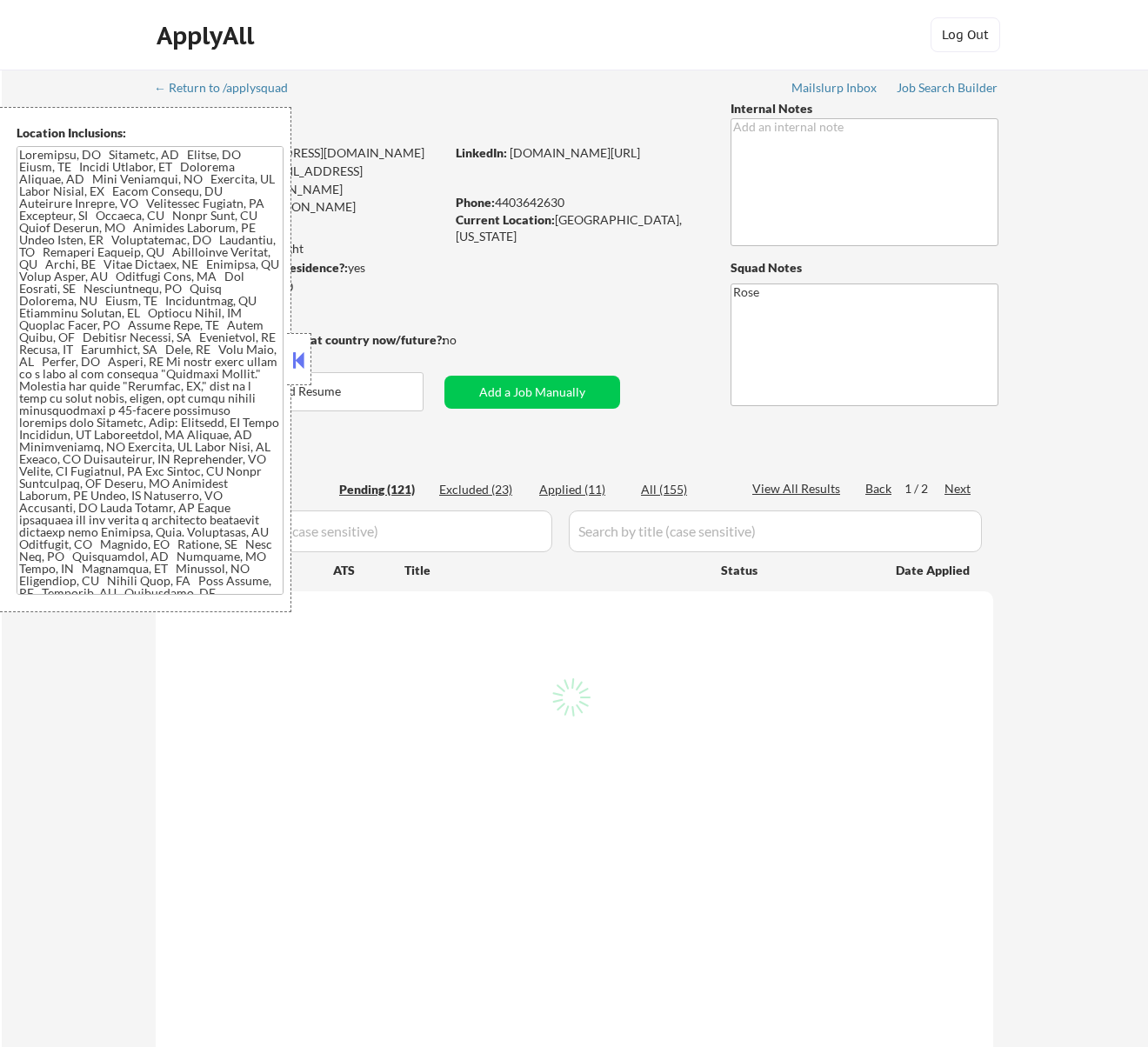
select select ""pending""
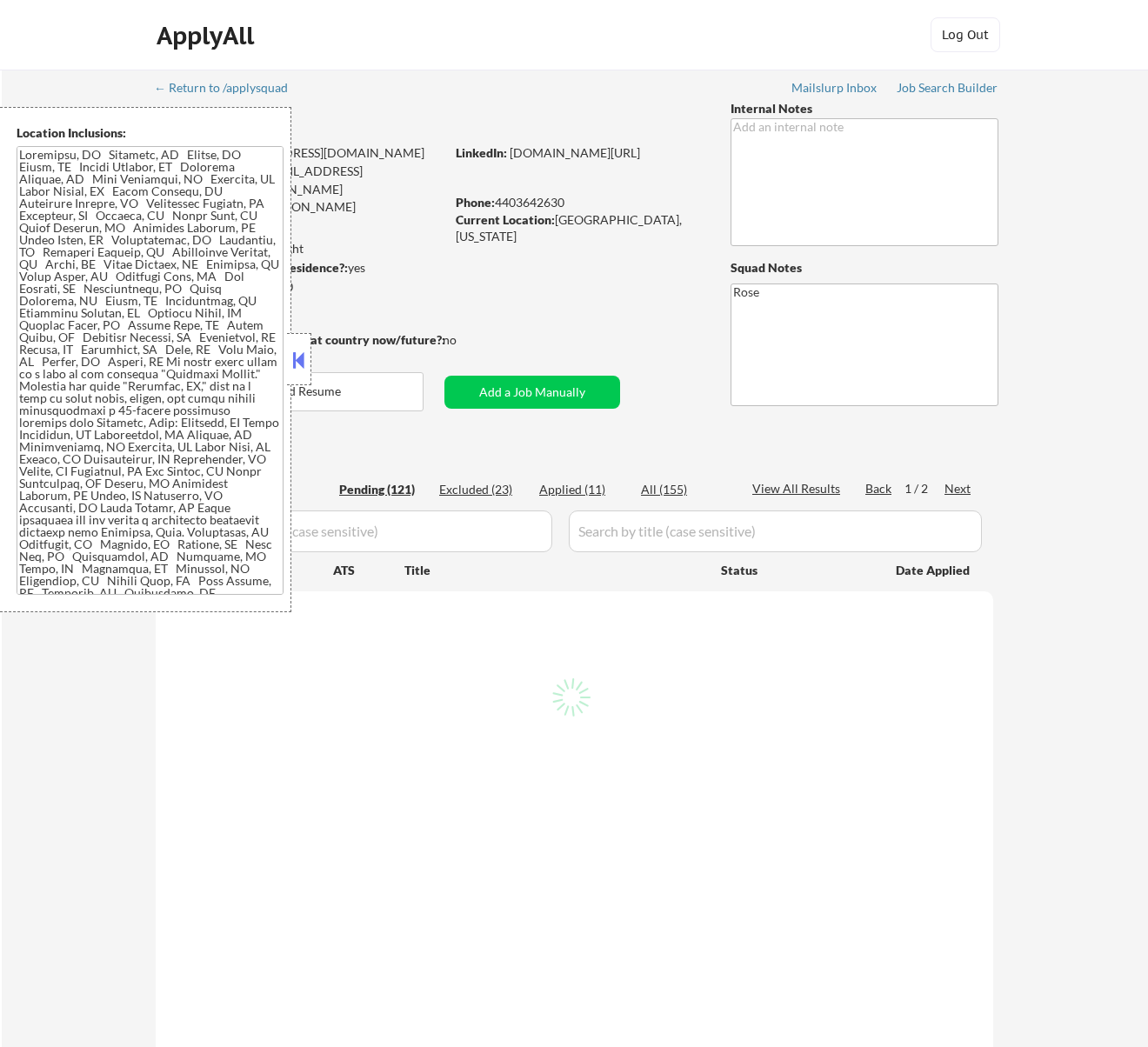
select select ""pending""
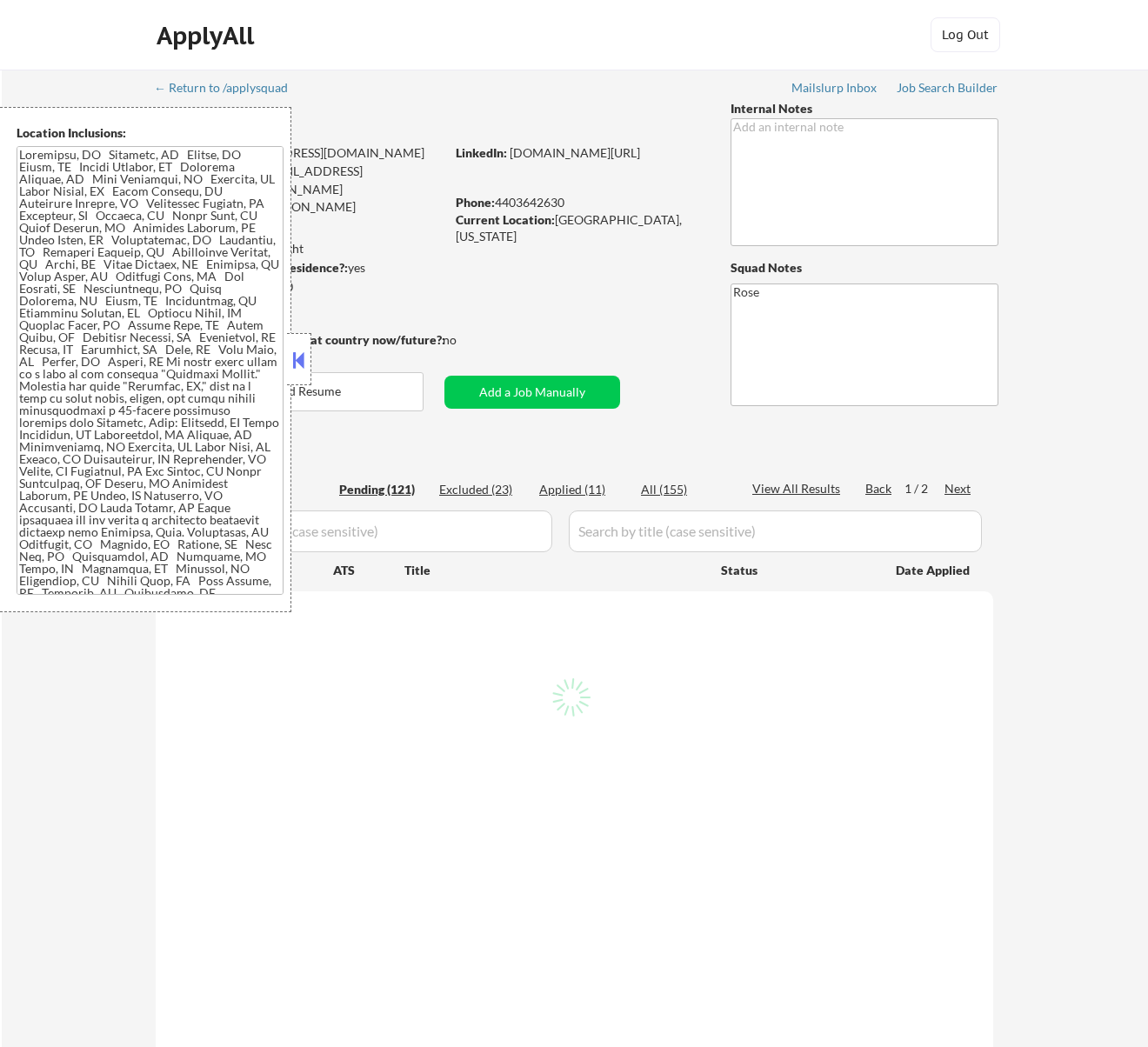
select select ""pending""
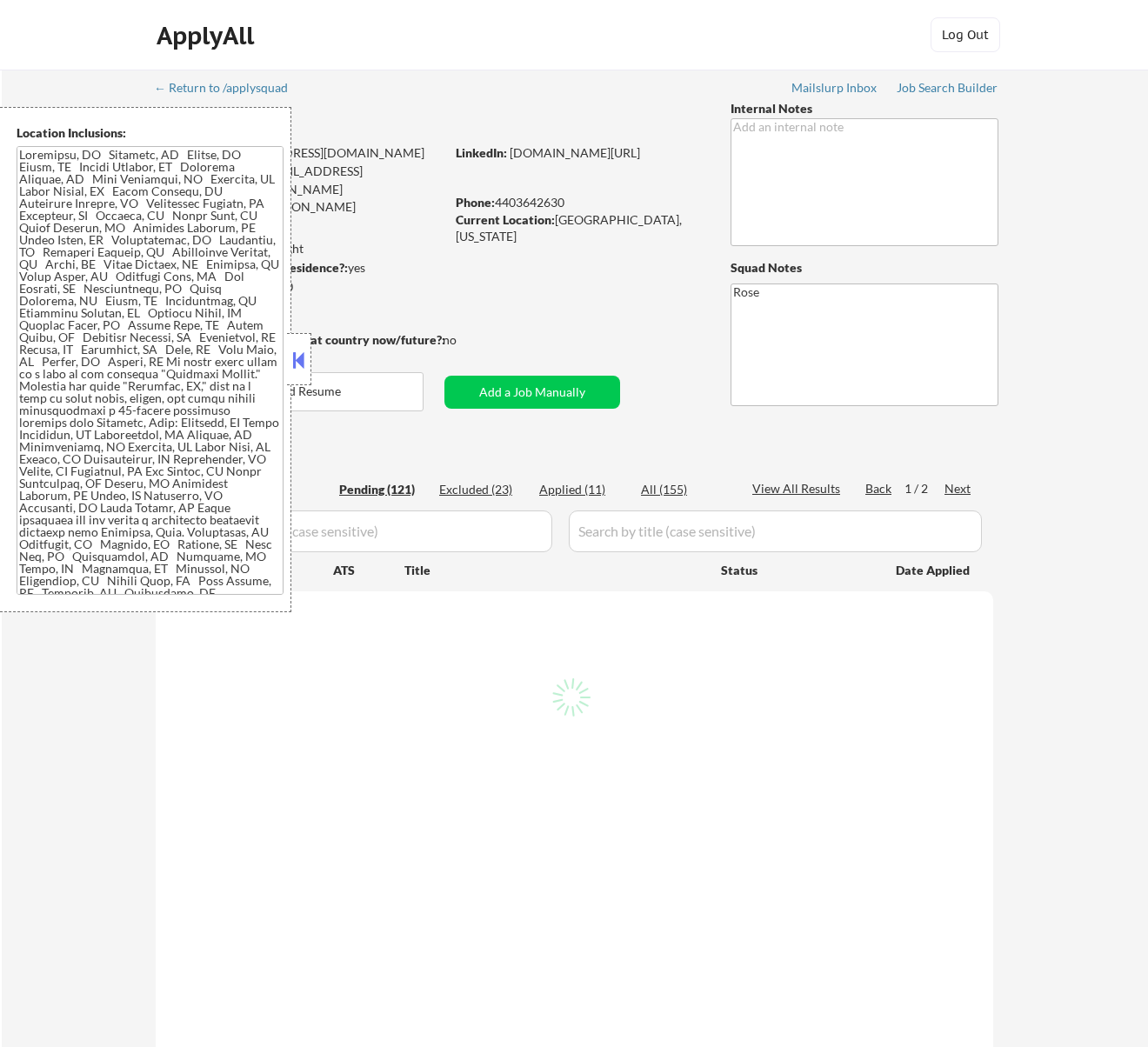
select select ""pending""
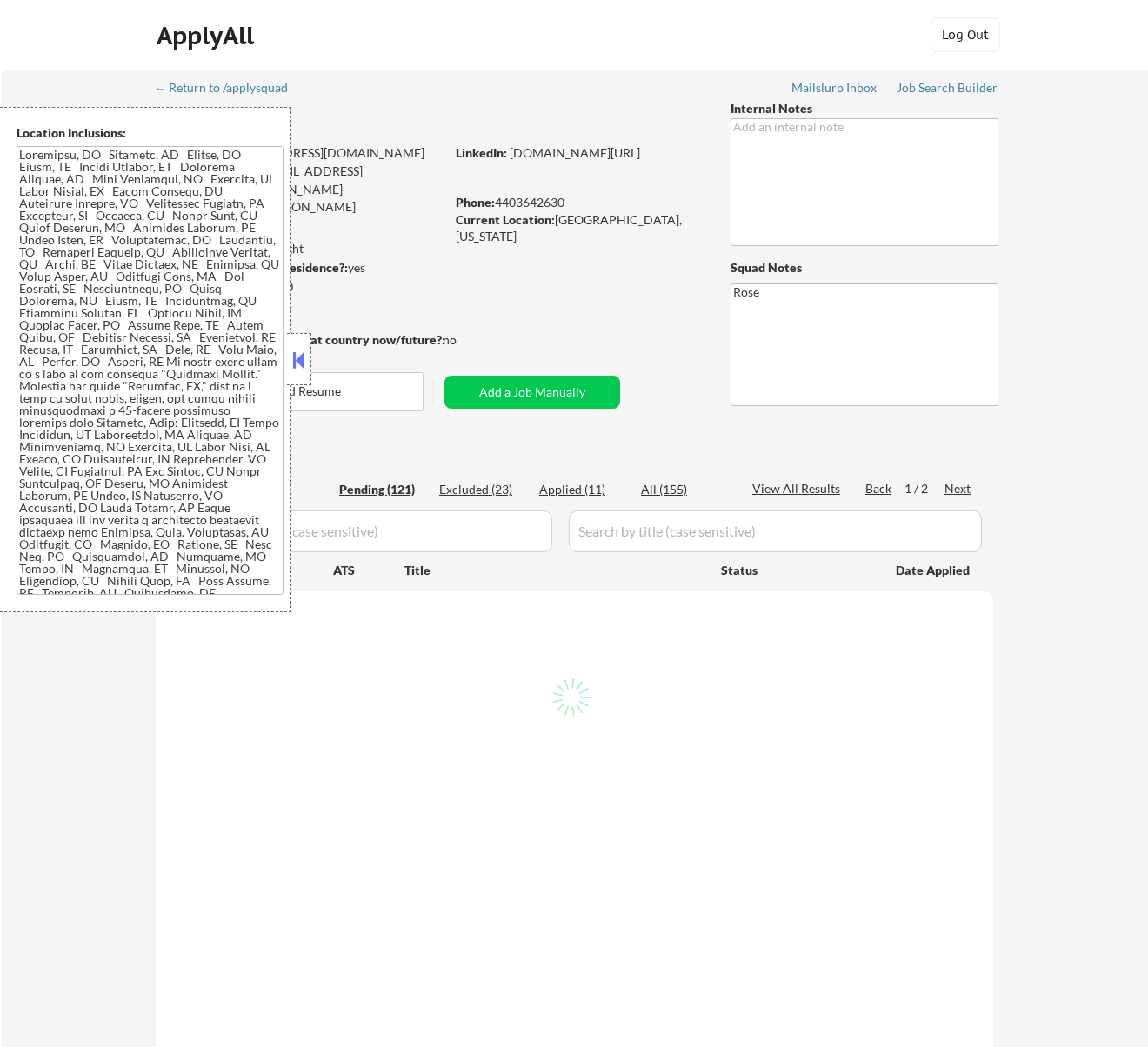
select select ""pending""
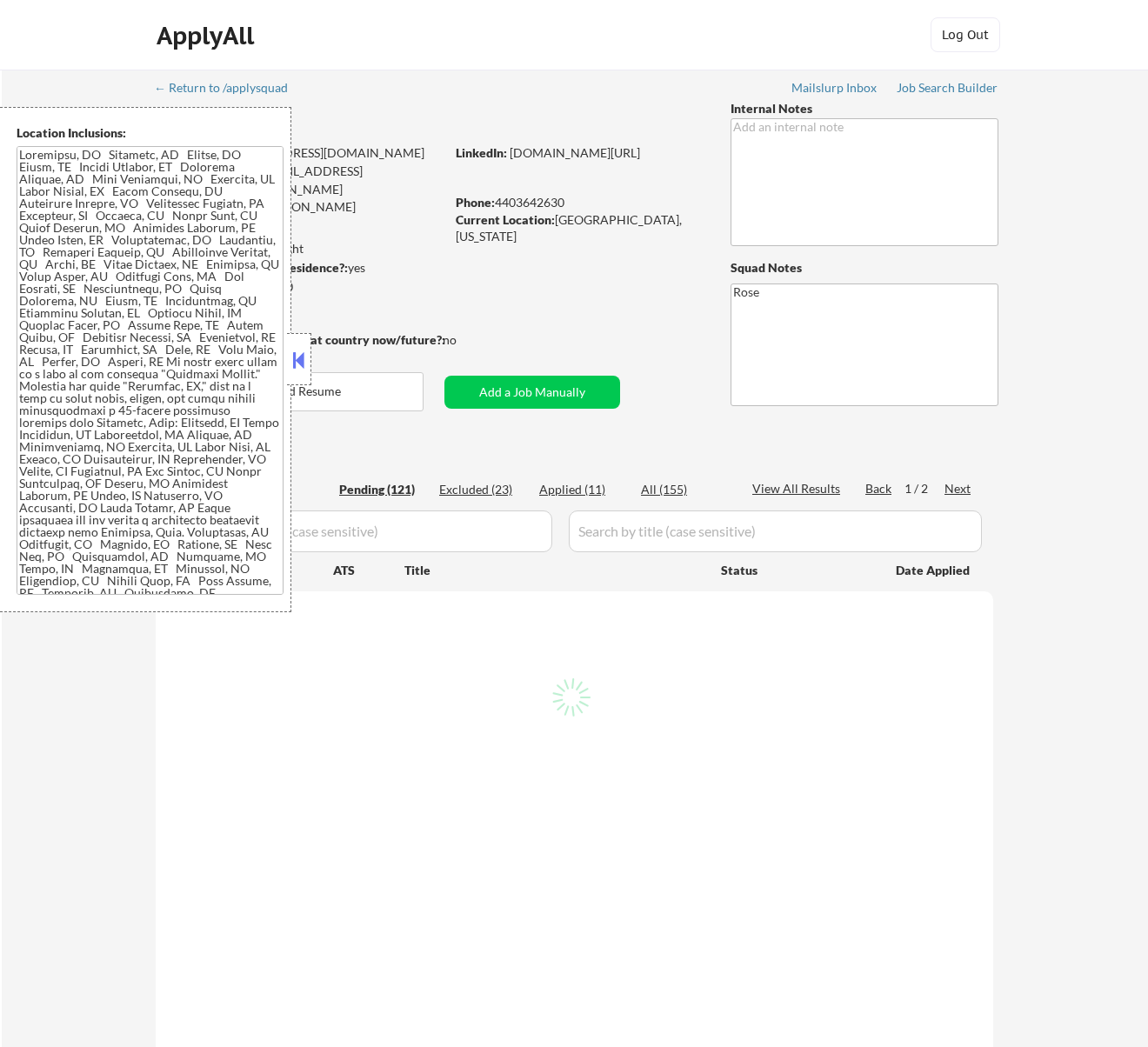
select select ""pending""
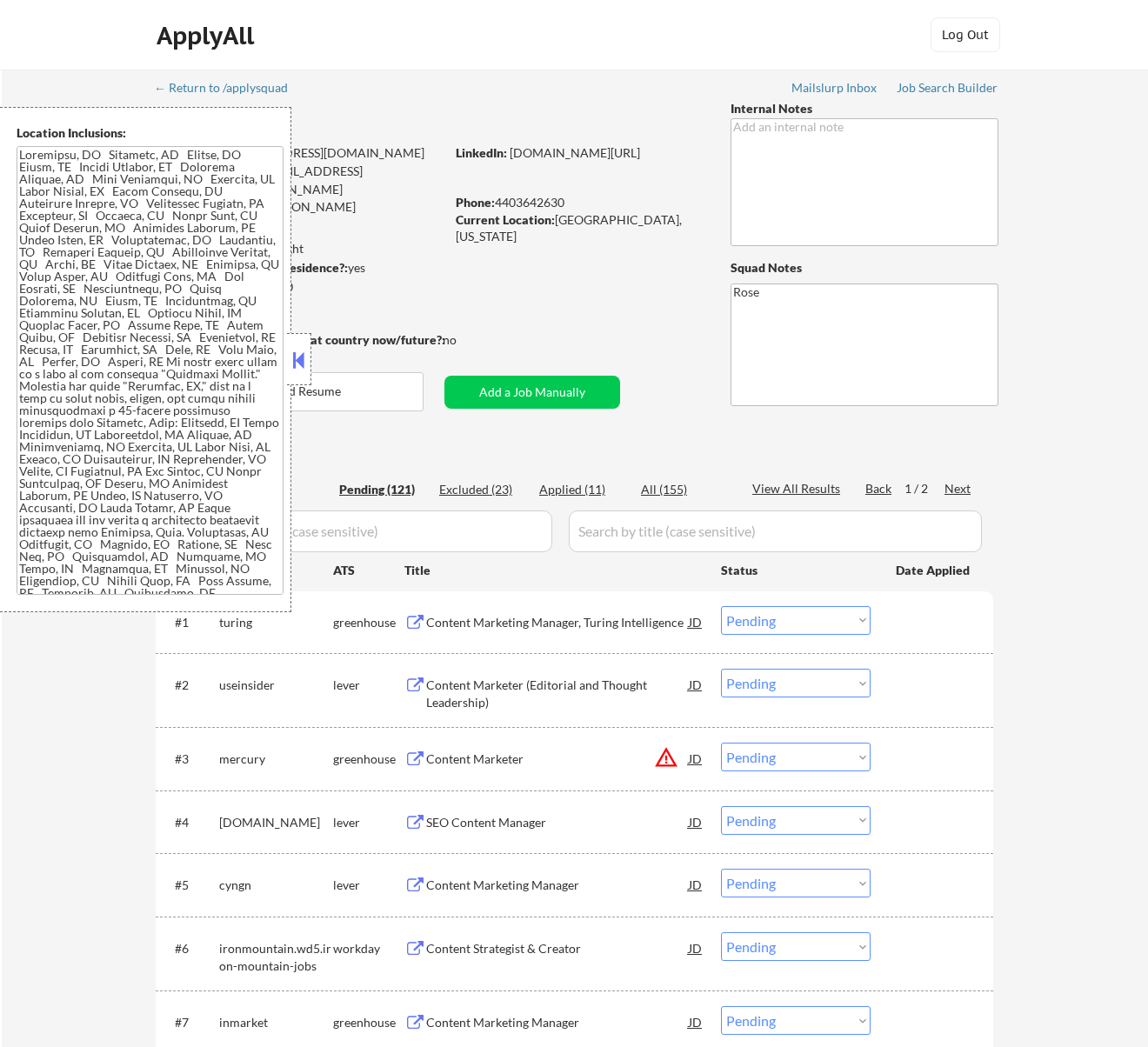
click at [296, 359] on button at bounding box center [299, 360] width 19 height 26
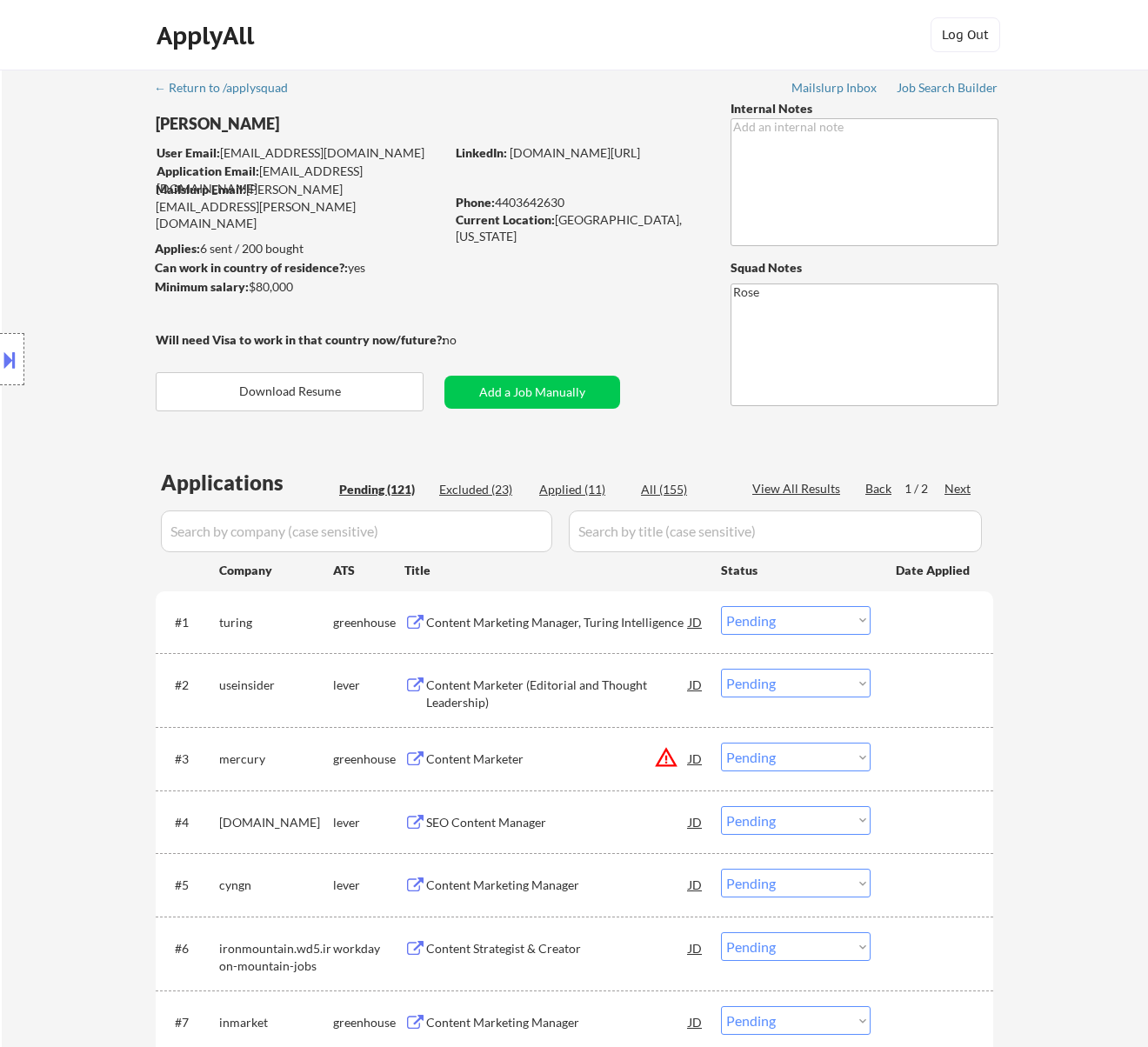
click at [619, 614] on div "Content Marketing Manager, Turing Intelligence" at bounding box center [558, 622] width 263 height 17
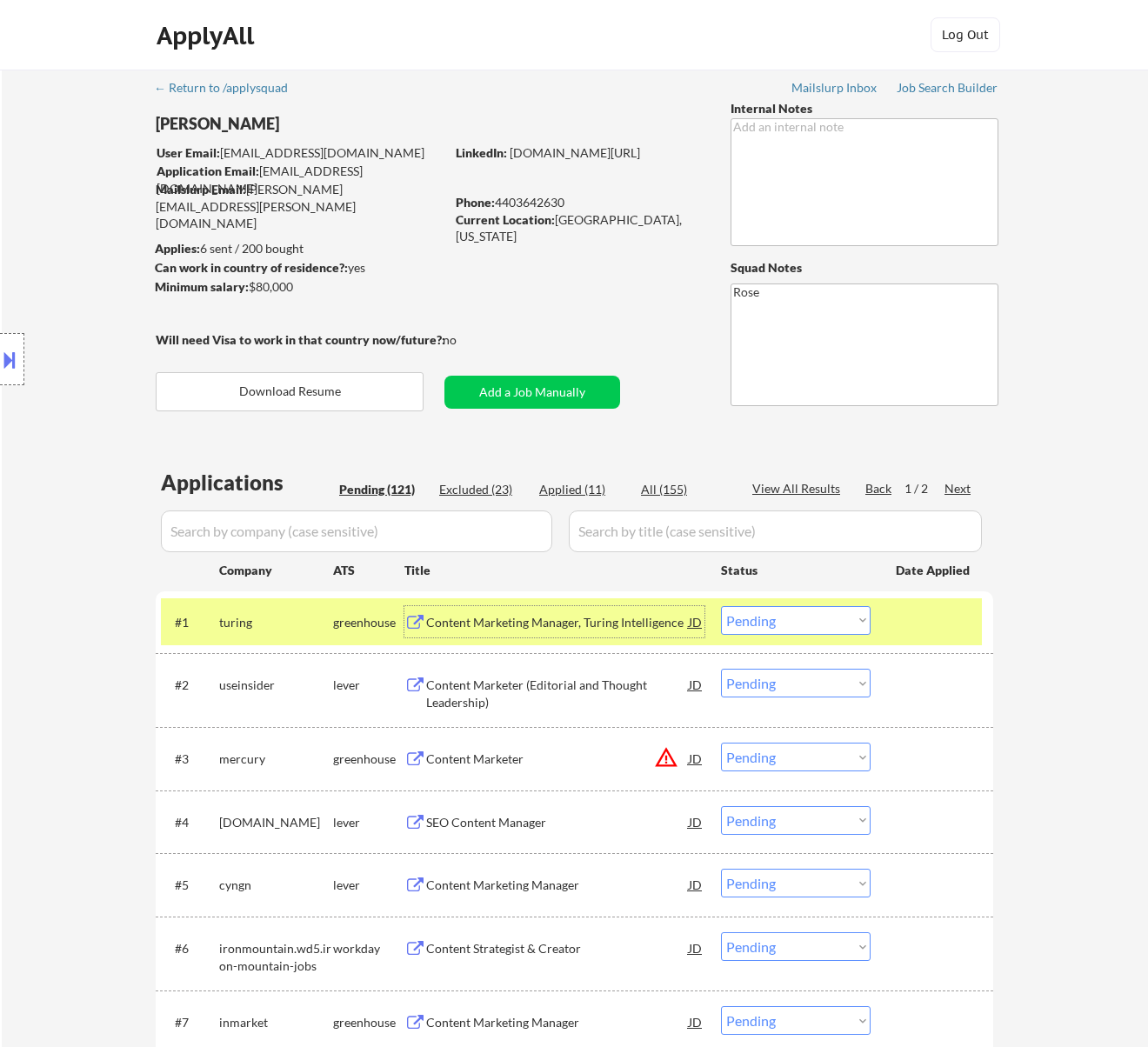
click at [805, 620] on select "Choose an option... Pending Applied Excluded (Questions) Excluded (Expired) Exc…" at bounding box center [796, 620] width 150 height 29
click at [721, 606] on select "Choose an option... Pending Applied Excluded (Questions) Excluded (Expired) Exc…" at bounding box center [796, 620] width 150 height 29
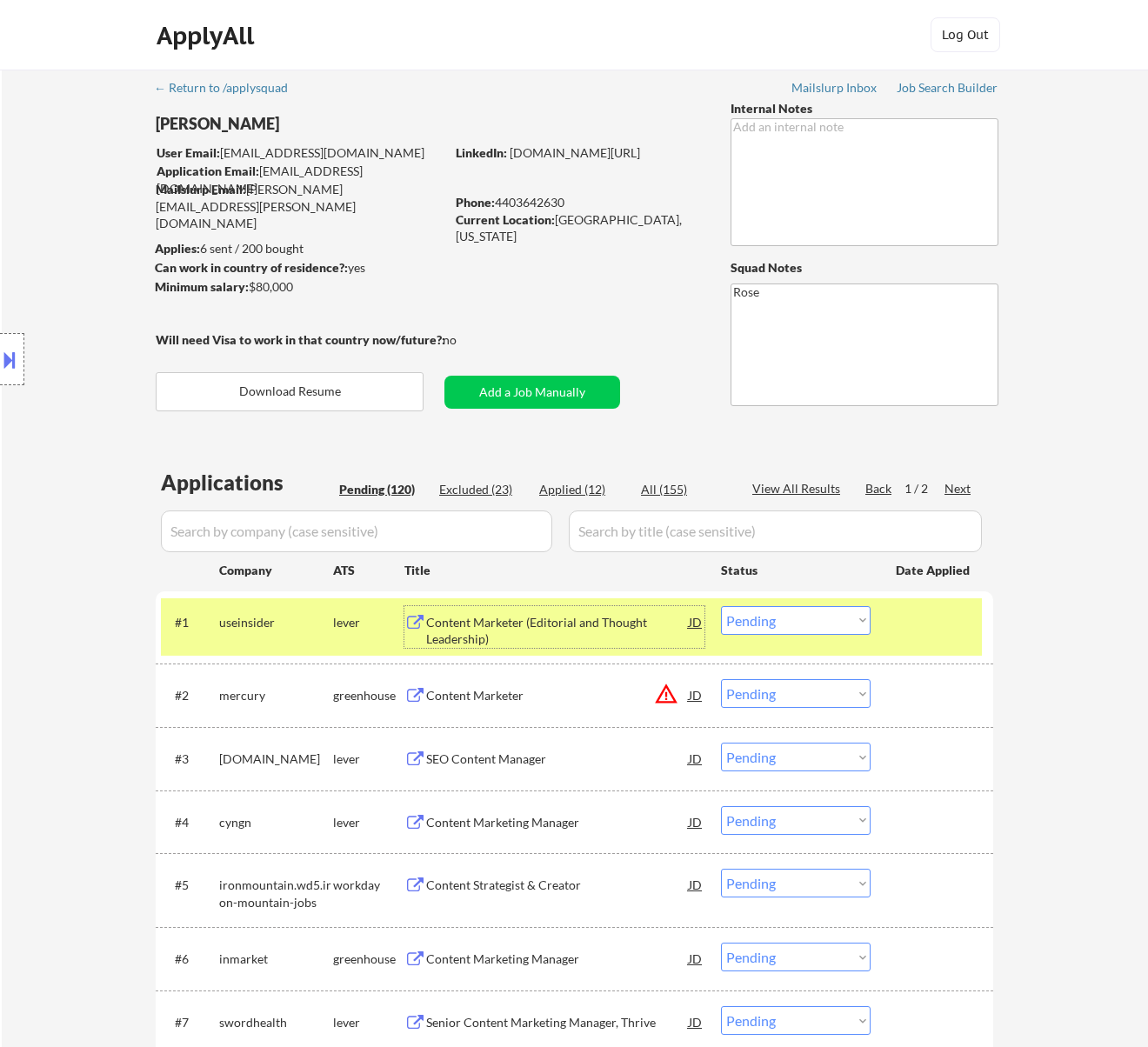
click at [645, 629] on div "Content Marketer (Editorial and Thought Leadership)" at bounding box center [558, 630] width 263 height 34
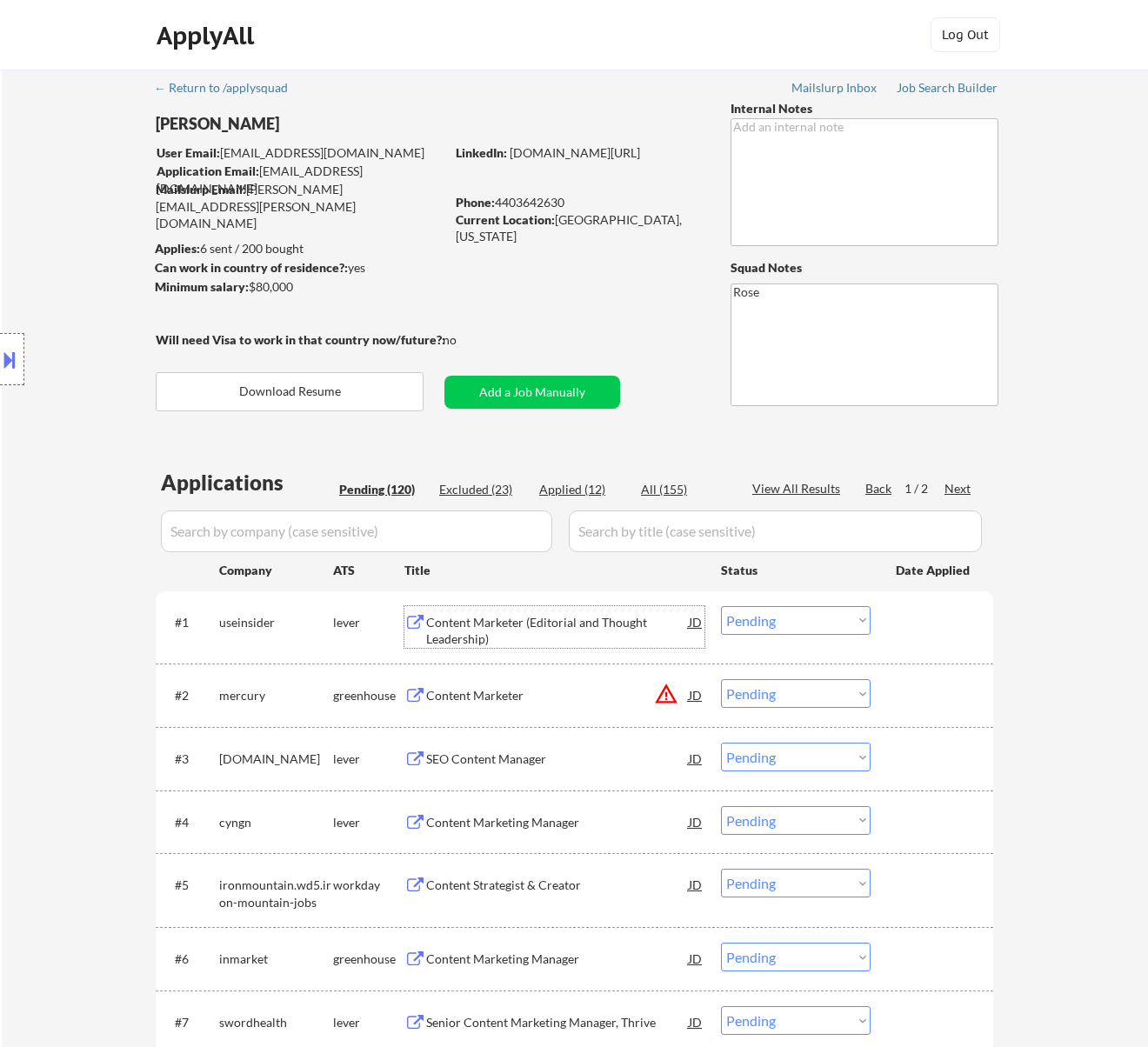
click at [798, 616] on select "Choose an option... Pending Applied Excluded (Questions) Excluded (Expired) Exc…" at bounding box center [796, 620] width 150 height 29
click at [721, 606] on select "Choose an option... Pending Applied Excluded (Questions) Excluded (Expired) Exc…" at bounding box center [796, 620] width 150 height 29
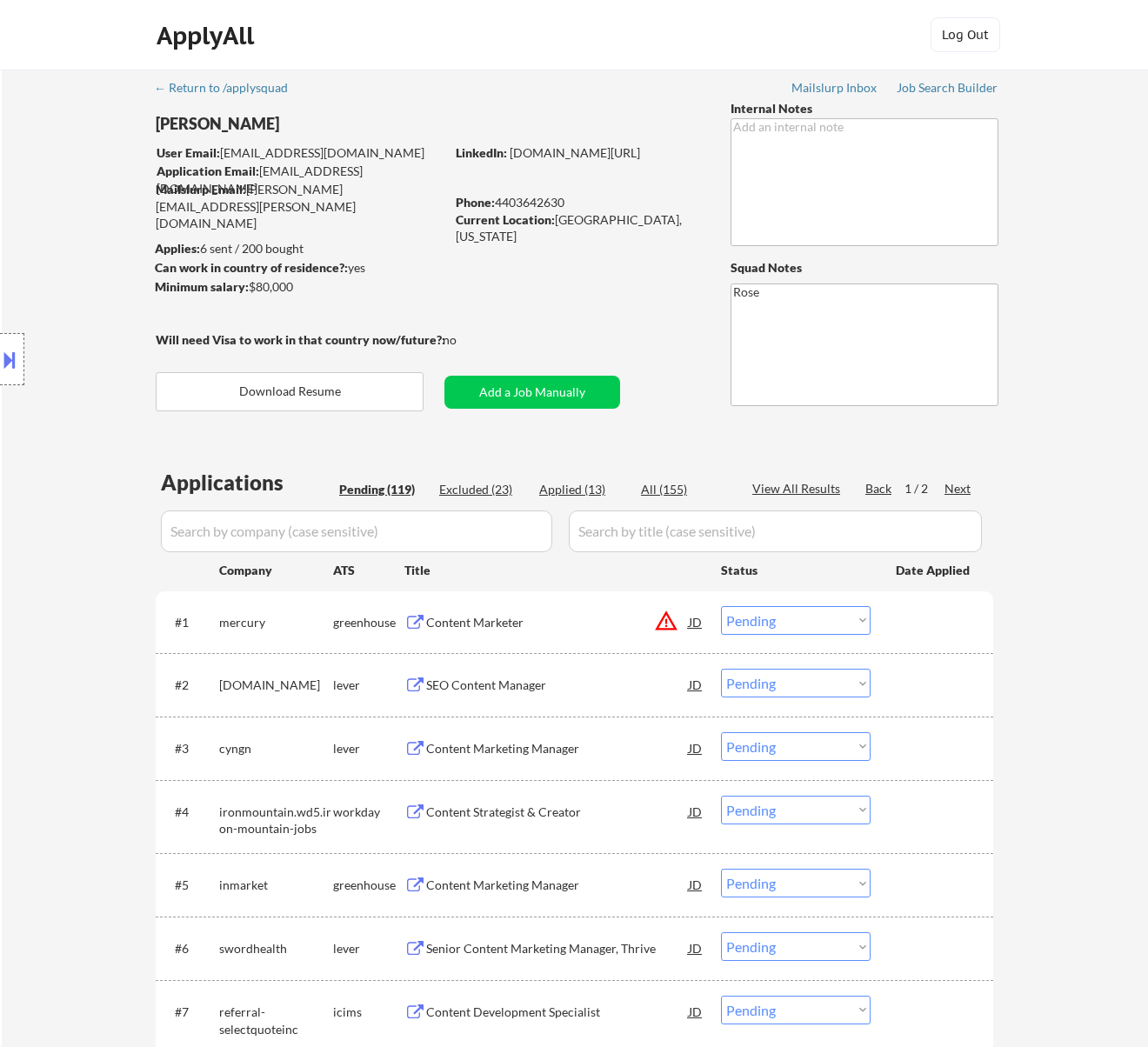
click at [610, 630] on div "Content Marketer" at bounding box center [558, 621] width 263 height 31
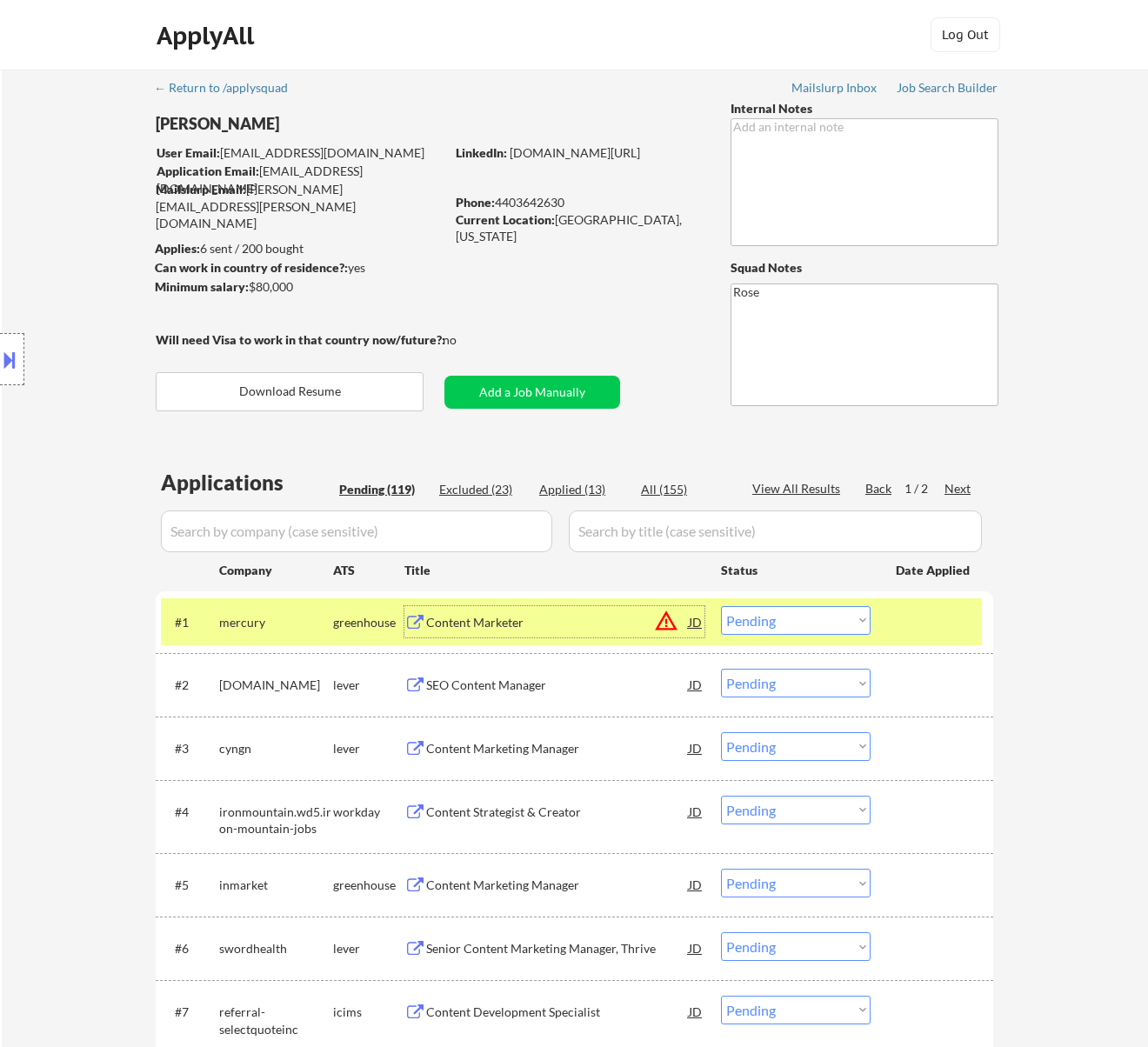
click at [818, 608] on select "Choose an option... Pending Applied Excluded (Questions) Excluded (Expired) Exc…" at bounding box center [796, 620] width 150 height 29
click at [721, 606] on select "Choose an option... Pending Applied Excluded (Questions) Excluded (Expired) Exc…" at bounding box center [796, 620] width 150 height 29
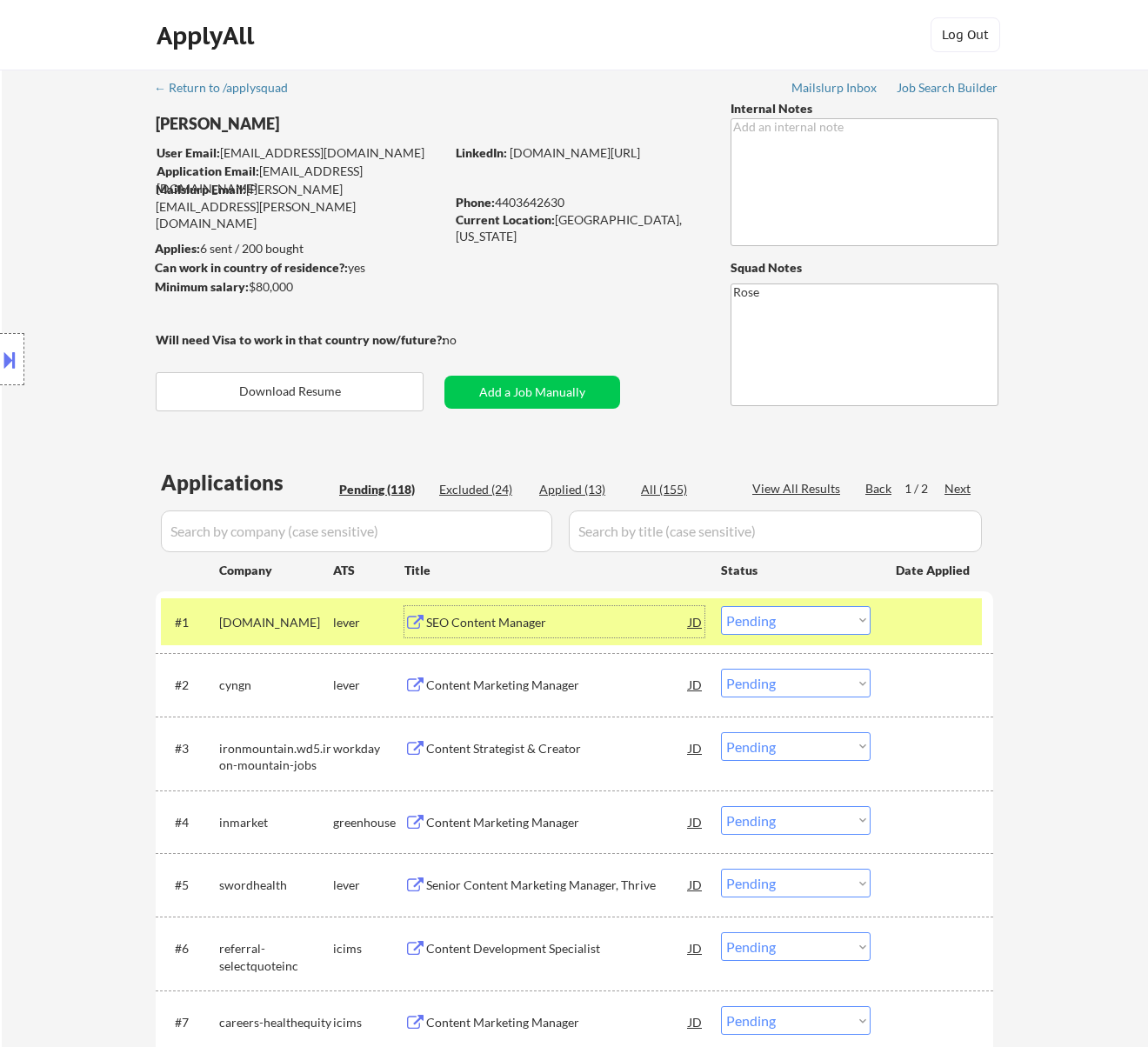
click at [641, 627] on div "SEO Content Manager" at bounding box center [558, 622] width 263 height 17
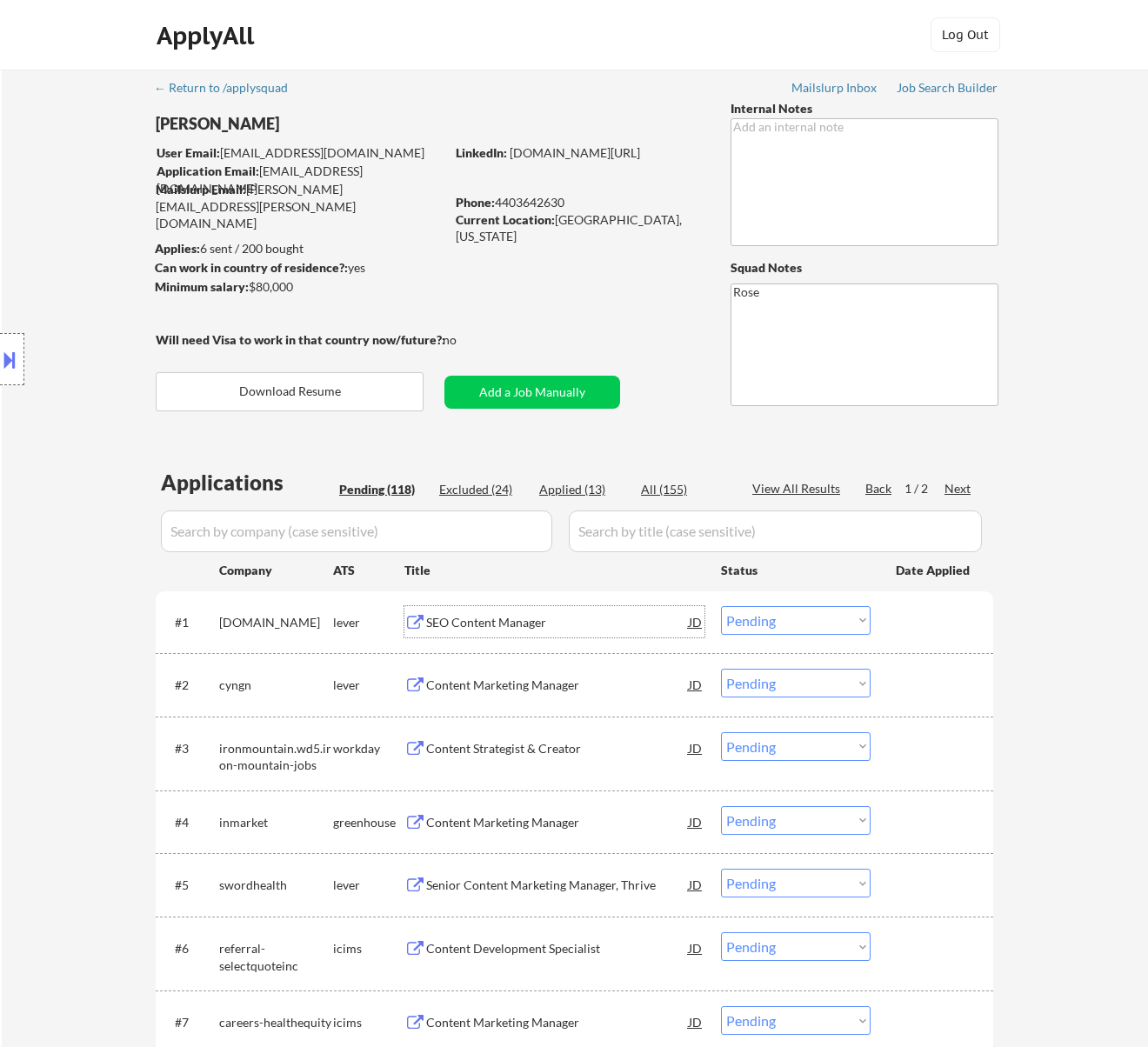
click at [829, 614] on select "Choose an option... Pending Applied Excluded (Questions) Excluded (Expired) Exc…" at bounding box center [796, 620] width 150 height 29
click at [721, 606] on select "Choose an option... Pending Applied Excluded (Questions) Excluded (Expired) Exc…" at bounding box center [796, 620] width 150 height 29
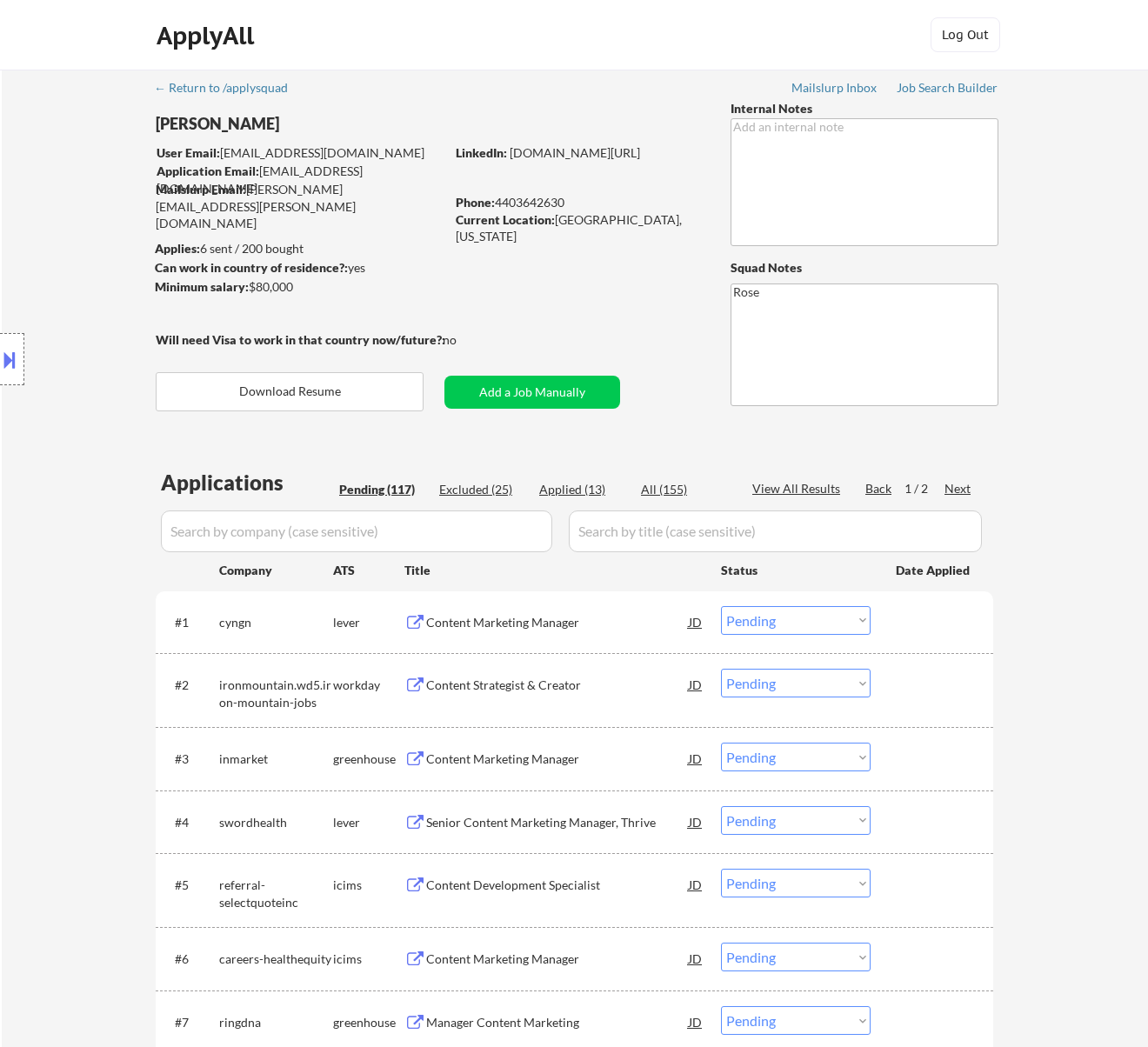
click at [592, 619] on div "Content Marketing Manager" at bounding box center [558, 622] width 263 height 17
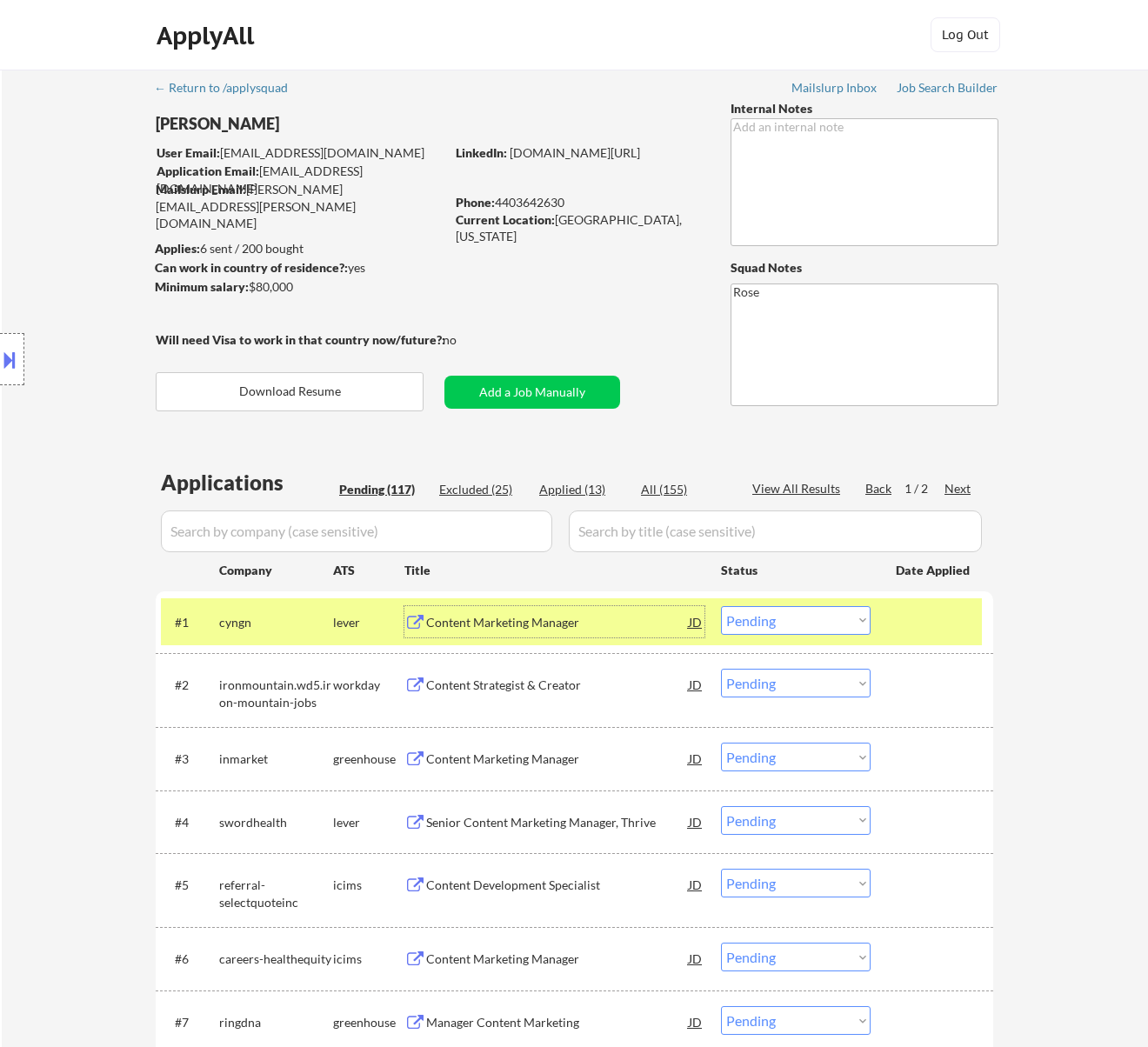
click at [10, 349] on button at bounding box center [10, 359] width 19 height 29
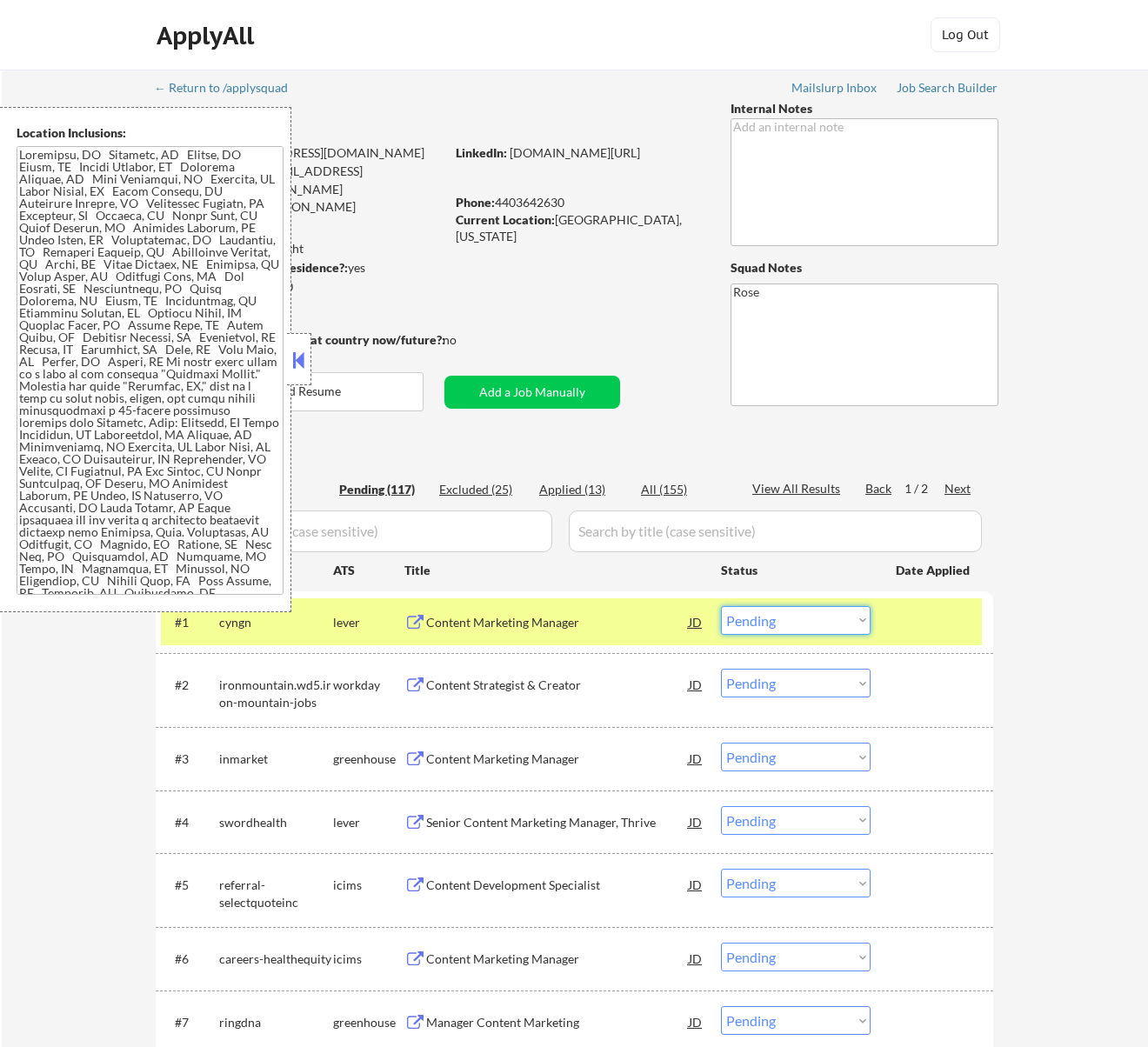
click at [787, 621] on select "Choose an option... Pending Applied Excluded (Questions) Excluded (Expired) Exc…" at bounding box center [796, 620] width 150 height 29
click at [721, 606] on select "Choose an option... Pending Applied Excluded (Questions) Excluded (Expired) Exc…" at bounding box center [796, 620] width 150 height 29
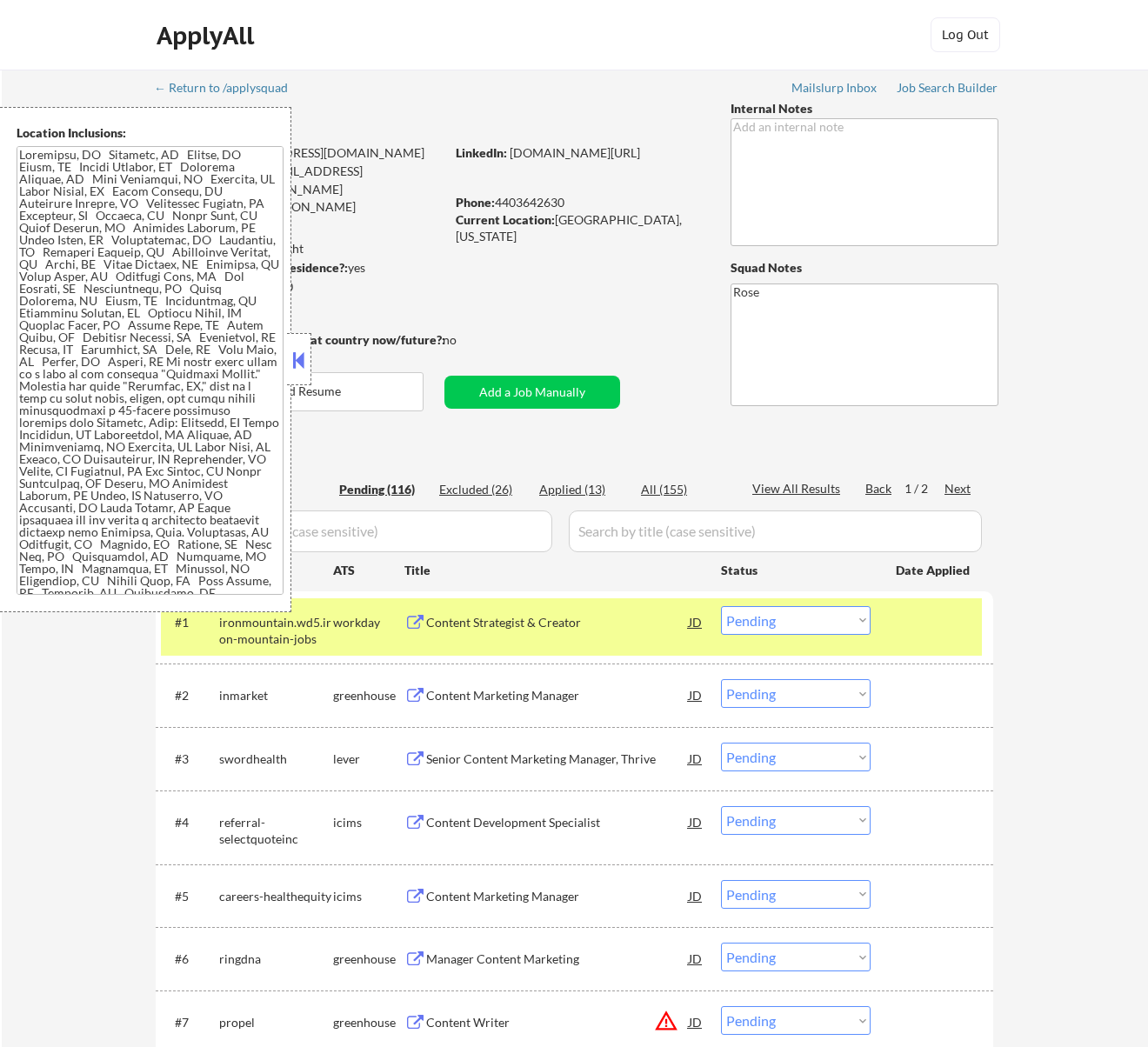
click at [640, 638] on div "#1 ironmountain.wd5.iron-mountain-jobs workday Content Strategist & Creator JD …" at bounding box center [571, 627] width 821 height 57
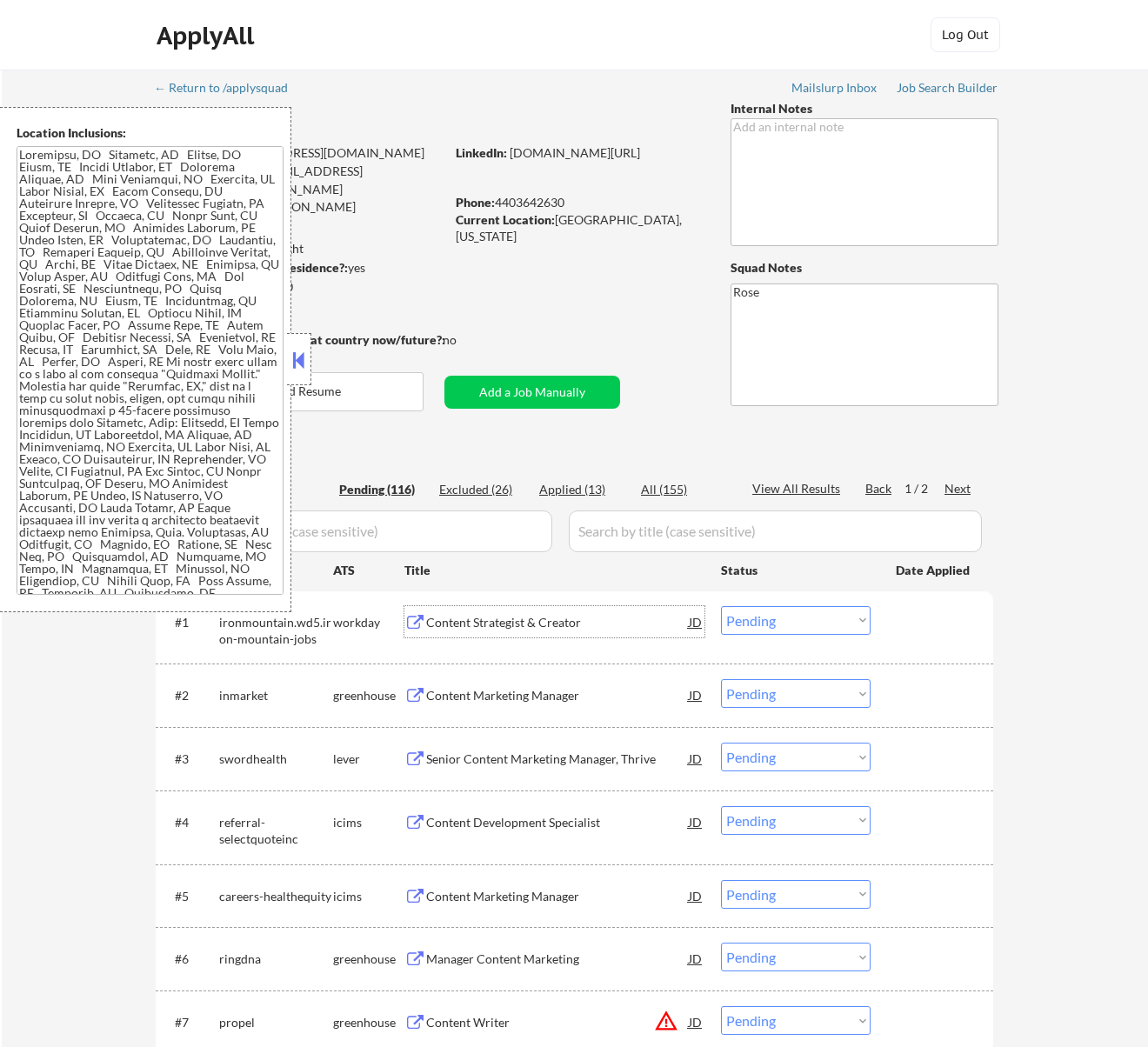
click at [637, 628] on div "Content Strategist & Creator" at bounding box center [558, 622] width 263 height 17
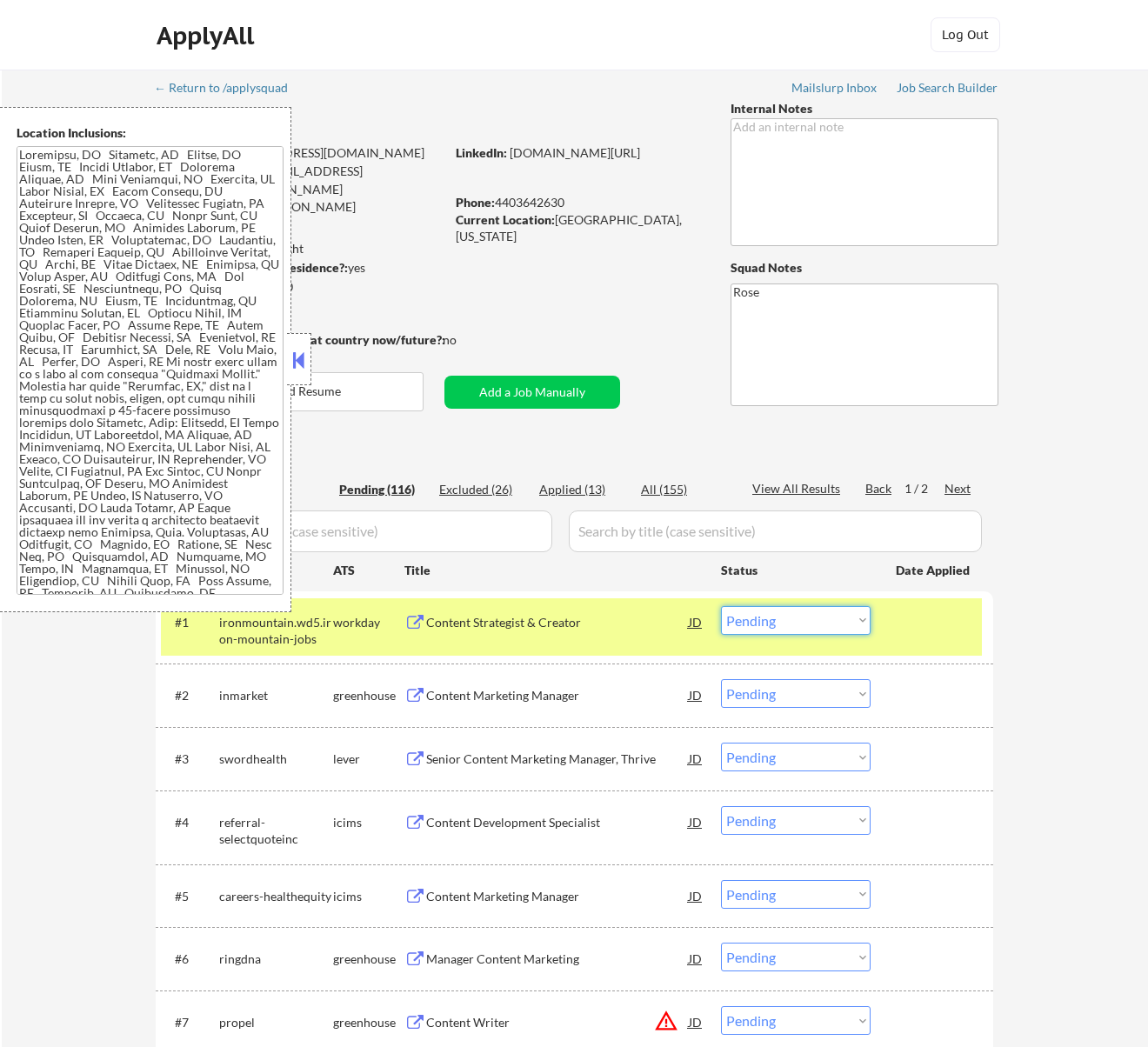
drag, startPoint x: 817, startPoint y: 615, endPoint x: 805, endPoint y: 620, distance: 13.0
click at [817, 617] on select "Choose an option... Pending Applied Excluded (Questions) Excluded (Expired) Exc…" at bounding box center [796, 620] width 150 height 29
click at [721, 606] on select "Choose an option... Pending Applied Excluded (Questions) Excluded (Expired) Exc…" at bounding box center [796, 620] width 150 height 29
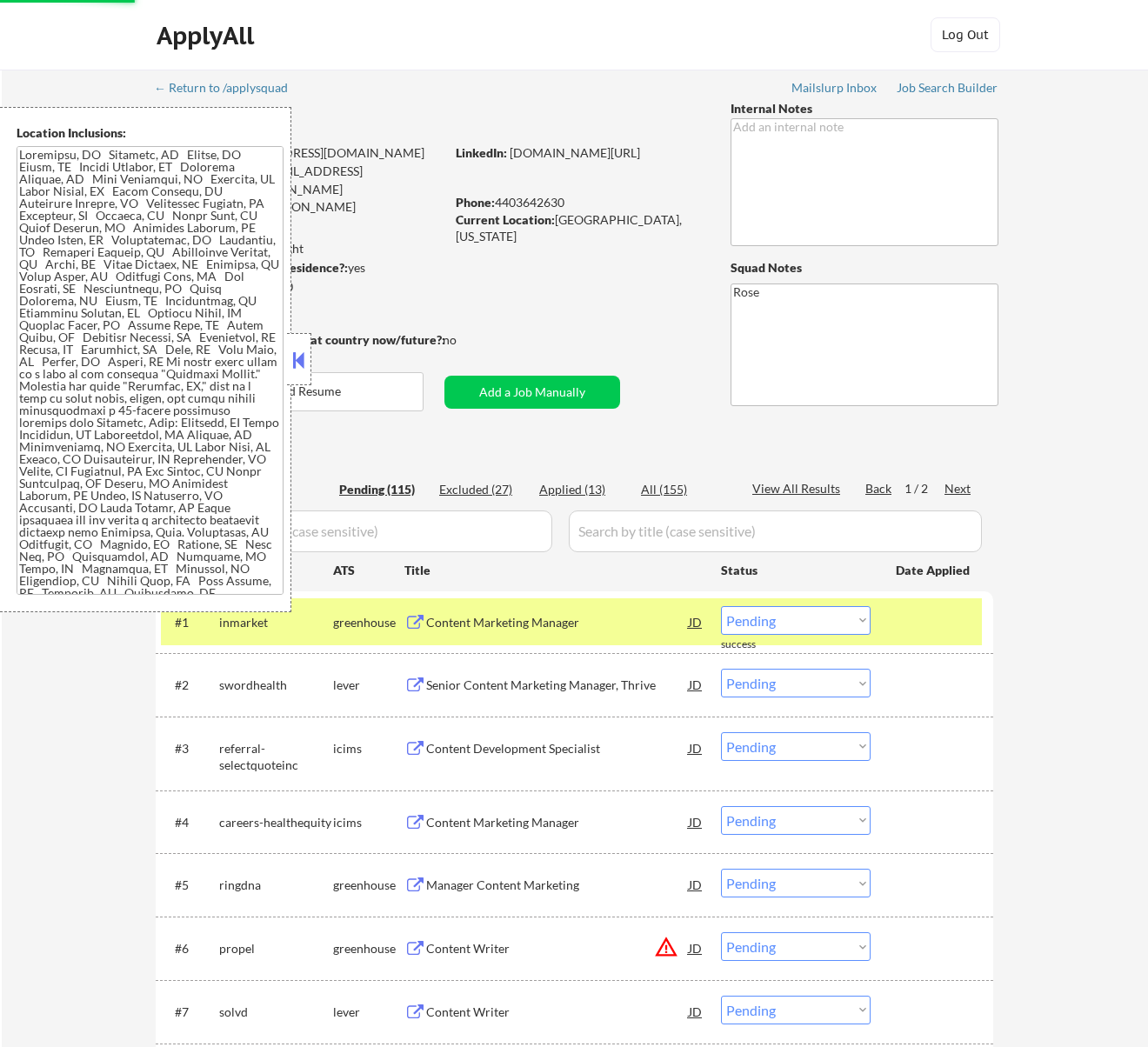
click at [294, 357] on button at bounding box center [299, 360] width 19 height 26
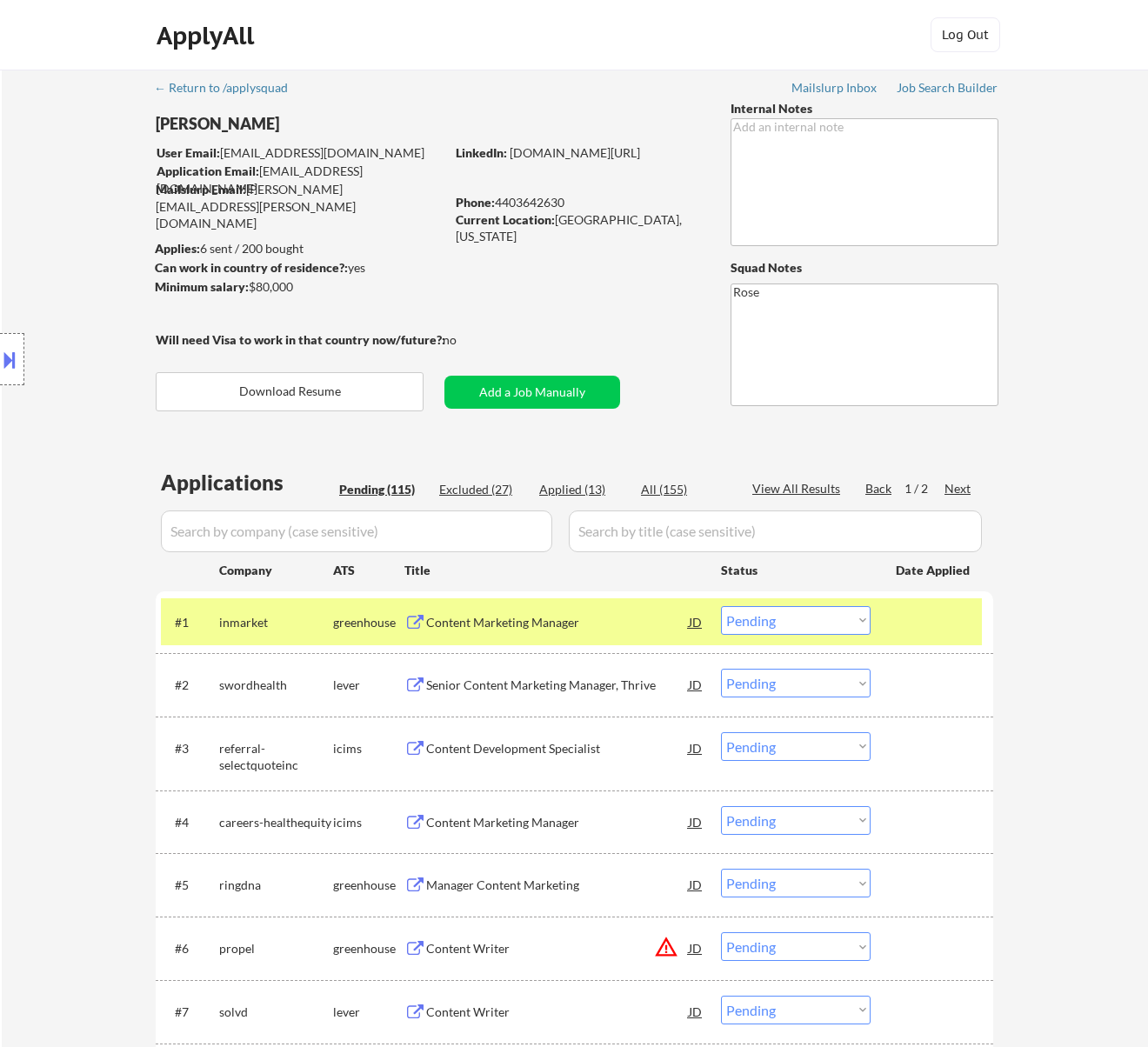
click at [561, 616] on div "Content Marketing Manager" at bounding box center [558, 622] width 263 height 17
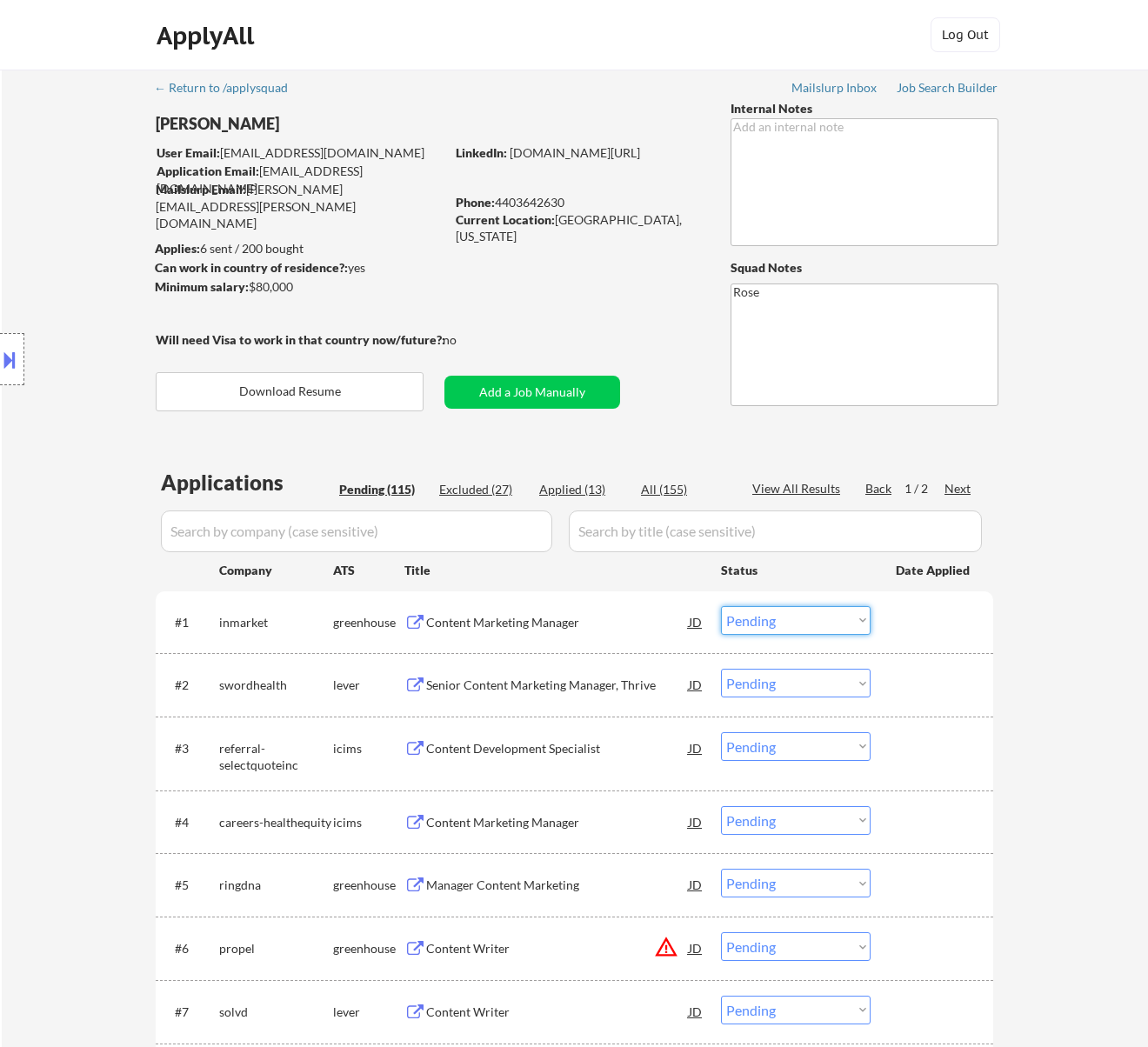
click at [802, 608] on select "Choose an option... Pending Applied Excluded (Questions) Excluded (Expired) Exc…" at bounding box center [796, 620] width 150 height 29
click at [721, 606] on select "Choose an option... Pending Applied Excluded (Questions) Excluded (Expired) Exc…" at bounding box center [796, 620] width 150 height 29
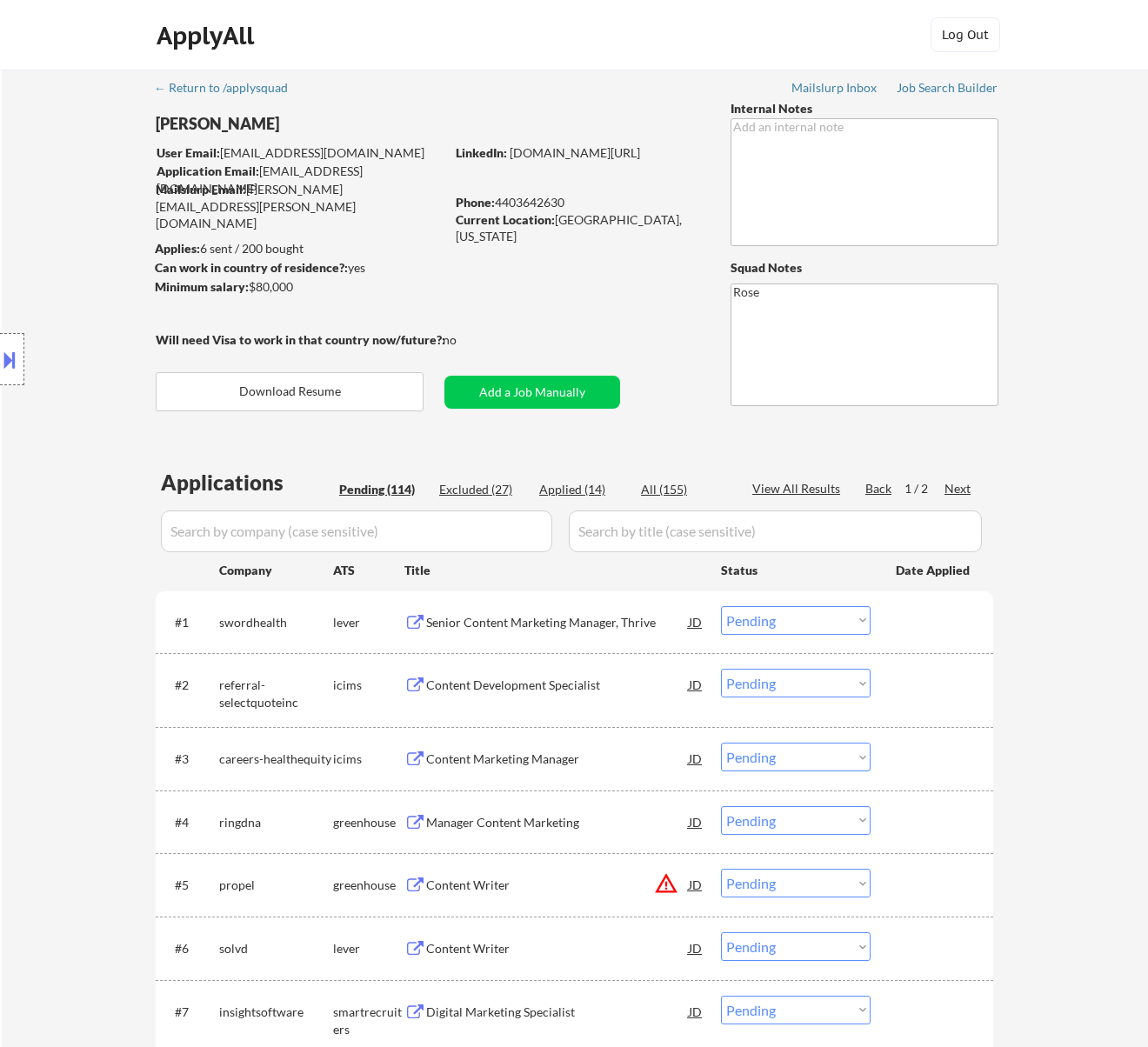
click at [609, 610] on div "Senior Content Marketing Manager, Thrive" at bounding box center [558, 621] width 263 height 31
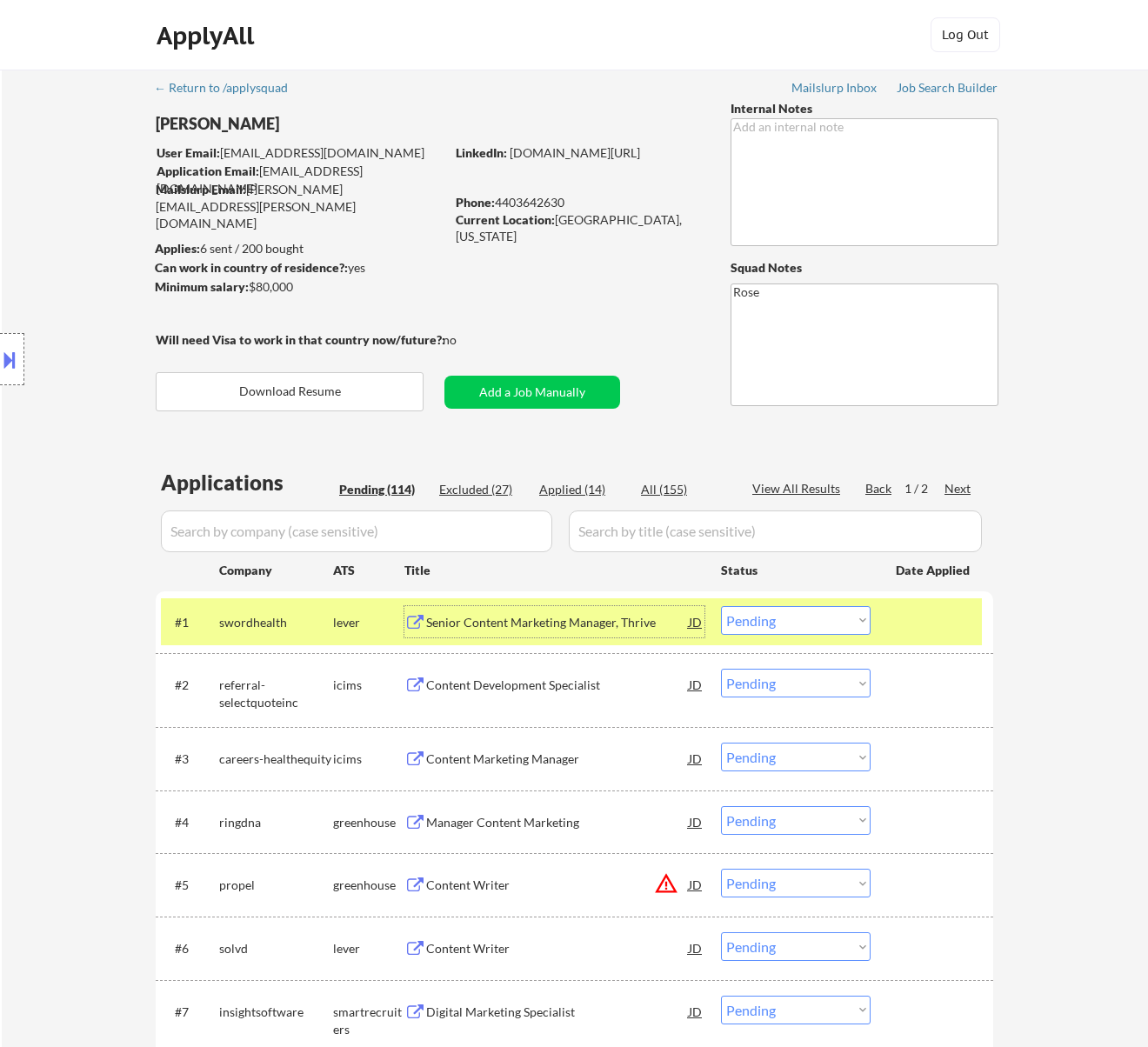
drag, startPoint x: 821, startPoint y: 619, endPoint x: 822, endPoint y: 630, distance: 11.0
click at [821, 619] on select "Choose an option... Pending Applied Excluded (Questions) Excluded (Expired) Exc…" at bounding box center [796, 620] width 150 height 29
click at [721, 606] on select "Choose an option... Pending Applied Excluded (Questions) Excluded (Expired) Exc…" at bounding box center [796, 620] width 150 height 29
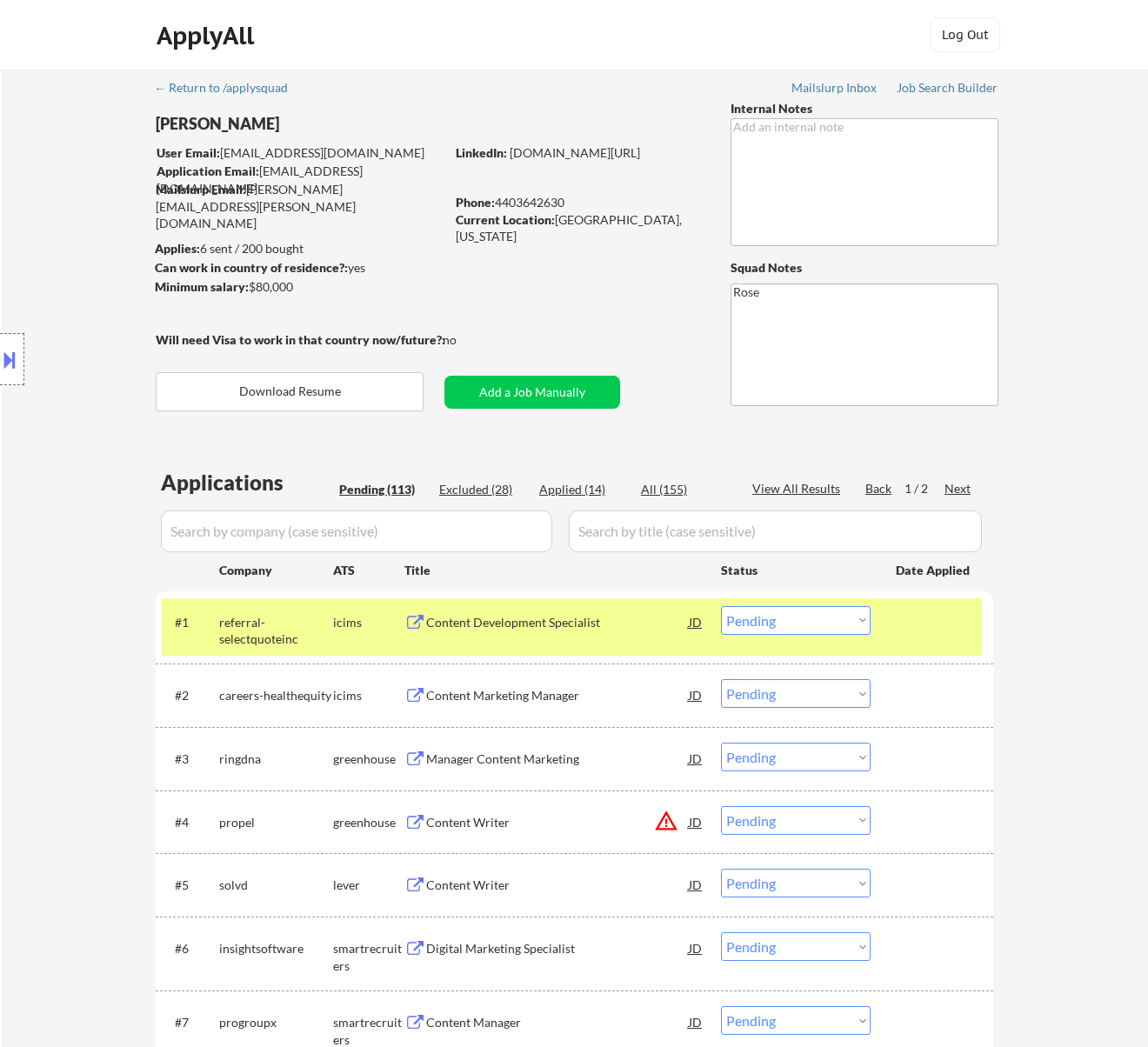
click at [564, 637] on div "#1 referral-selectquoteinc icims Content Development Specialist JD warning_ambe…" at bounding box center [571, 627] width 821 height 57
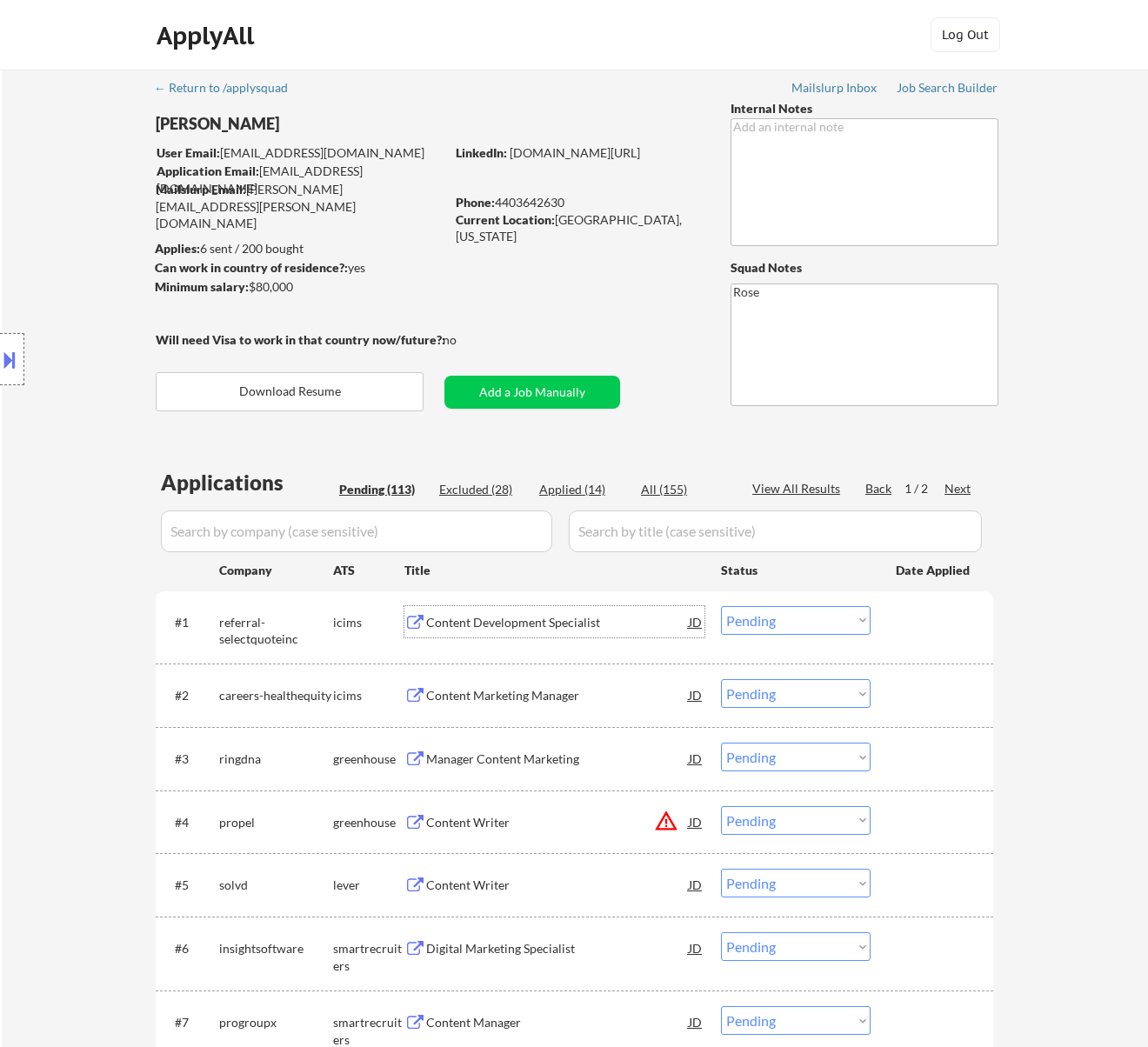
click at [570, 623] on div "Content Development Specialist" at bounding box center [558, 622] width 263 height 17
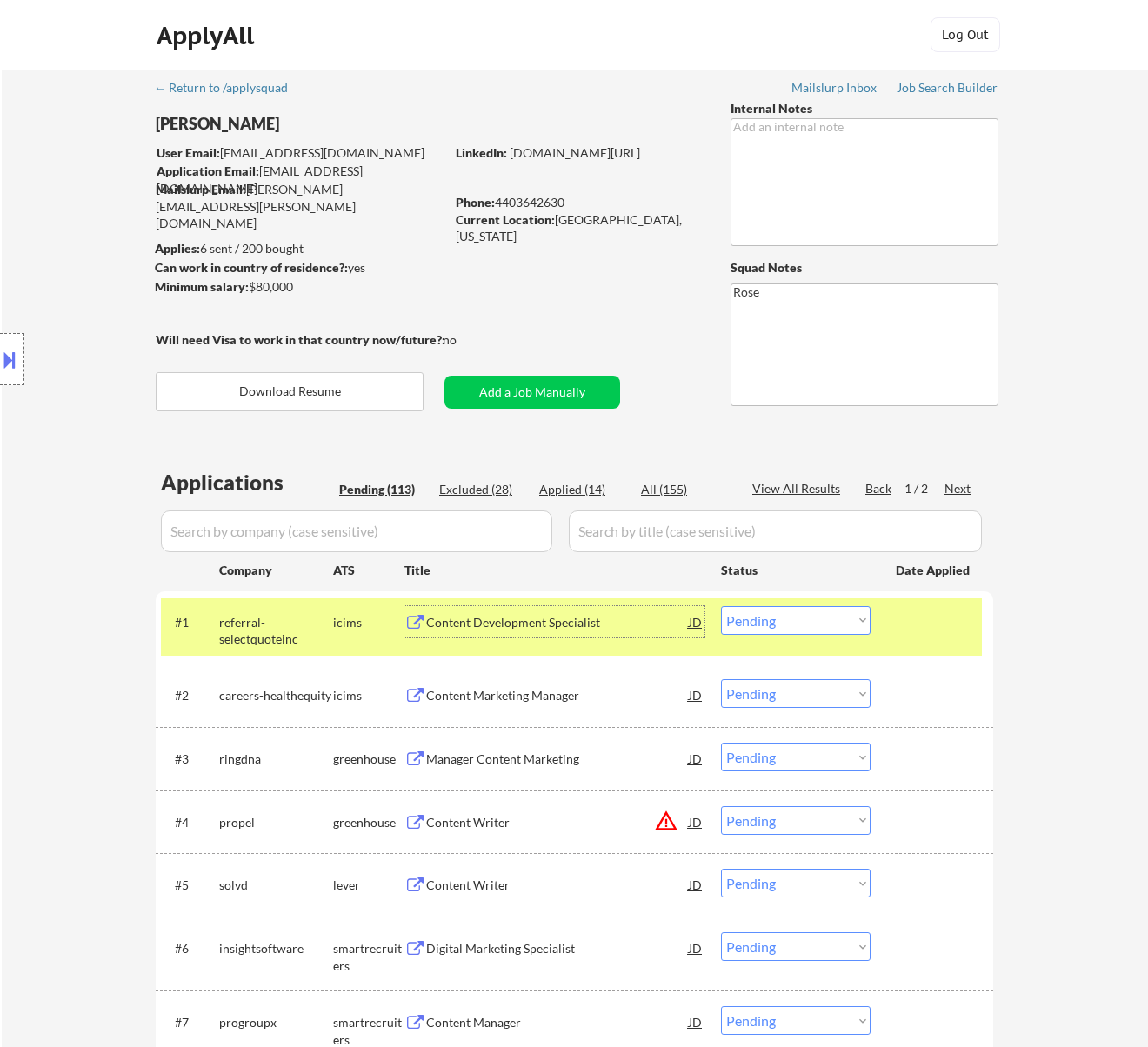
drag, startPoint x: 822, startPoint y: 609, endPoint x: 822, endPoint y: 629, distance: 20.0
click at [822, 609] on select "Choose an option... Pending Applied Excluded (Questions) Excluded (Expired) Exc…" at bounding box center [796, 620] width 150 height 29
click at [721, 606] on select "Choose an option... Pending Applied Excluded (Questions) Excluded (Expired) Exc…" at bounding box center [796, 620] width 150 height 29
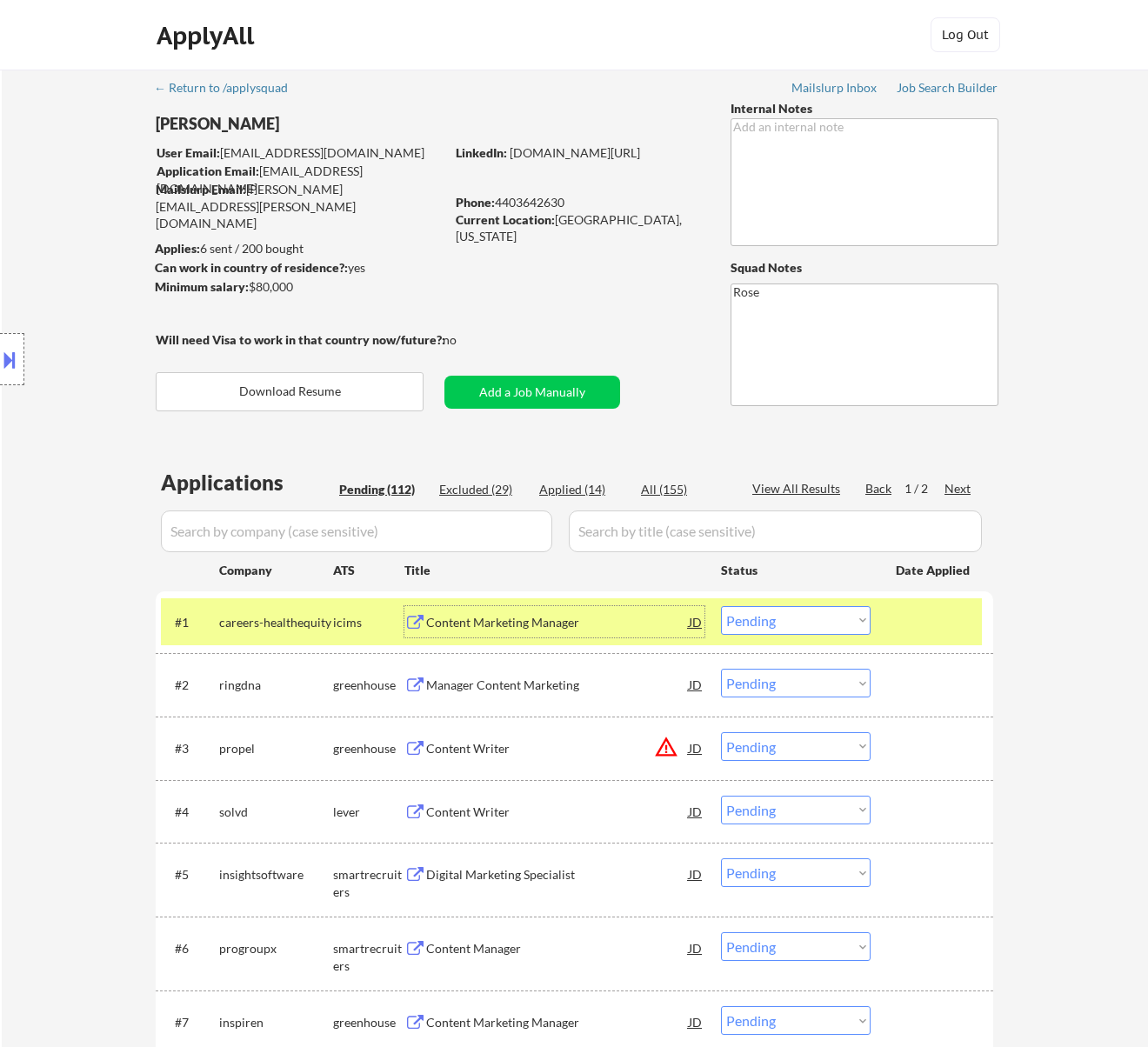
click at [542, 621] on div "Content Marketing Manager" at bounding box center [558, 622] width 263 height 17
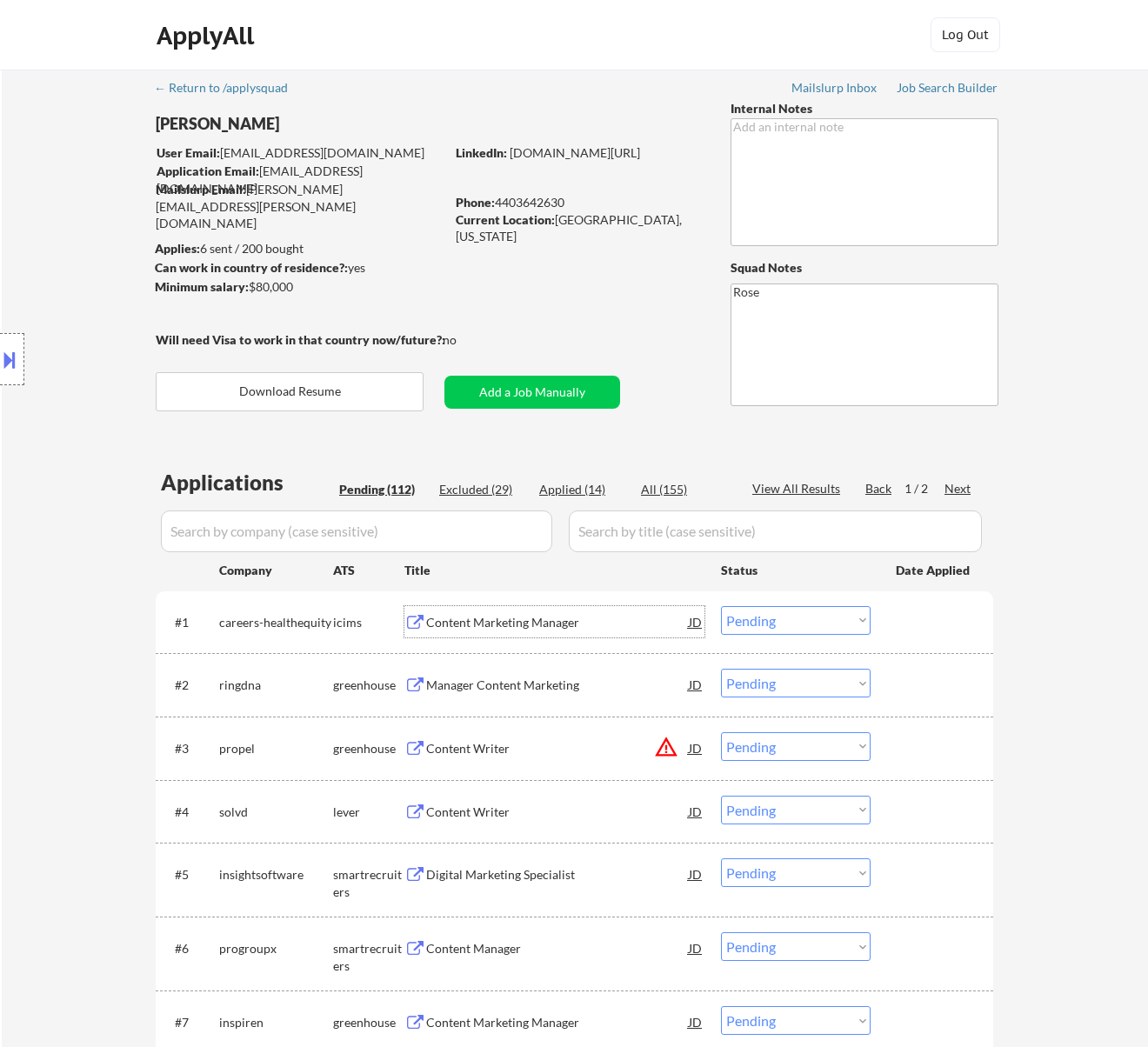
click at [801, 617] on select "Choose an option... Pending Applied Excluded (Questions) Excluded (Expired) Exc…" at bounding box center [796, 620] width 150 height 29
click at [721, 606] on select "Choose an option... Pending Applied Excluded (Questions) Excluded (Expired) Exc…" at bounding box center [796, 620] width 150 height 29
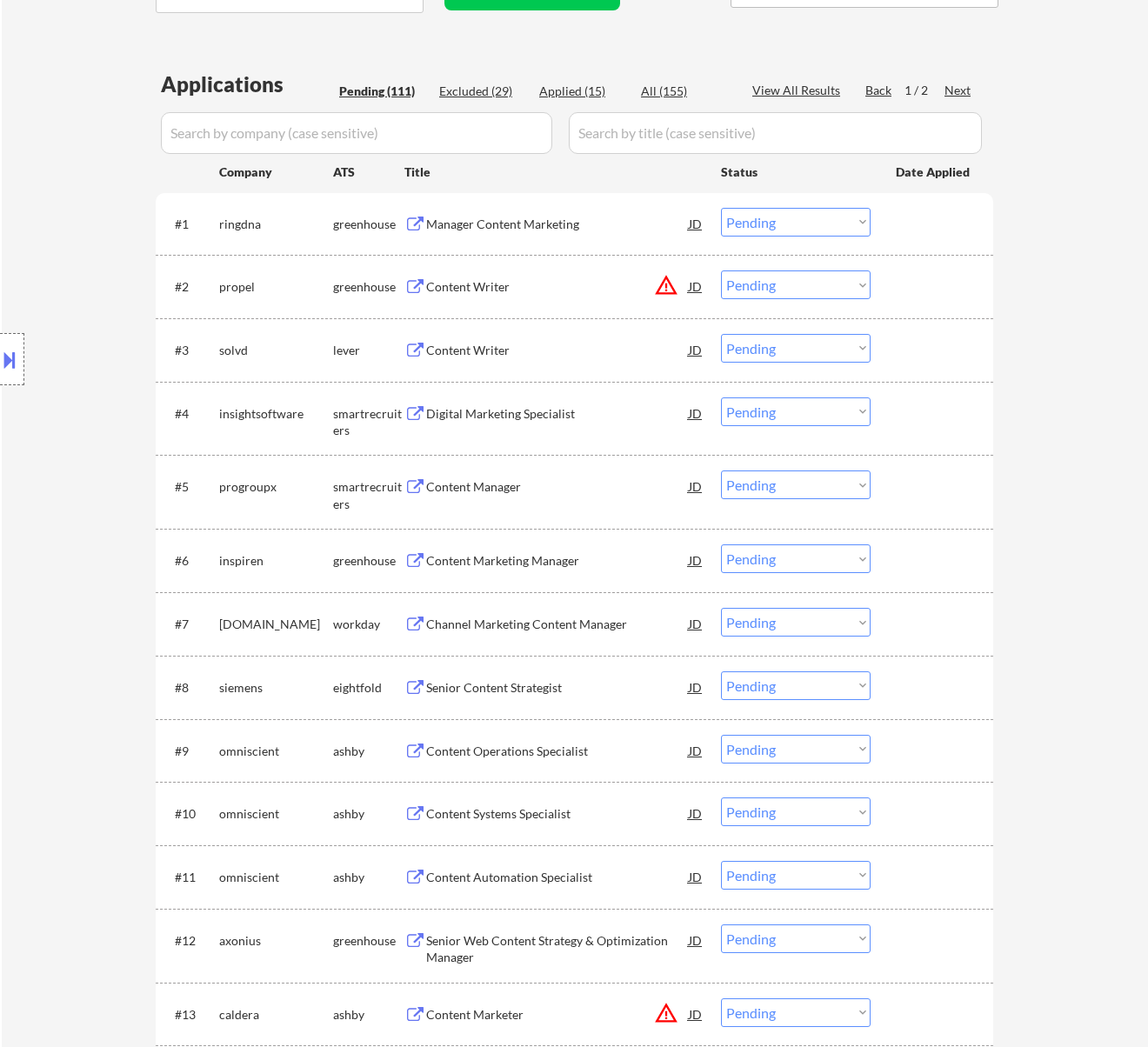
scroll to position [348, 0]
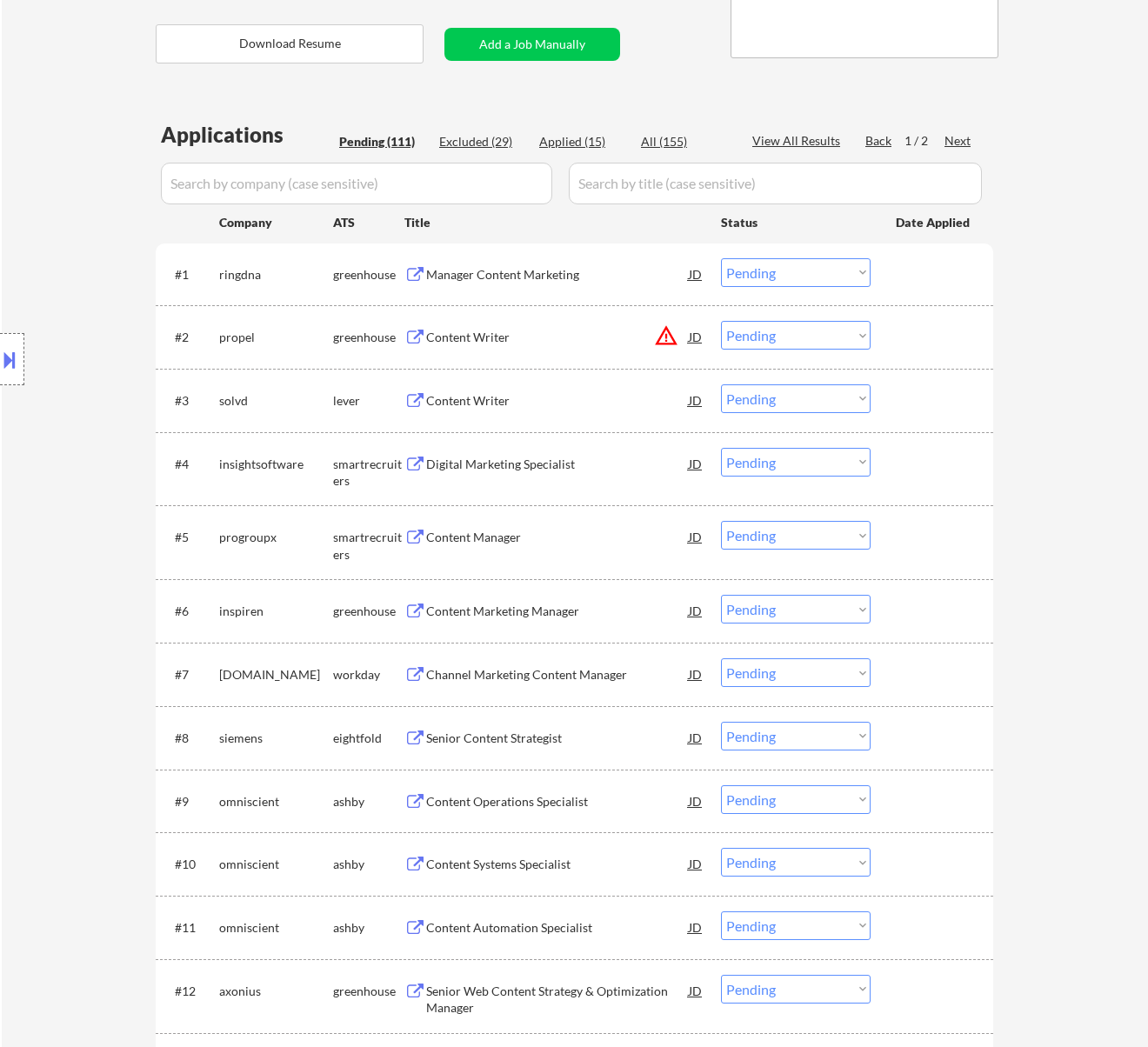
click at [507, 270] on div "Manager Content Marketing" at bounding box center [558, 275] width 263 height 17
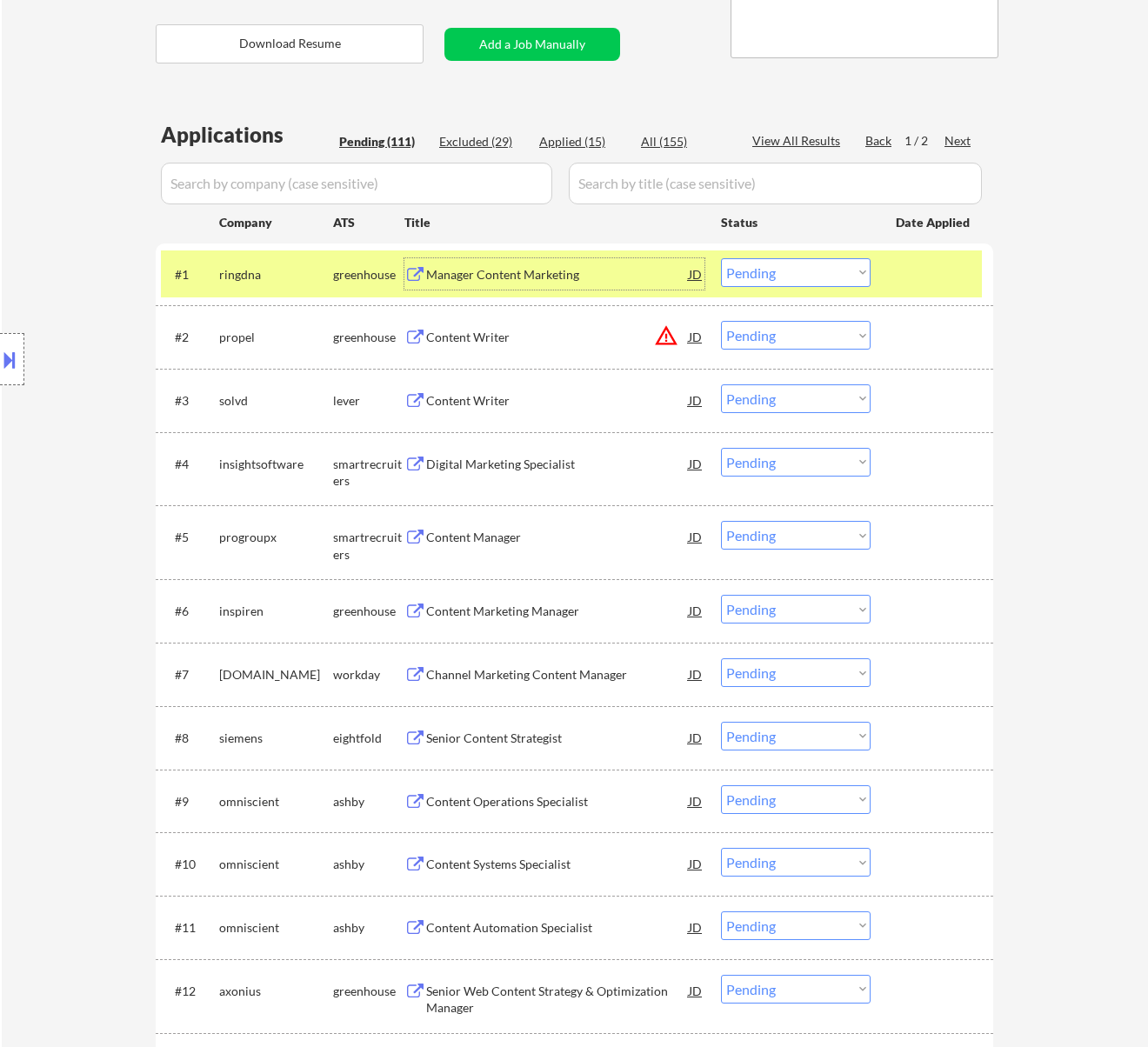
click at [742, 263] on select "Choose an option... Pending Applied Excluded (Questions) Excluded (Expired) Exc…" at bounding box center [796, 272] width 150 height 29
click at [721, 258] on select "Choose an option... Pending Applied Excluded (Questions) Excluded (Expired) Exc…" at bounding box center [796, 272] width 150 height 29
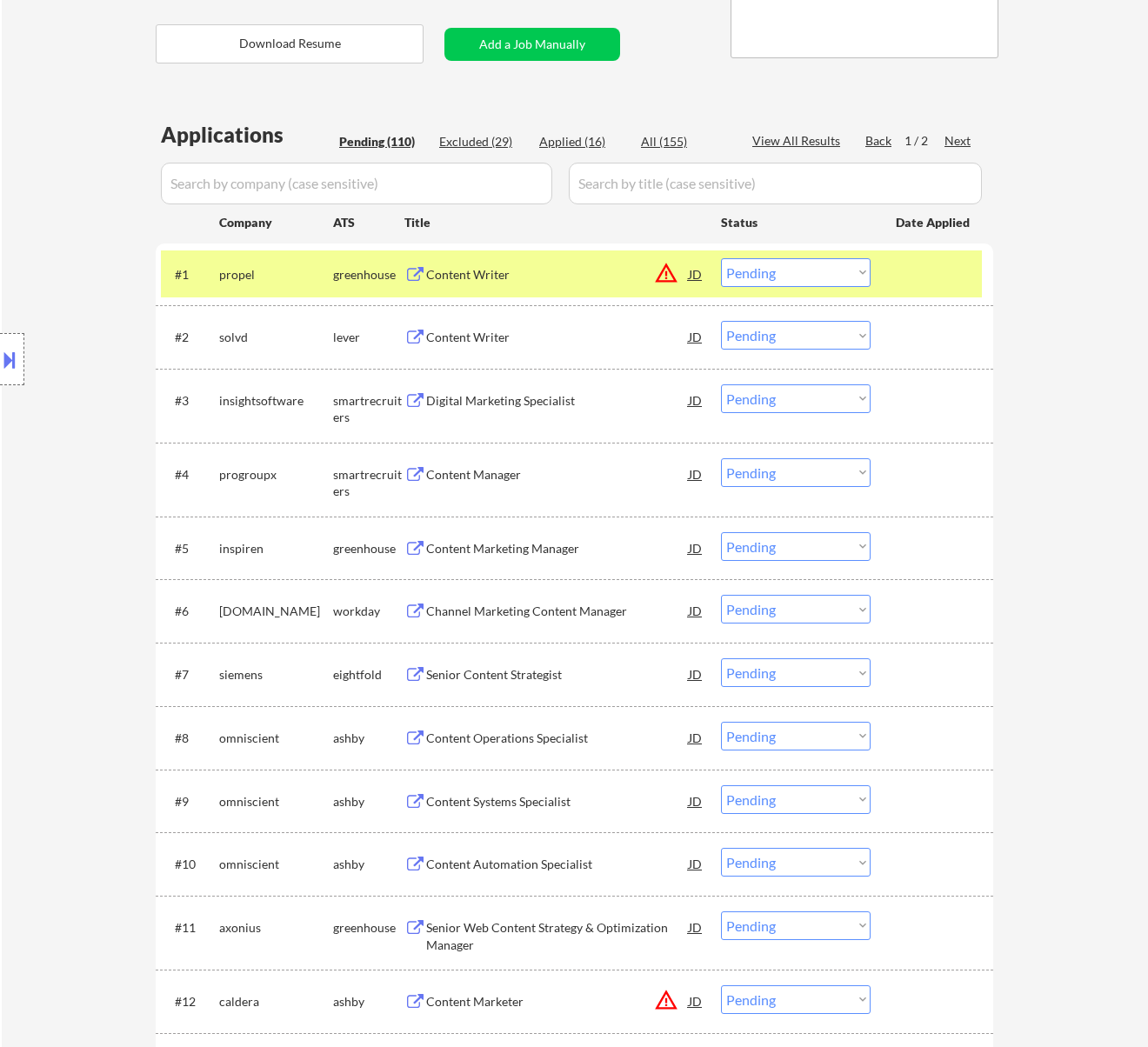
click at [578, 279] on div "Content Writer" at bounding box center [558, 275] width 263 height 17
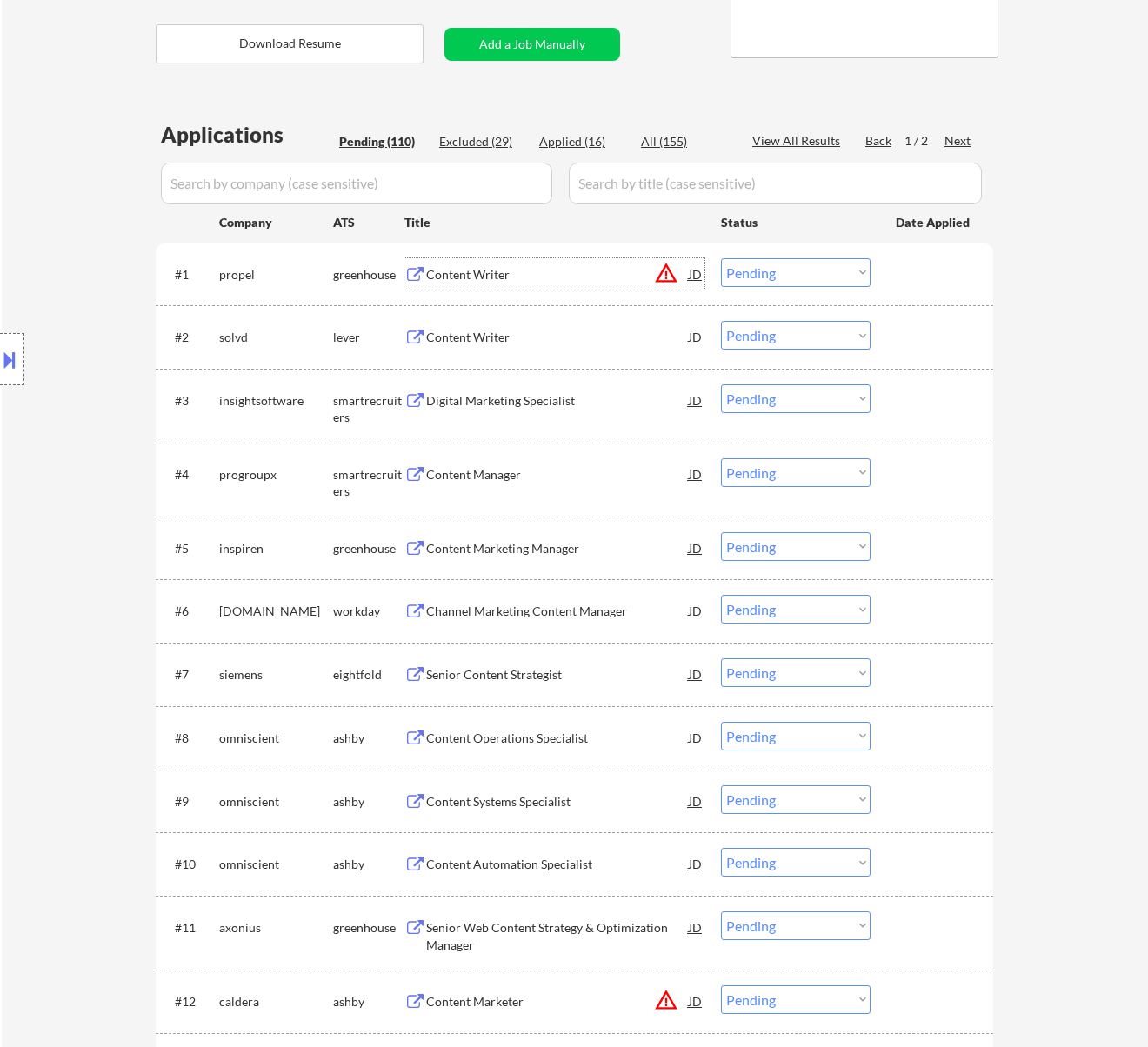
click at [765, 269] on select "Choose an option... Pending Applied Excluded (Questions) Excluded (Expired) Exc…" at bounding box center [796, 272] width 150 height 29
click at [721, 258] on select "Choose an option... Pending Applied Excluded (Questions) Excluded (Expired) Exc…" at bounding box center [796, 272] width 150 height 29
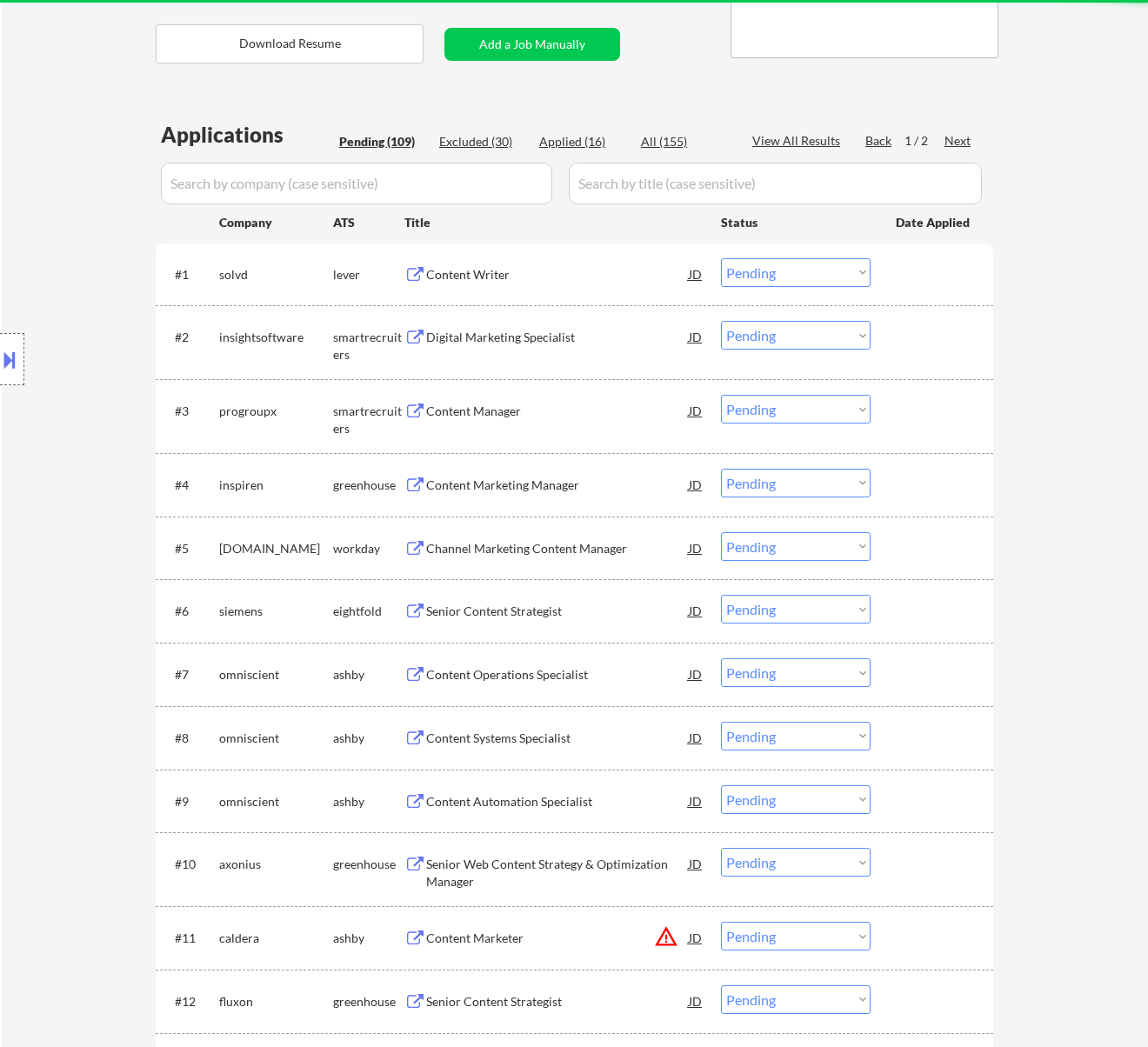
click at [570, 279] on div "Content Writer" at bounding box center [558, 275] width 263 height 17
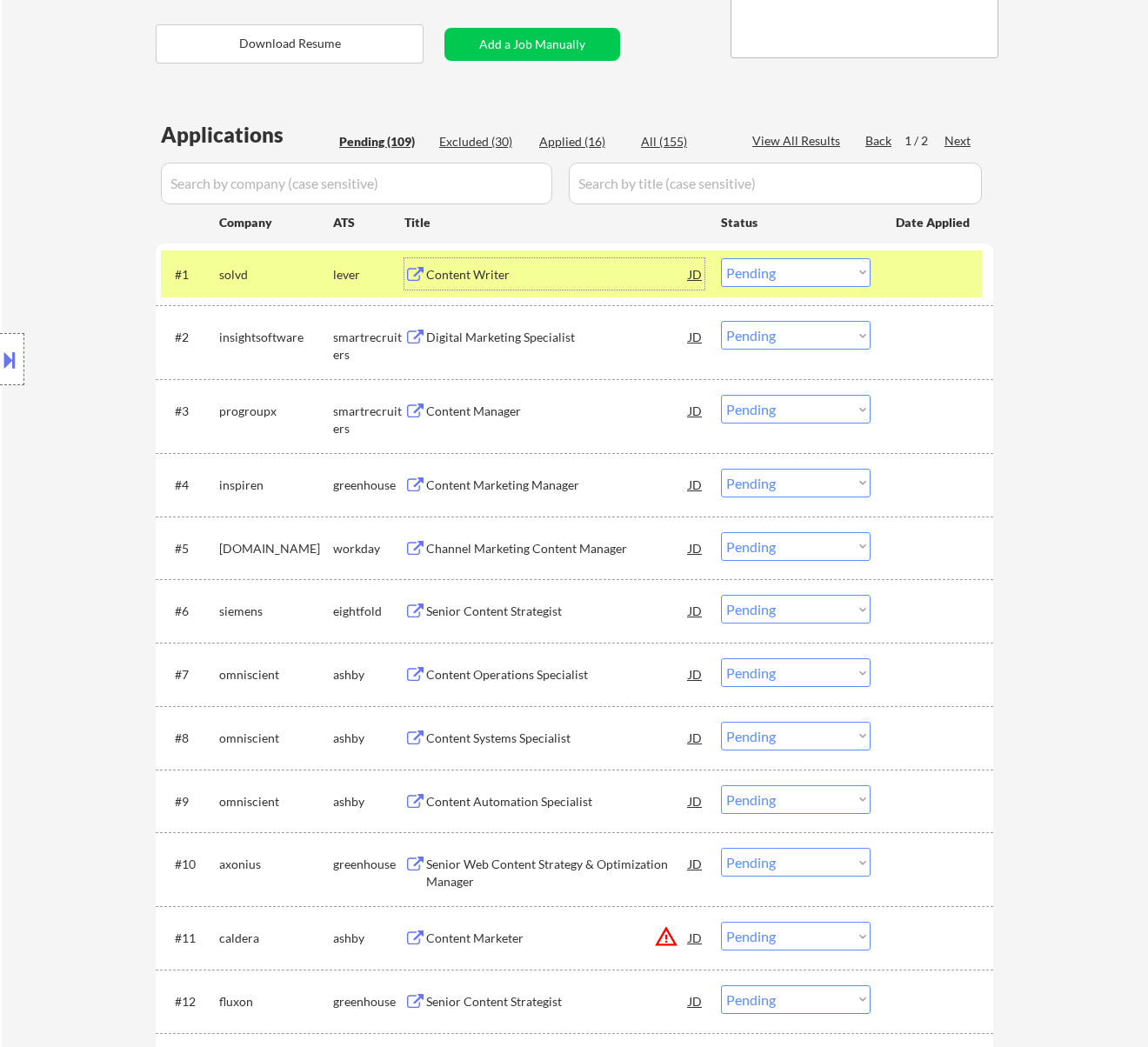
click at [774, 265] on select "Choose an option... Pending Applied Excluded (Questions) Excluded (Expired) Exc…" at bounding box center [796, 272] width 150 height 29
click at [721, 258] on select "Choose an option... Pending Applied Excluded (Questions) Excluded (Expired) Exc…" at bounding box center [796, 272] width 150 height 29
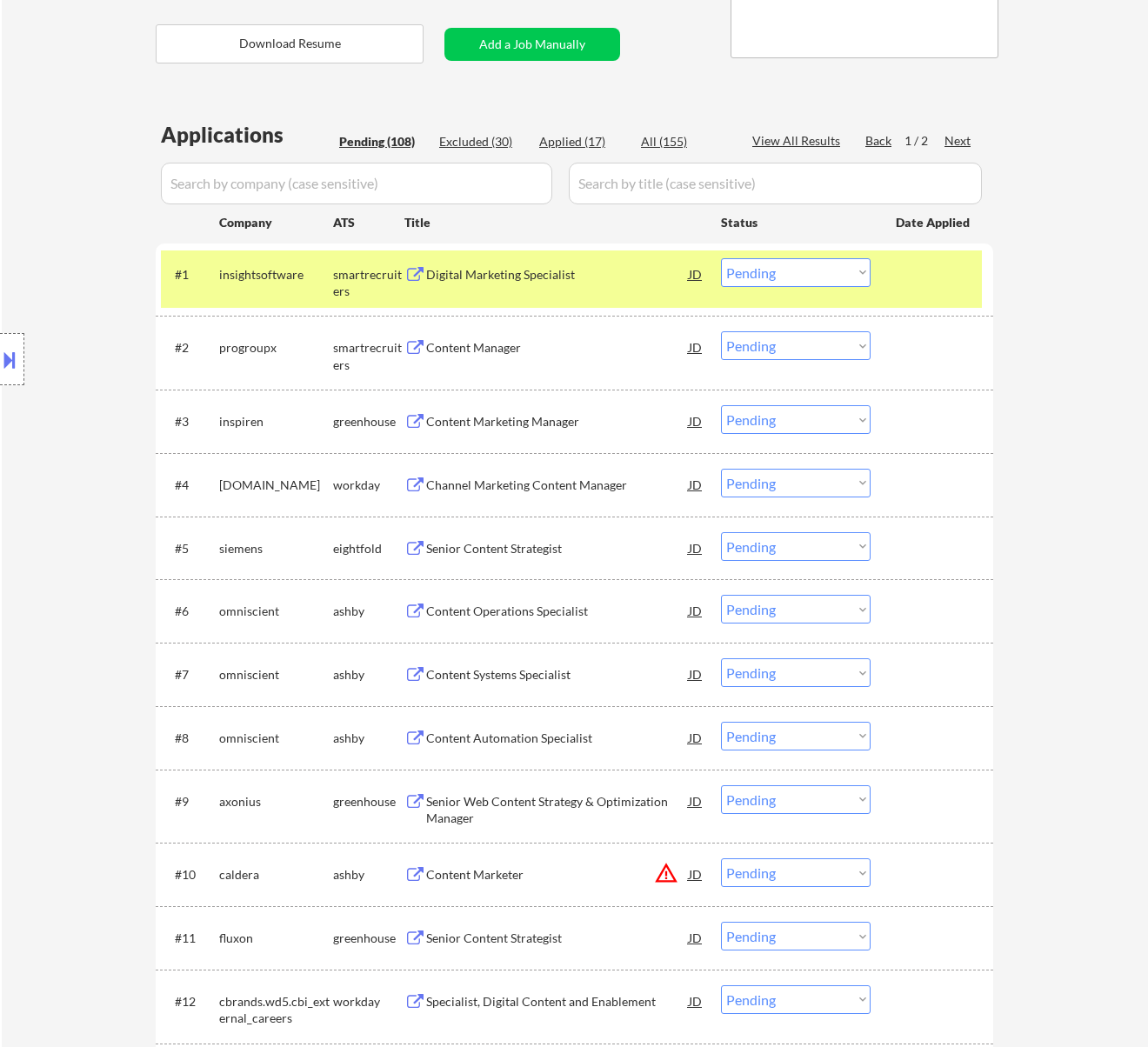
click at [605, 273] on div "Digital Marketing Specialist" at bounding box center [558, 275] width 263 height 17
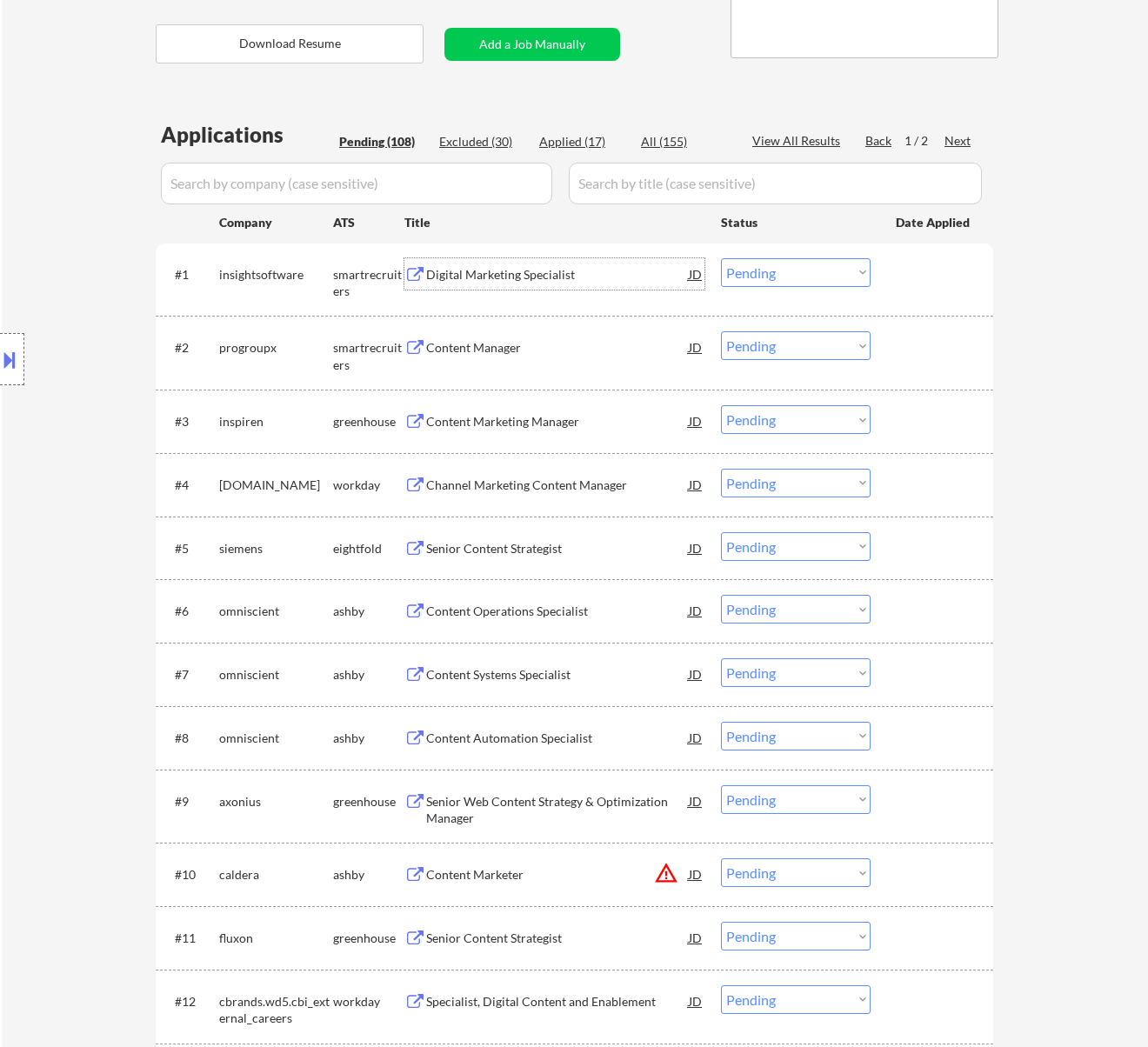
click at [783, 269] on select "Choose an option... Pending Applied Excluded (Questions) Excluded (Expired) Exc…" at bounding box center [796, 272] width 150 height 29
click at [721, 258] on select "Choose an option... Pending Applied Excluded (Questions) Excluded (Expired) Exc…" at bounding box center [796, 272] width 150 height 29
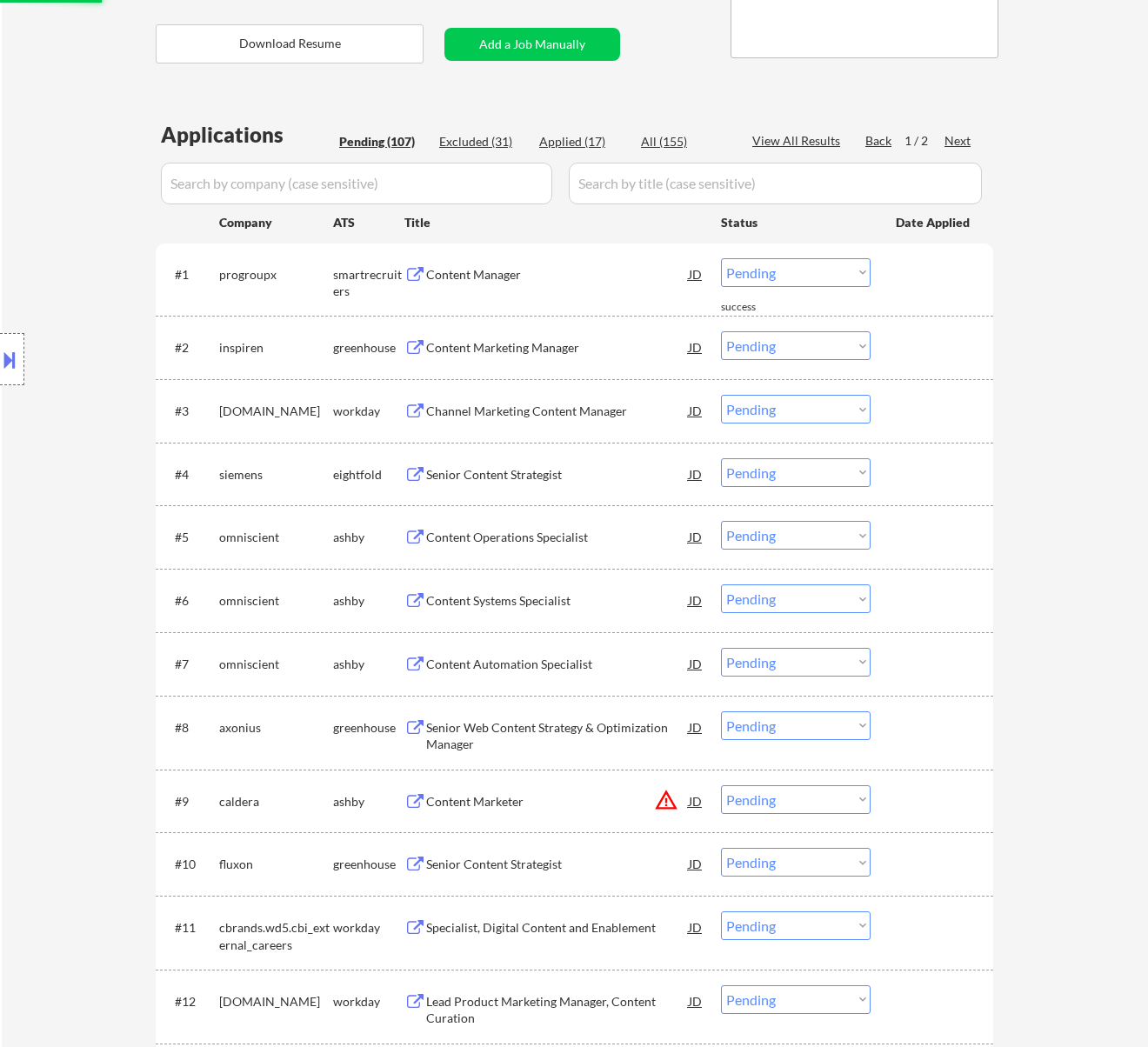
click at [578, 276] on div "Content Manager" at bounding box center [558, 275] width 263 height 17
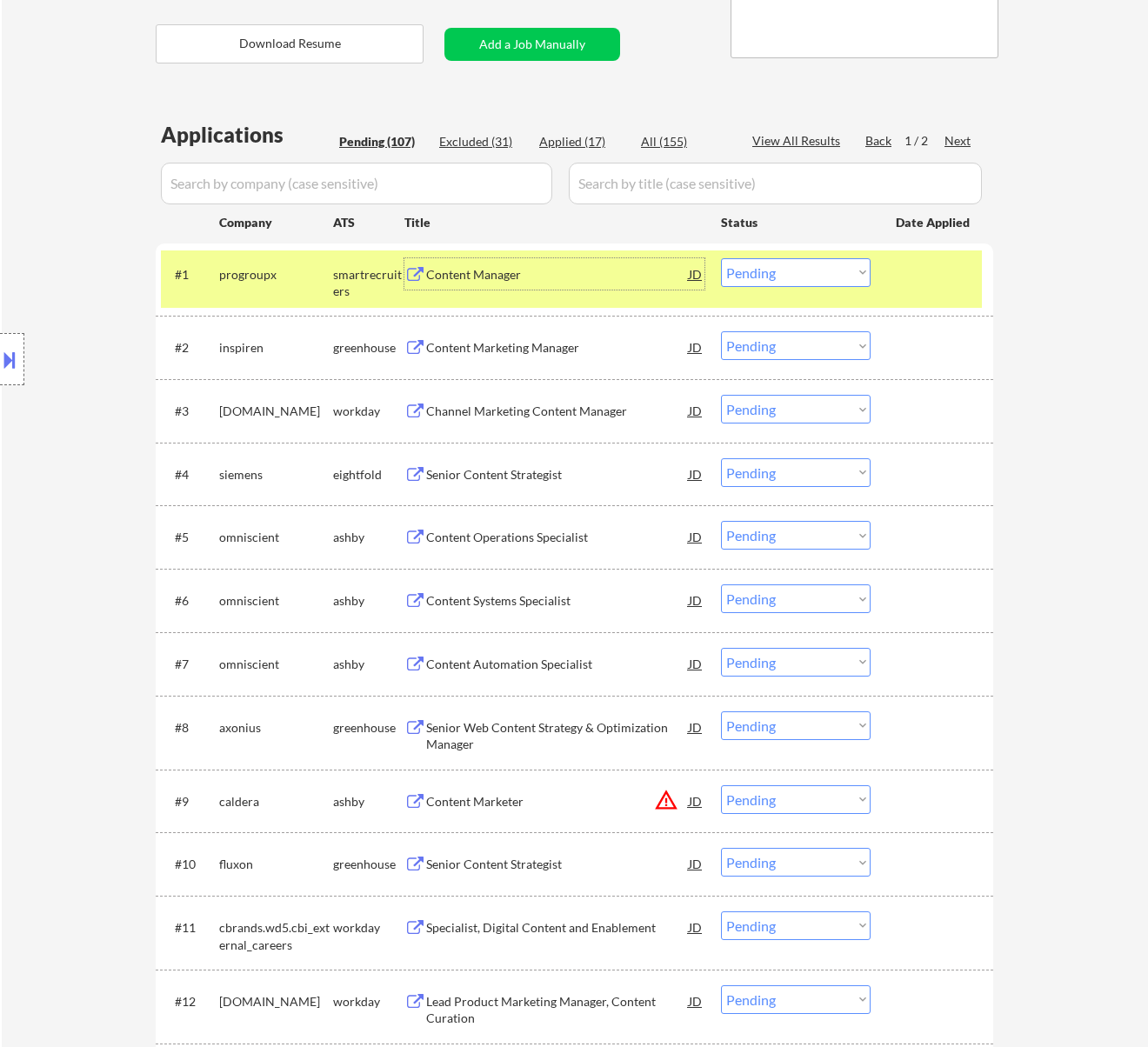
click at [832, 270] on select "Choose an option... Pending Applied Excluded (Questions) Excluded (Expired) Exc…" at bounding box center [796, 272] width 150 height 29
click at [721, 258] on select "Choose an option... Pending Applied Excluded (Questions) Excluded (Expired) Exc…" at bounding box center [796, 272] width 150 height 29
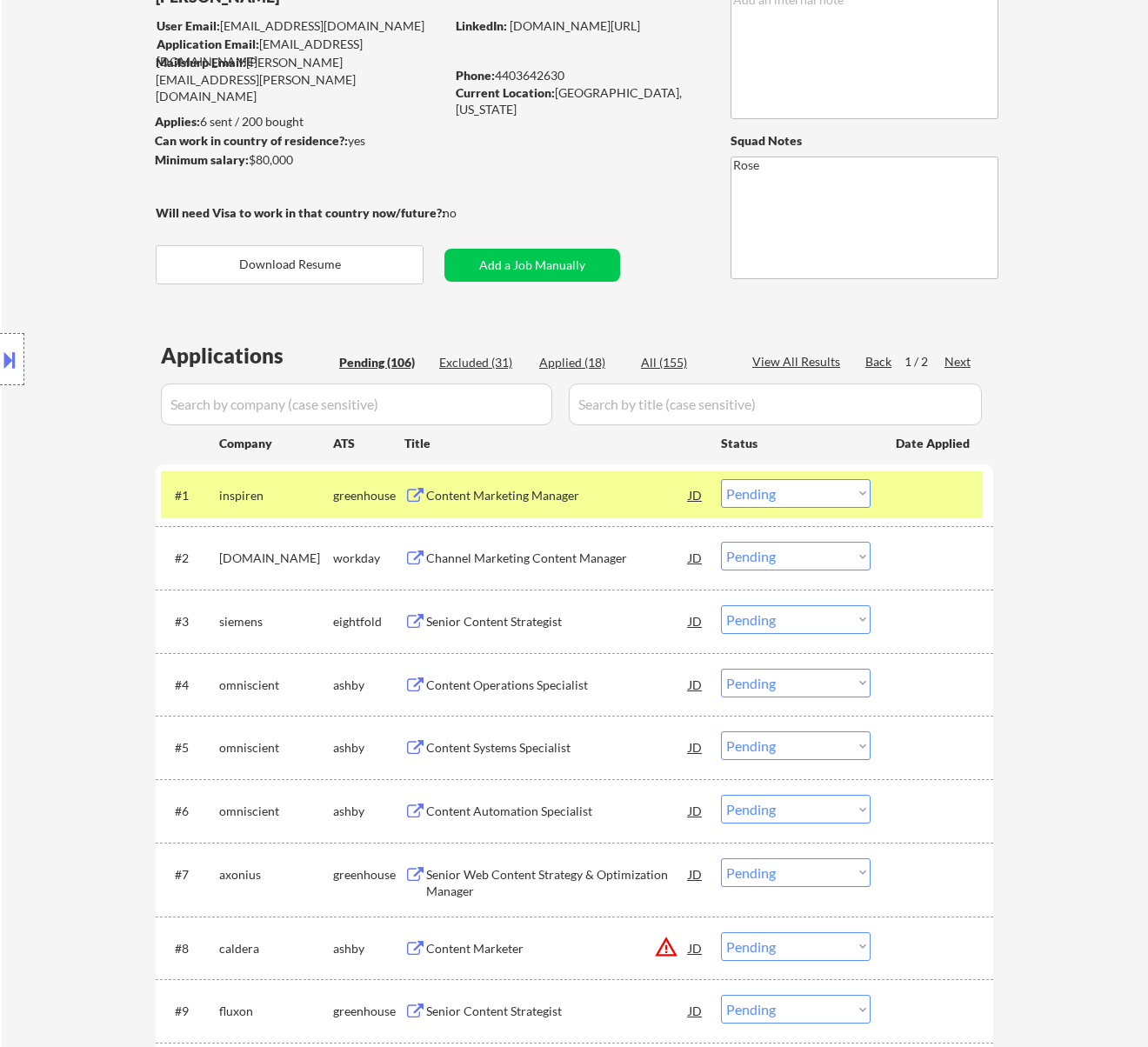
scroll to position [232, 0]
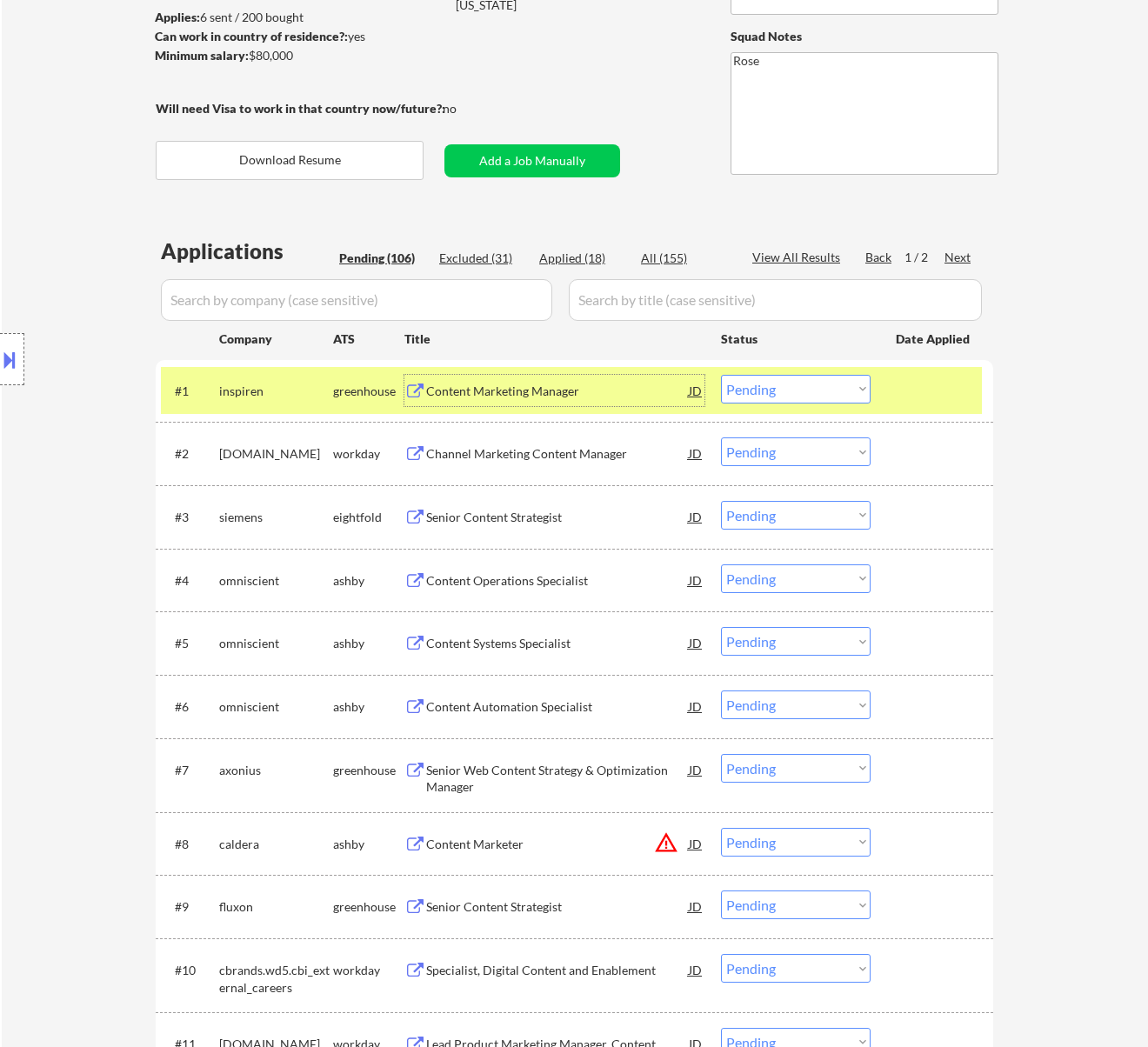
click at [498, 384] on div "Content Marketing Manager" at bounding box center [558, 392] width 263 height 17
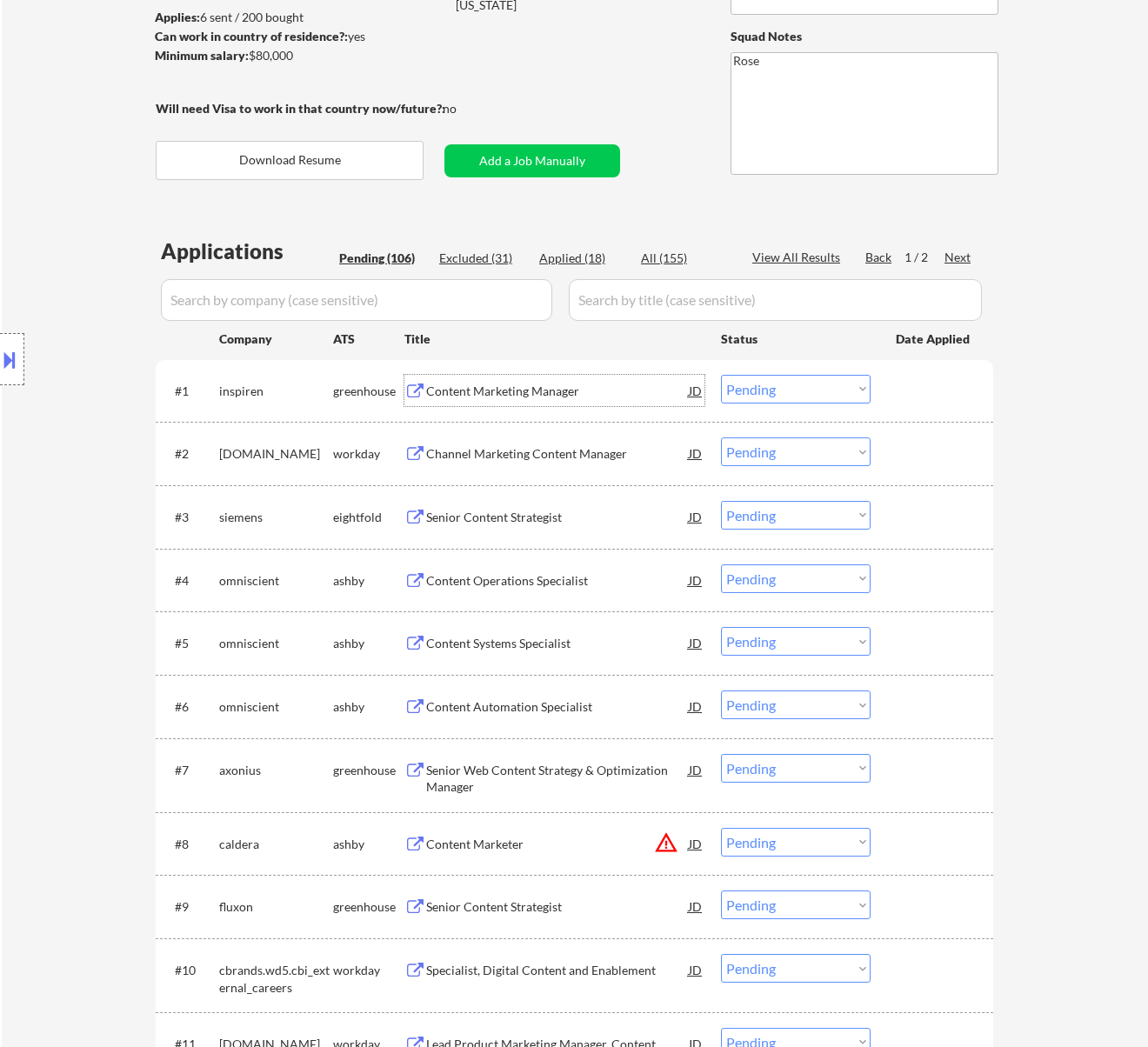
drag, startPoint x: 822, startPoint y: 388, endPoint x: 821, endPoint y: 399, distance: 11.0
click at [822, 388] on select "Choose an option... Pending Applied Excluded (Questions) Excluded (Expired) Exc…" at bounding box center [796, 389] width 150 height 29
click at [721, 375] on select "Choose an option... Pending Applied Excluded (Questions) Excluded (Expired) Exc…" at bounding box center [796, 389] width 150 height 29
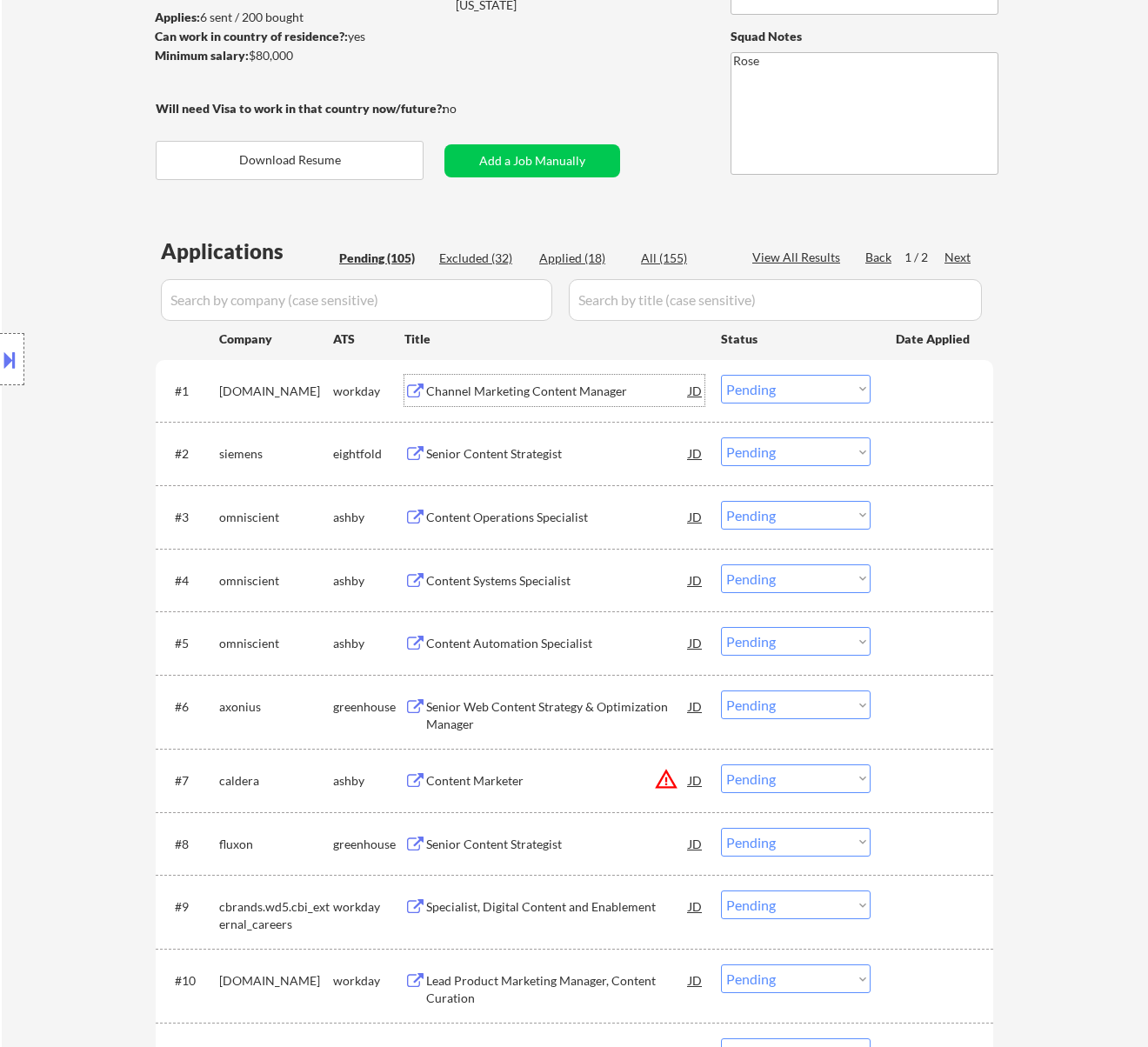
click at [623, 401] on div "Channel Marketing Content Manager" at bounding box center [558, 391] width 263 height 31
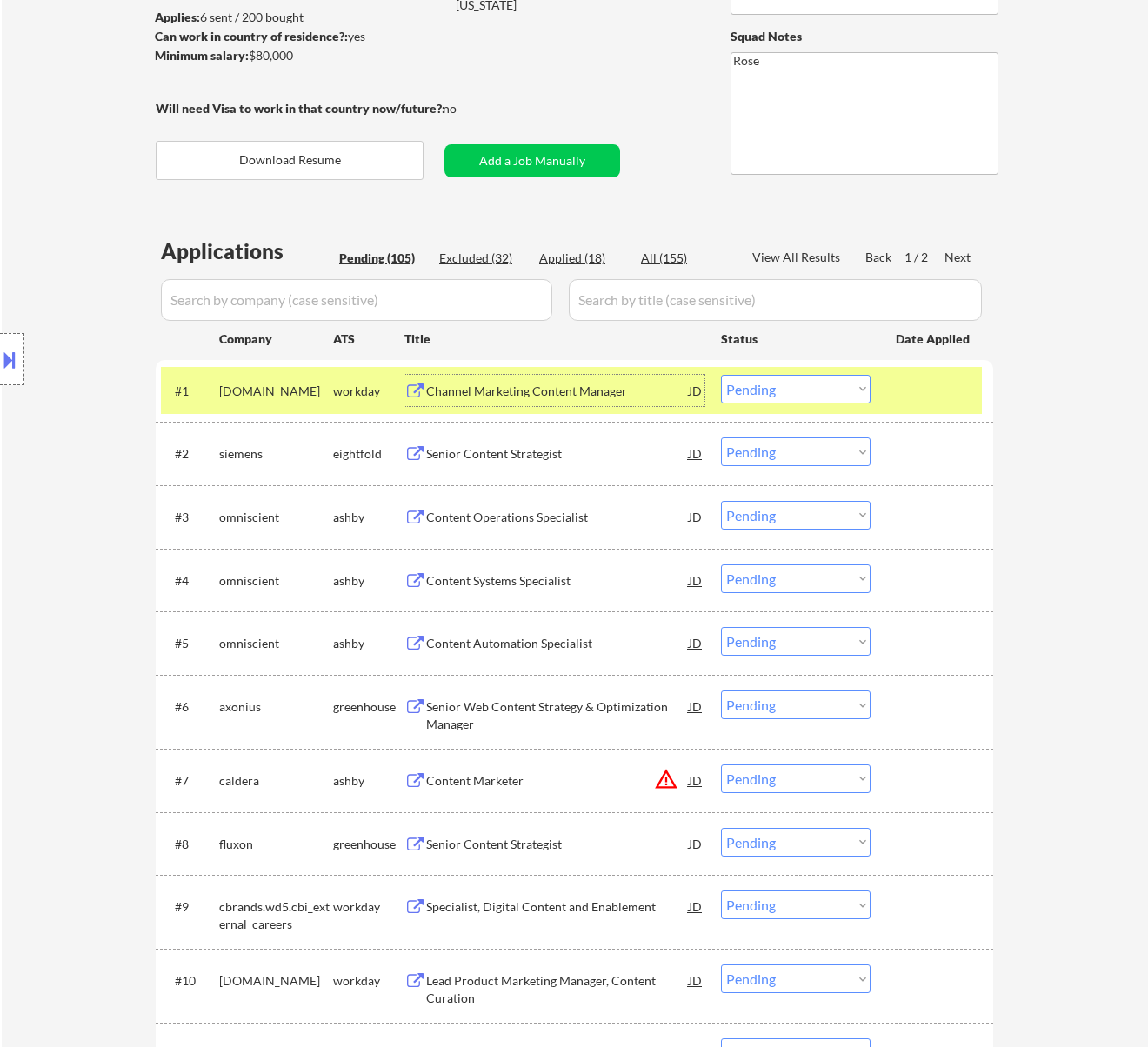
click at [787, 390] on select "Choose an option... Pending Applied Excluded (Questions) Excluded (Expired) Exc…" at bounding box center [796, 389] width 150 height 29
click at [721, 375] on select "Choose an option... Pending Applied Excluded (Questions) Excluded (Expired) Exc…" at bounding box center [796, 389] width 150 height 29
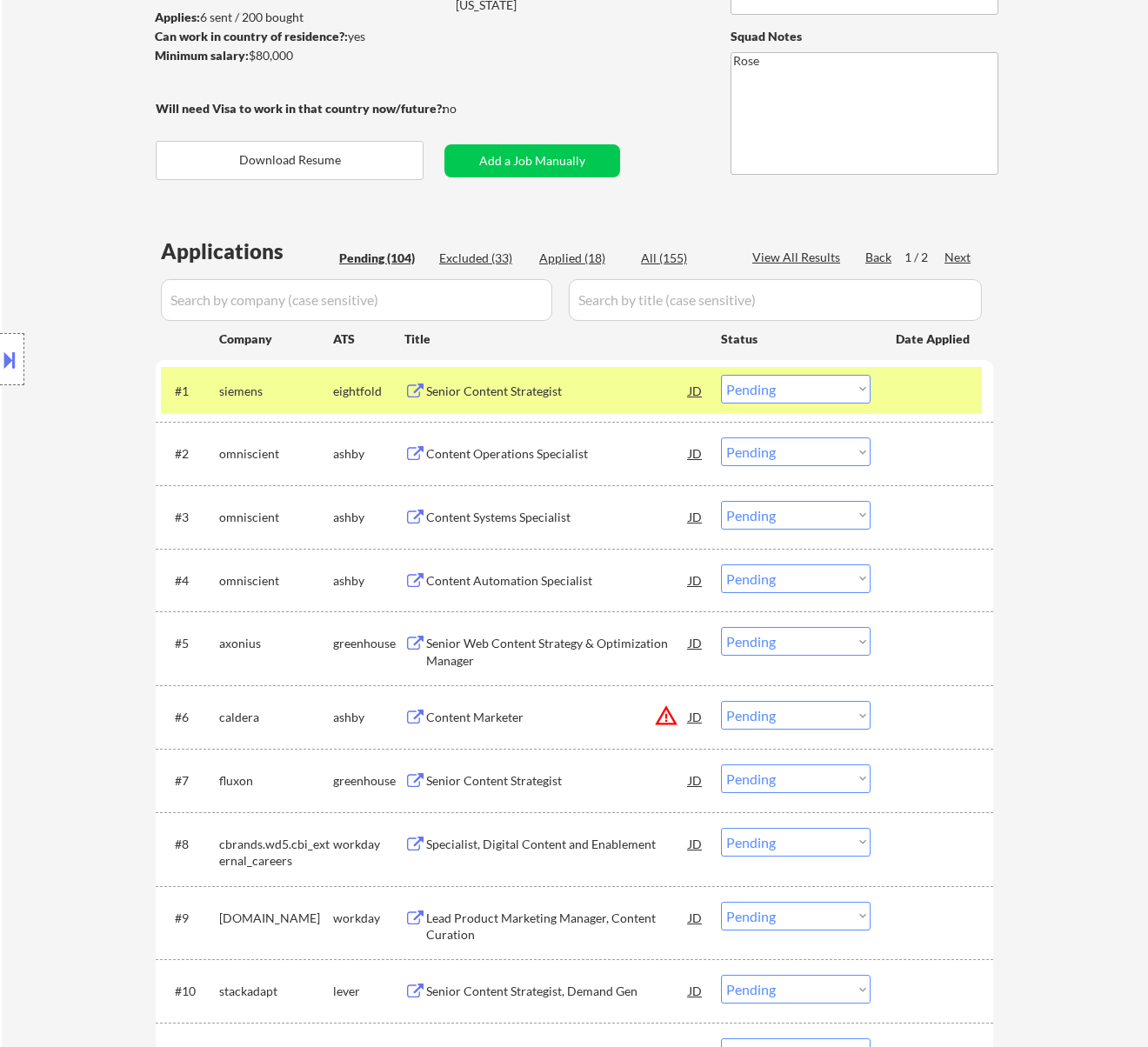
click at [612, 383] on div "Senior Content Strategist" at bounding box center [558, 392] width 263 height 17
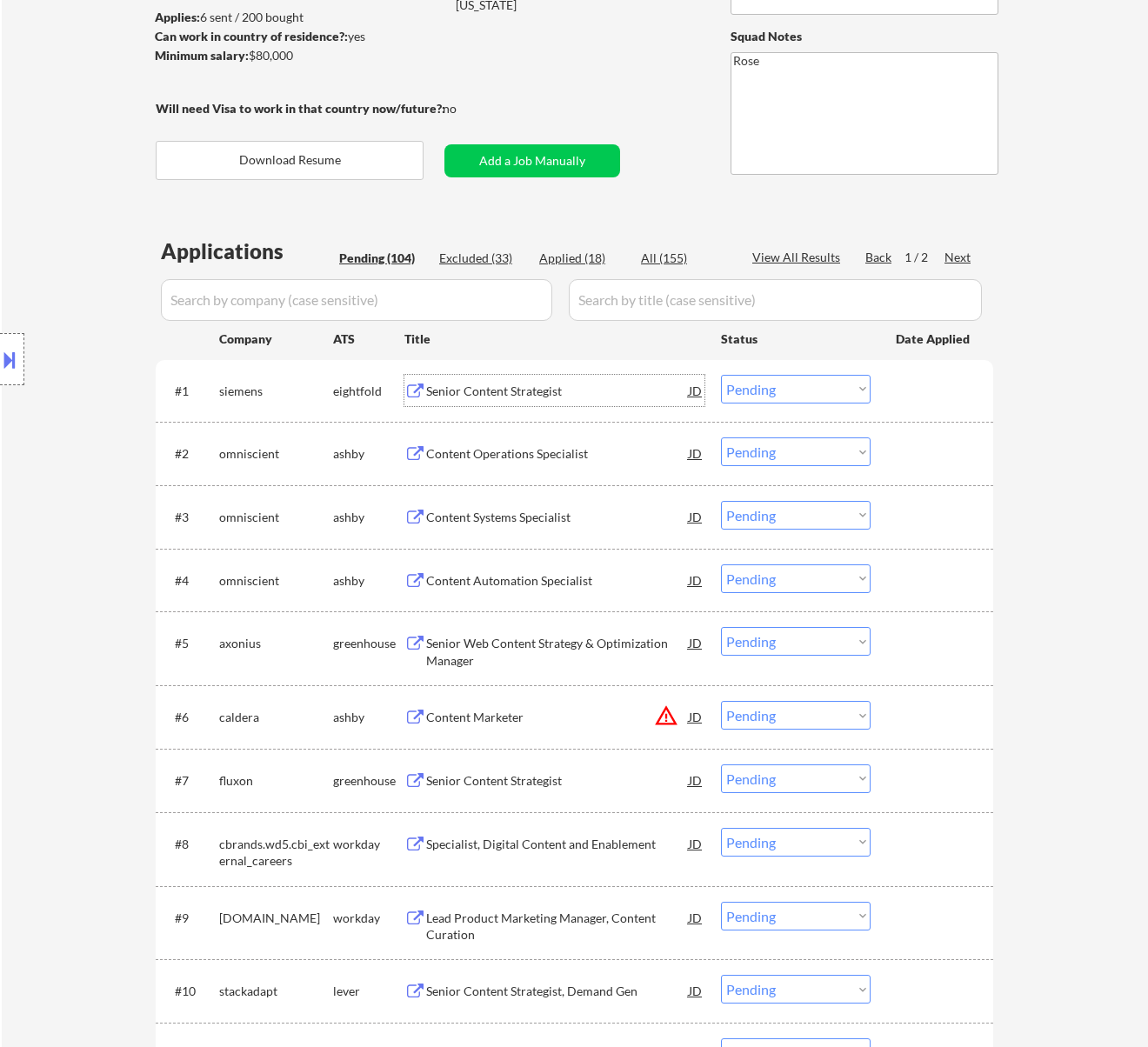
click at [755, 379] on select "Choose an option... Pending Applied Excluded (Questions) Excluded (Expired) Exc…" at bounding box center [796, 389] width 150 height 29
click at [721, 375] on select "Choose an option... Pending Applied Excluded (Questions) Excluded (Expired) Exc…" at bounding box center [796, 389] width 150 height 29
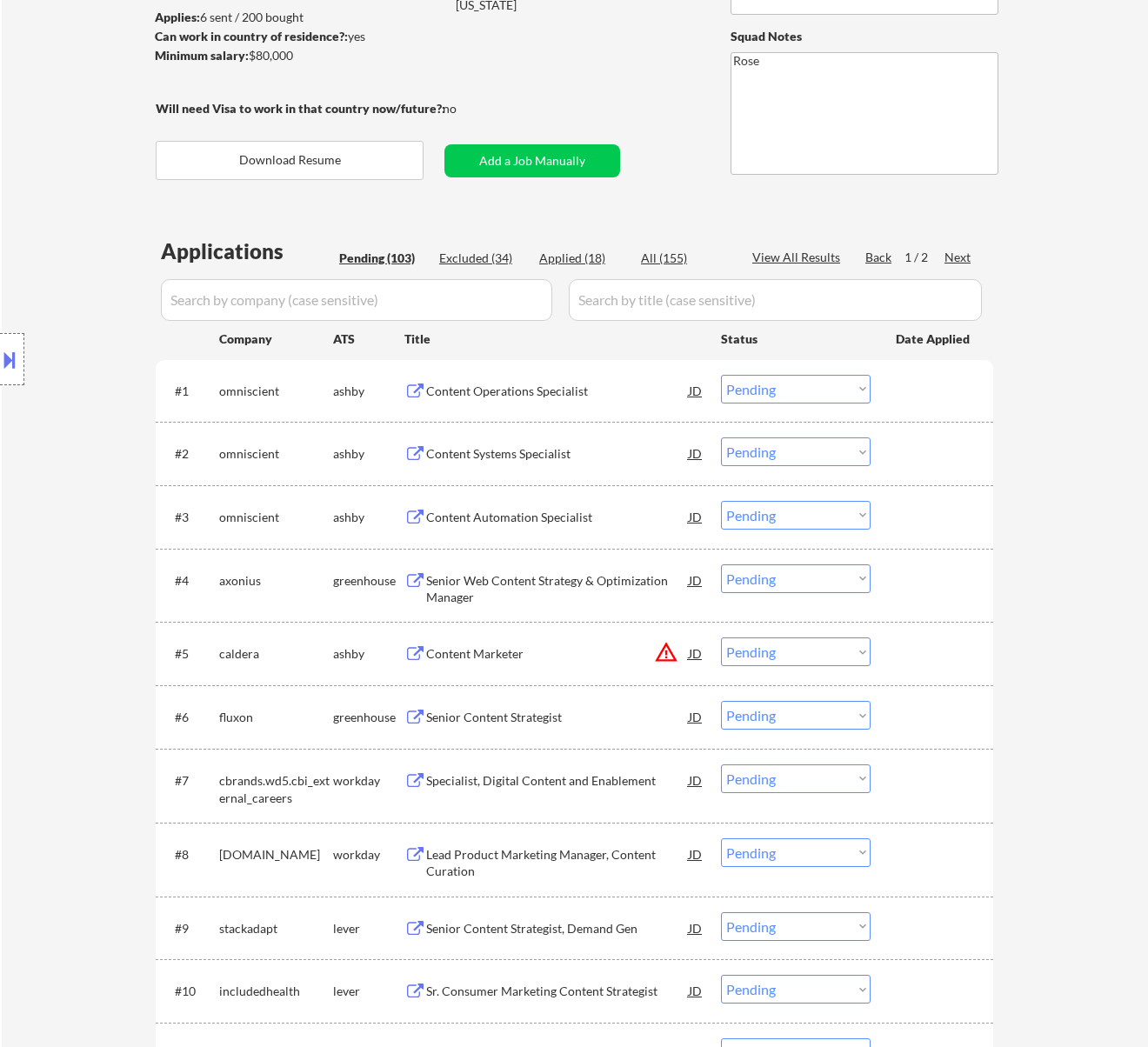
click at [553, 391] on div "Content Operations Specialist" at bounding box center [558, 392] width 263 height 17
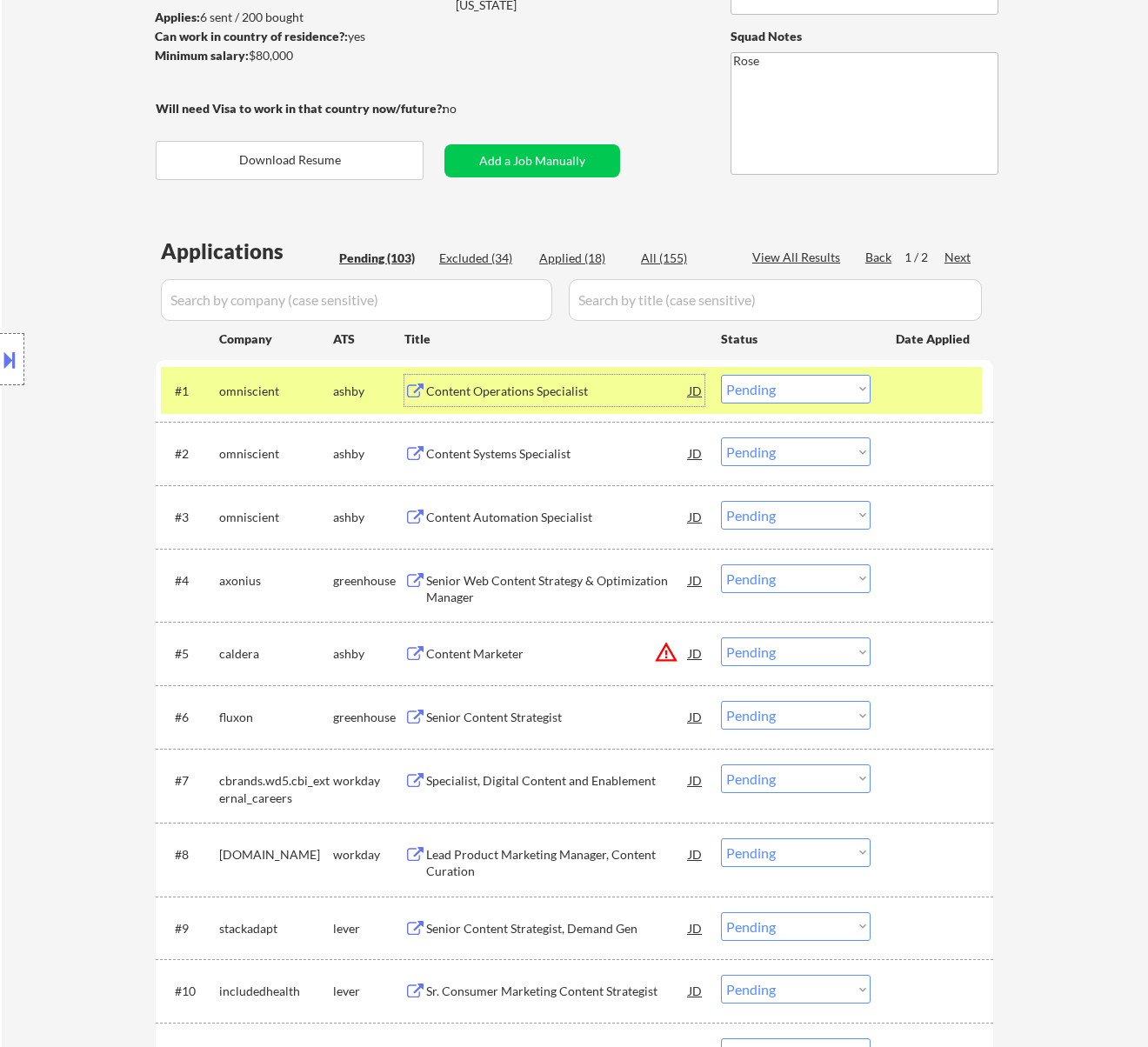
click at [826, 384] on select "Choose an option... Pending Applied Excluded (Questions) Excluded (Expired) Exc…" at bounding box center [796, 389] width 150 height 29
click at [721, 375] on select "Choose an option... Pending Applied Excluded (Questions) Excluded (Expired) Exc…" at bounding box center [796, 389] width 150 height 29
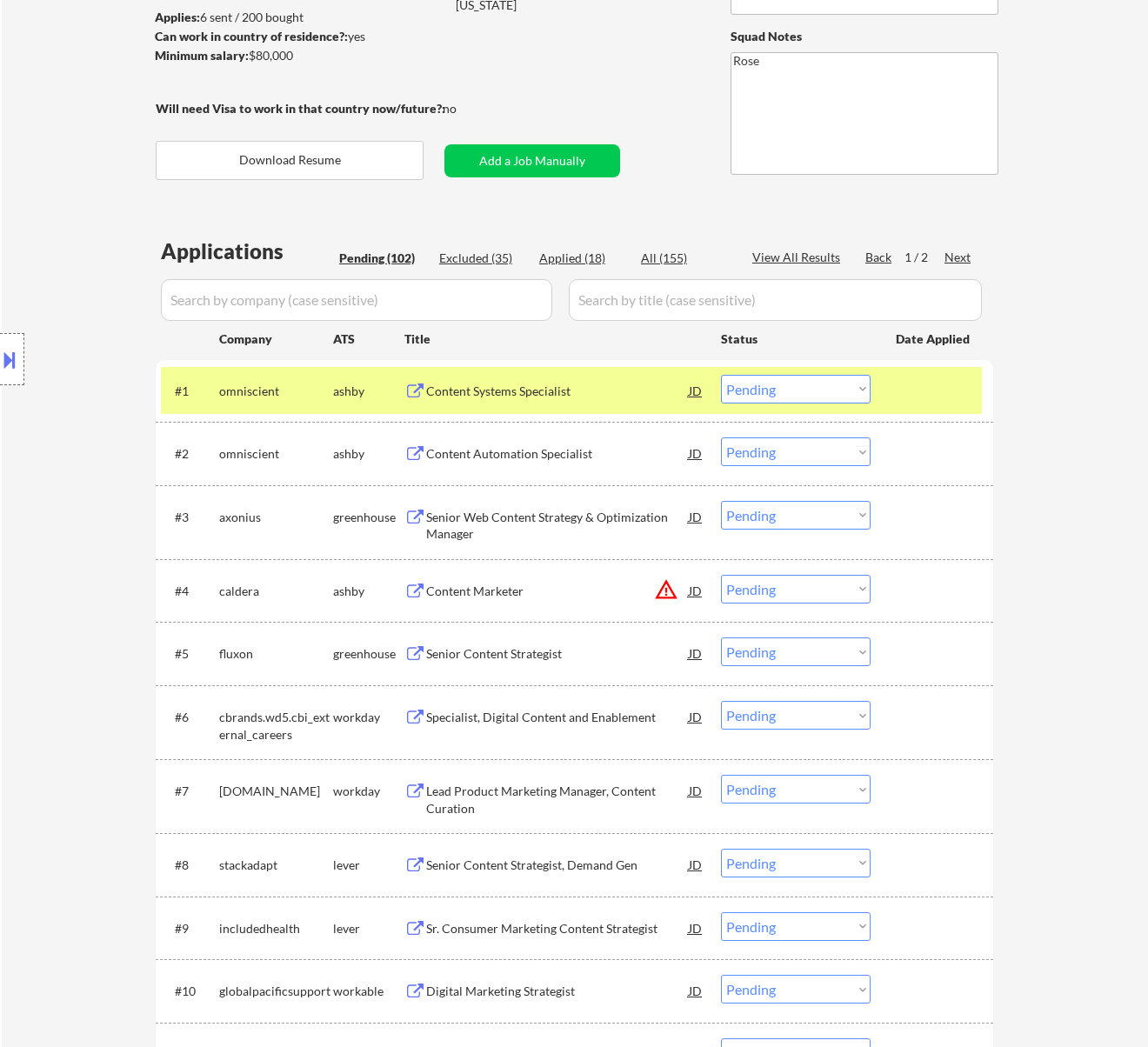
click at [647, 379] on div "Content Systems Specialist" at bounding box center [558, 391] width 263 height 31
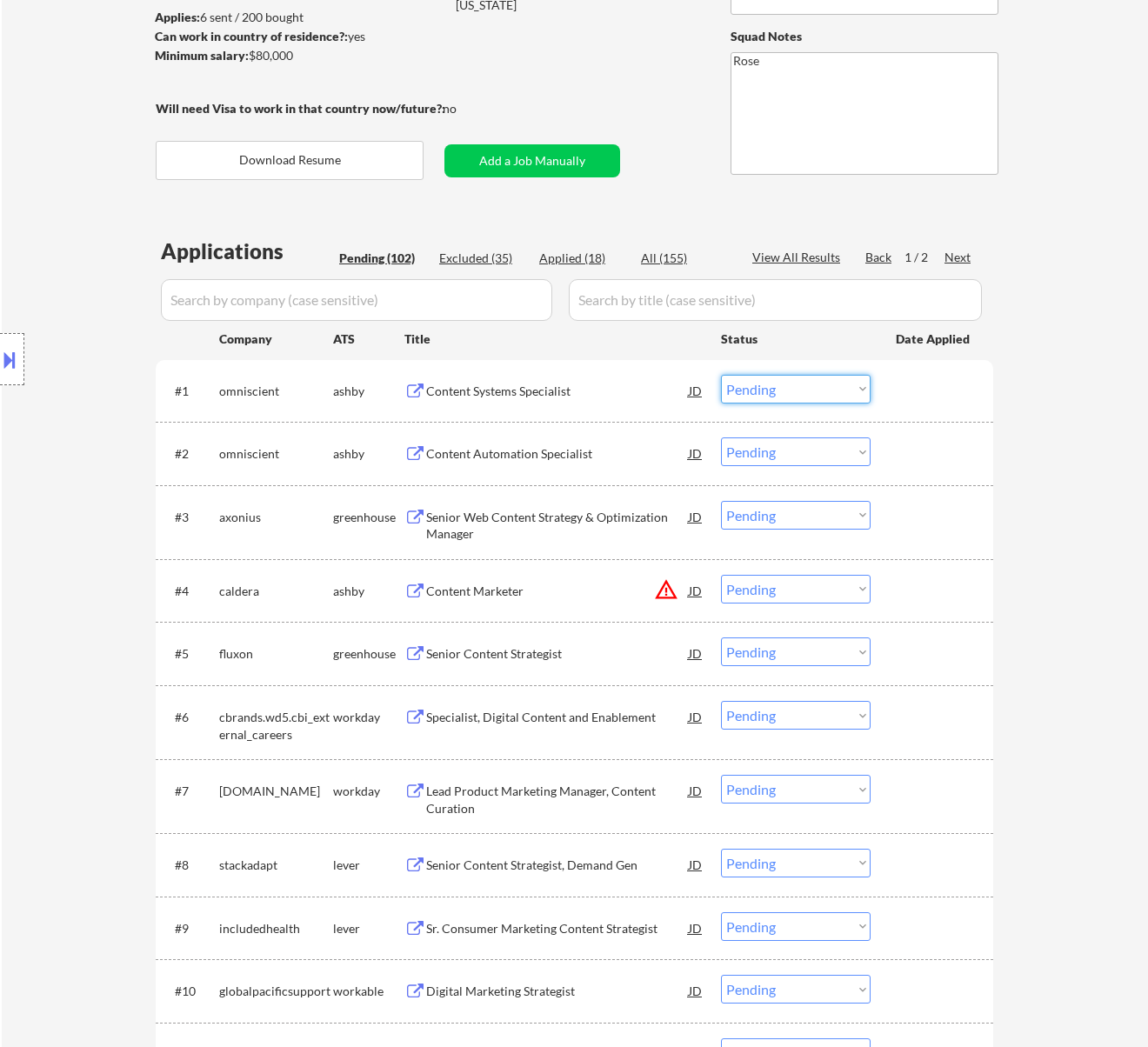
click at [782, 381] on select "Choose an option... Pending Applied Excluded (Questions) Excluded (Expired) Exc…" at bounding box center [796, 389] width 150 height 29
click at [88, 429] on div "Location Inclusions:" at bounding box center [156, 359] width 312 height 505
click at [497, 258] on div "Excluded (35)" at bounding box center [483, 258] width 87 height 17
select select ""excluded""
select select ""excluded__expired_""
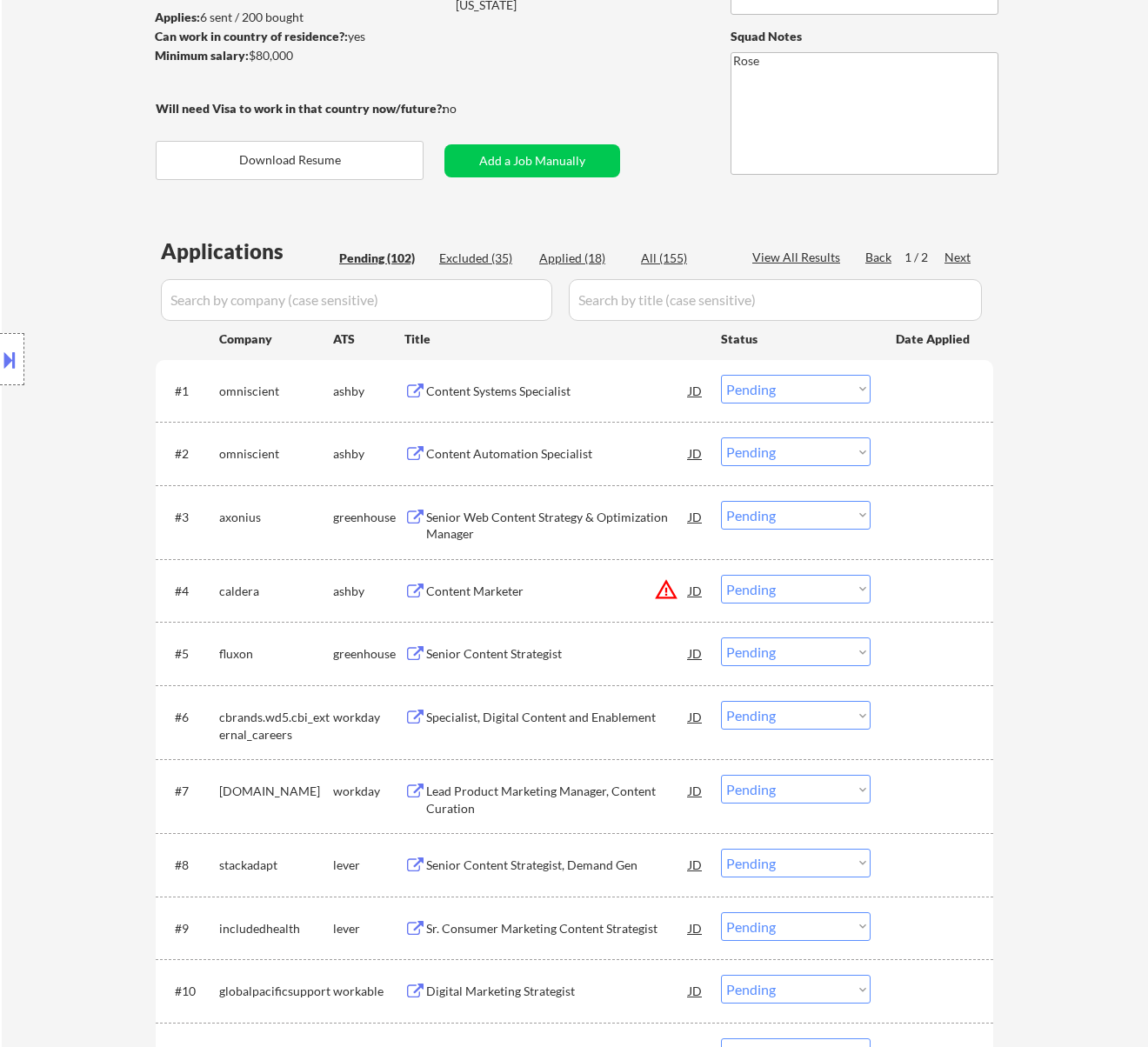
select select ""excluded__expired_""
select select ""excluded__location_""
select select ""excluded__salary_""
select select ""excluded""
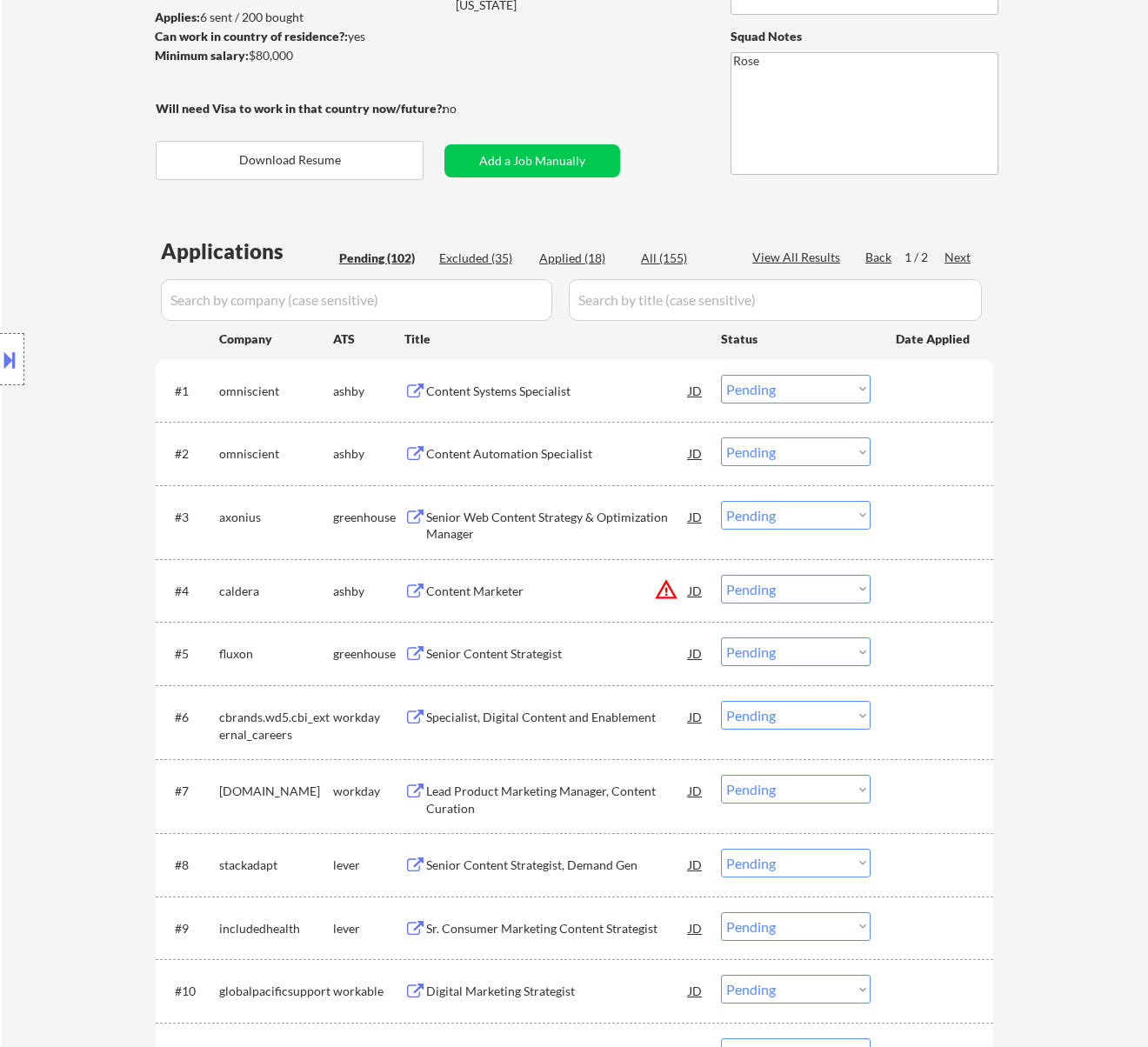
select select ""excluded__location_""
select select ""excluded__expired_""
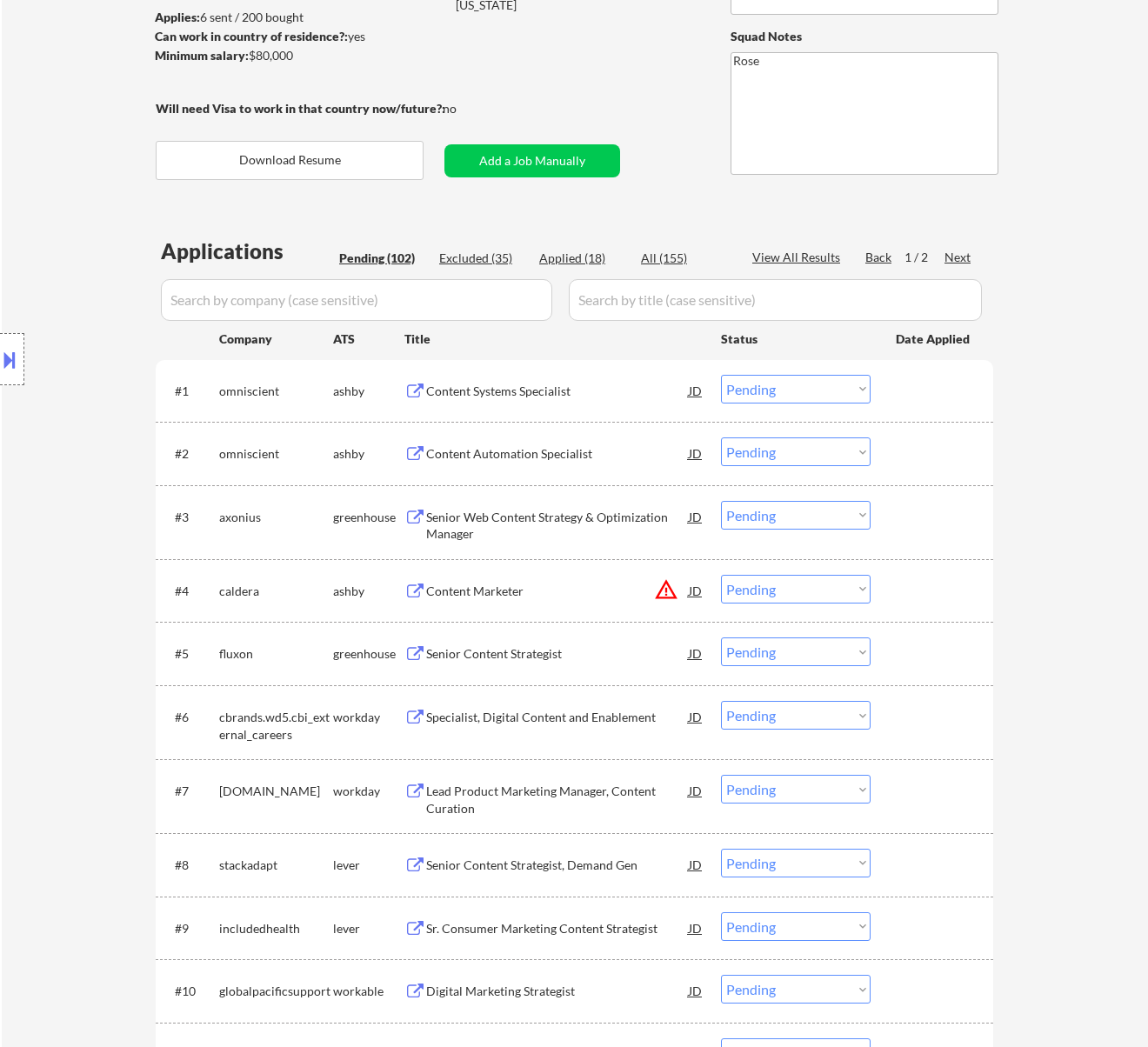
select select ""excluded__bad_match_""
select select ""excluded__expired_""
select select ""excluded__salary_""
select select ""excluded__expired_""
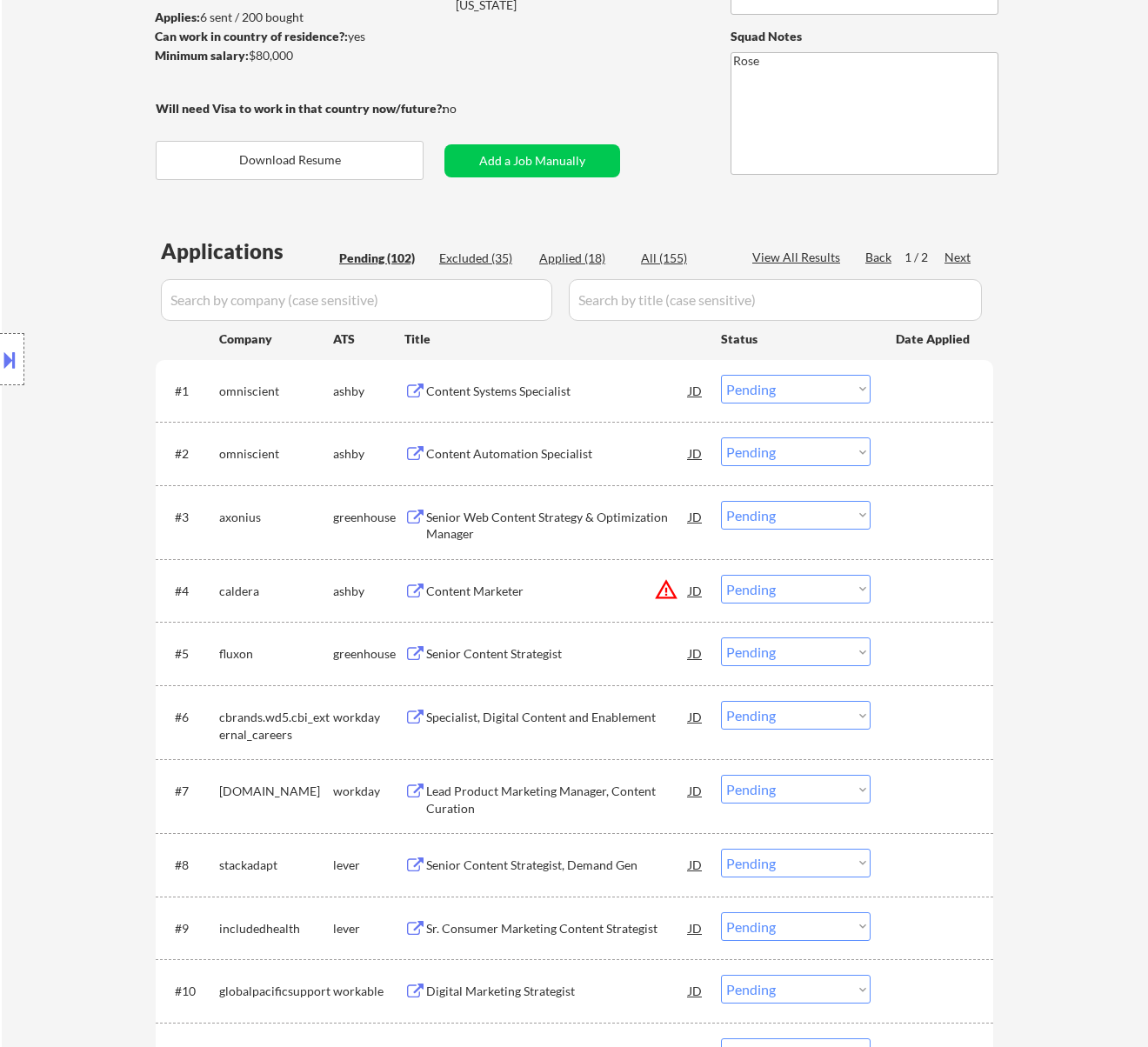
select select ""excluded__expired_""
select select ""excluded""
select select ""excluded__expired_""
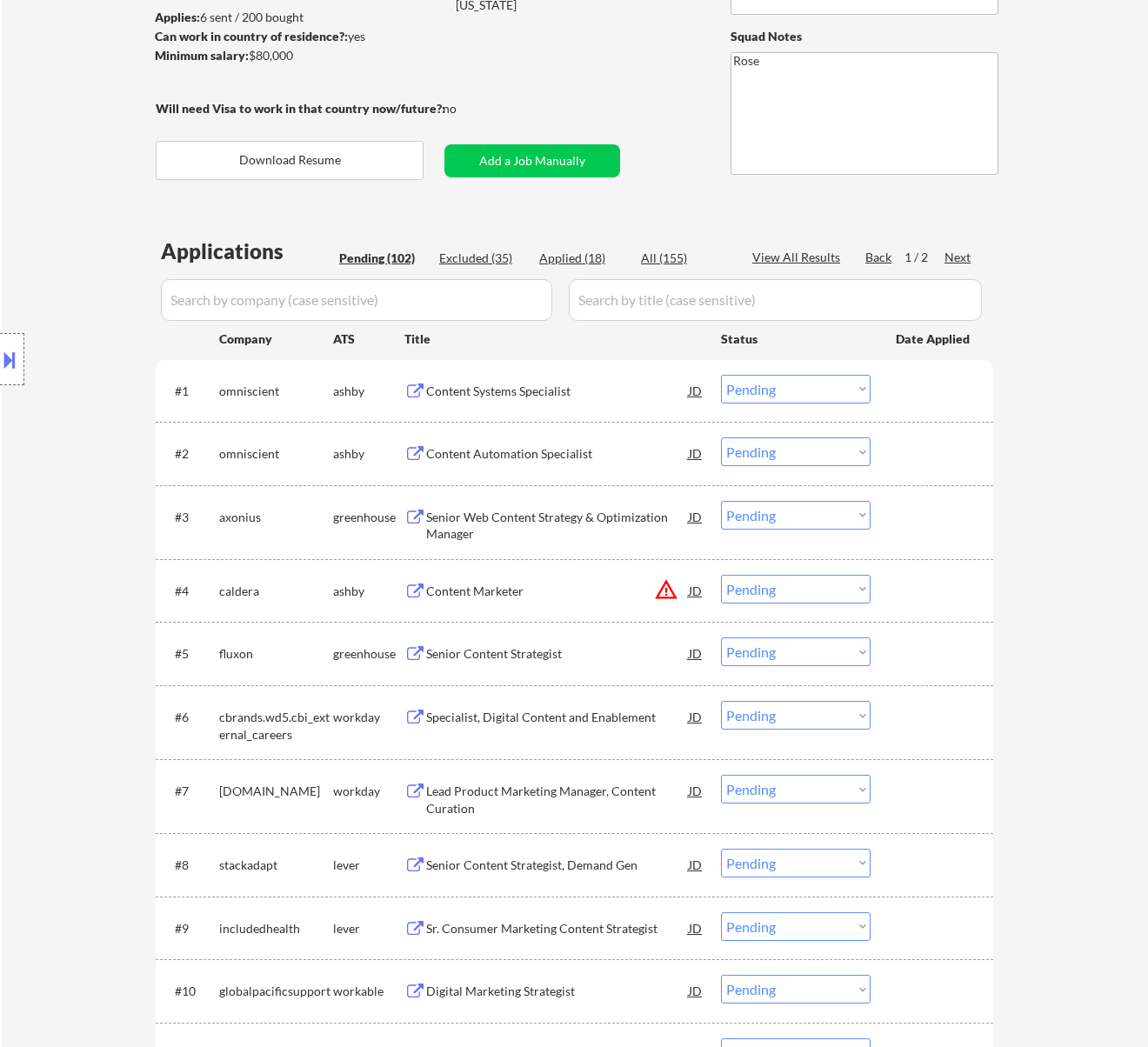
select select ""excluded__salary_""
select select ""excluded__expired_""
select select ""excluded__bad_match_""
select select ""excluded""
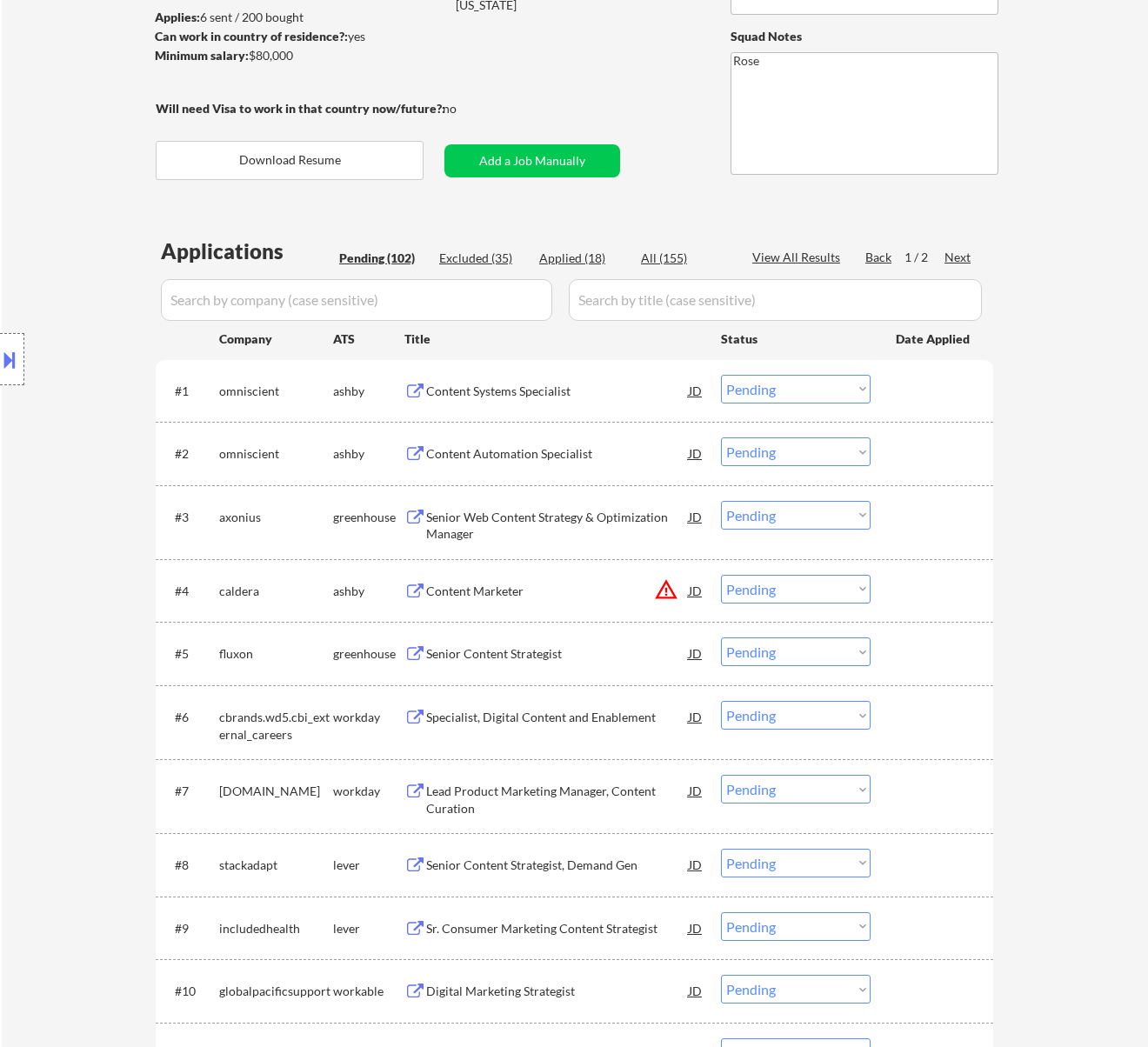
select select ""excluded__location_""
select select ""excluded__salary_""
select select ""excluded__location_""
select select ""excluded__expired_""
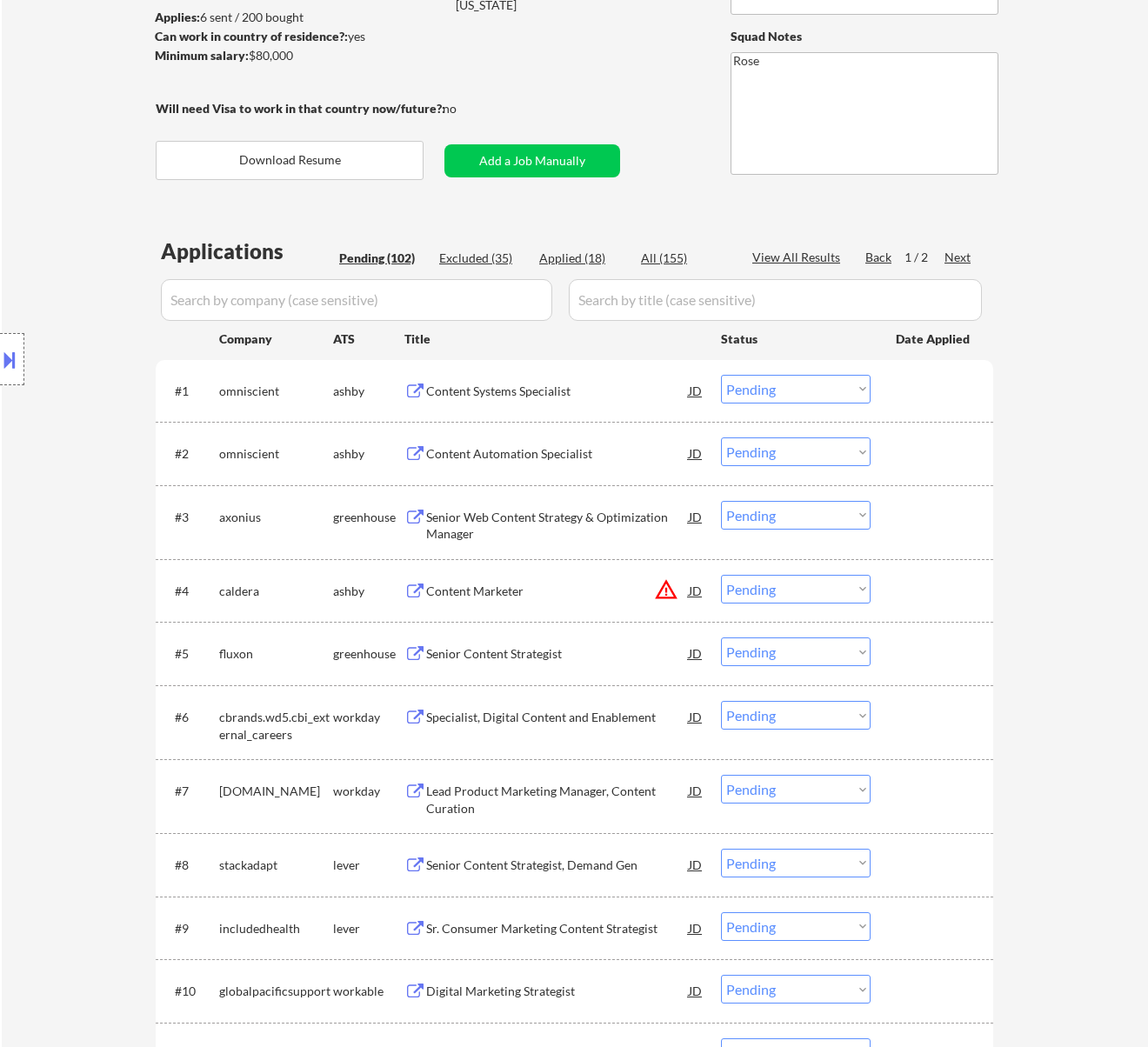
select select ""excluded__expired_""
select select ""excluded""
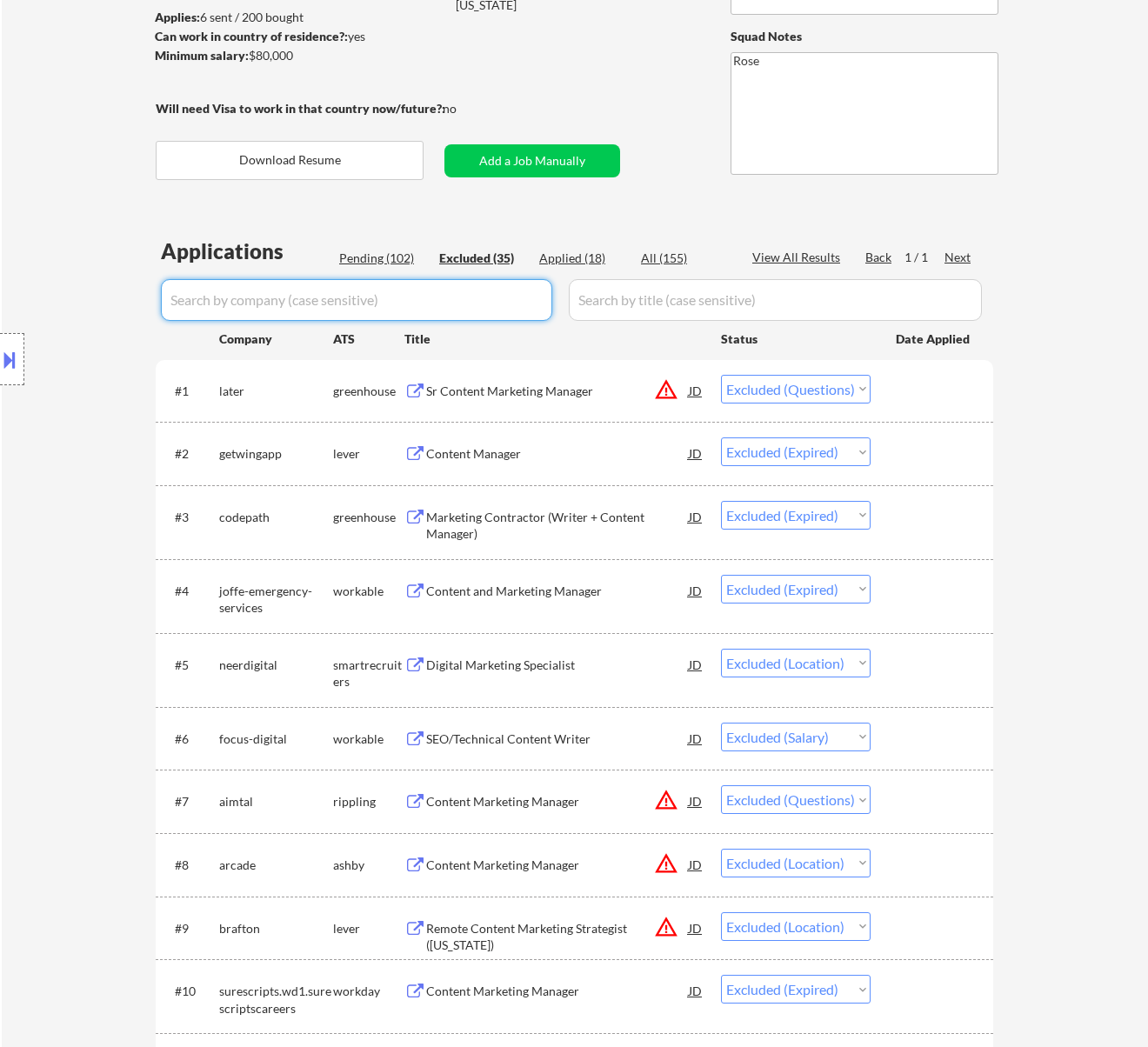
click at [539, 299] on input "input" at bounding box center [357, 300] width 392 height 42
type input "omni"
select select ""excluded__expired_""
select select ""excluded__salary_""
select select ""excluded__location_""
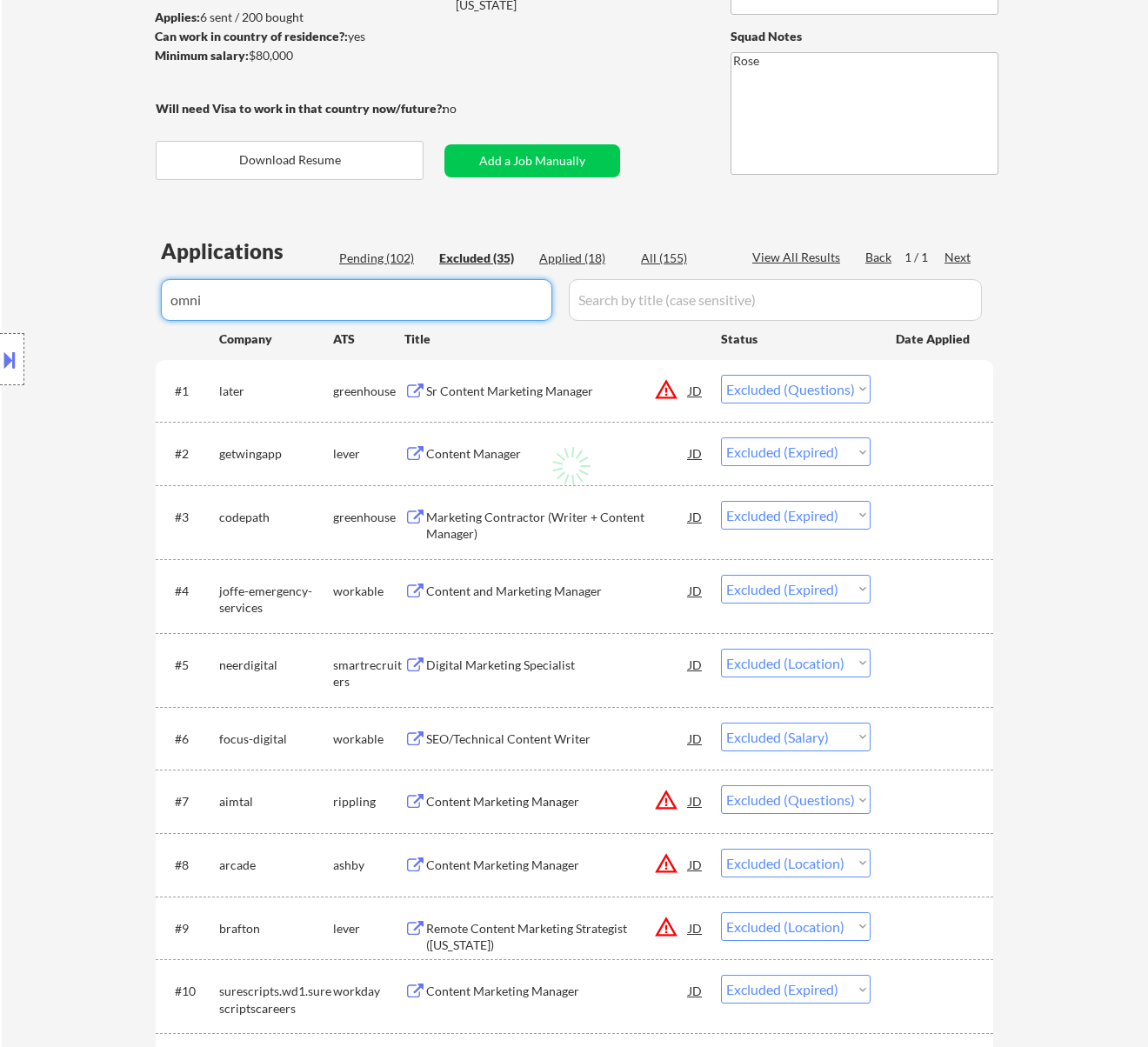
select select ""excluded__expired_""
select select ""excluded__bad_match_""
select select ""excluded__expired_""
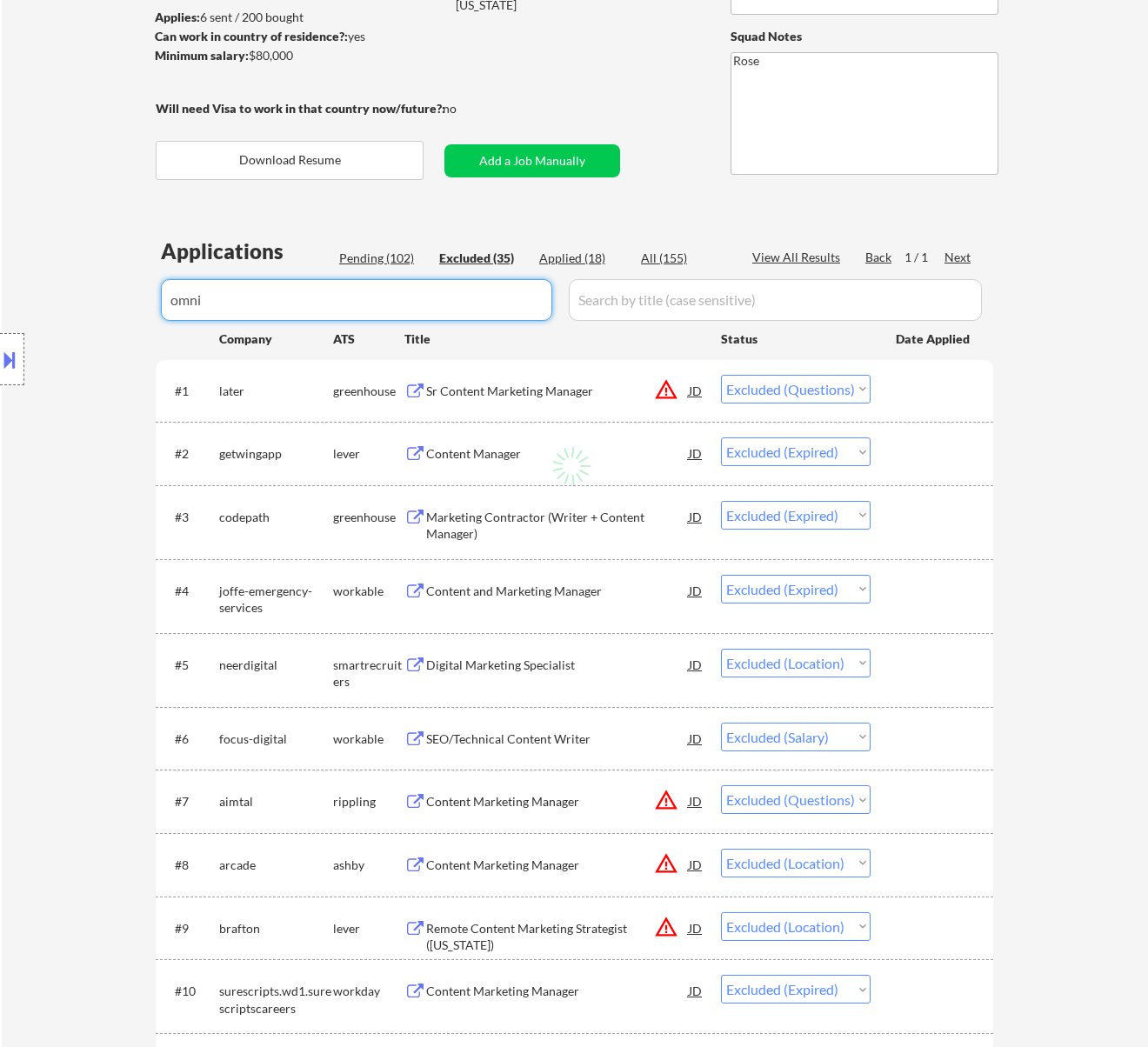
select select ""excluded__salary_""
select select ""excluded""
select select ""excluded__location_""
select select ""excluded__salary_""
select select ""excluded__location_""
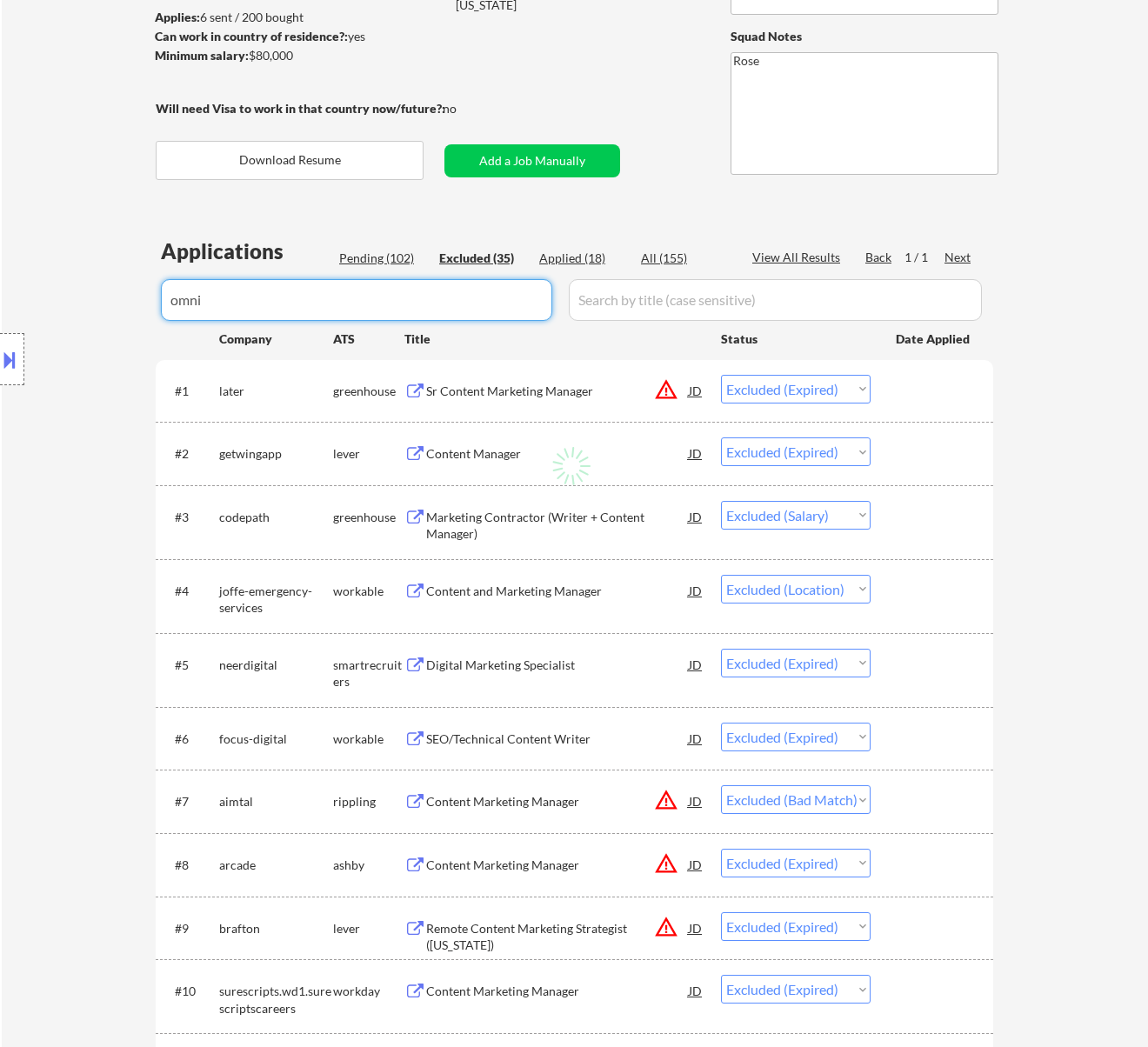
select select ""excluded__expired_""
select select ""excluded""
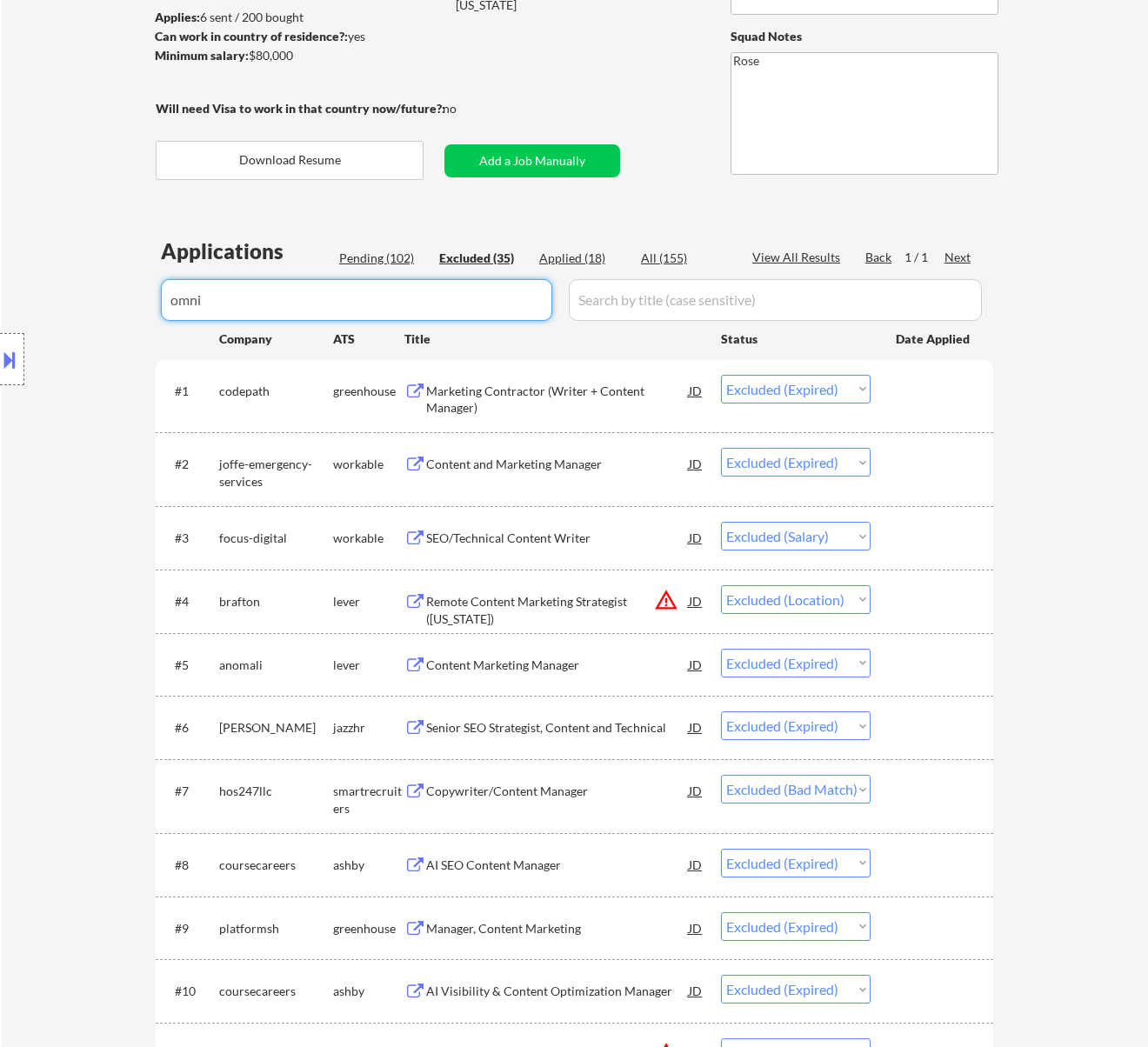
select select ""excluded""
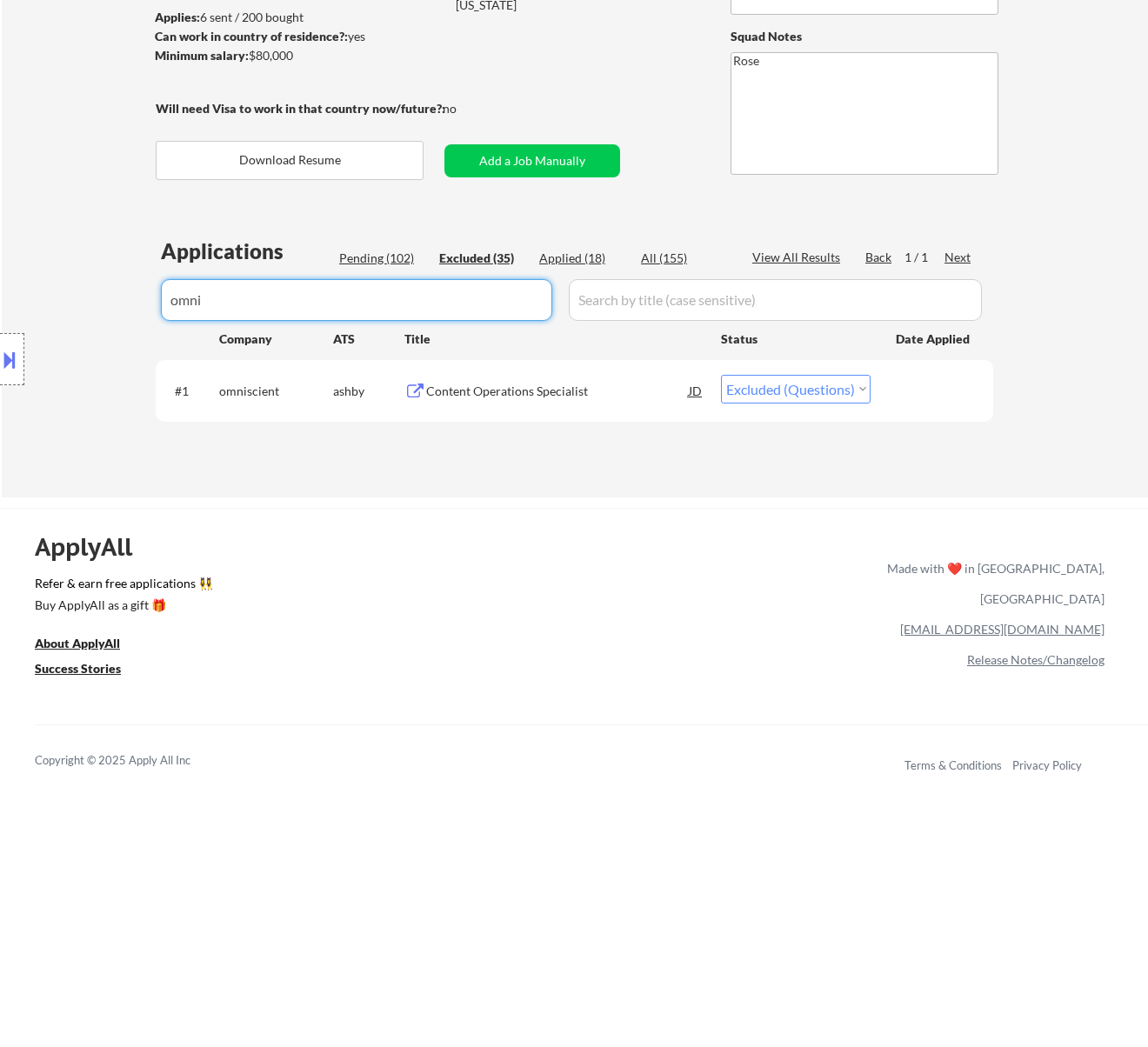
type input "omni"
click at [376, 258] on div "Pending (102)" at bounding box center [383, 258] width 87 height 17
select select ""pending""
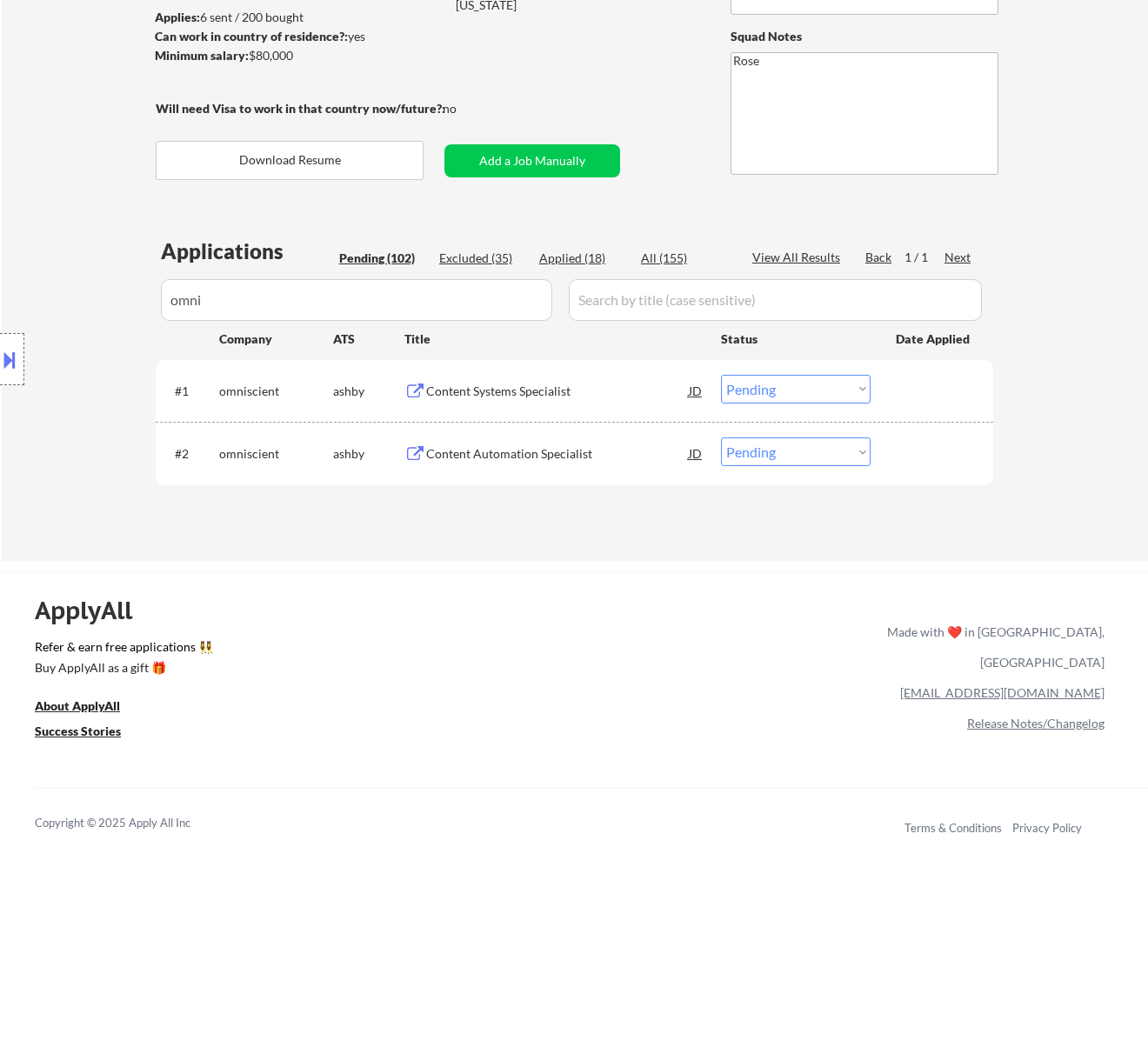
drag, startPoint x: 273, startPoint y: 291, endPoint x: 134, endPoint y: 307, distance: 139.9
click at [134, 307] on div "Location Inclusions:" at bounding box center [156, 359] width 312 height 505
click at [506, 297] on input "input" at bounding box center [357, 300] width 392 height 42
type input "o"
select select ""pending""
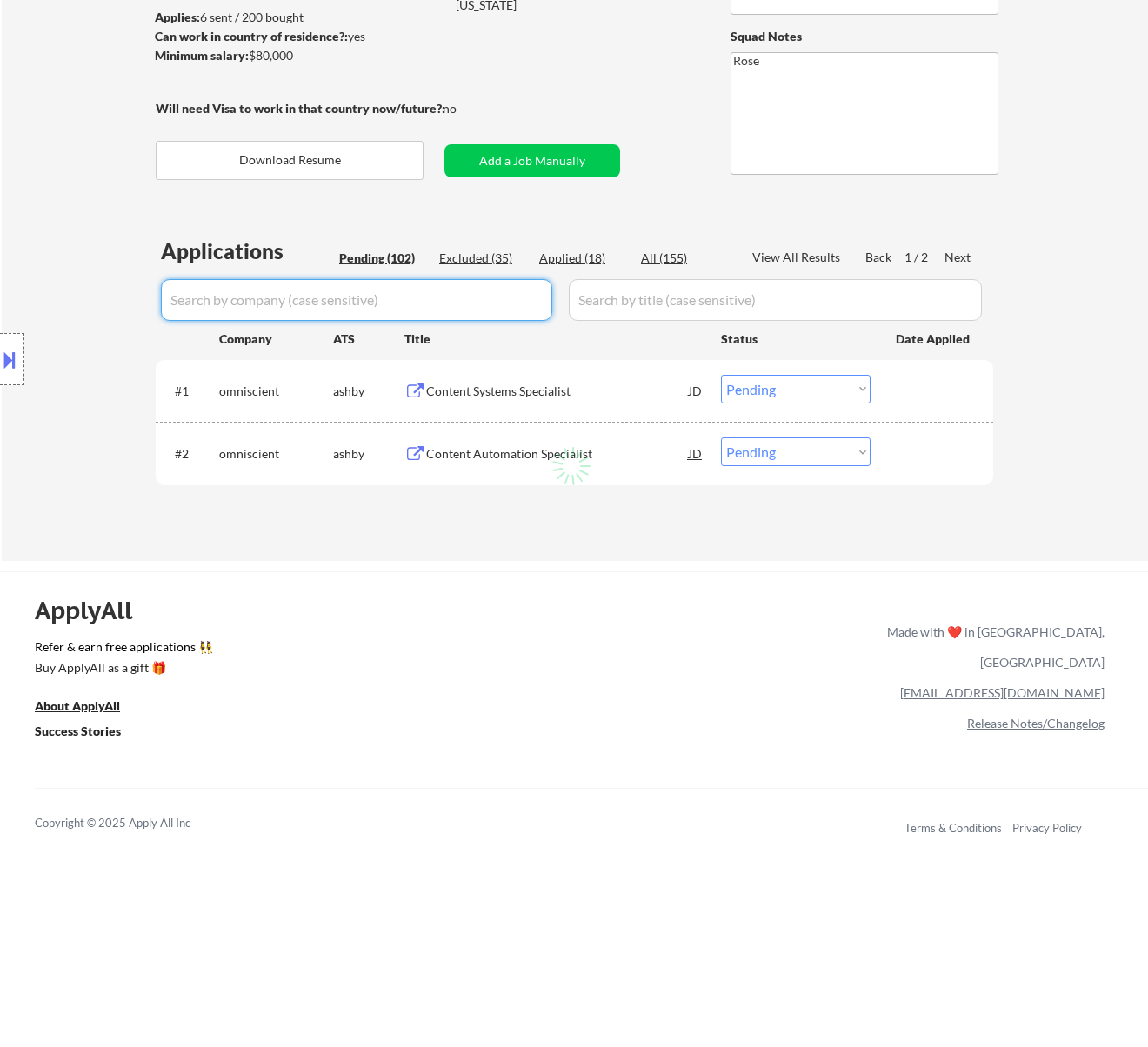
select select ""pending""
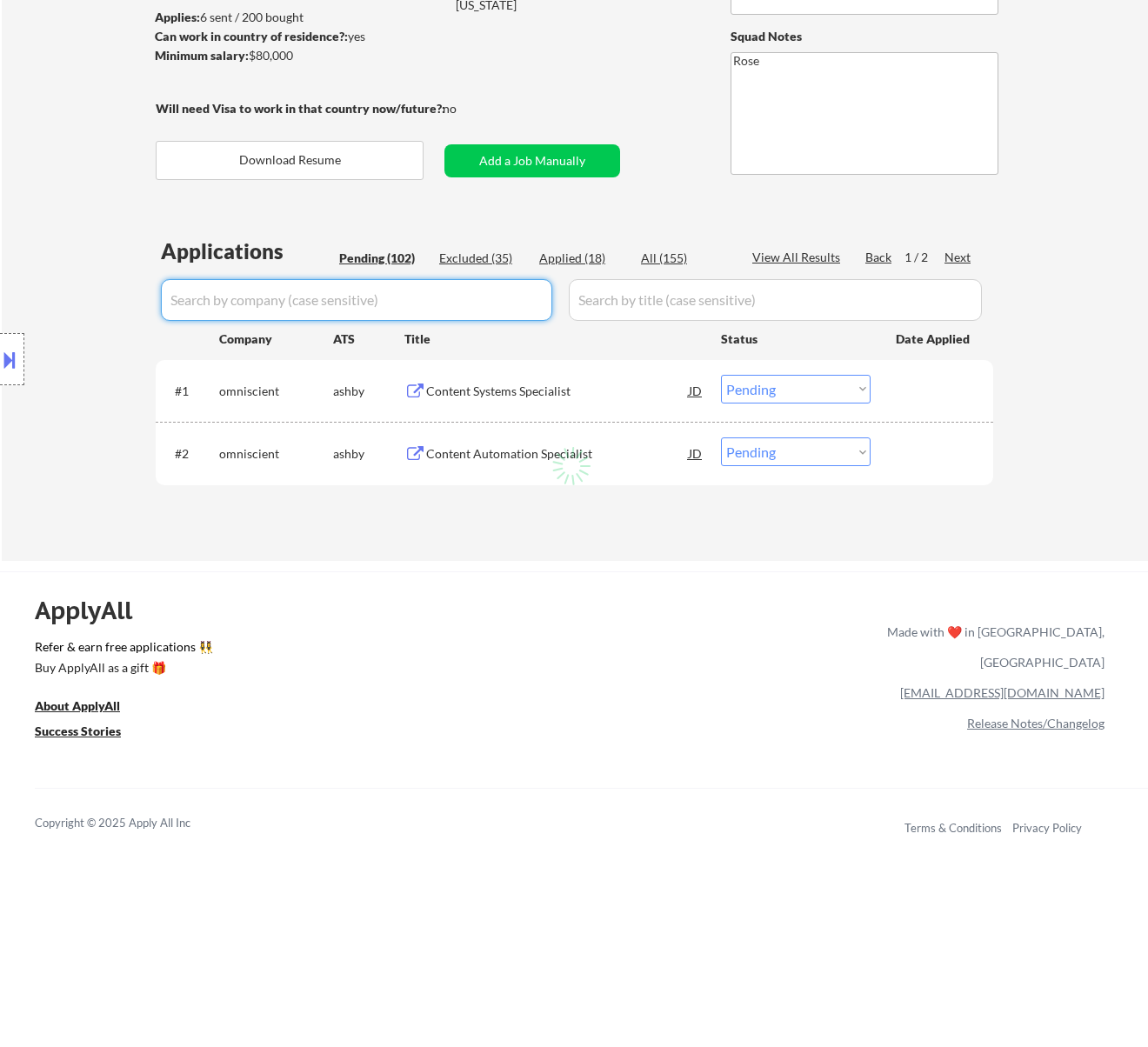
select select ""pending""
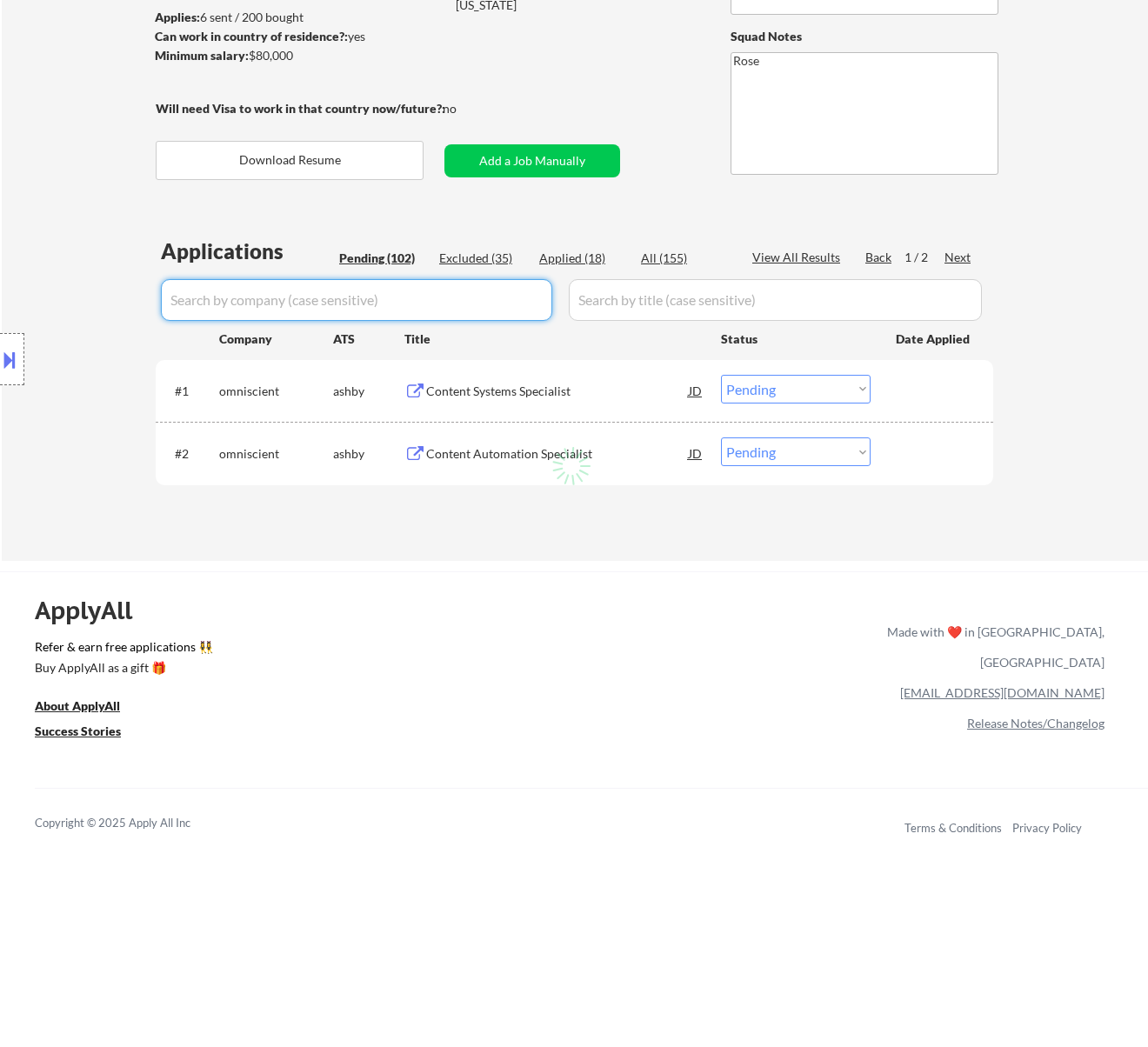
select select ""pending""
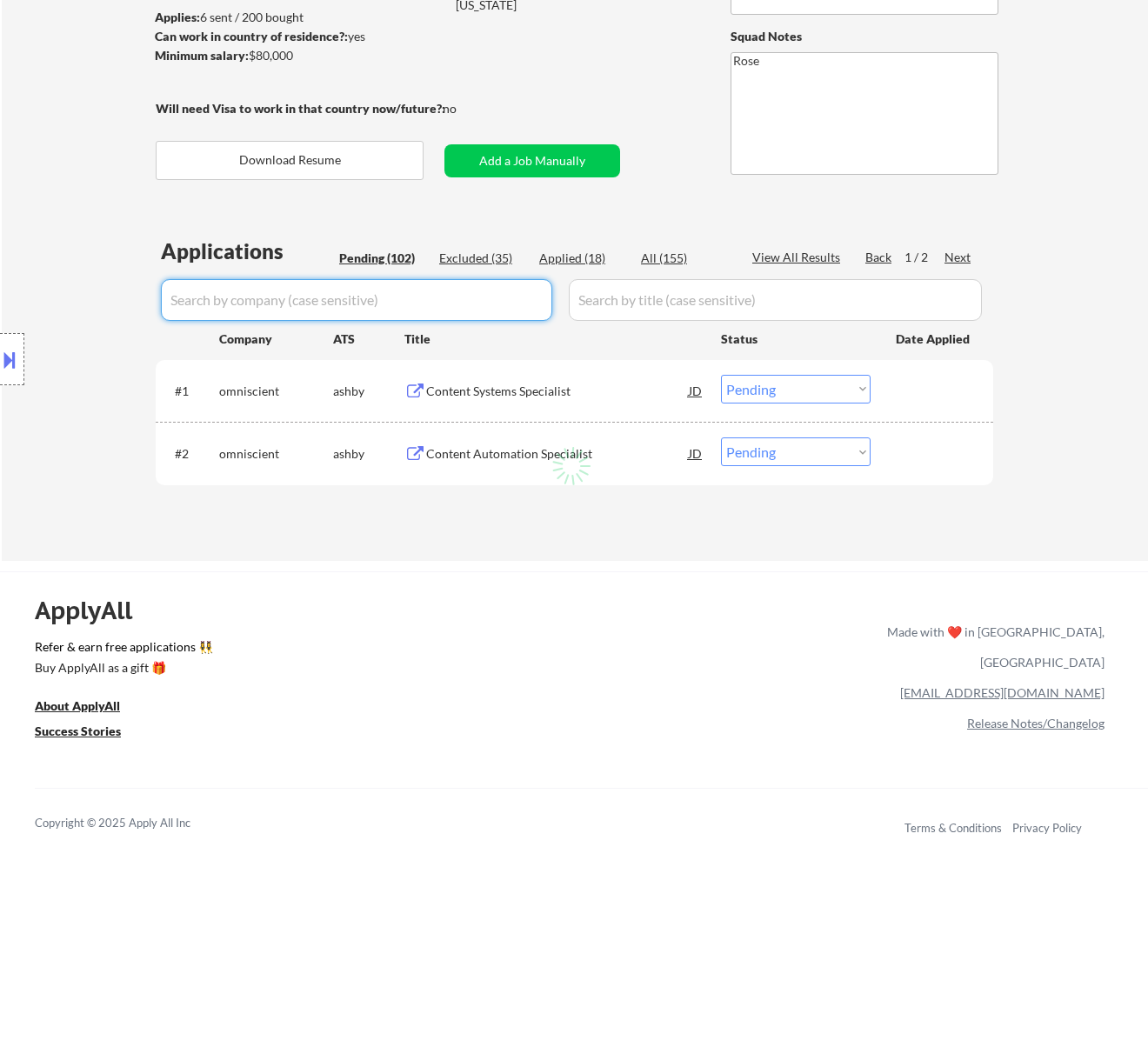
select select ""pending""
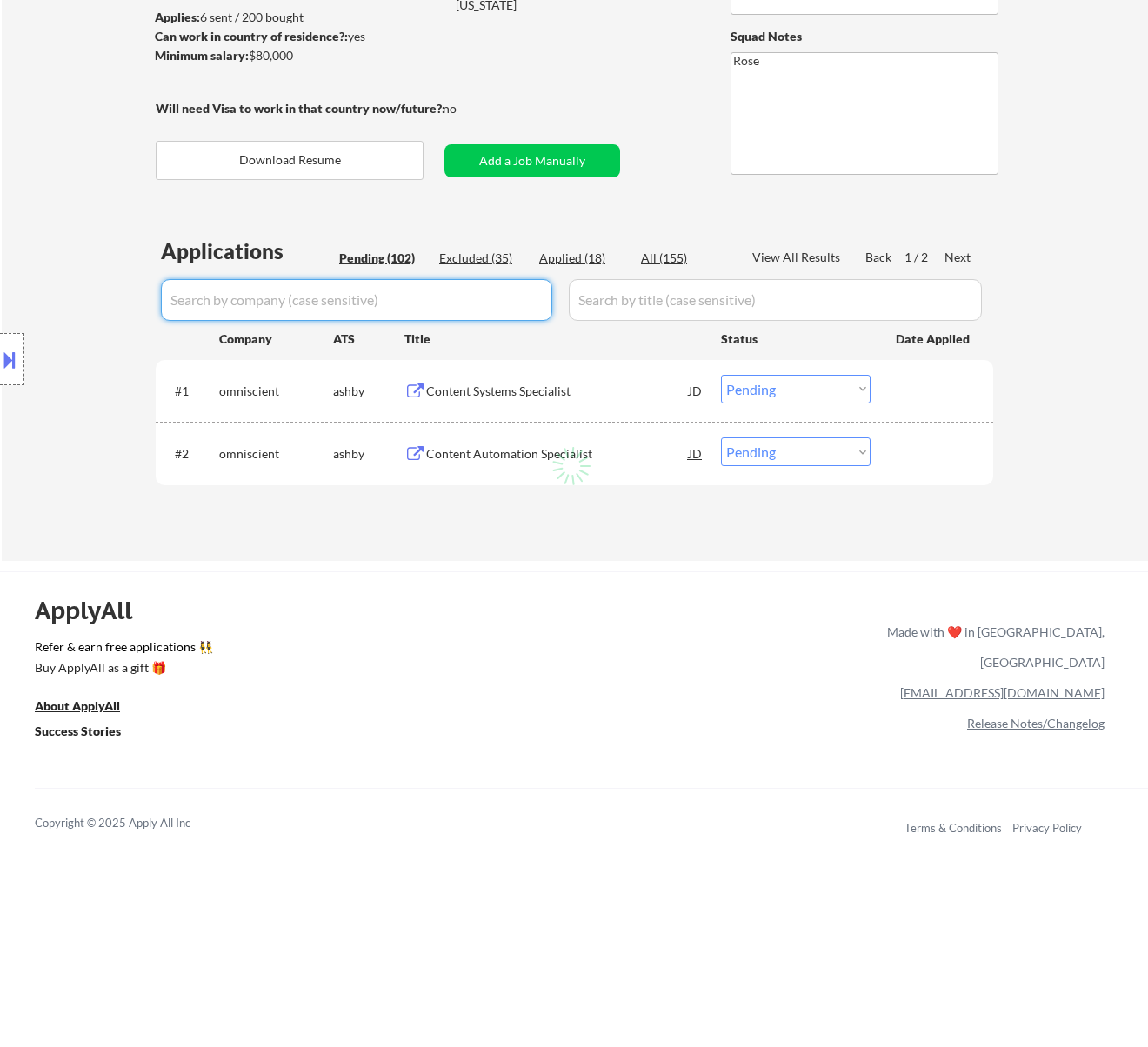
select select ""pending""
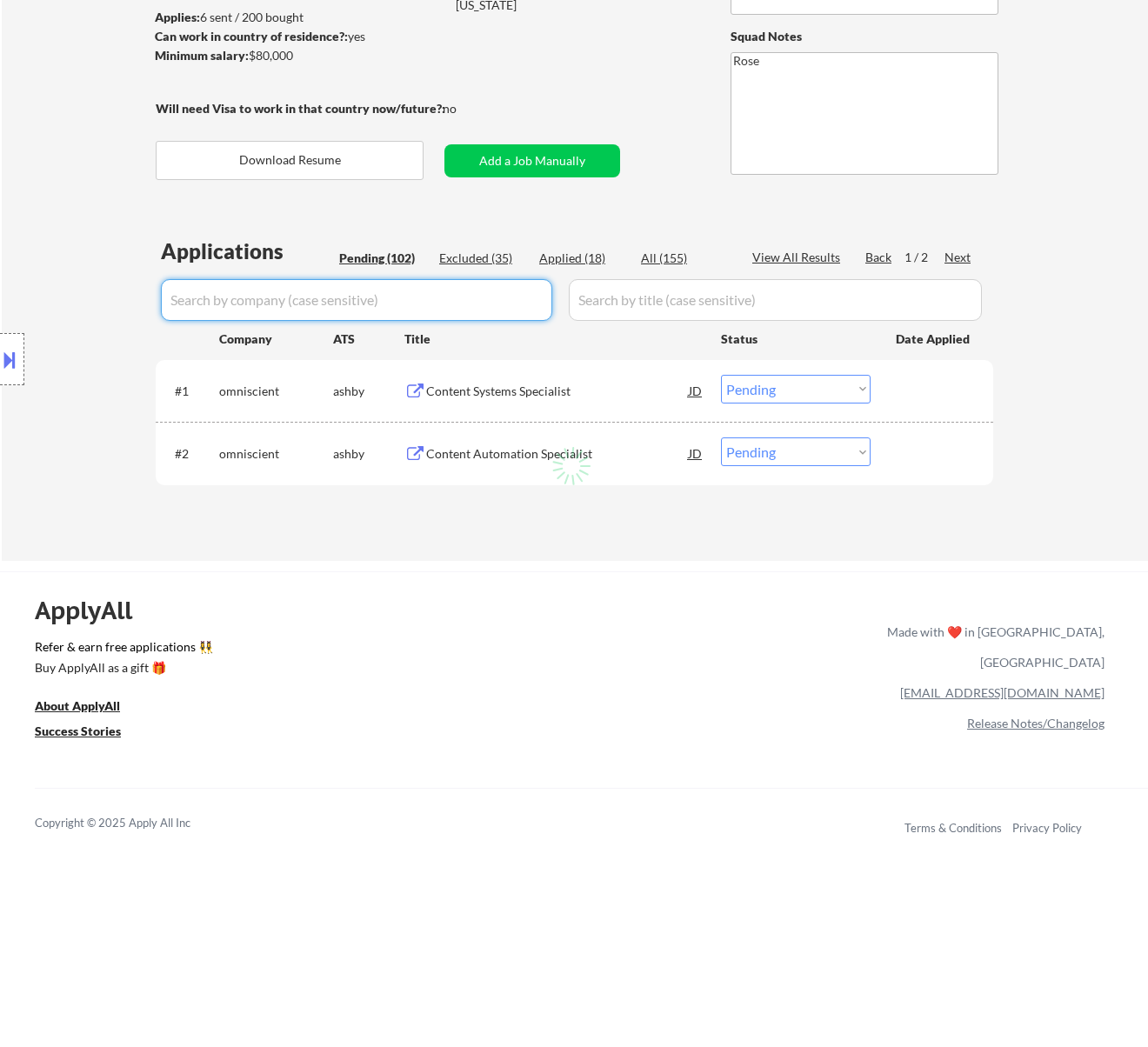
select select ""pending""
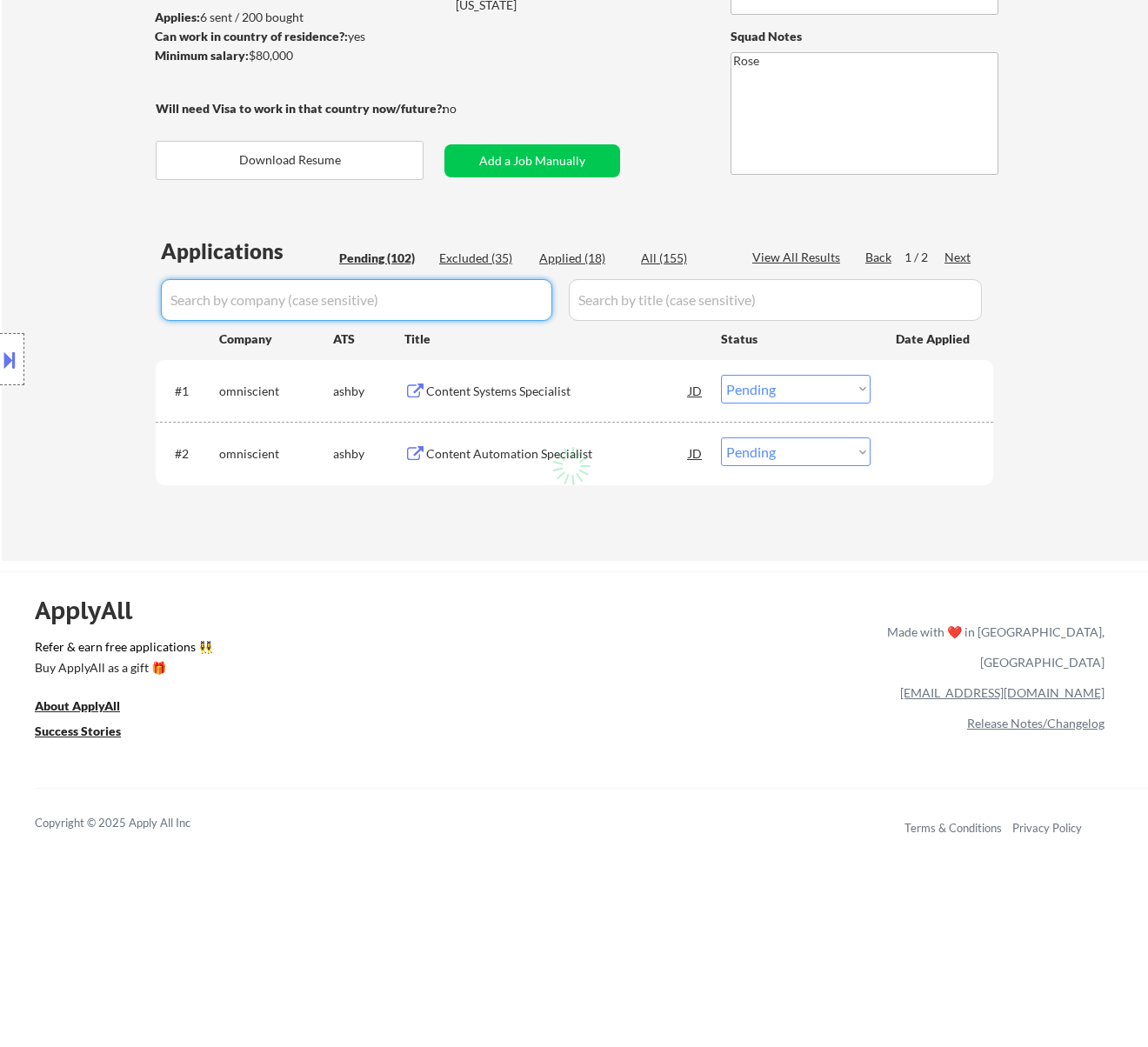
select select ""pending""
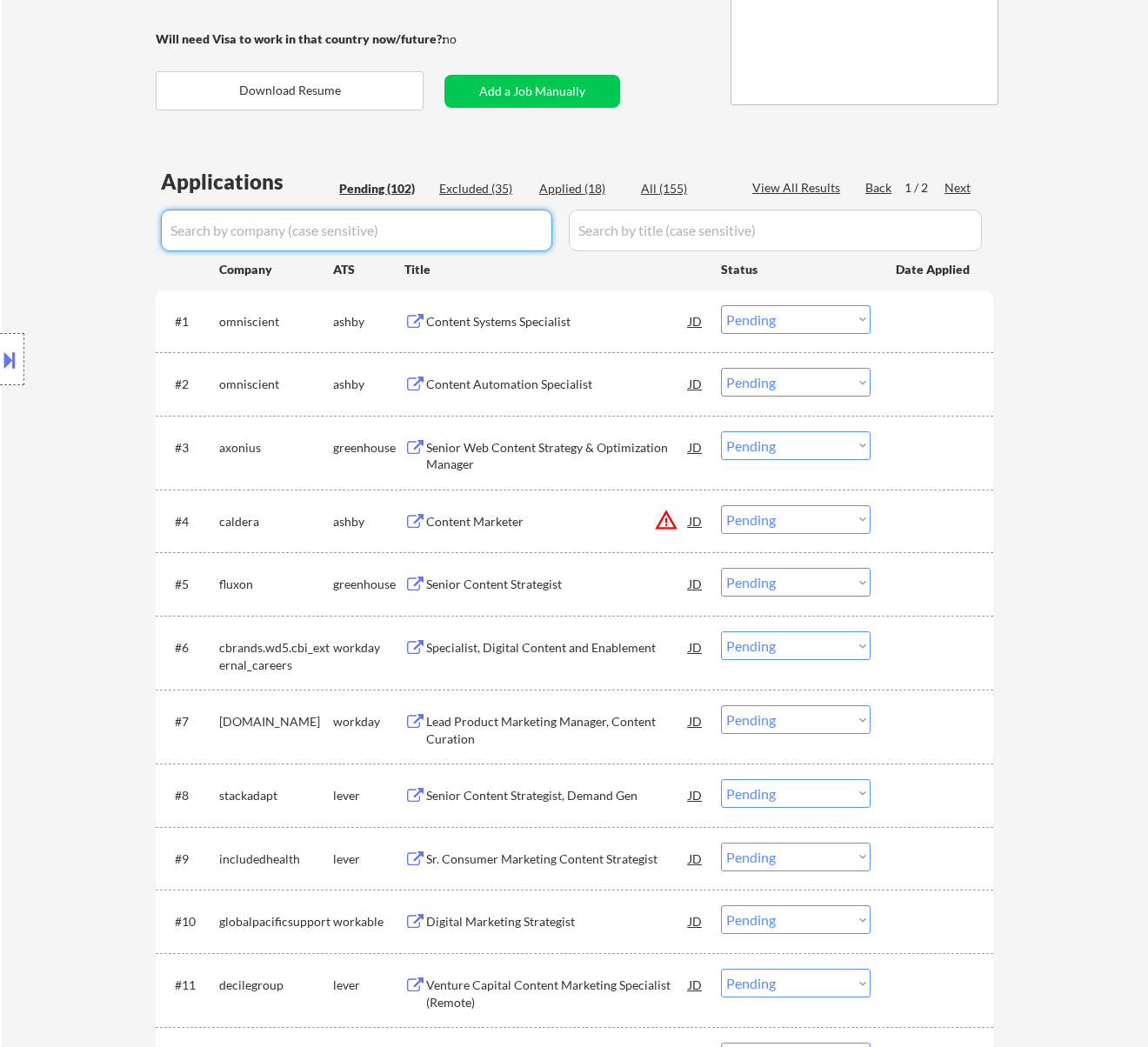
scroll to position [348, 0]
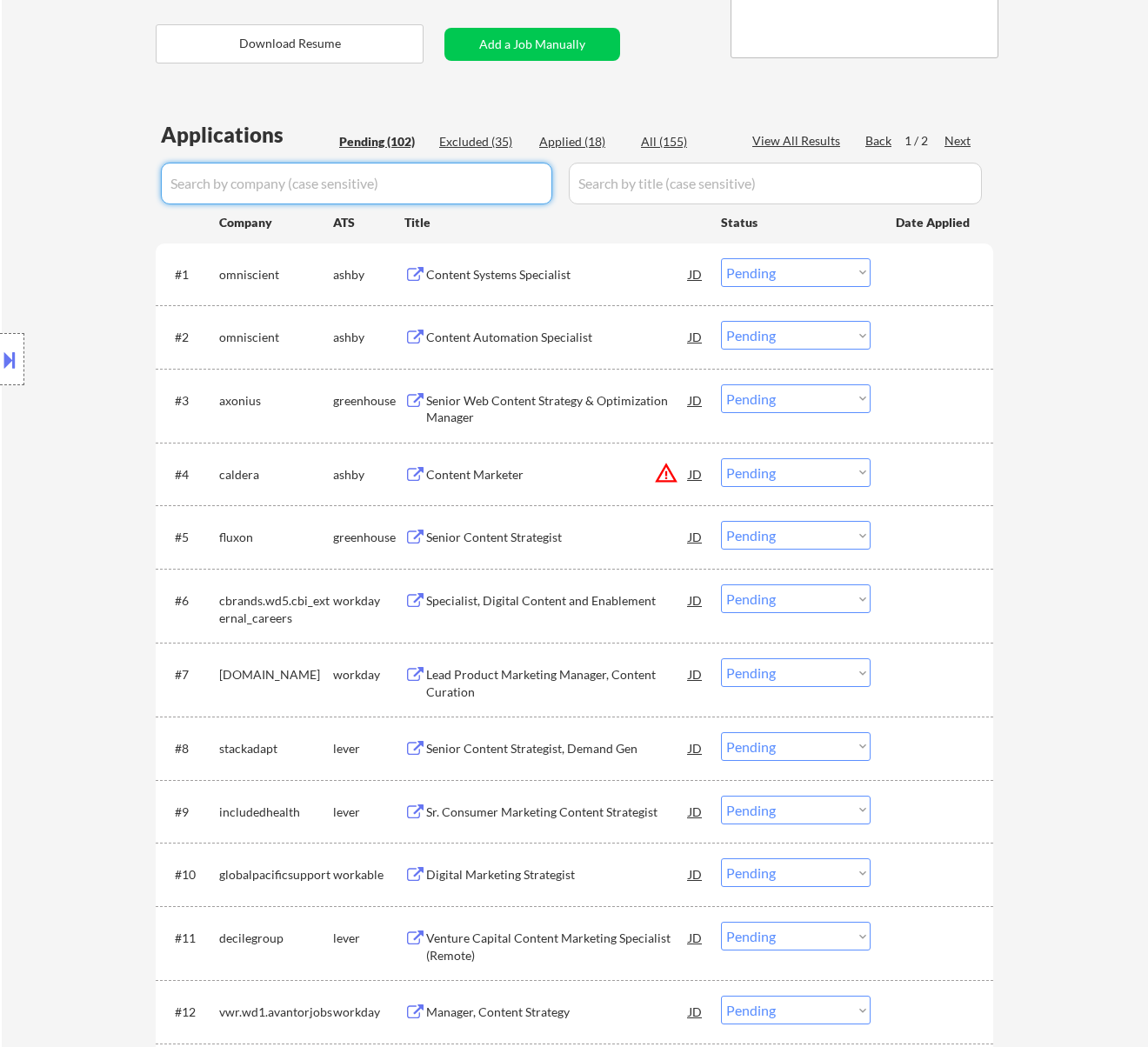
click at [633, 406] on div "Senior Web Content Strategy & Optimization Manager" at bounding box center [558, 409] width 263 height 34
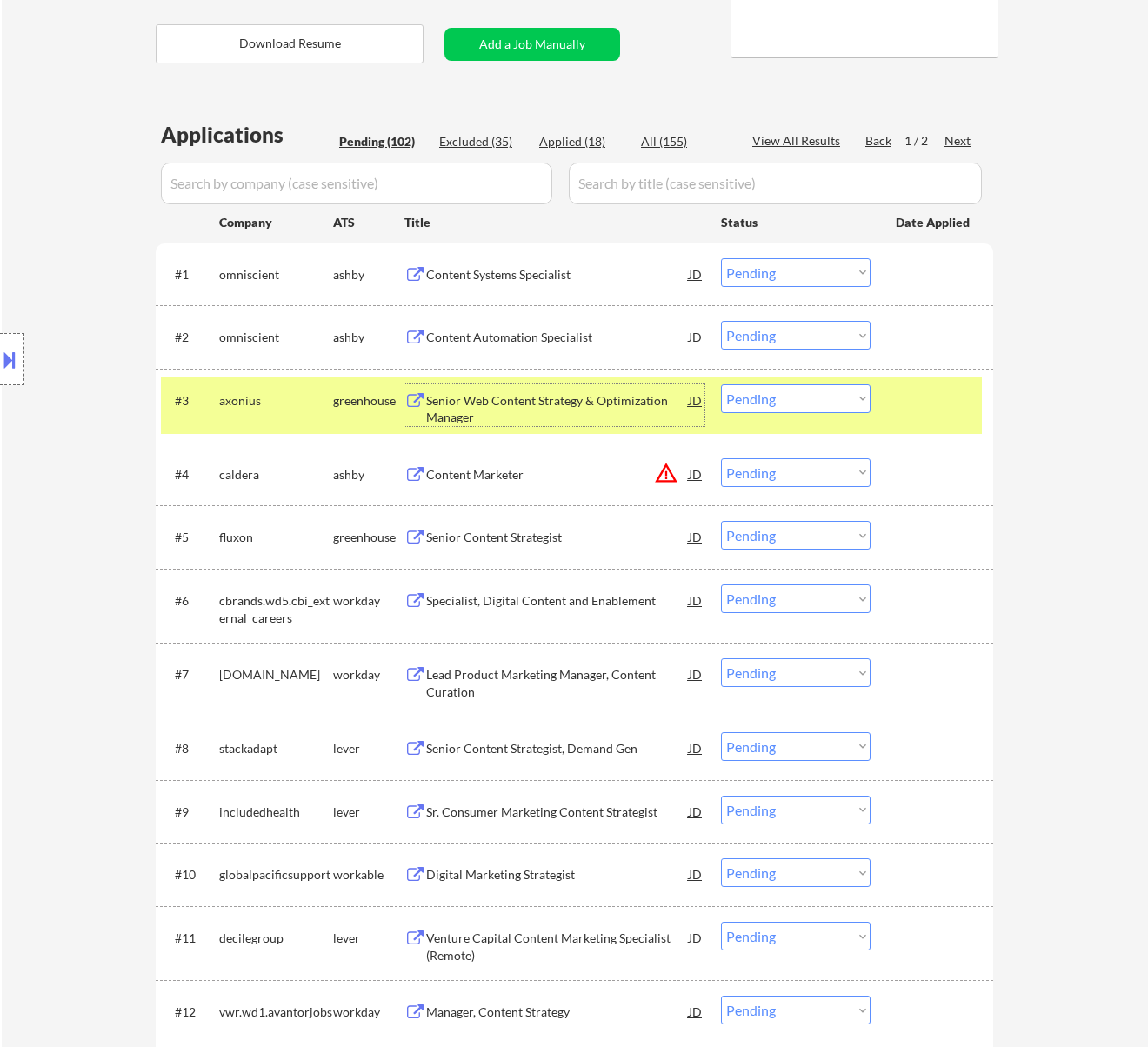
drag, startPoint x: 796, startPoint y: 401, endPoint x: 786, endPoint y: 405, distance: 10.8
click at [796, 401] on select "Choose an option... Pending Applied Excluded (Questions) Excluded (Expired) Exc…" at bounding box center [796, 399] width 150 height 29
click at [721, 385] on select "Choose an option... Pending Applied Excluded (Questions) Excluded (Expired) Exc…" at bounding box center [796, 399] width 150 height 29
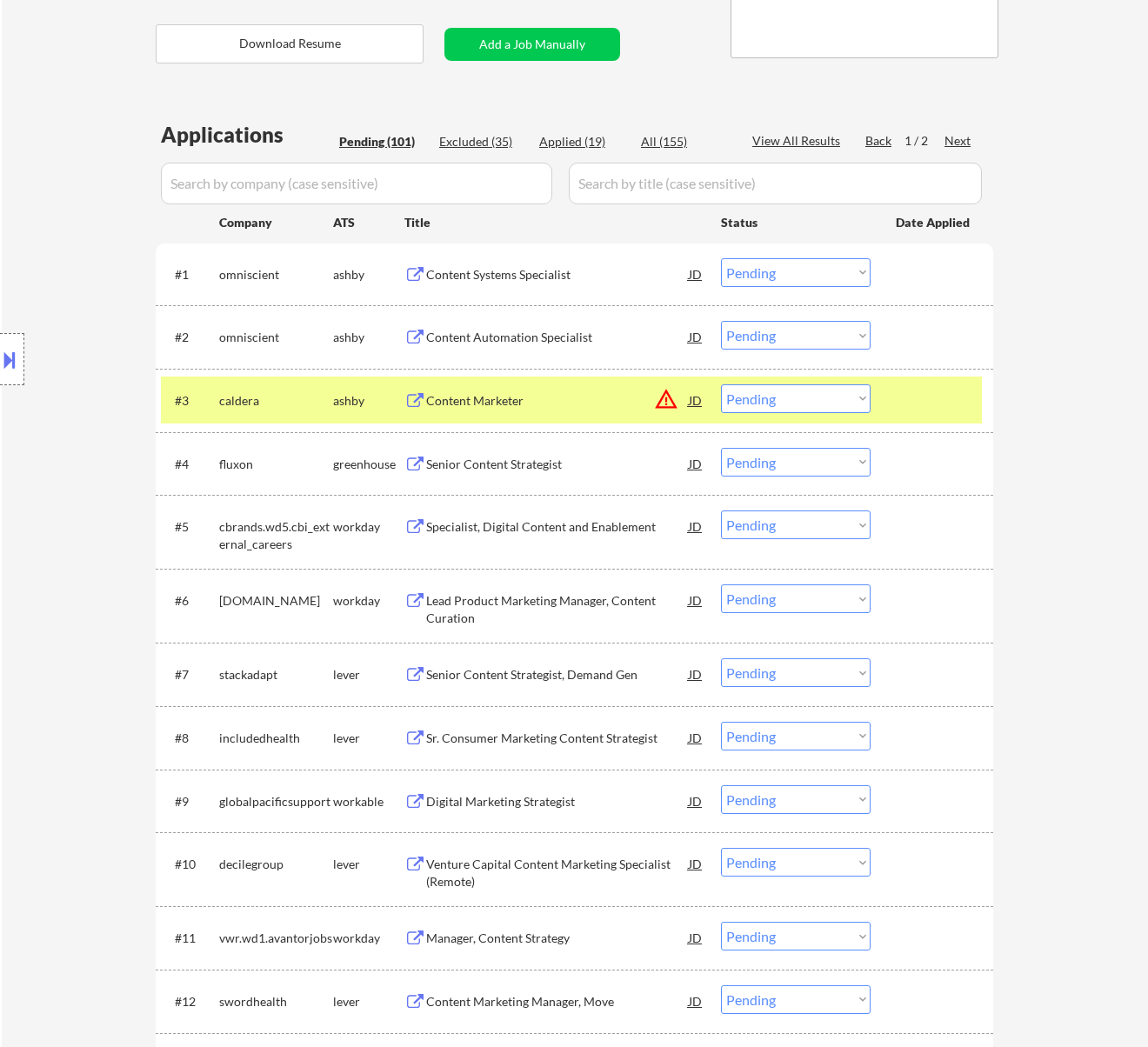
click at [616, 401] on div "Content Marketer" at bounding box center [558, 401] width 263 height 17
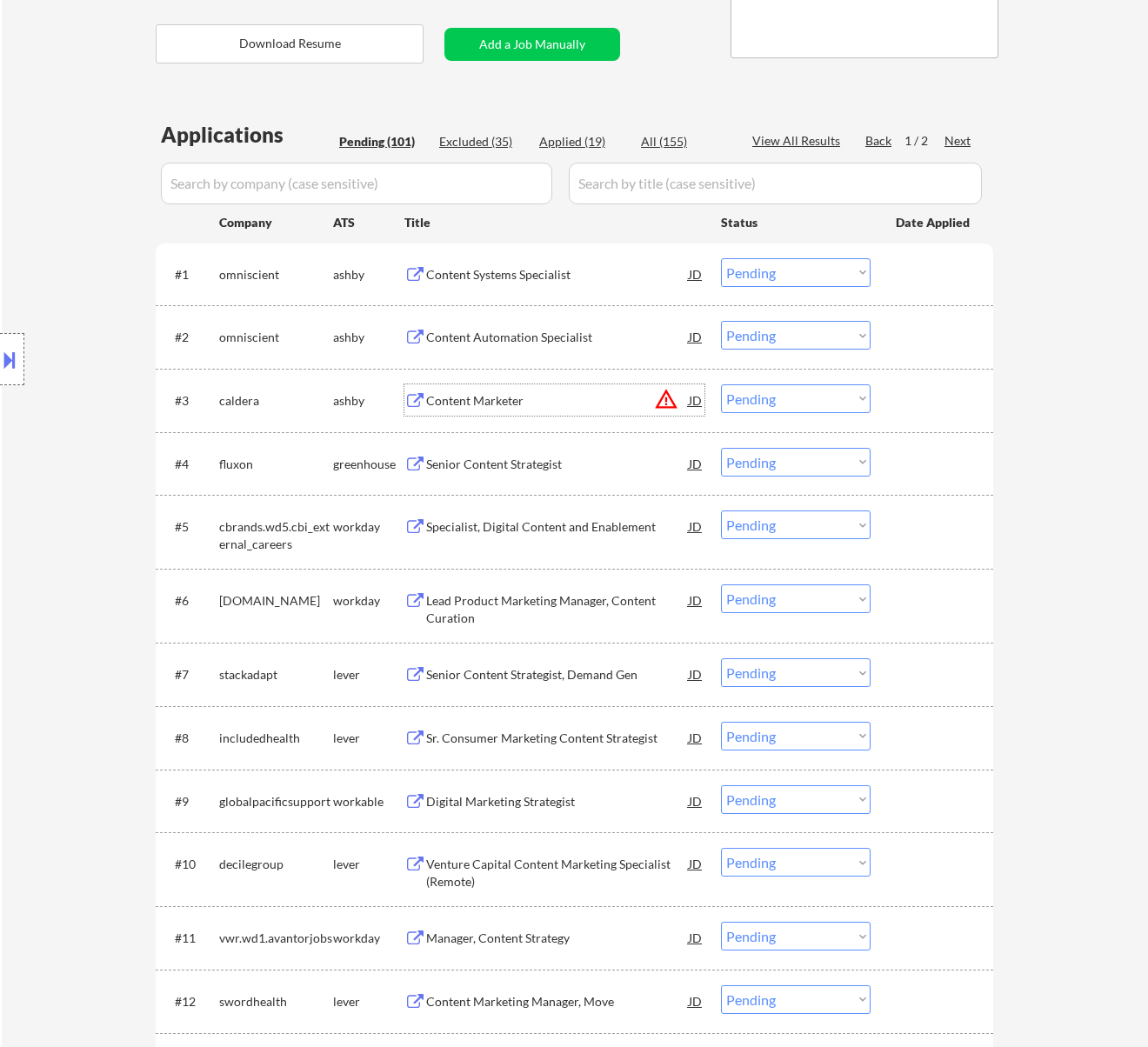
click at [775, 391] on select "Choose an option... Pending Applied Excluded (Questions) Excluded (Expired) Exc…" at bounding box center [796, 399] width 150 height 29
click at [721, 385] on select "Choose an option... Pending Applied Excluded (Questions) Excluded (Expired) Exc…" at bounding box center [796, 399] width 150 height 29
select select ""pending""
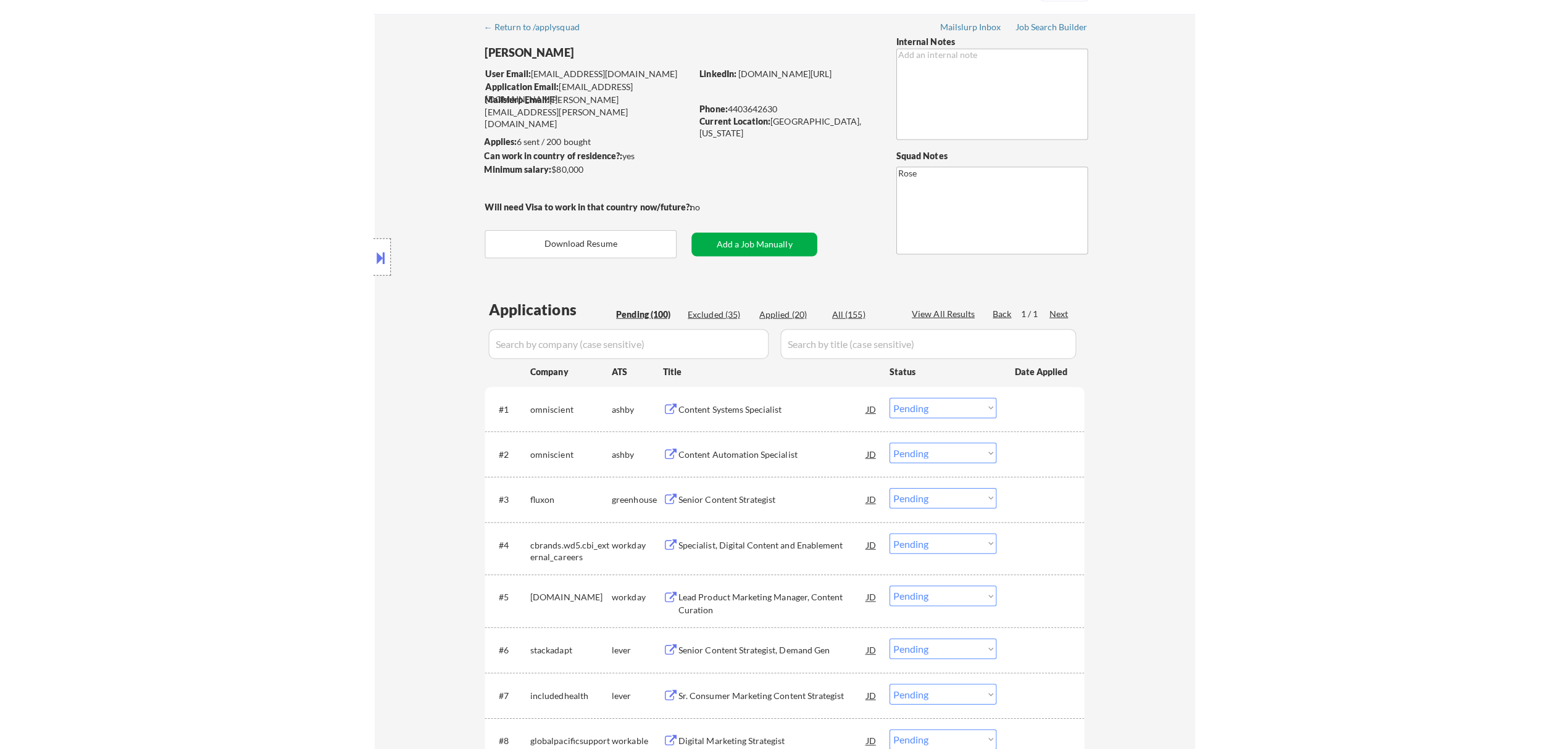
scroll to position [0, 0]
